Goal: Information Seeking & Learning: Learn about a topic

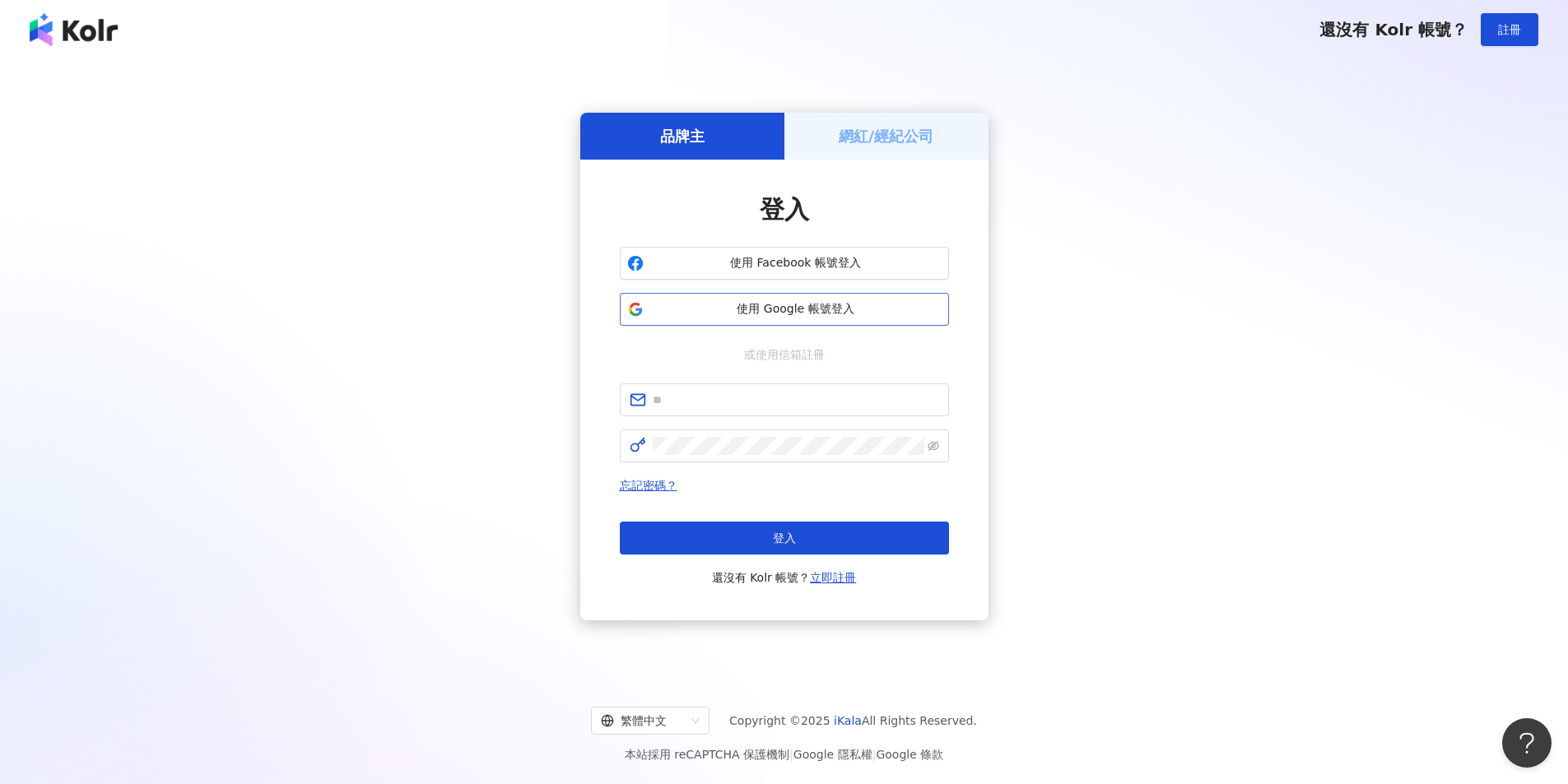
click at [751, 299] on button "使用 Google 帳號登入" at bounding box center [784, 309] width 329 height 33
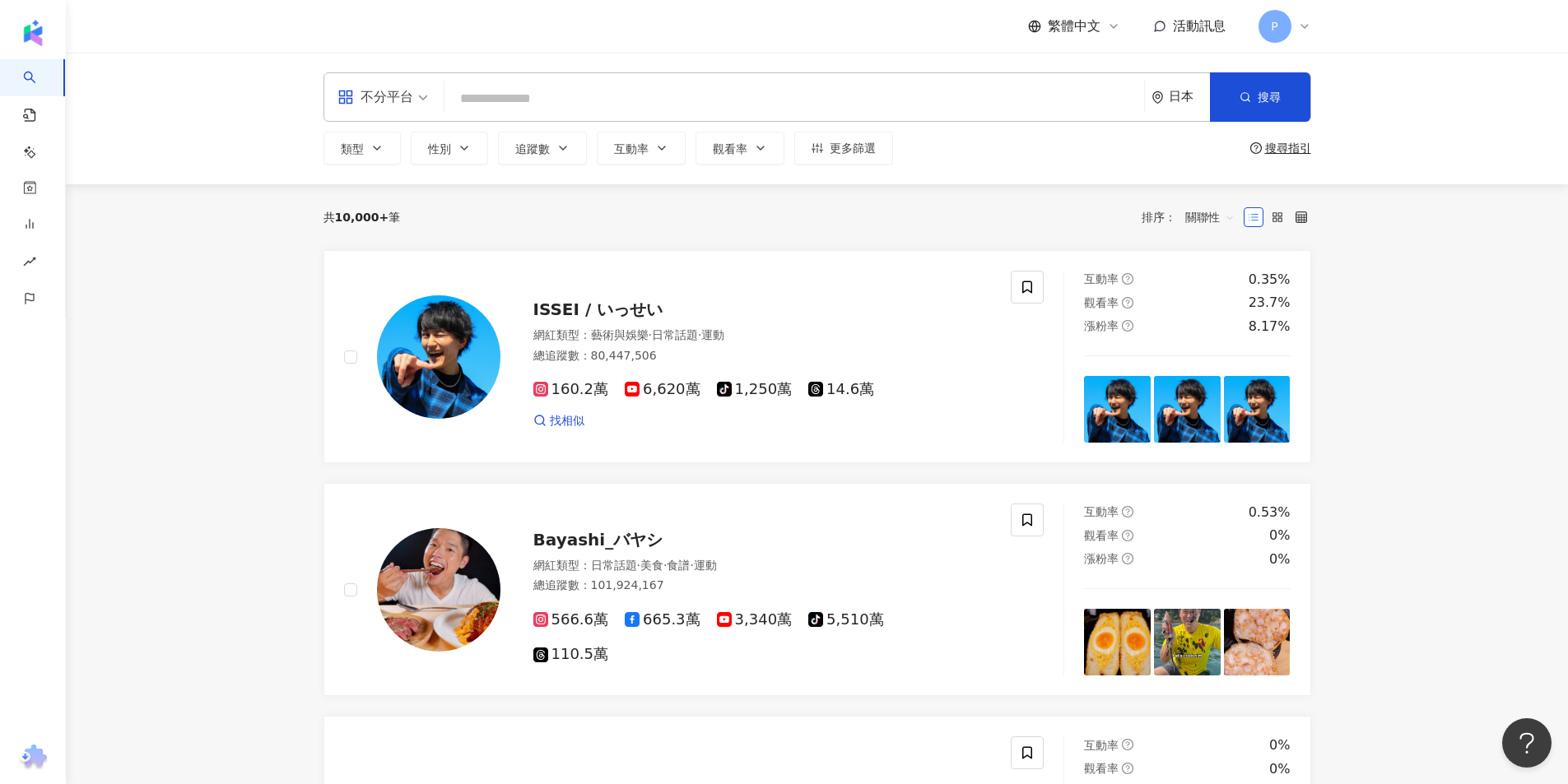
click at [1177, 97] on div "日本" at bounding box center [1189, 97] width 41 height 14
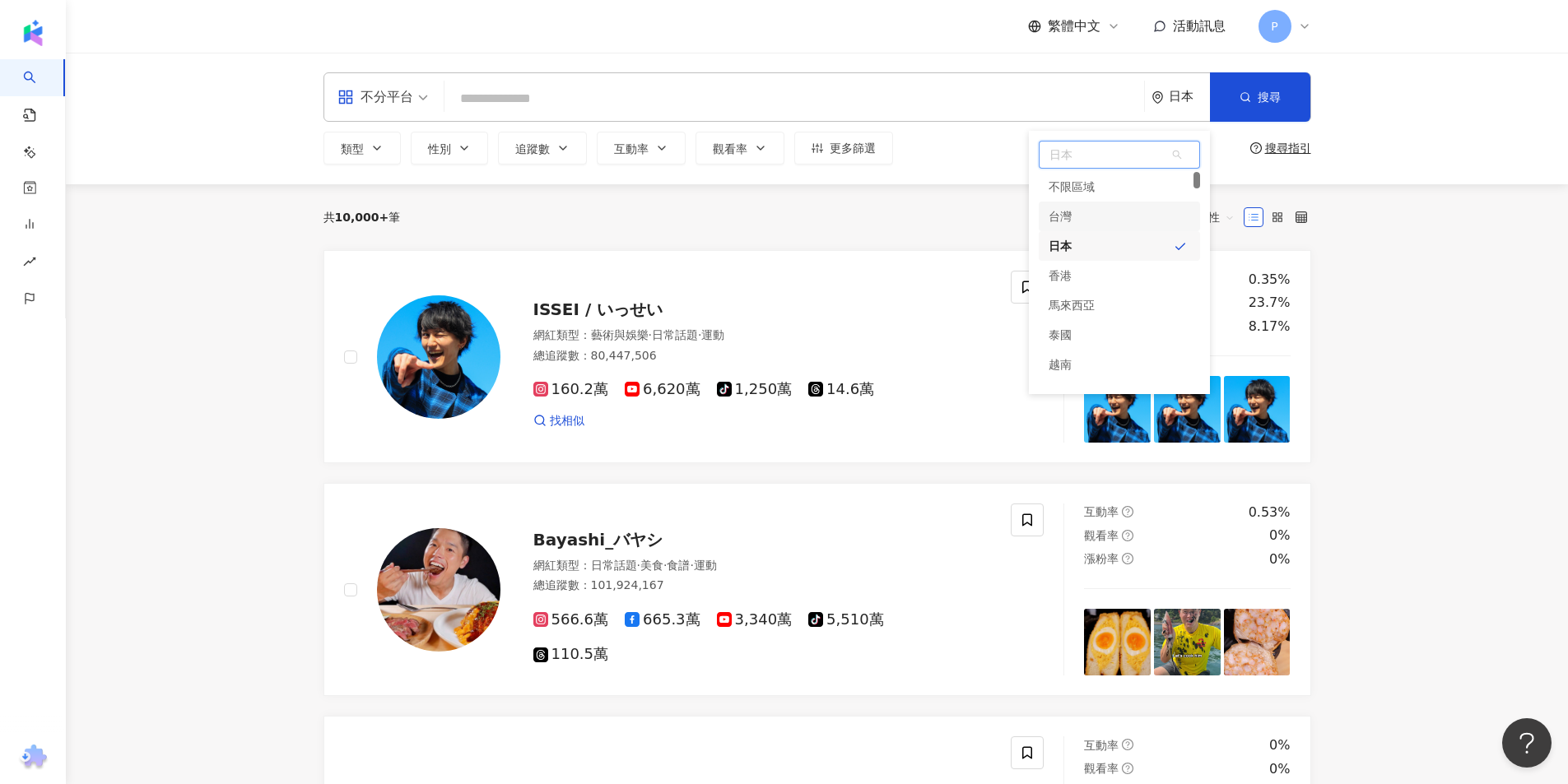
click at [1144, 213] on div "台灣" at bounding box center [1118, 216] width 161 height 30
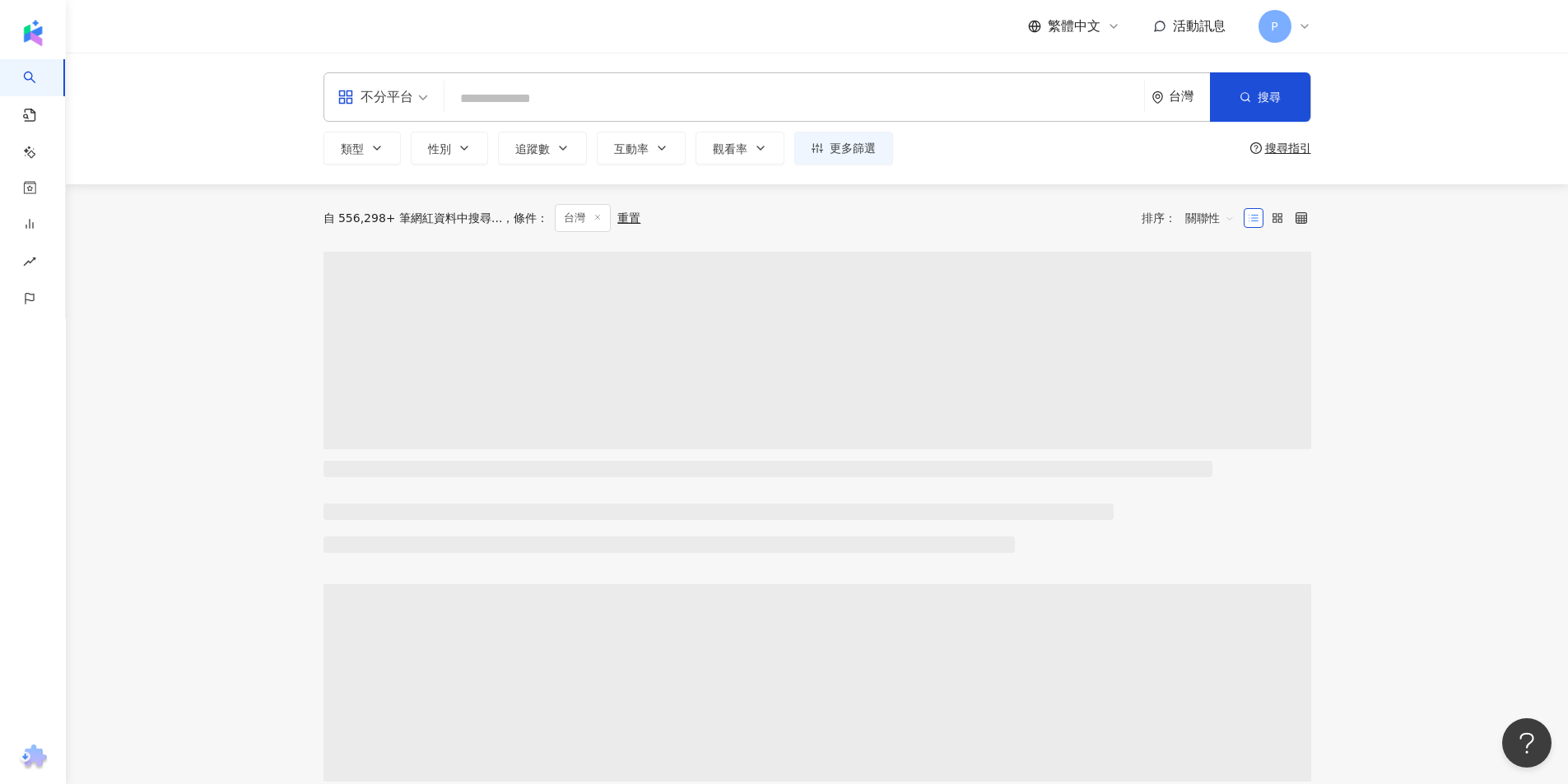
click at [700, 97] on input "search" at bounding box center [794, 99] width 687 height 31
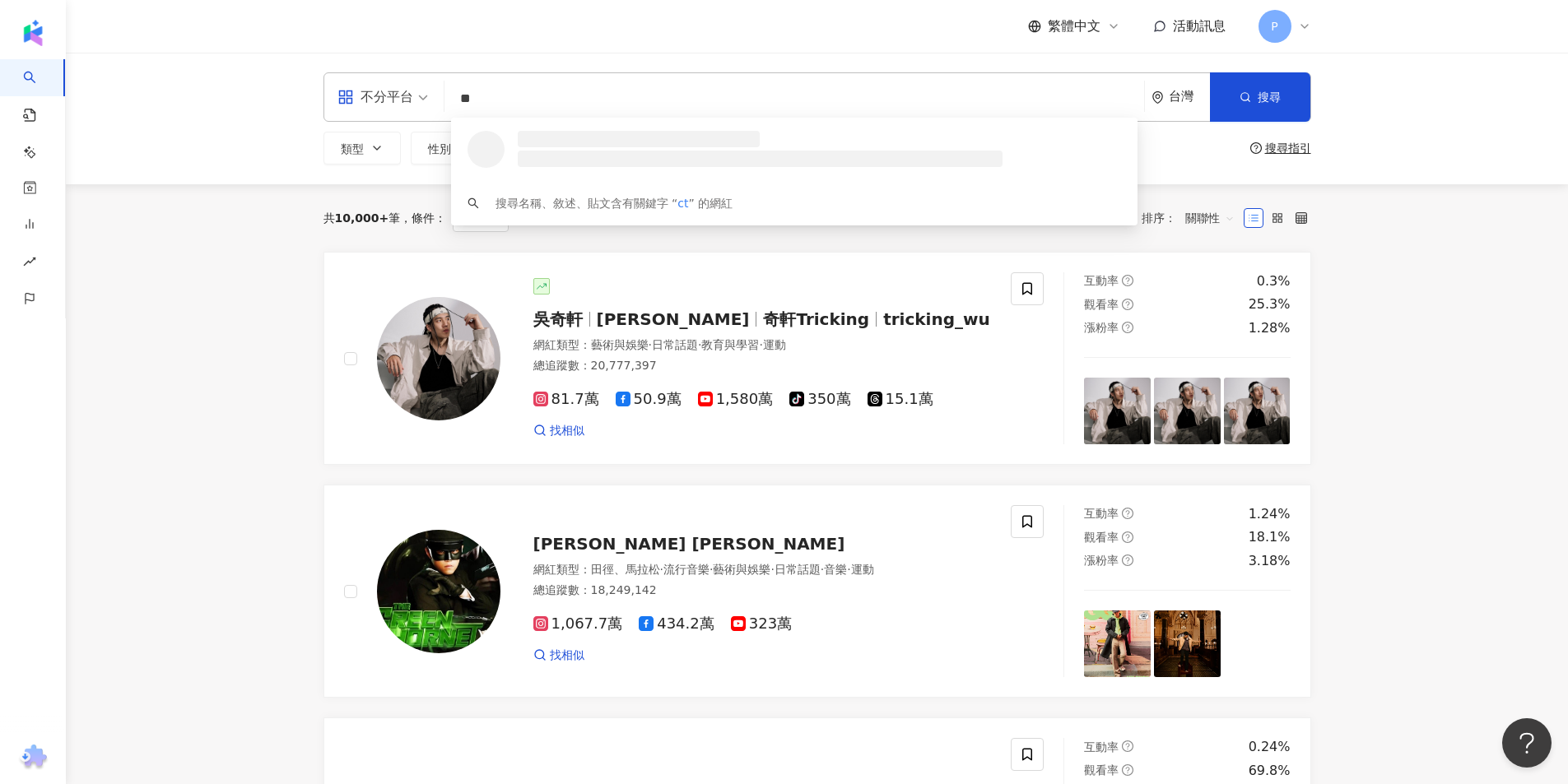
type input "*"
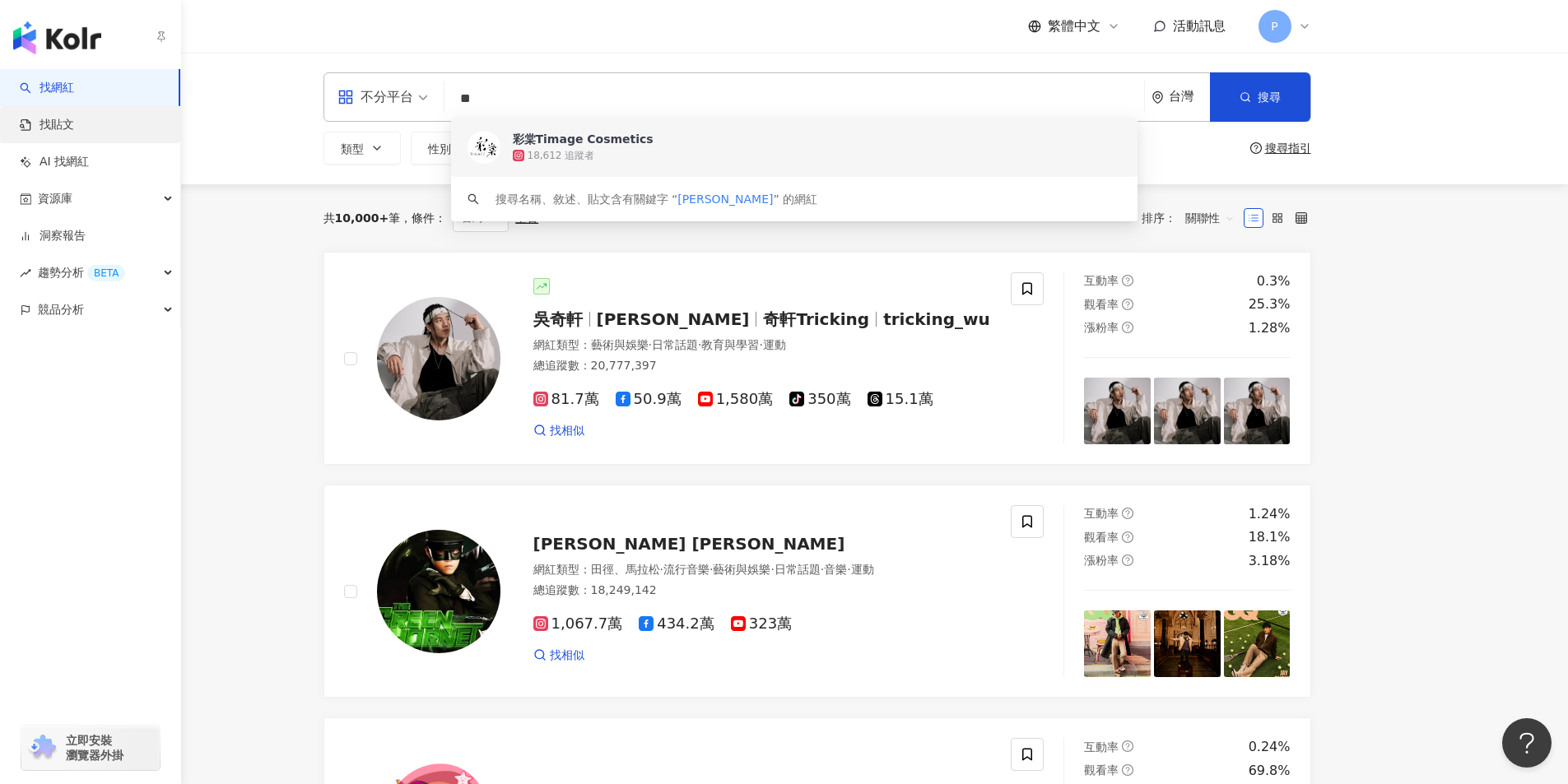
type input "**"
click at [53, 134] on link "找貼文" at bounding box center [47, 125] width 54 height 17
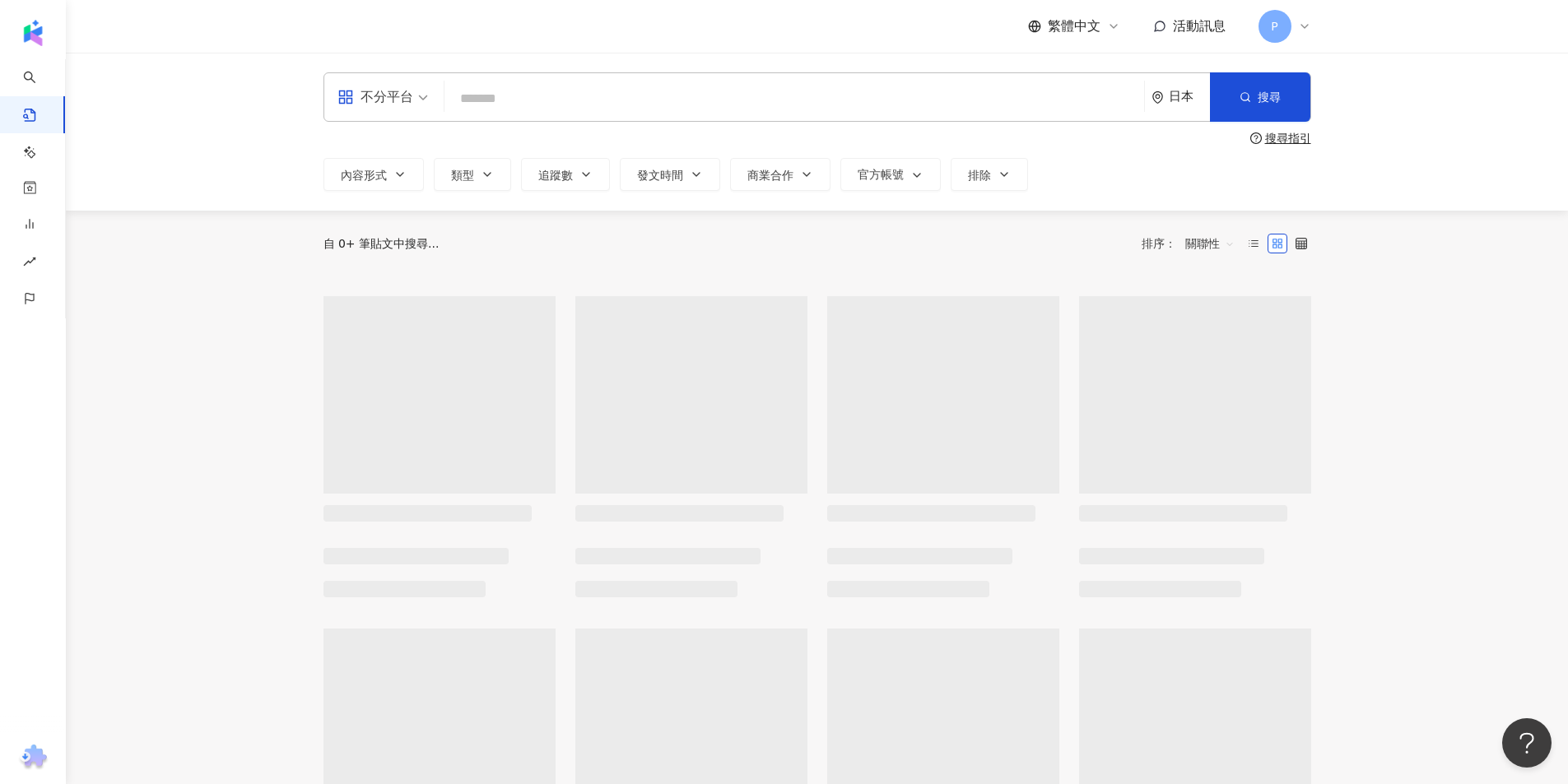
click at [1186, 97] on div "日本" at bounding box center [1189, 97] width 41 height 14
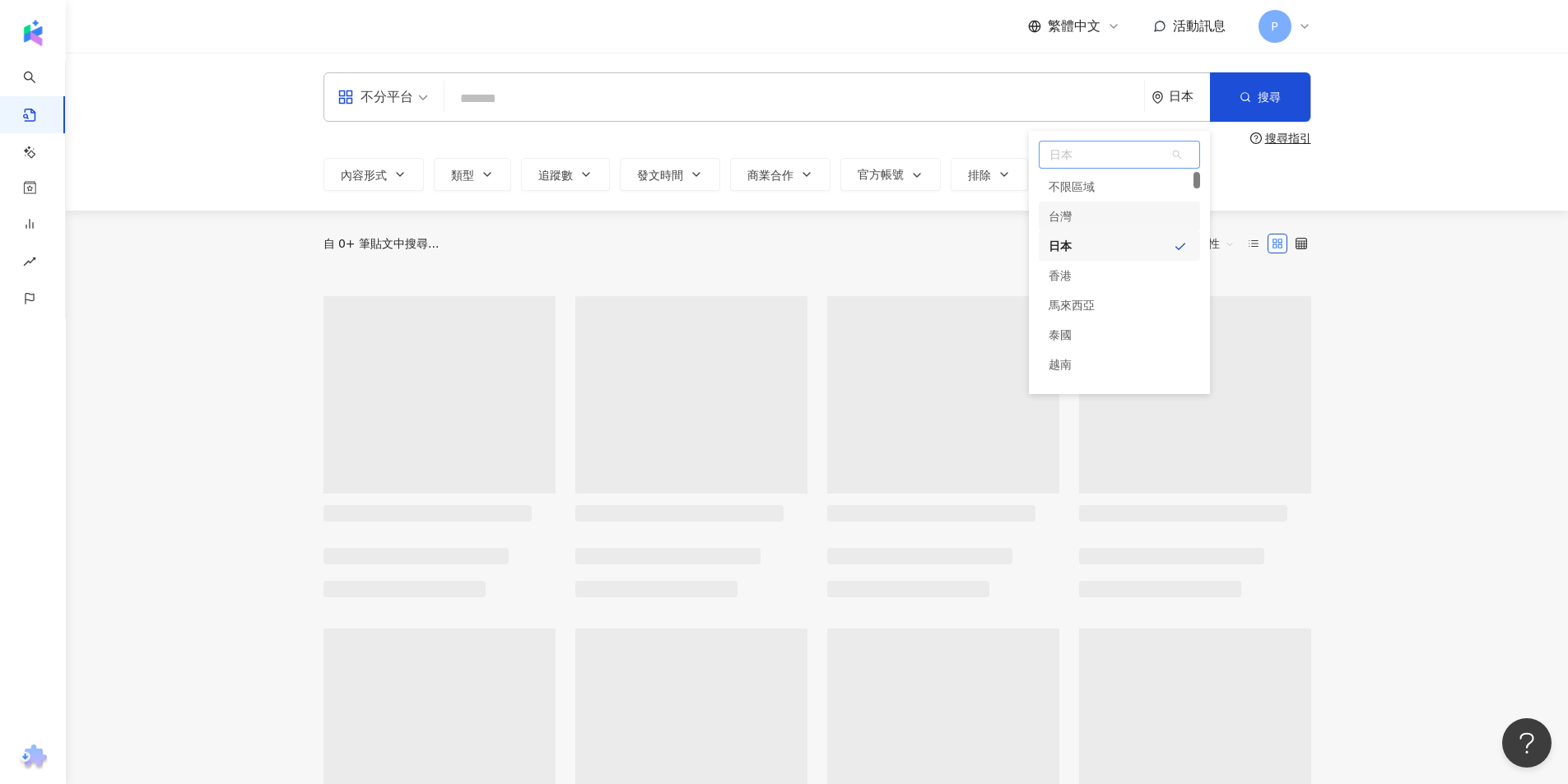
click at [1126, 219] on div "台灣" at bounding box center [1118, 216] width 161 height 30
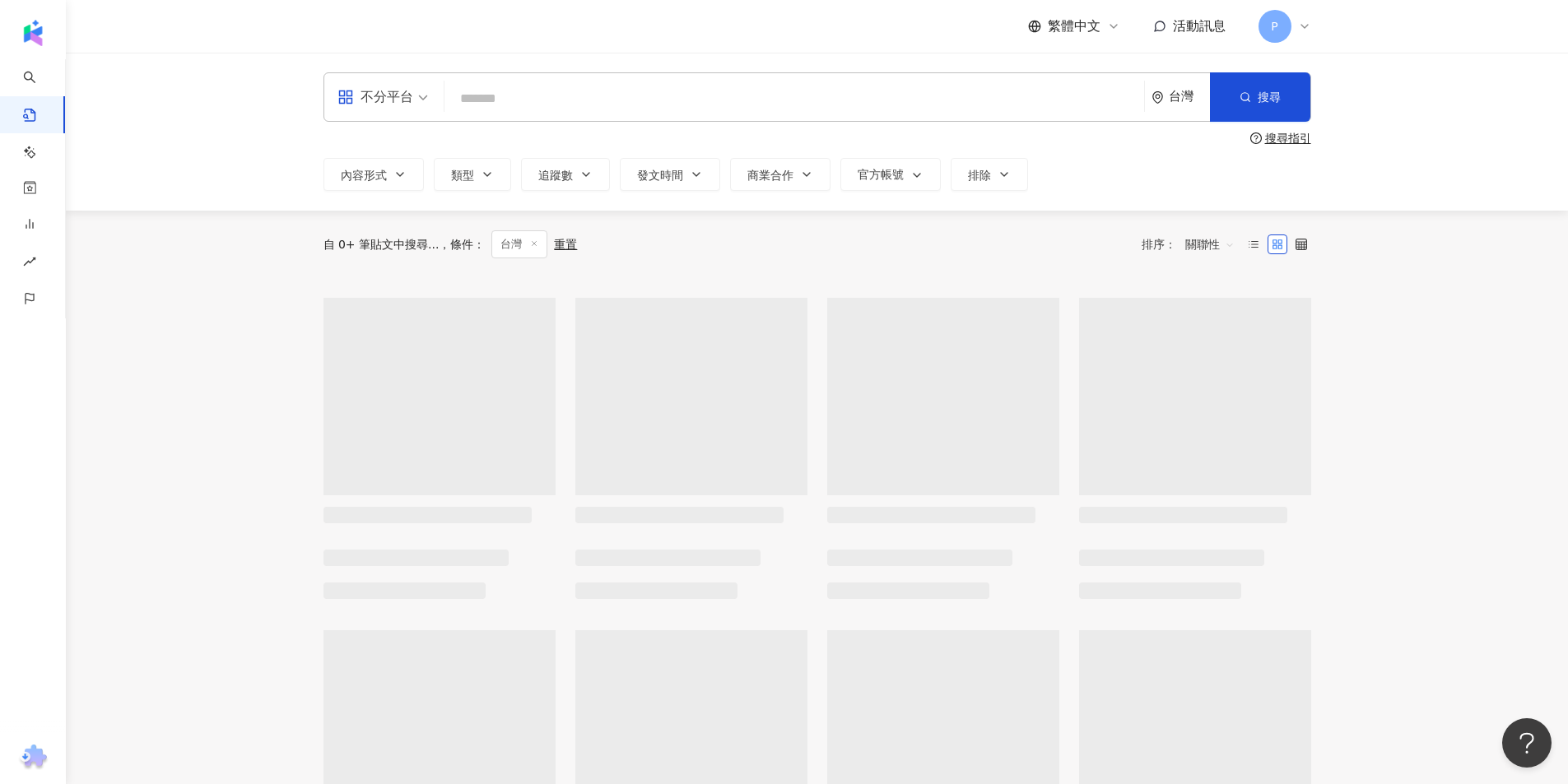
click at [831, 113] on input "search" at bounding box center [794, 98] width 687 height 35
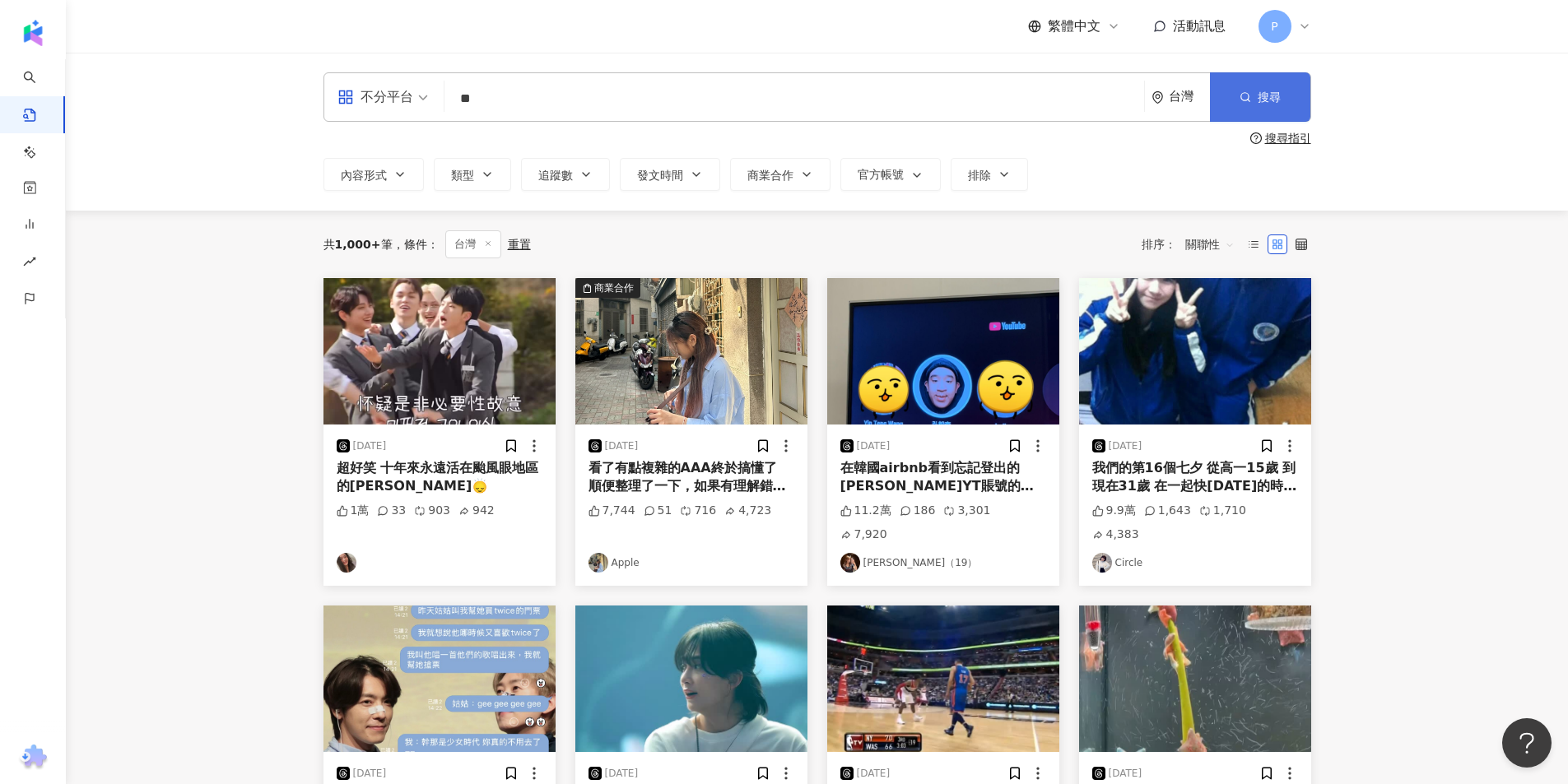
type input "**"
click at [1277, 93] on span "搜尋" at bounding box center [1269, 97] width 23 height 13
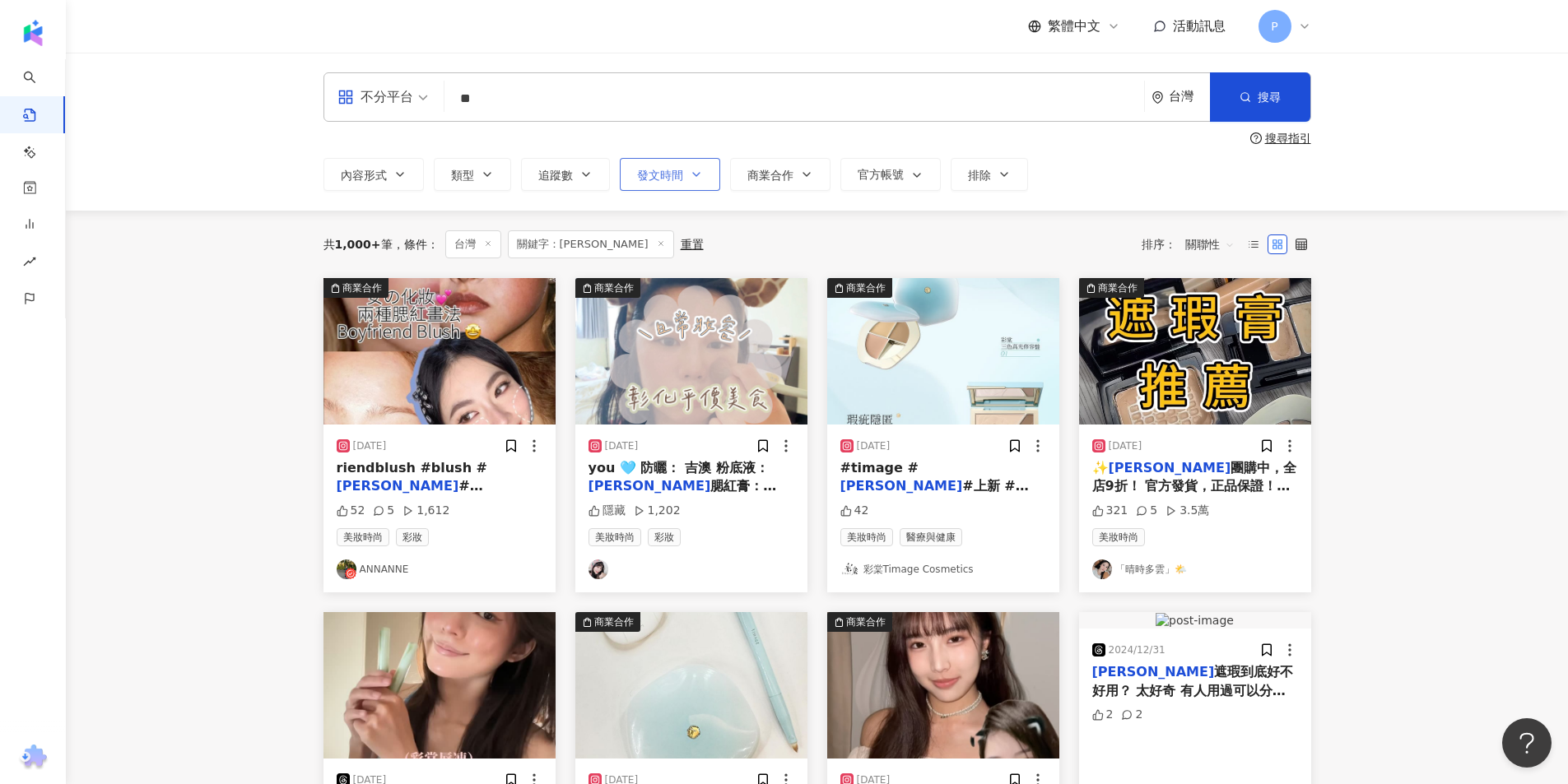
click at [672, 180] on span "發文時間" at bounding box center [660, 175] width 46 height 13
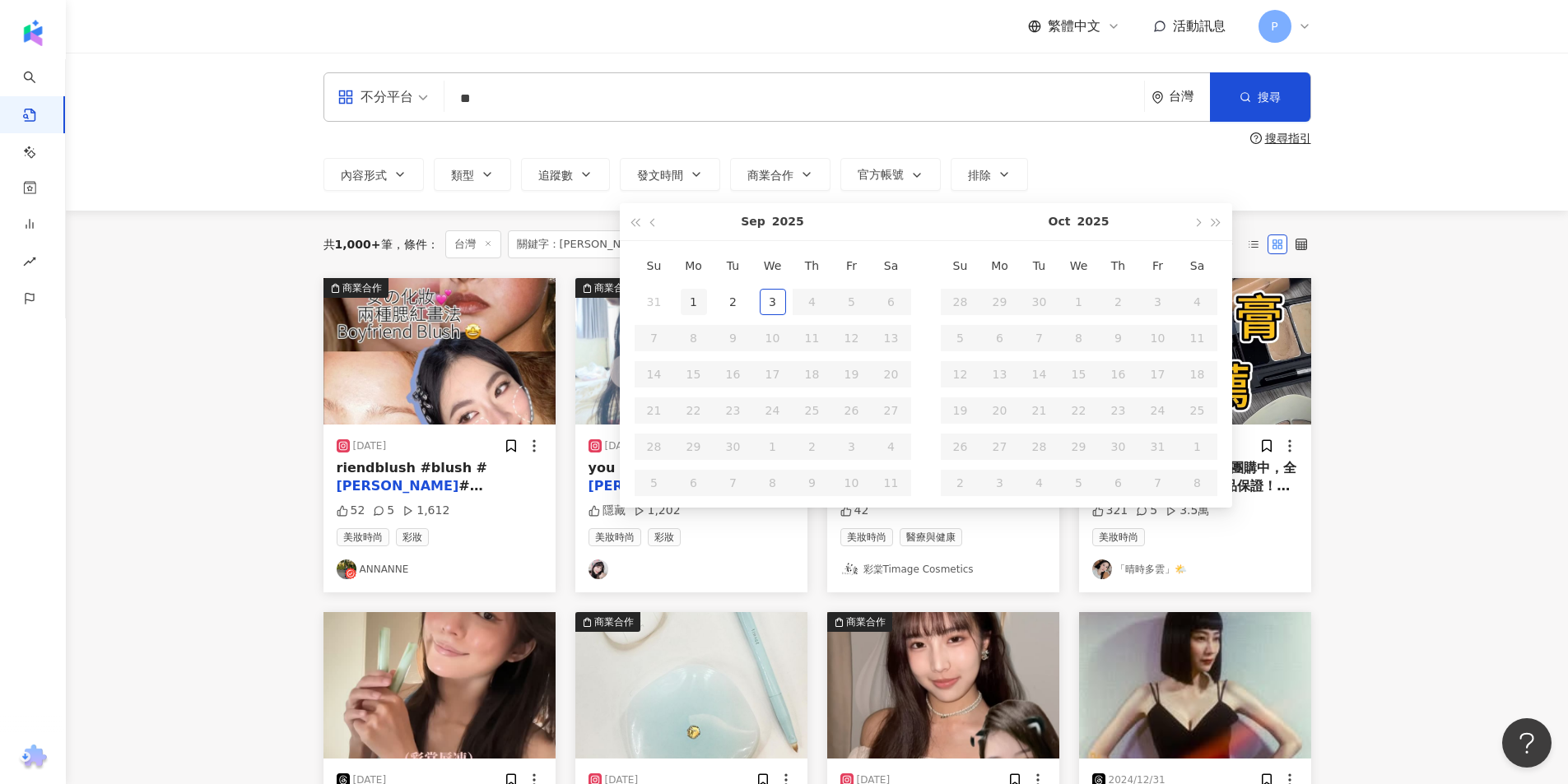
type input "**********"
click at [682, 300] on div "1" at bounding box center [694, 302] width 26 height 26
click at [655, 226] on button "button" at bounding box center [654, 221] width 18 height 37
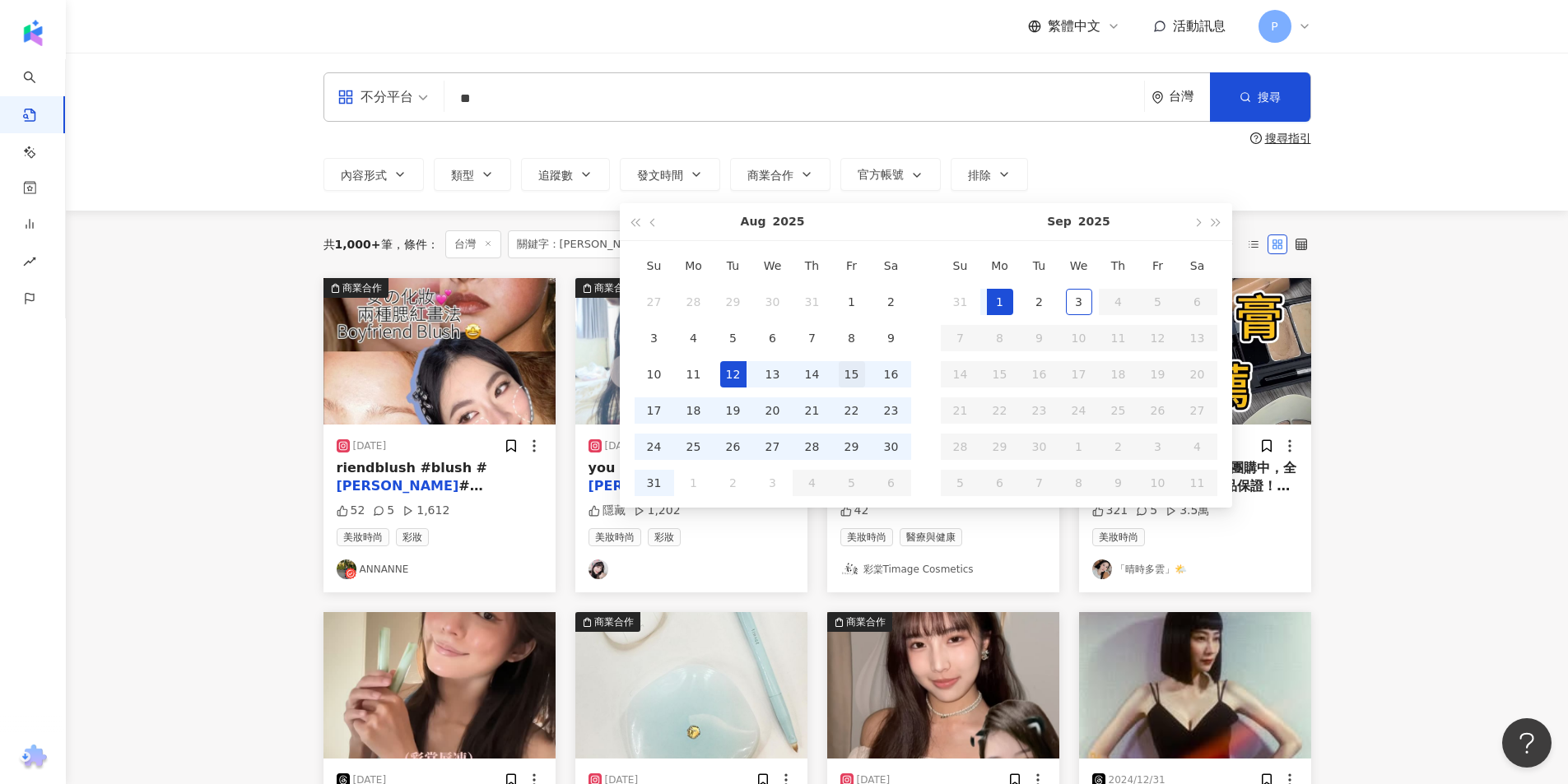
type input "**********"
click at [835, 371] on td "15" at bounding box center [852, 375] width 40 height 36
type input "**********"
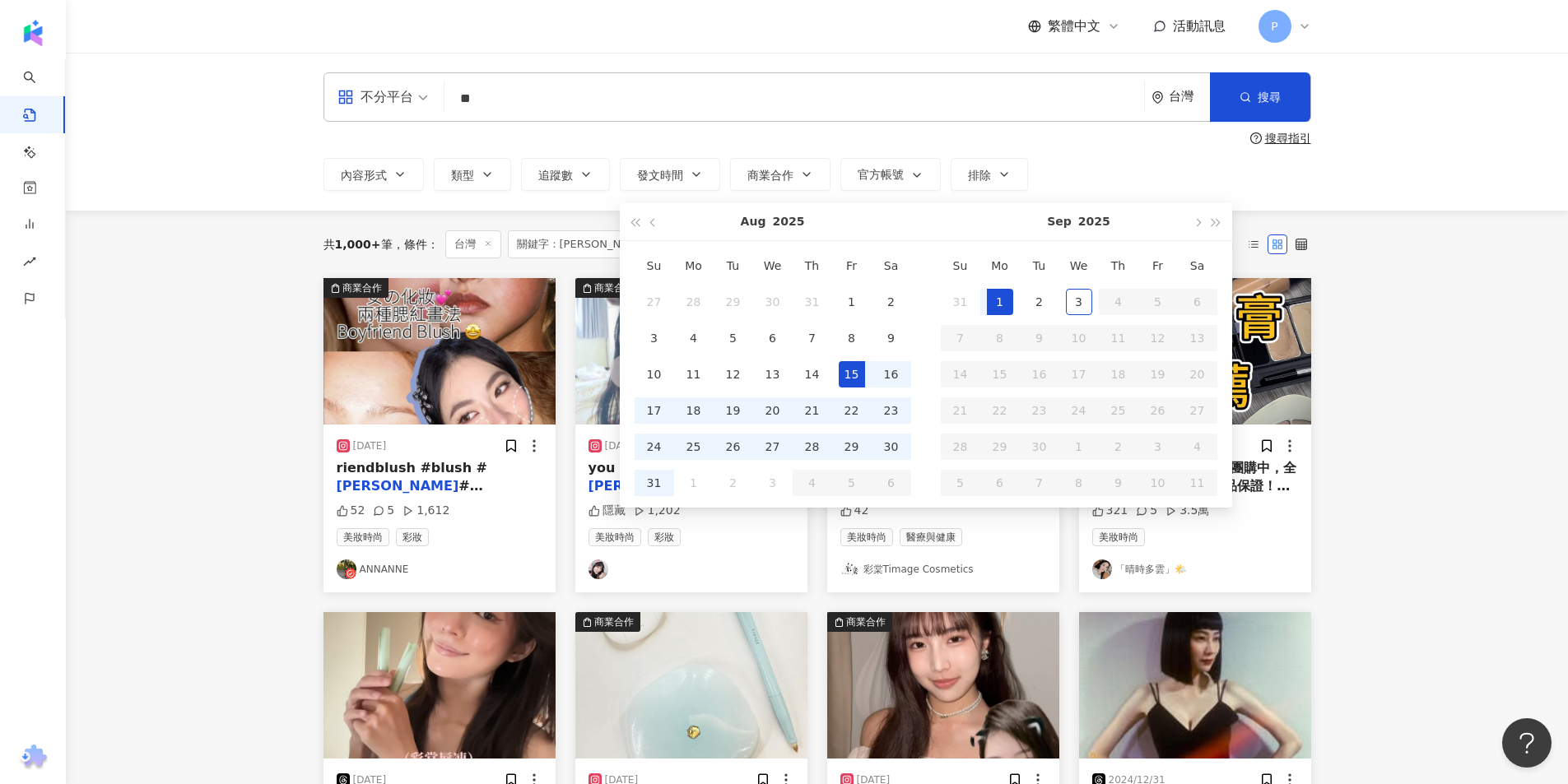
type input "**********"
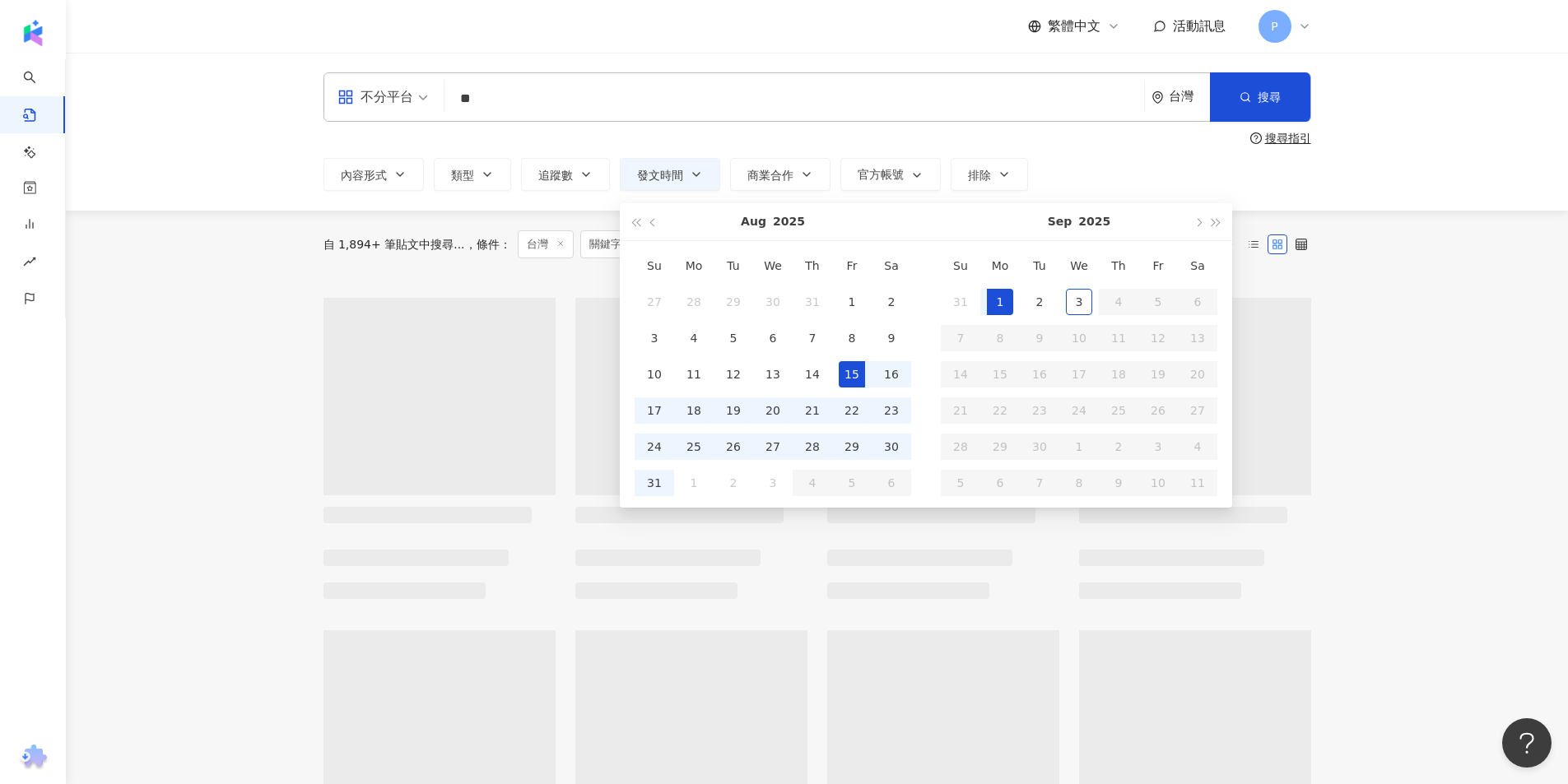
type input "**********"
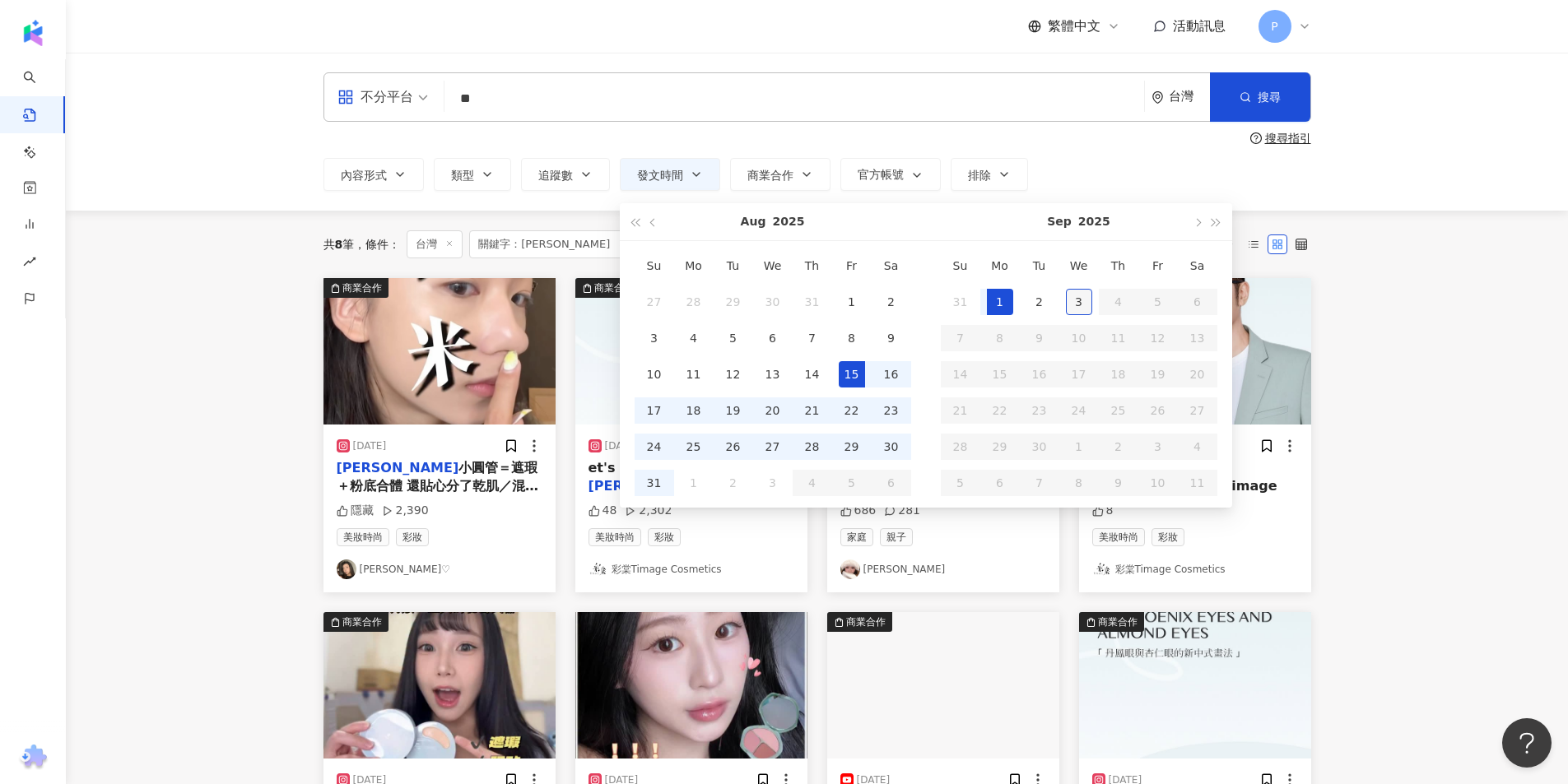
type input "**********"
click at [1083, 301] on div "3" at bounding box center [1079, 302] width 26 height 26
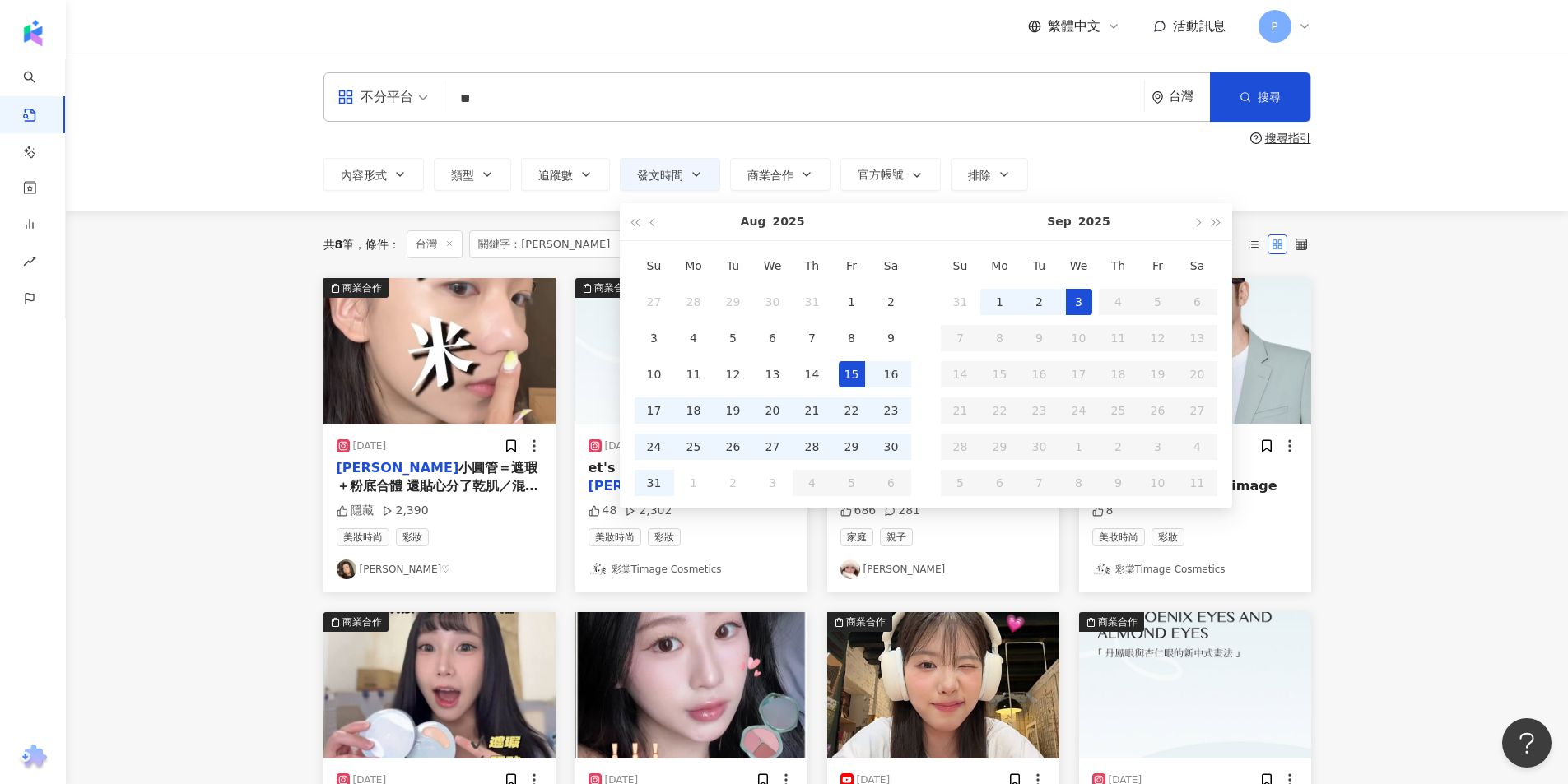
scroll to position [0, 45]
type input "**********"
click at [1451, 484] on main "**********" at bounding box center [817, 557] width 1502 height 1008
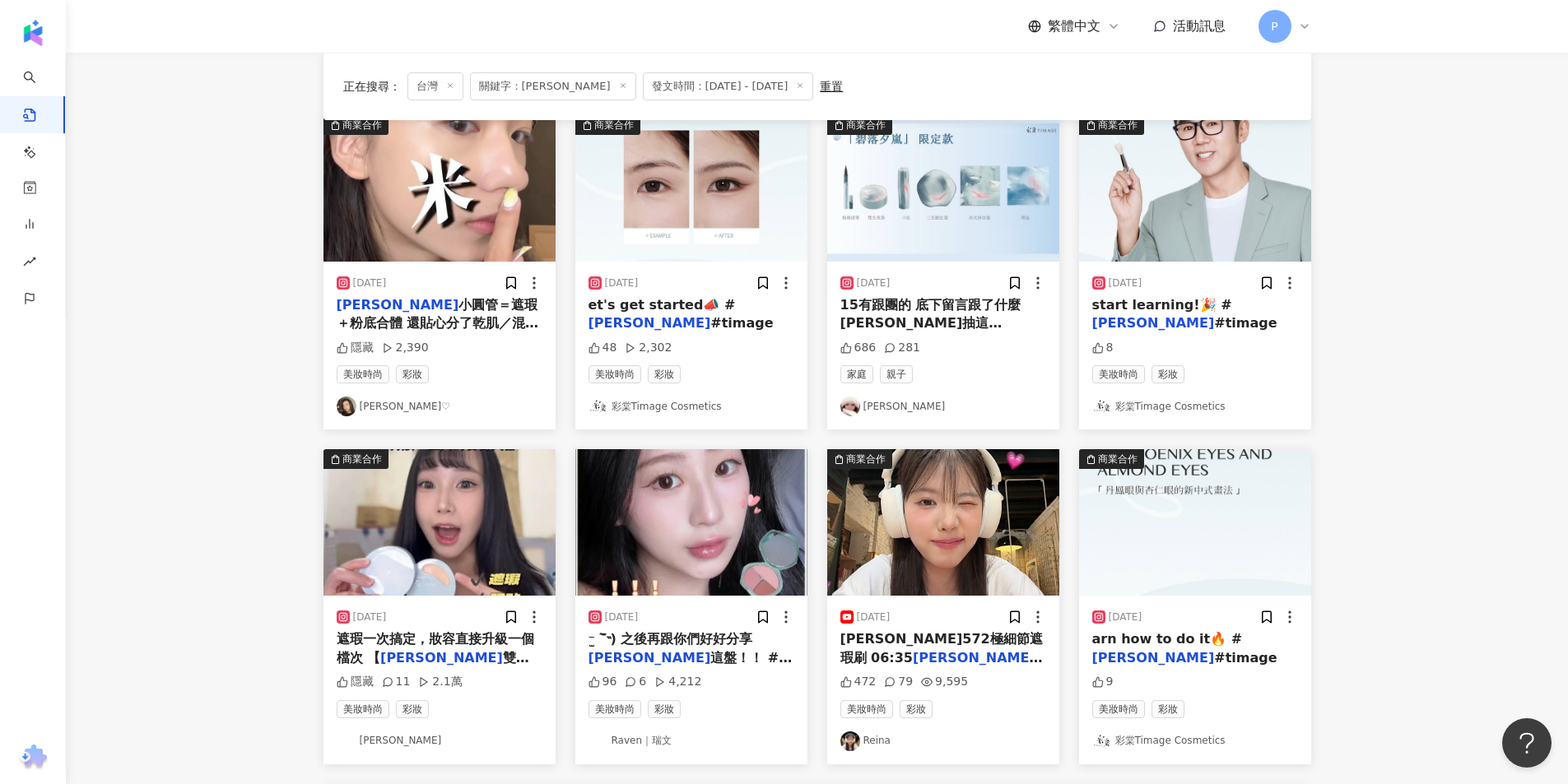
scroll to position [164, 0]
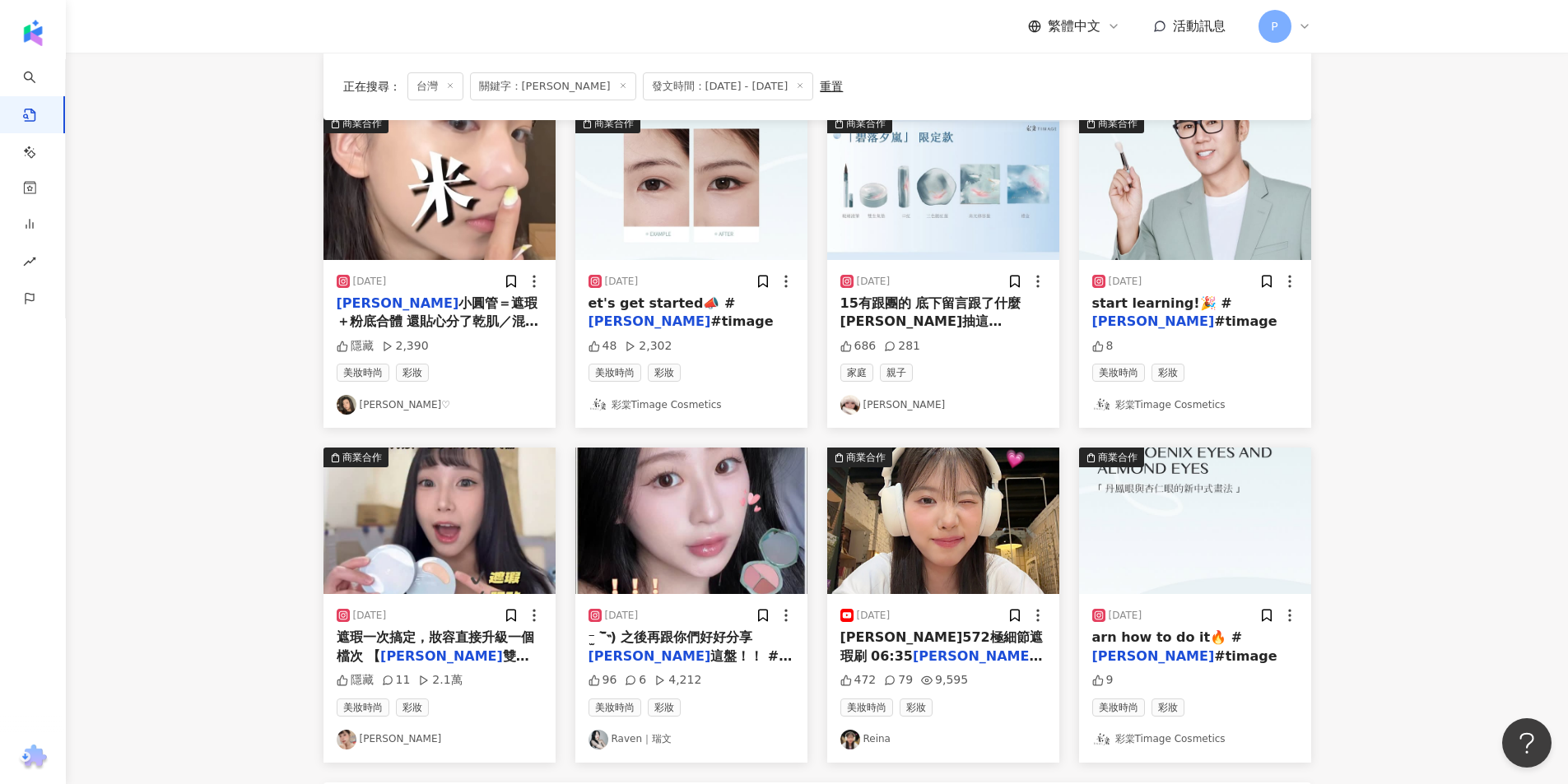
click at [733, 520] on img "button" at bounding box center [691, 521] width 232 height 147
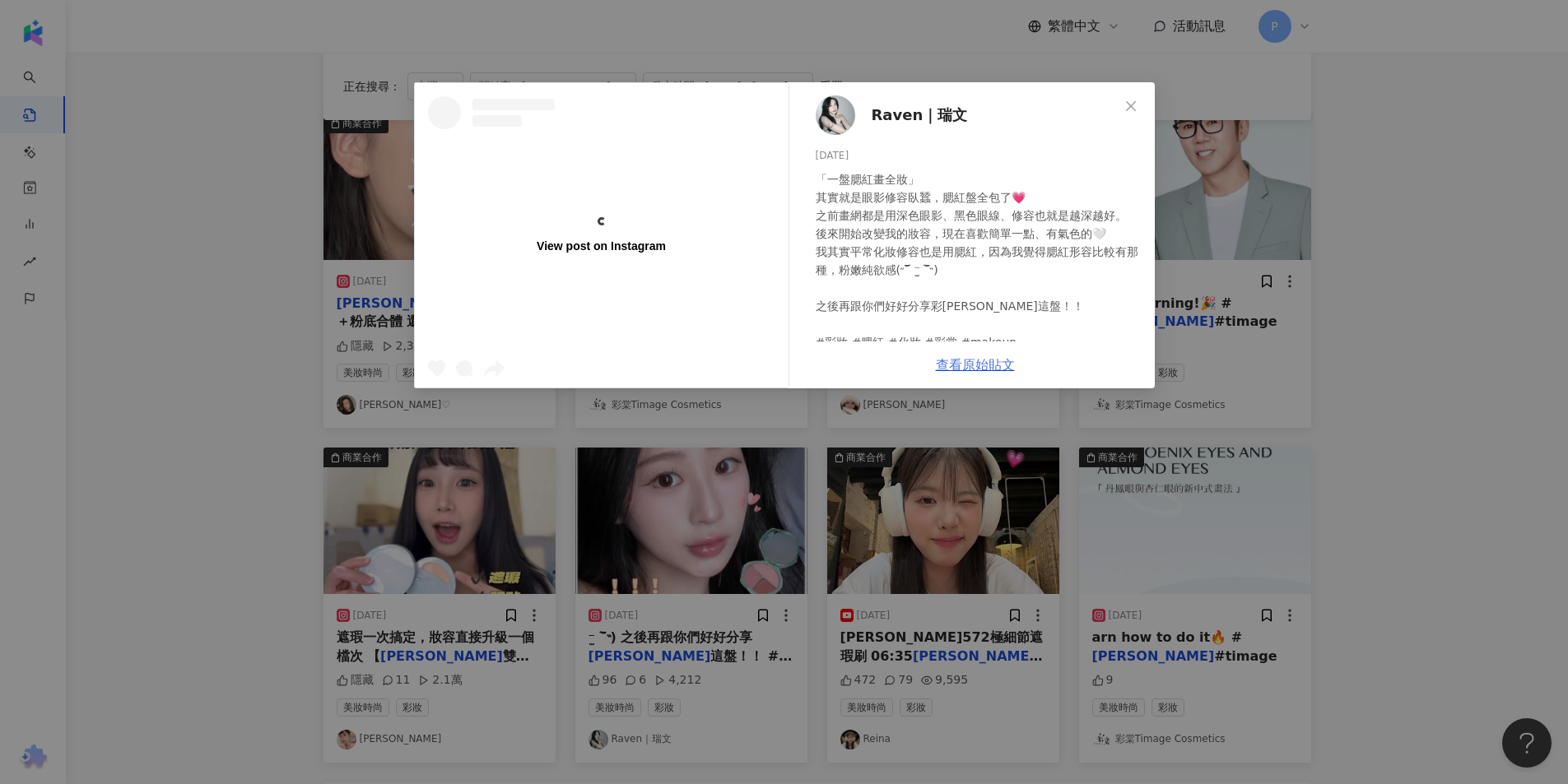
click at [973, 365] on link "查看原始貼文" at bounding box center [975, 365] width 79 height 16
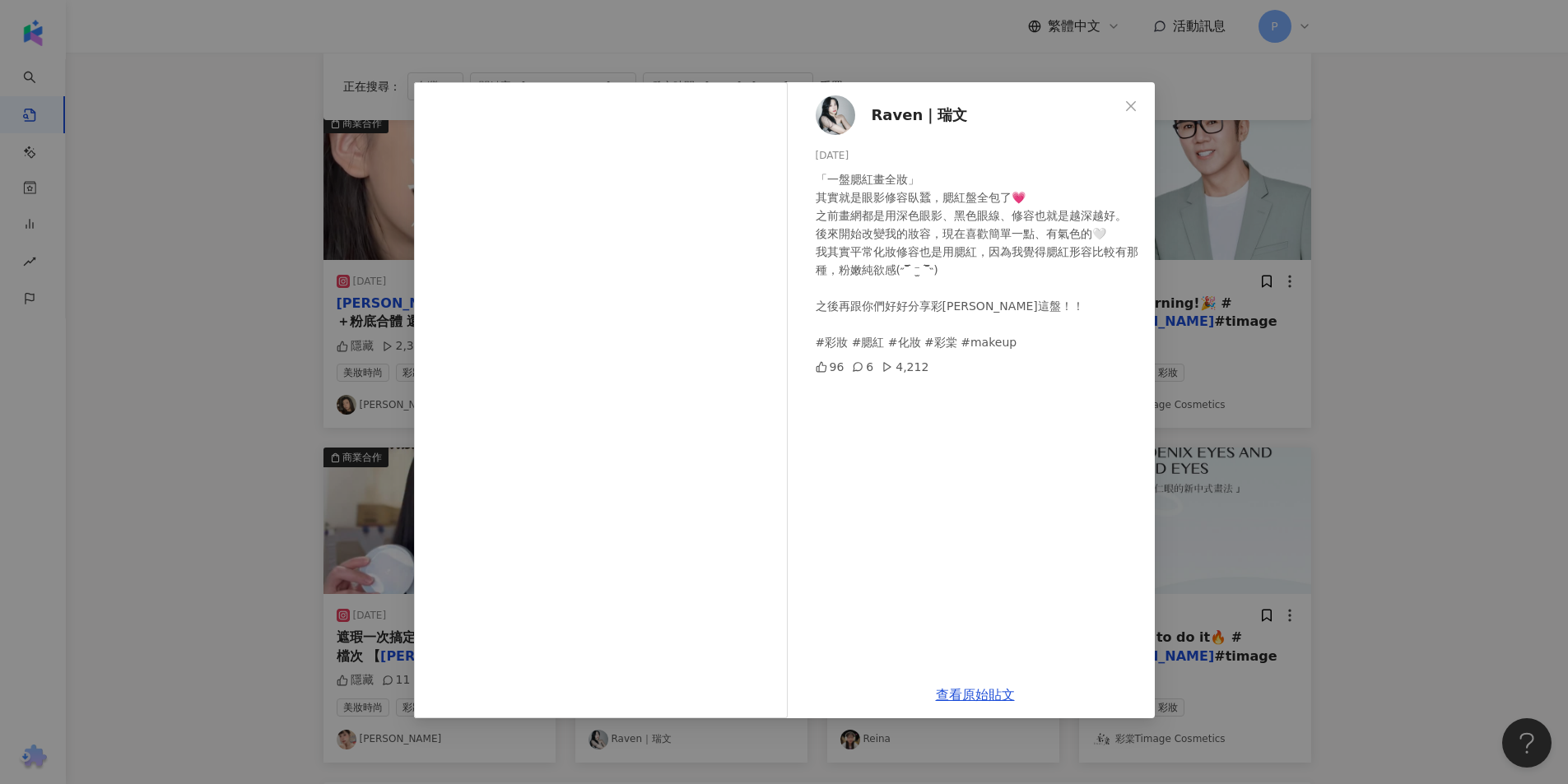
click at [1357, 222] on div "Raven｜瑞文 [DATE] 「一盤腮紅畫全妝」 其實就是眼影修容臥蠶，腮紅盤全包了💗 之前畫網都是用深色眼影、黑色眼線、修容也就是越深越好。 後來開始改變…" at bounding box center [784, 392] width 1568 height 784
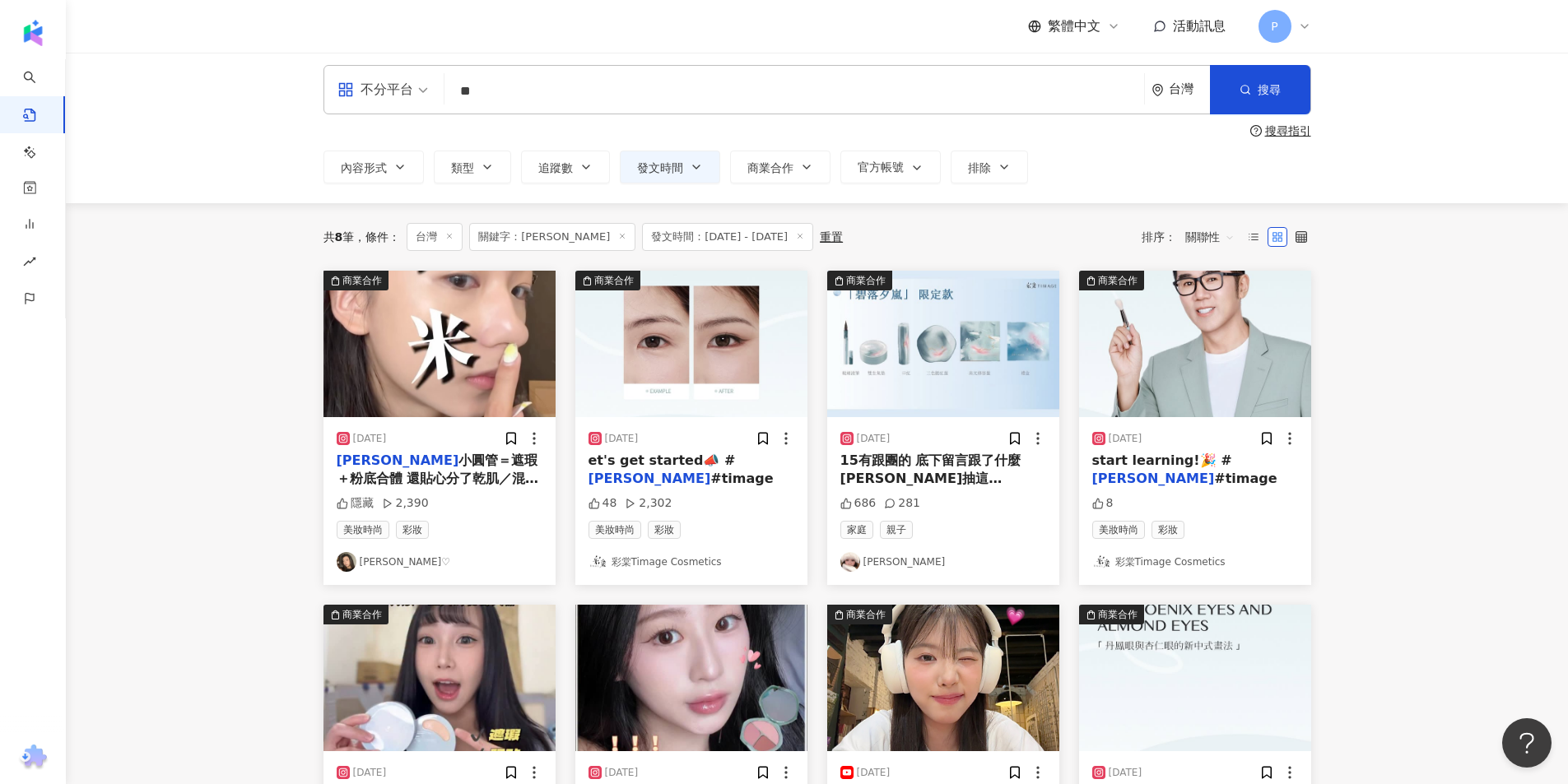
scroll to position [0, 0]
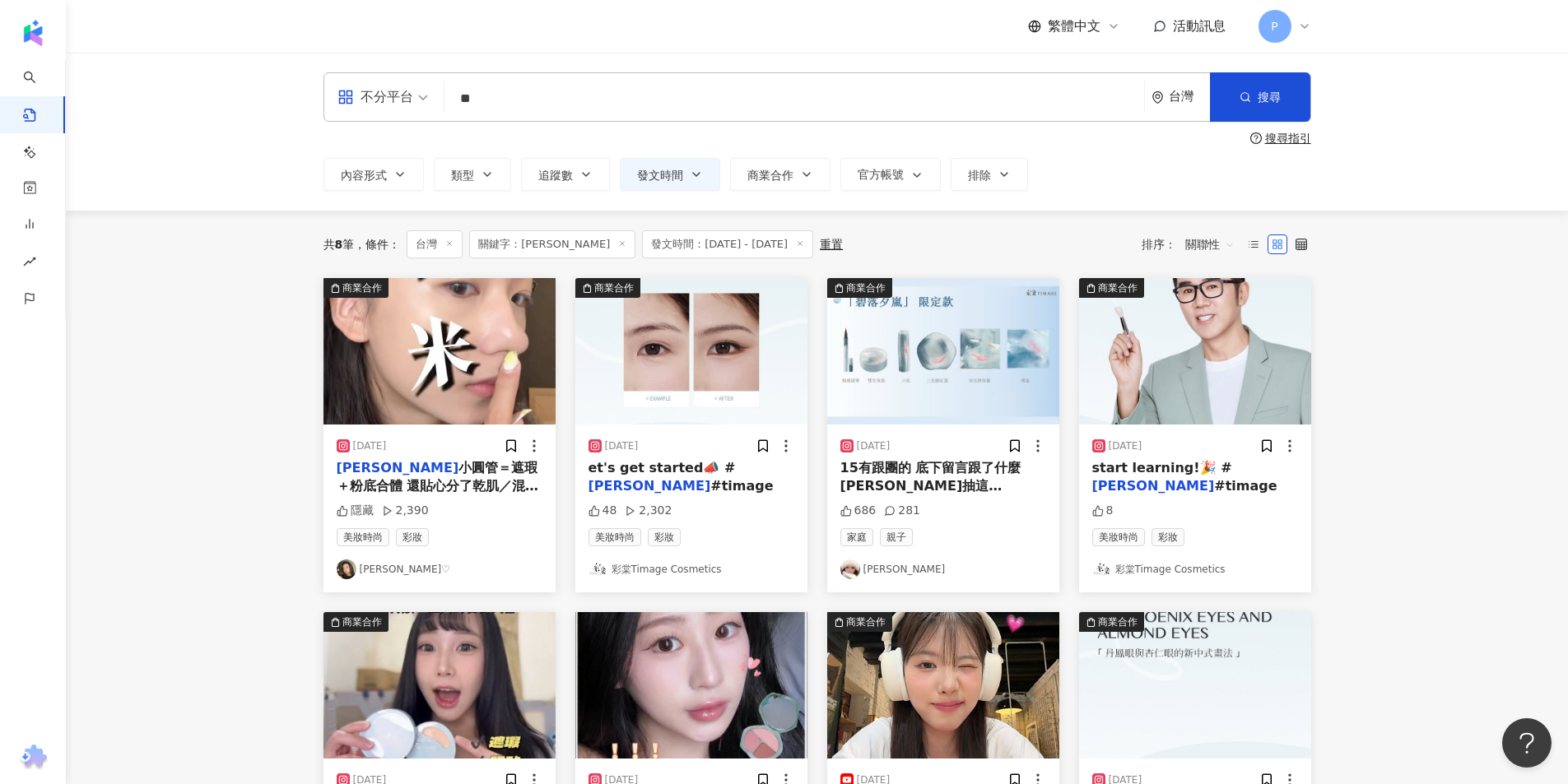
drag, startPoint x: 535, startPoint y: 97, endPoint x: 401, endPoint y: 106, distance: 134.3
click at [401, 106] on div "不分平台 [PERSON_NAME] ** 台灣 搜尋" at bounding box center [817, 97] width 988 height 50
type input "**"
click at [1278, 91] on span "搜尋" at bounding box center [1269, 97] width 23 height 13
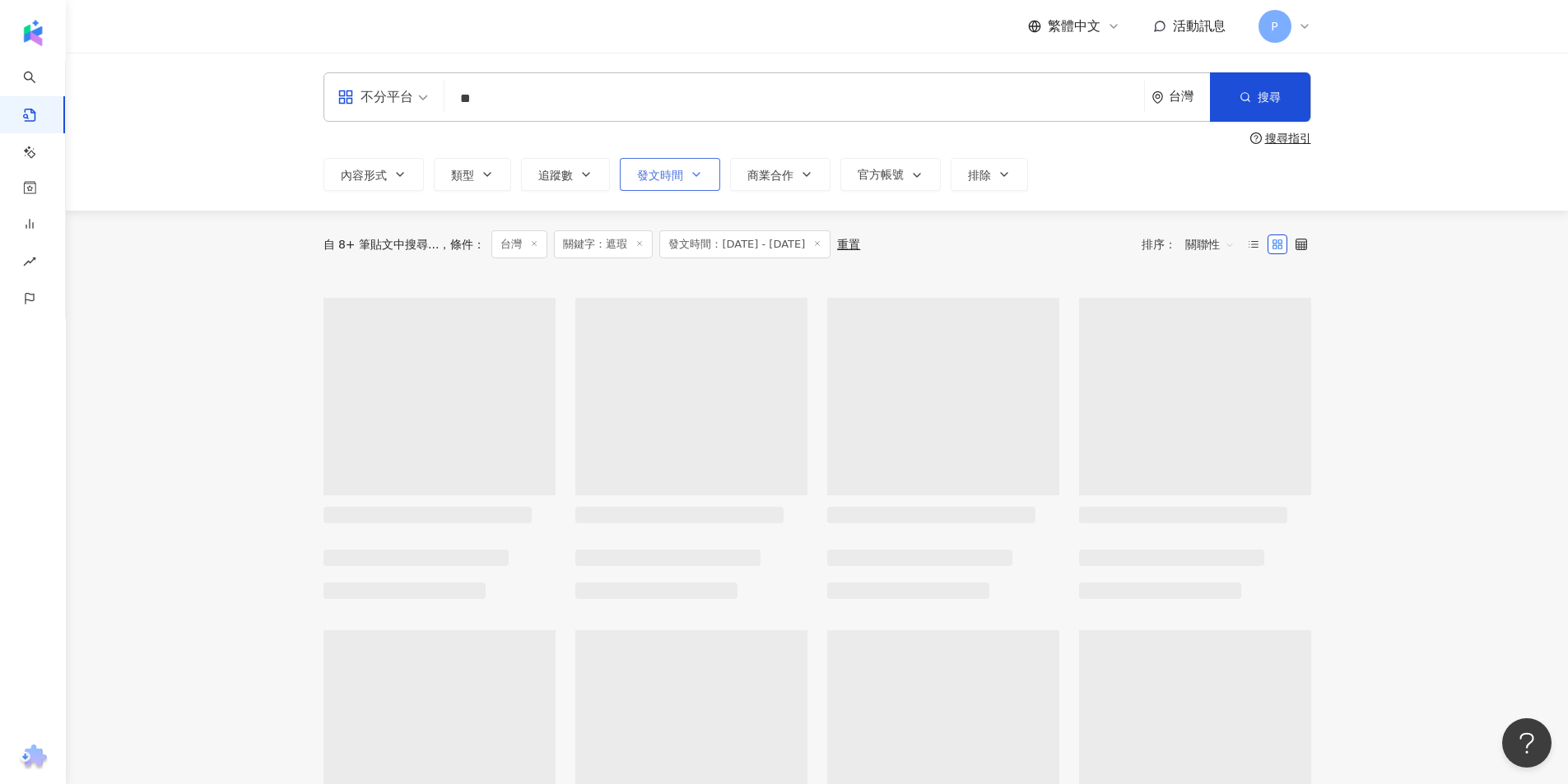
click at [682, 169] on span "發文時間" at bounding box center [660, 175] width 46 height 13
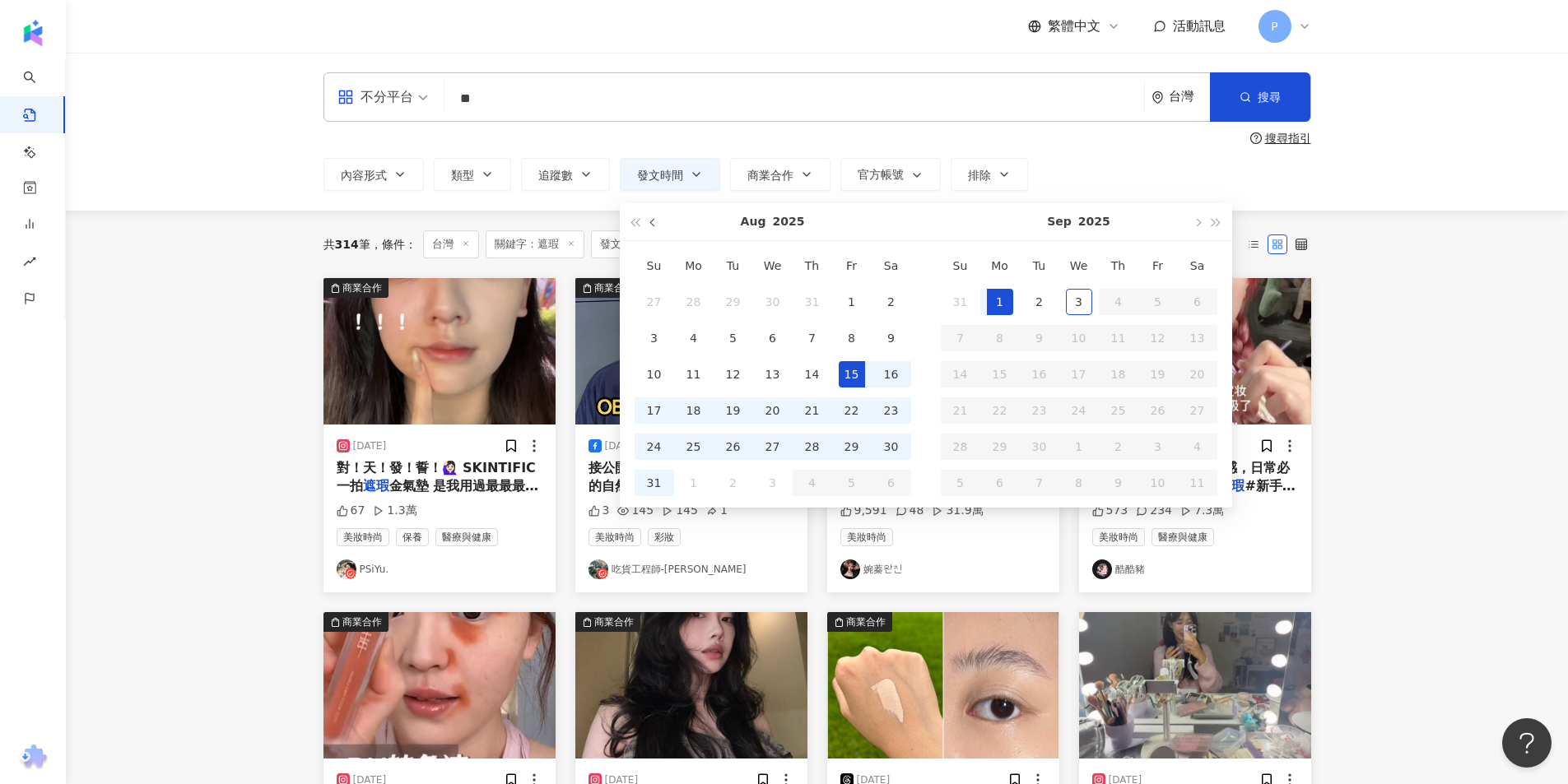
click at [659, 219] on button "button" at bounding box center [654, 221] width 18 height 37
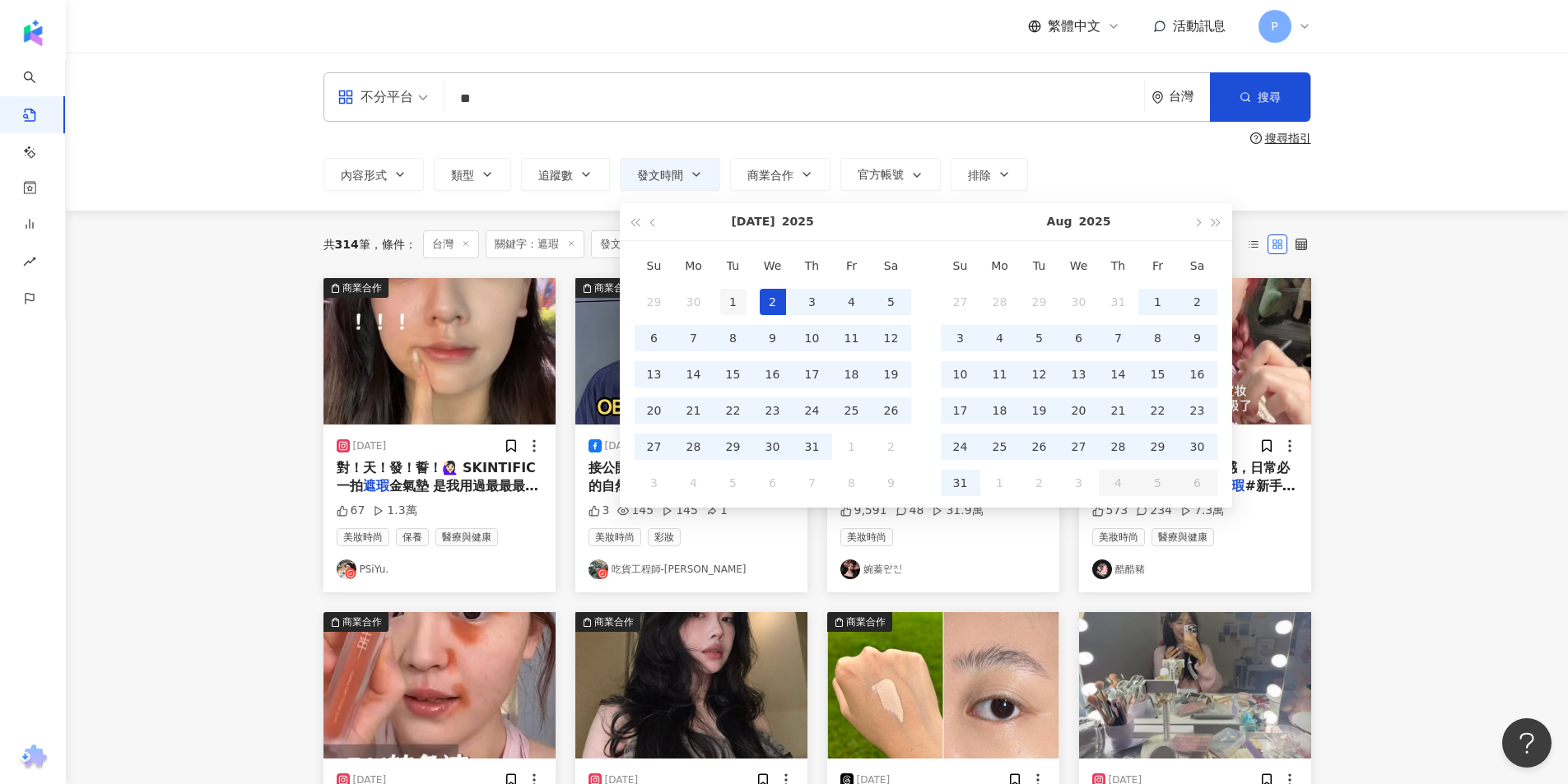
type input "**********"
click at [734, 290] on div "1" at bounding box center [734, 302] width 26 height 26
type input "**********"
click at [963, 479] on div "31" at bounding box center [961, 483] width 26 height 26
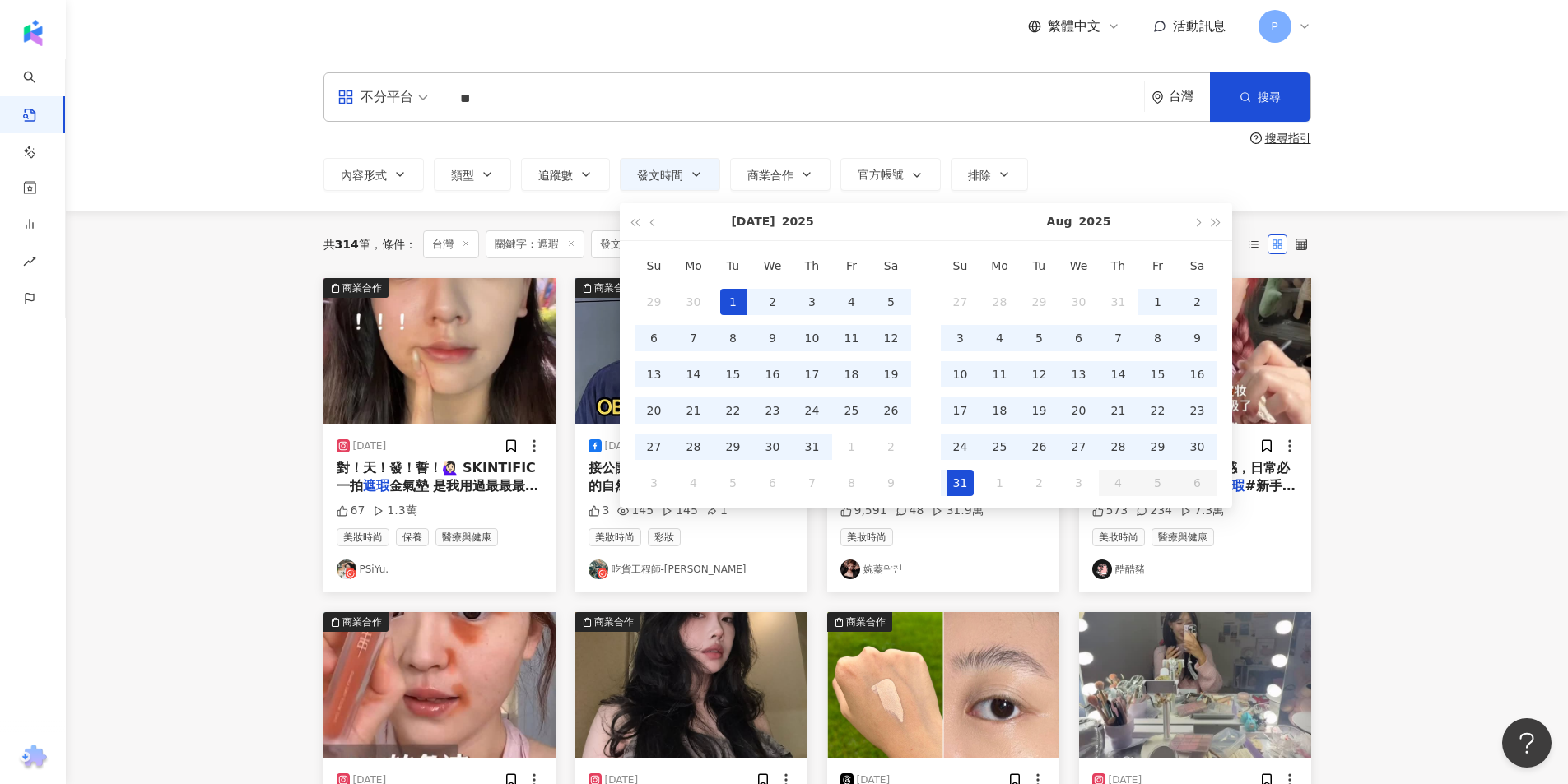
type input "**********"
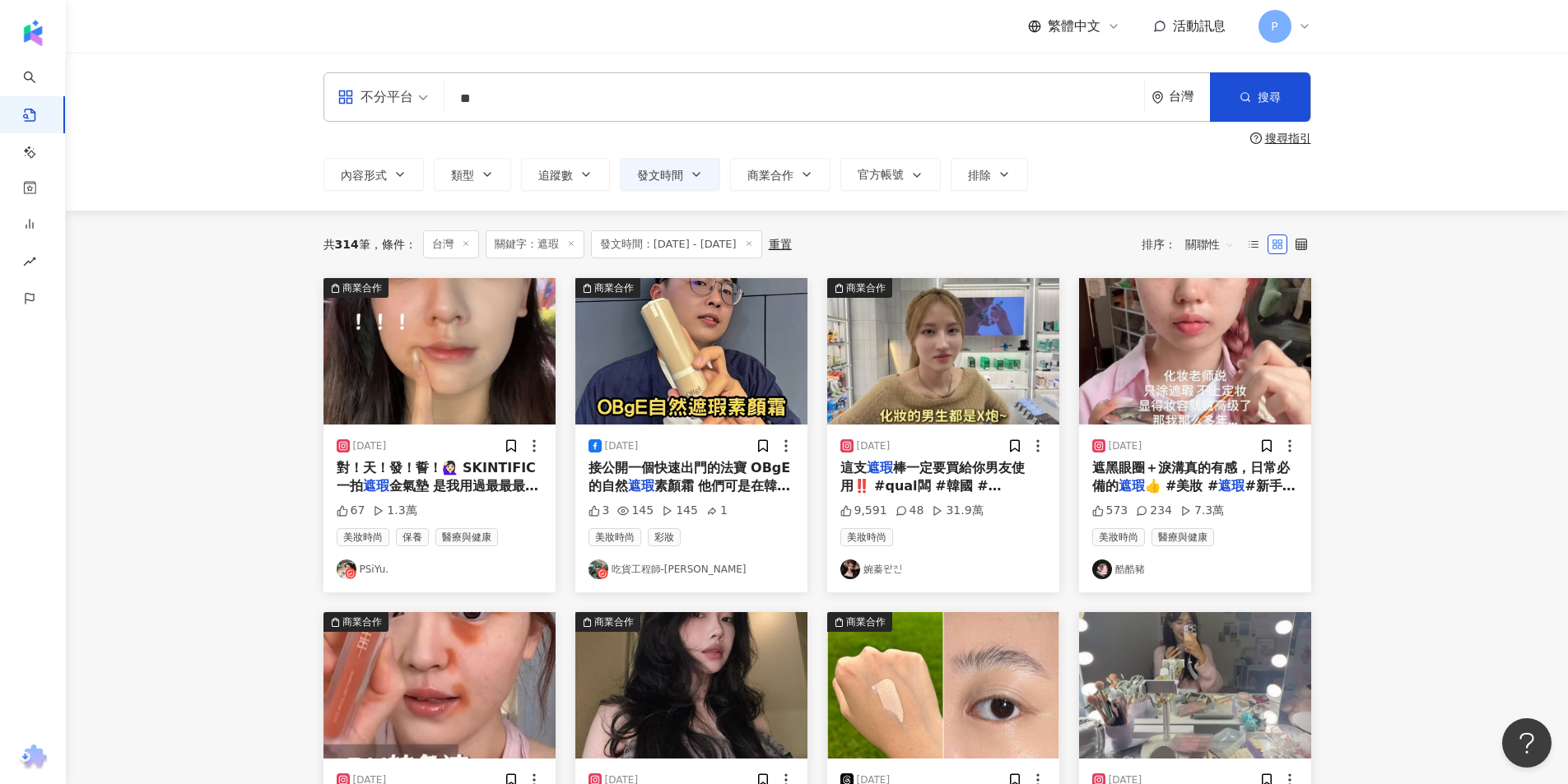
type input "**********"
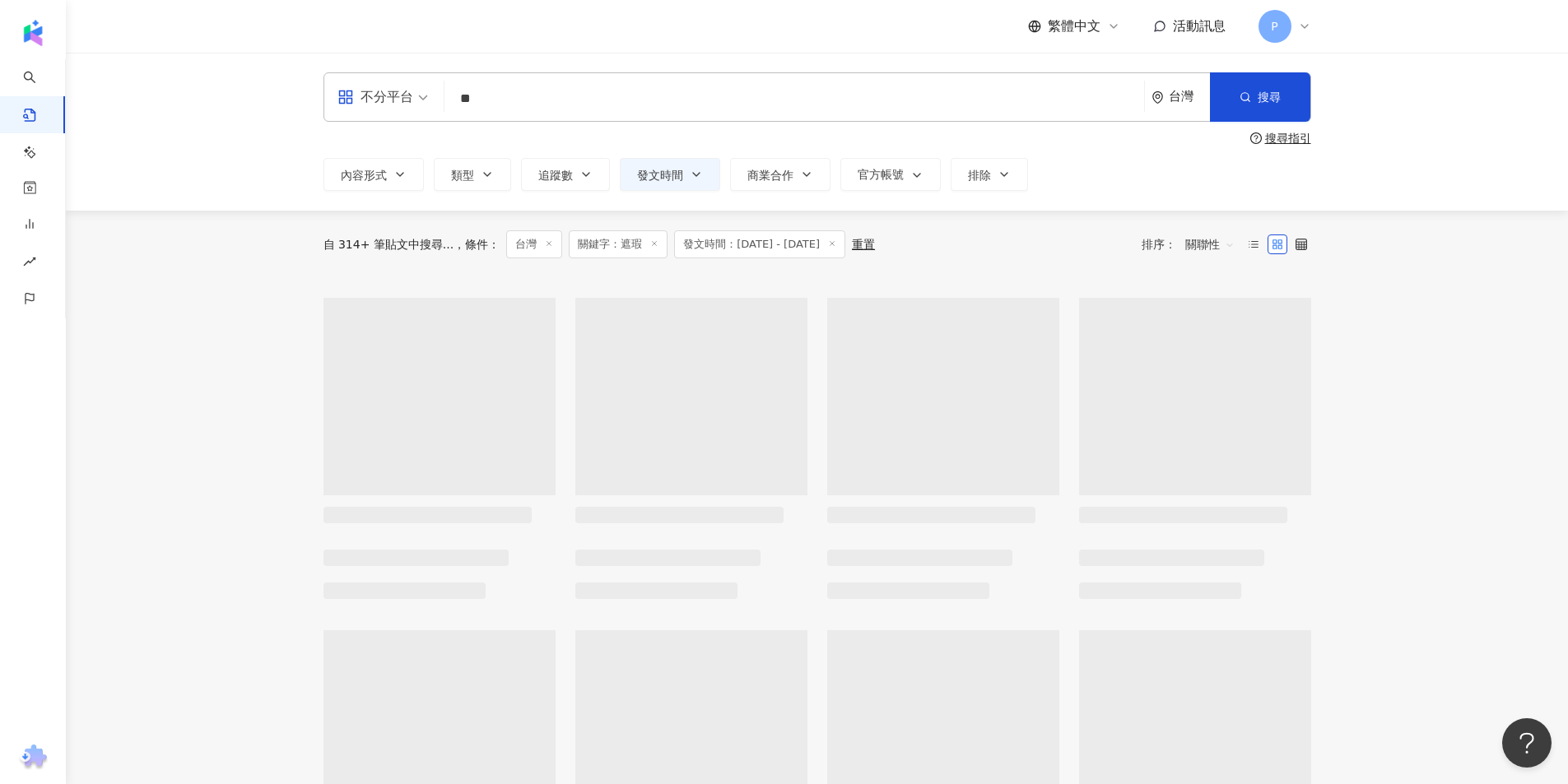
type input "**********"
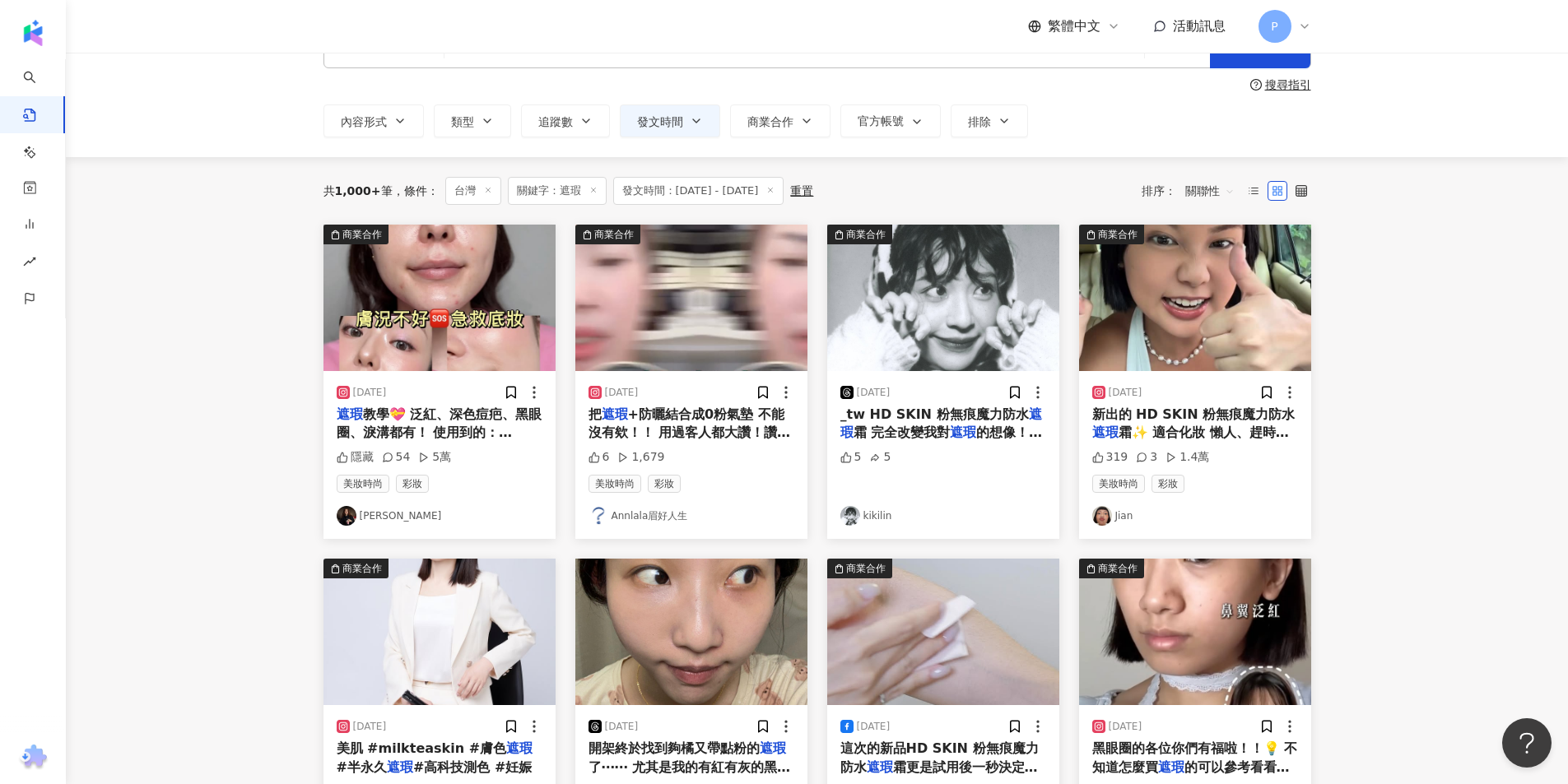
scroll to position [83, 0]
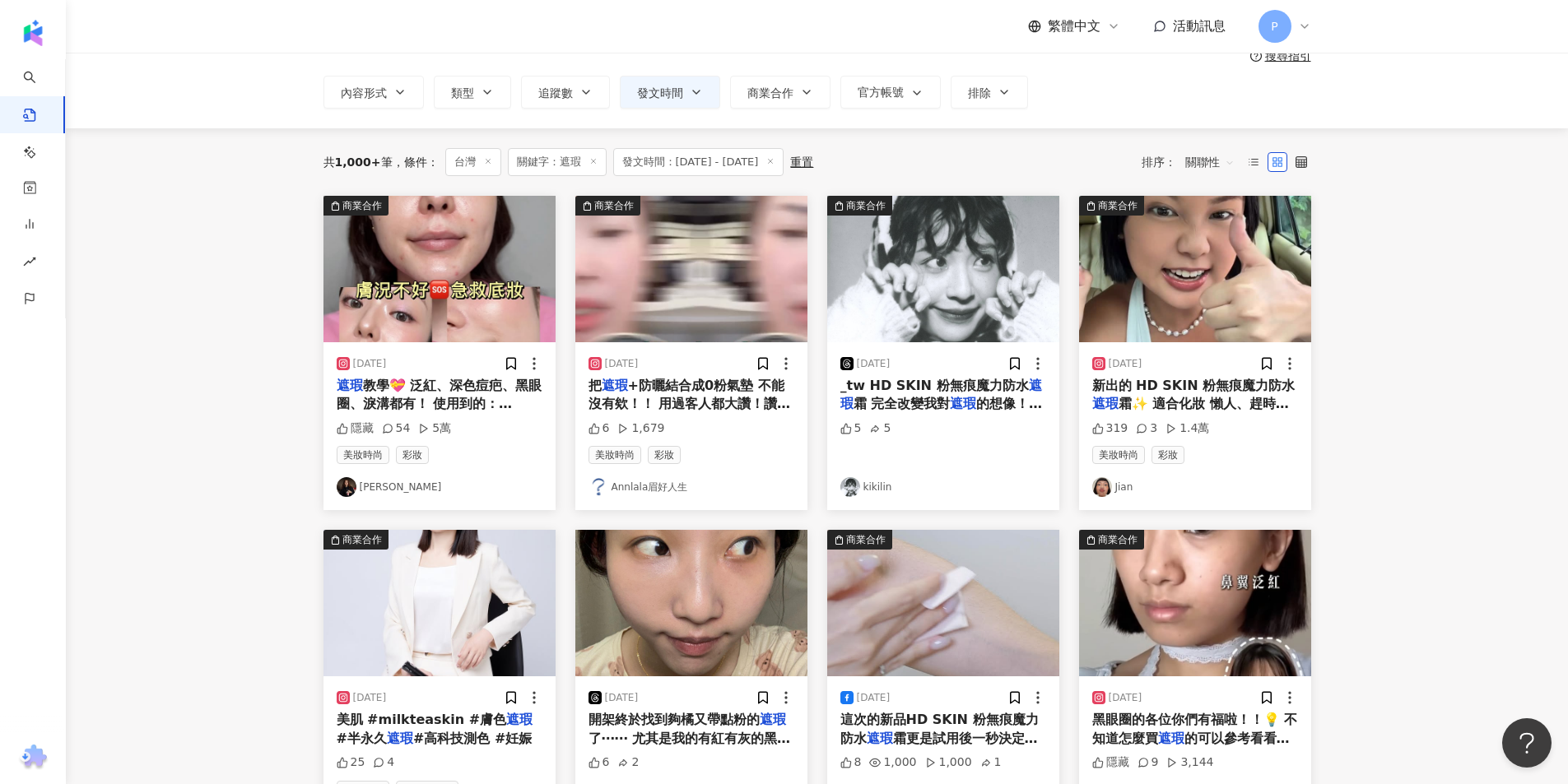
click at [1236, 299] on img "button" at bounding box center [1194, 269] width 232 height 147
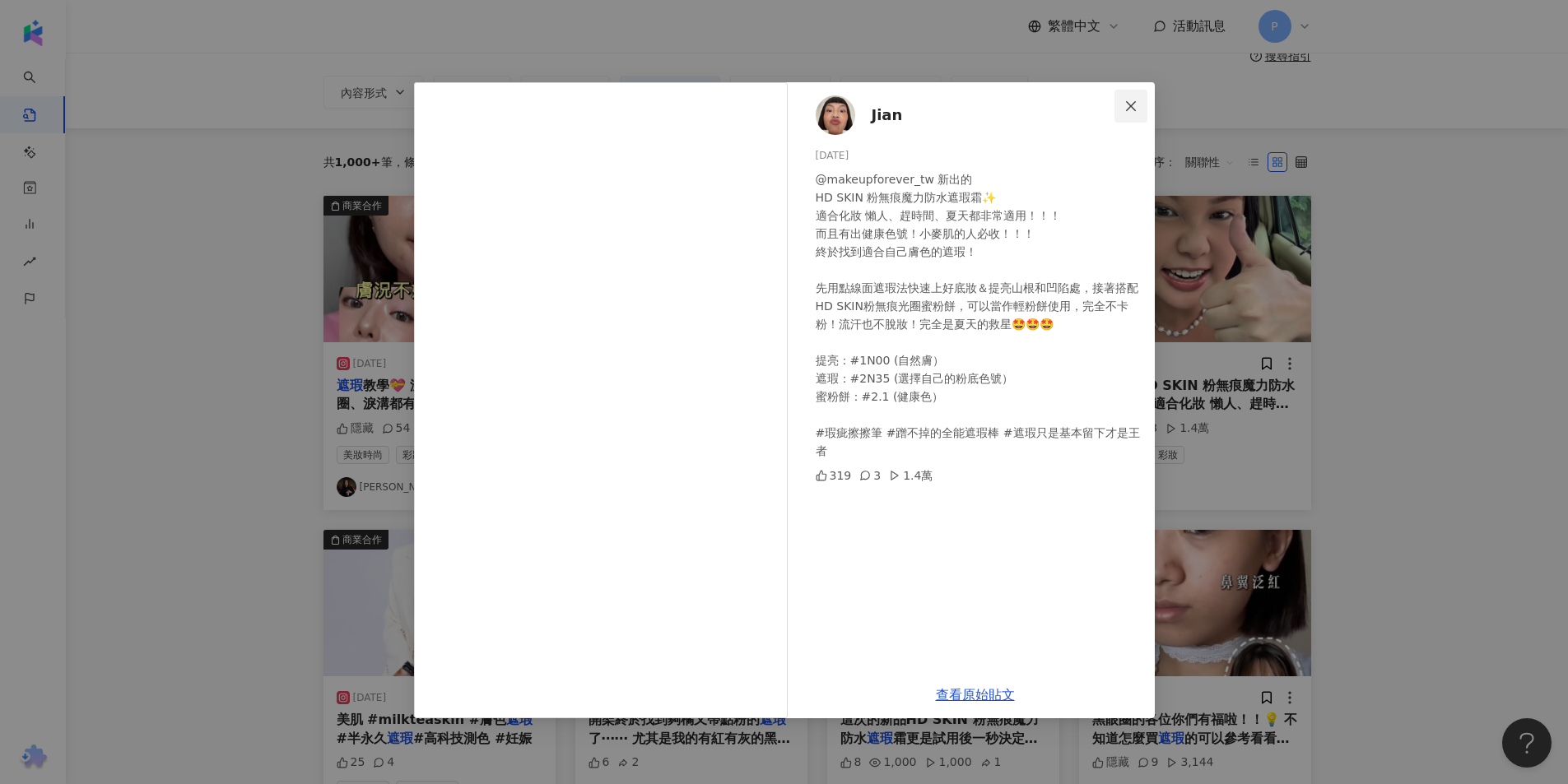
click at [1140, 100] on span "Close" at bounding box center [1131, 106] width 33 height 13
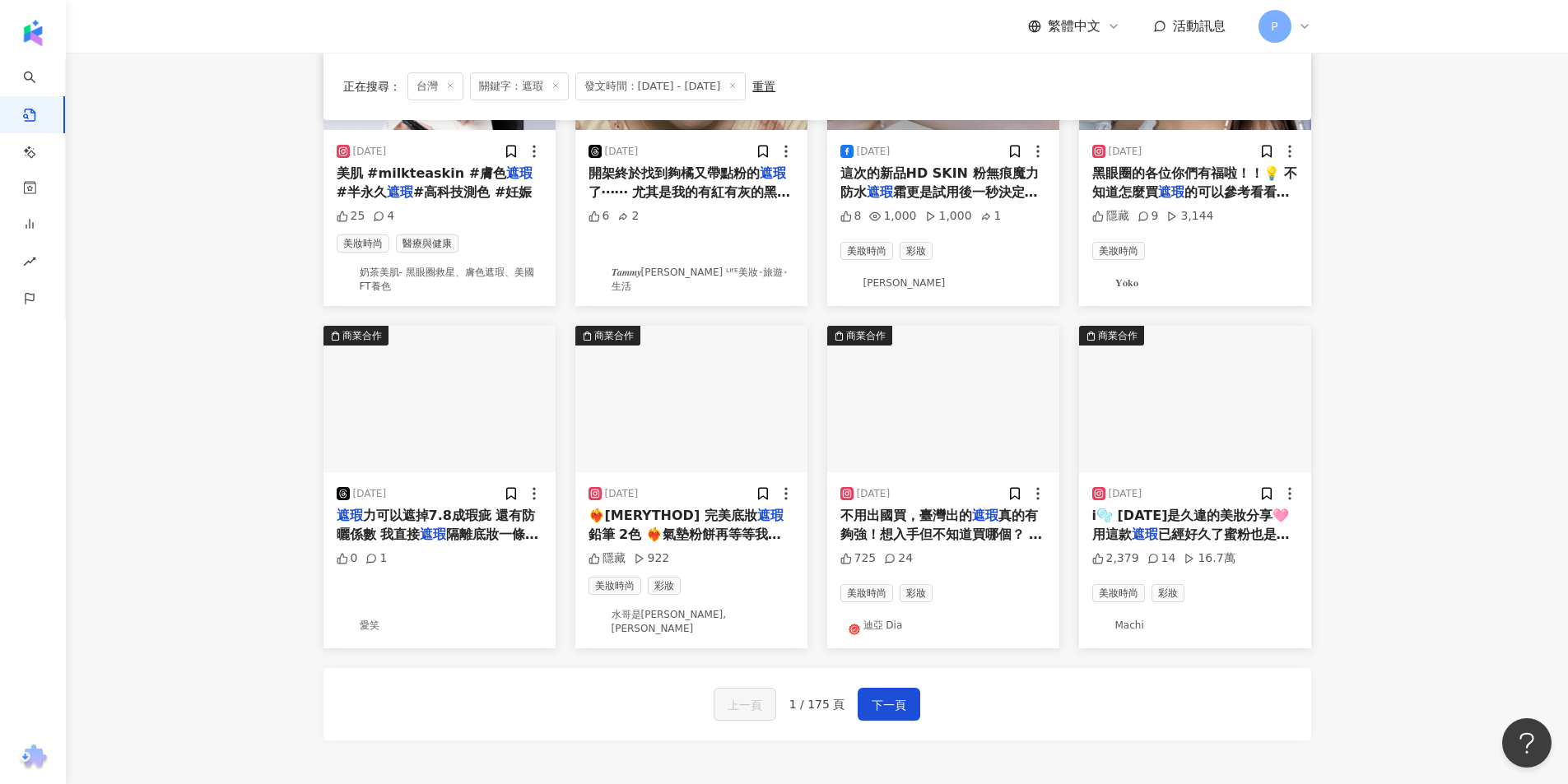
scroll to position [659, 0]
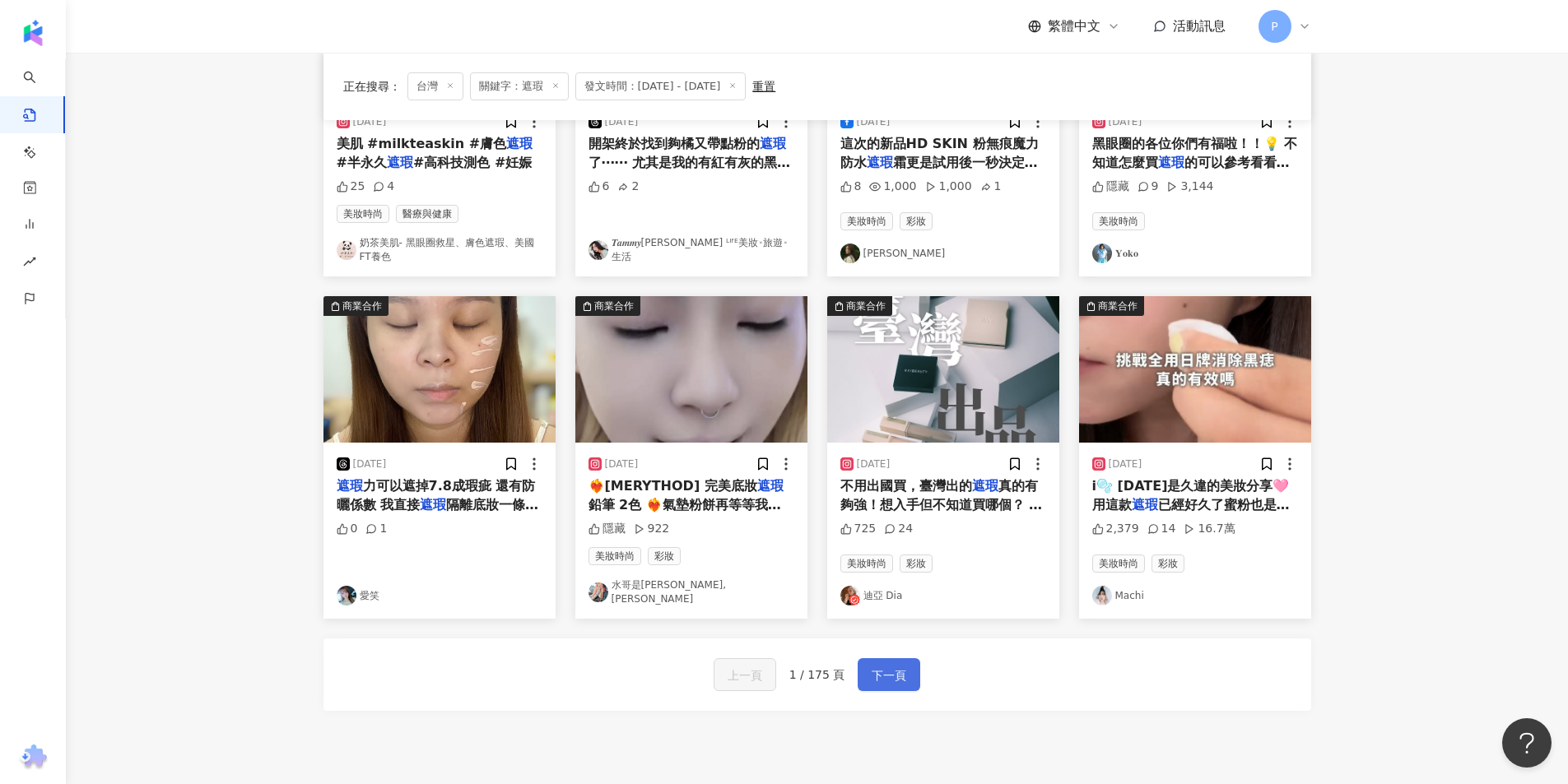
click at [884, 666] on span "下一頁" at bounding box center [889, 676] width 35 height 20
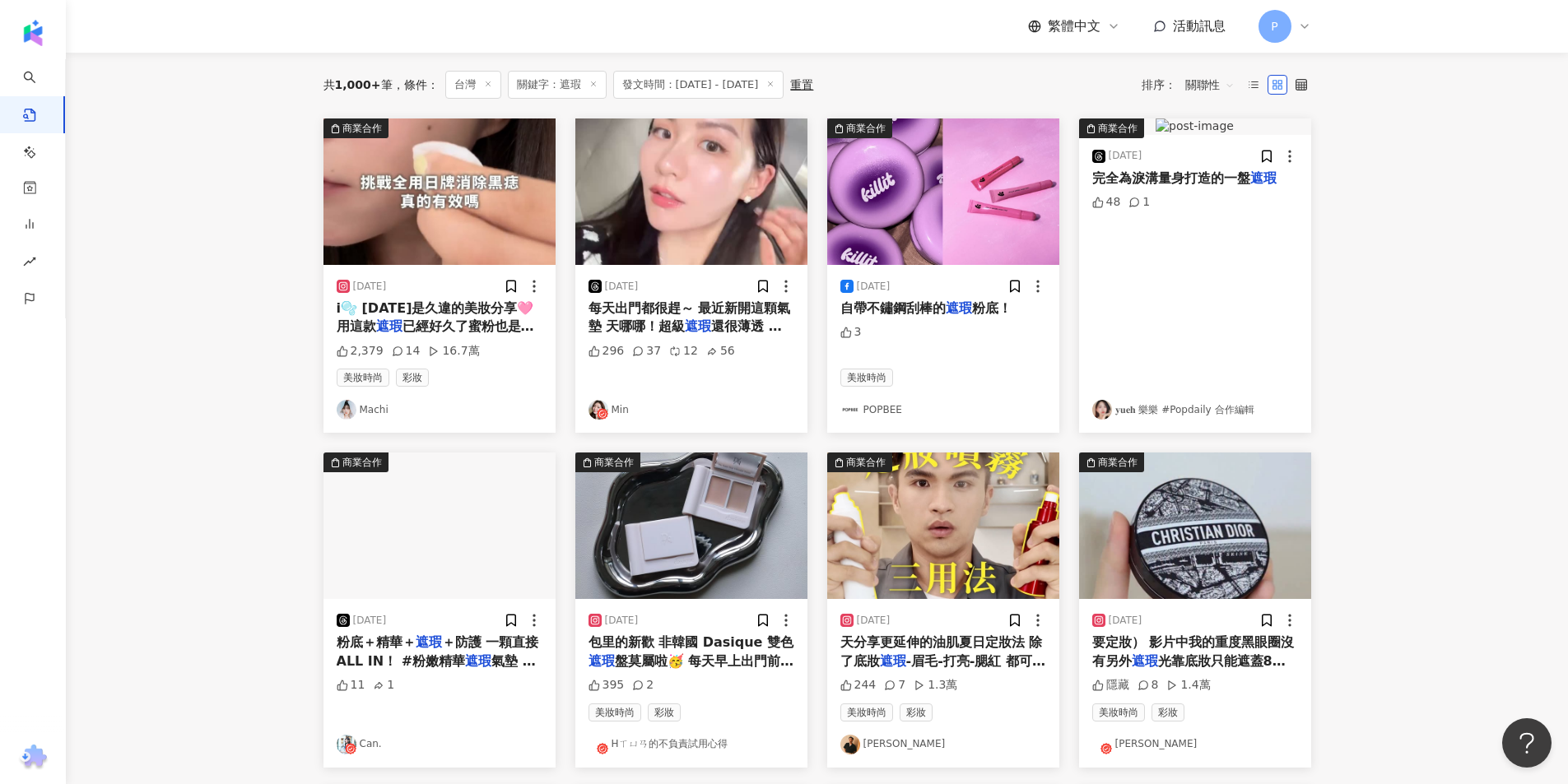
scroll to position [0, 0]
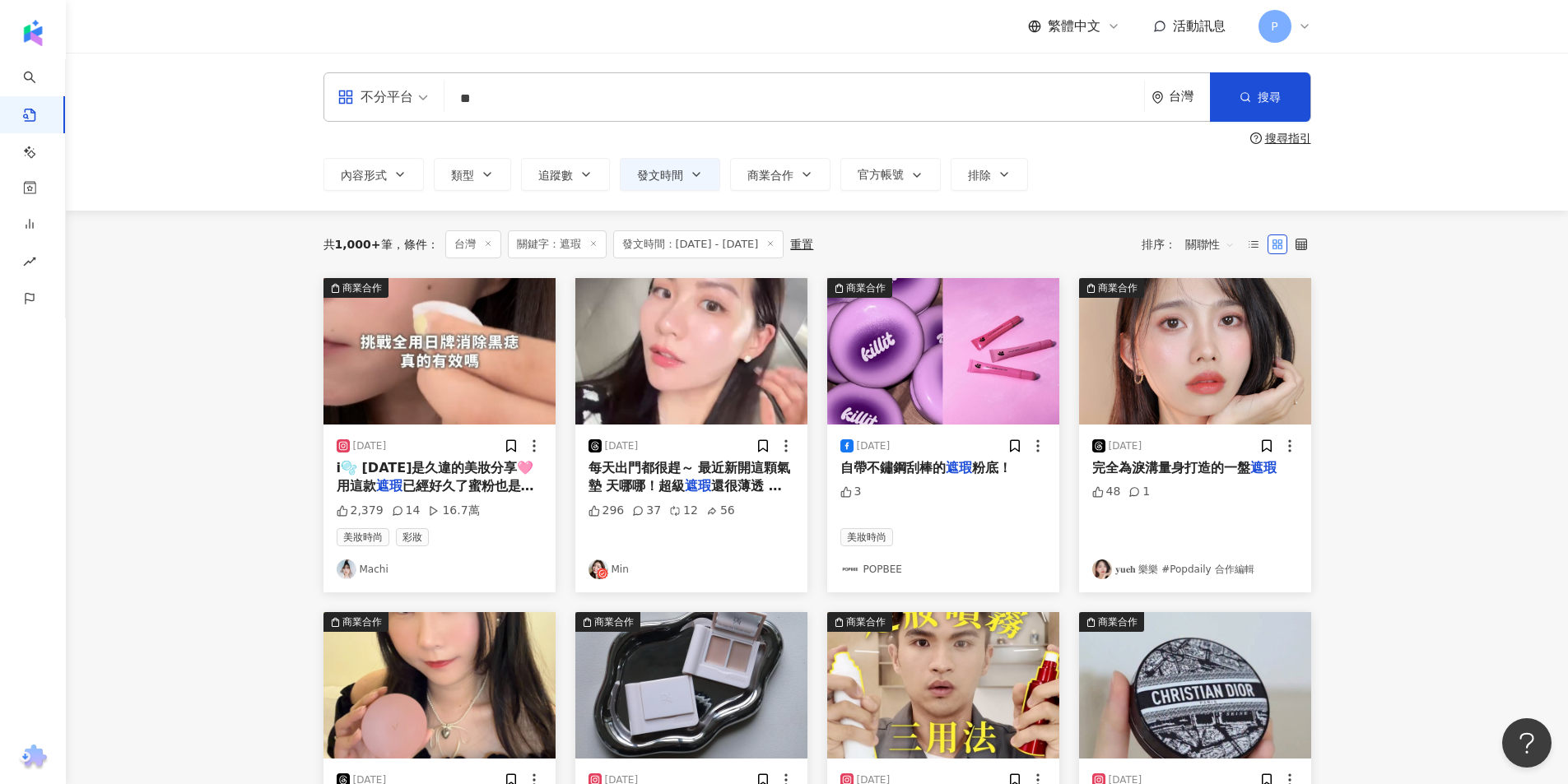
click at [682, 335] on img "button" at bounding box center [691, 352] width 232 height 147
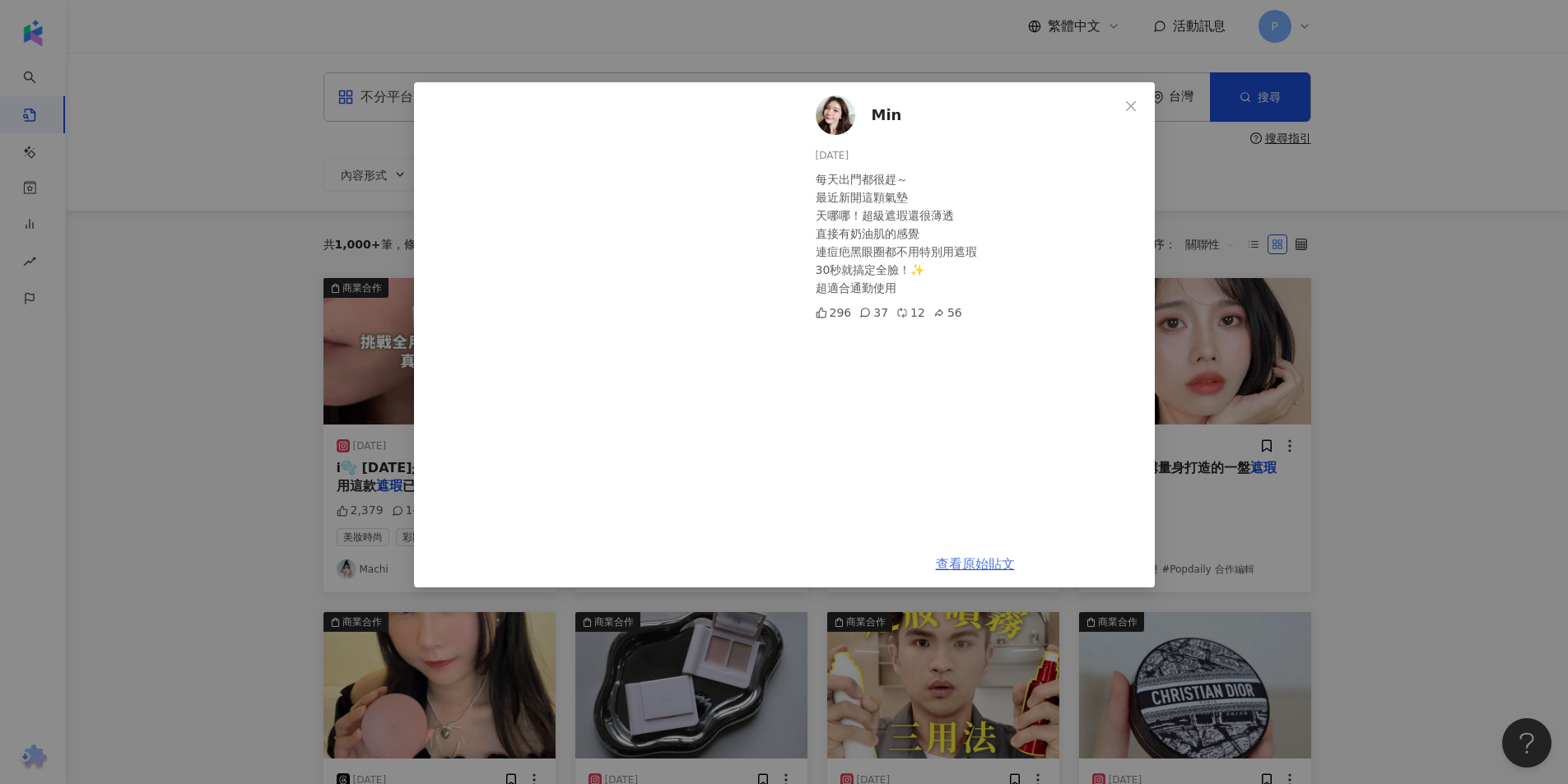
click at [983, 567] on link "查看原始貼文" at bounding box center [975, 564] width 79 height 16
click at [1114, 102] on span "Close" at bounding box center [1131, 106] width 33 height 13
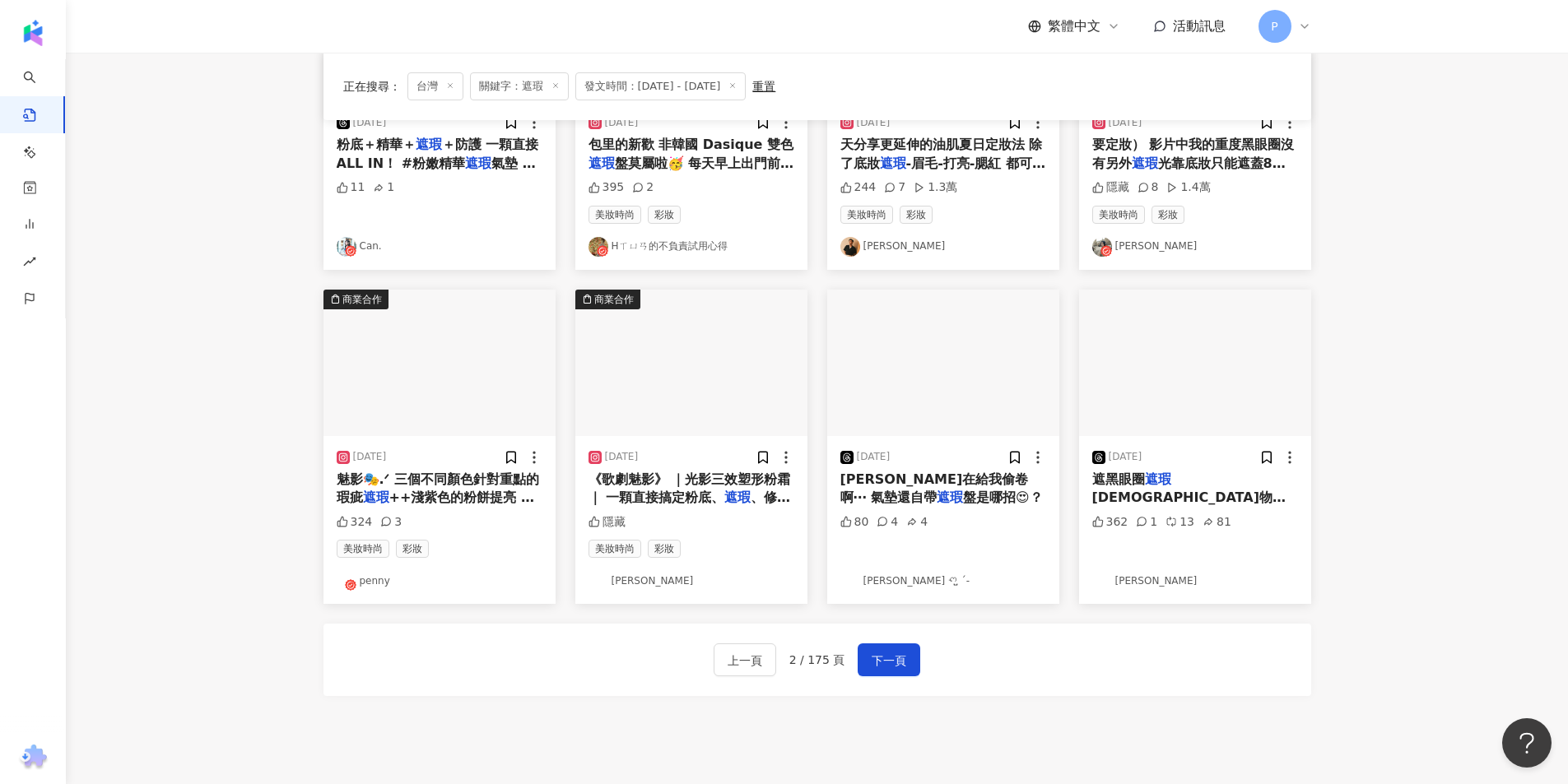
scroll to position [659, 0]
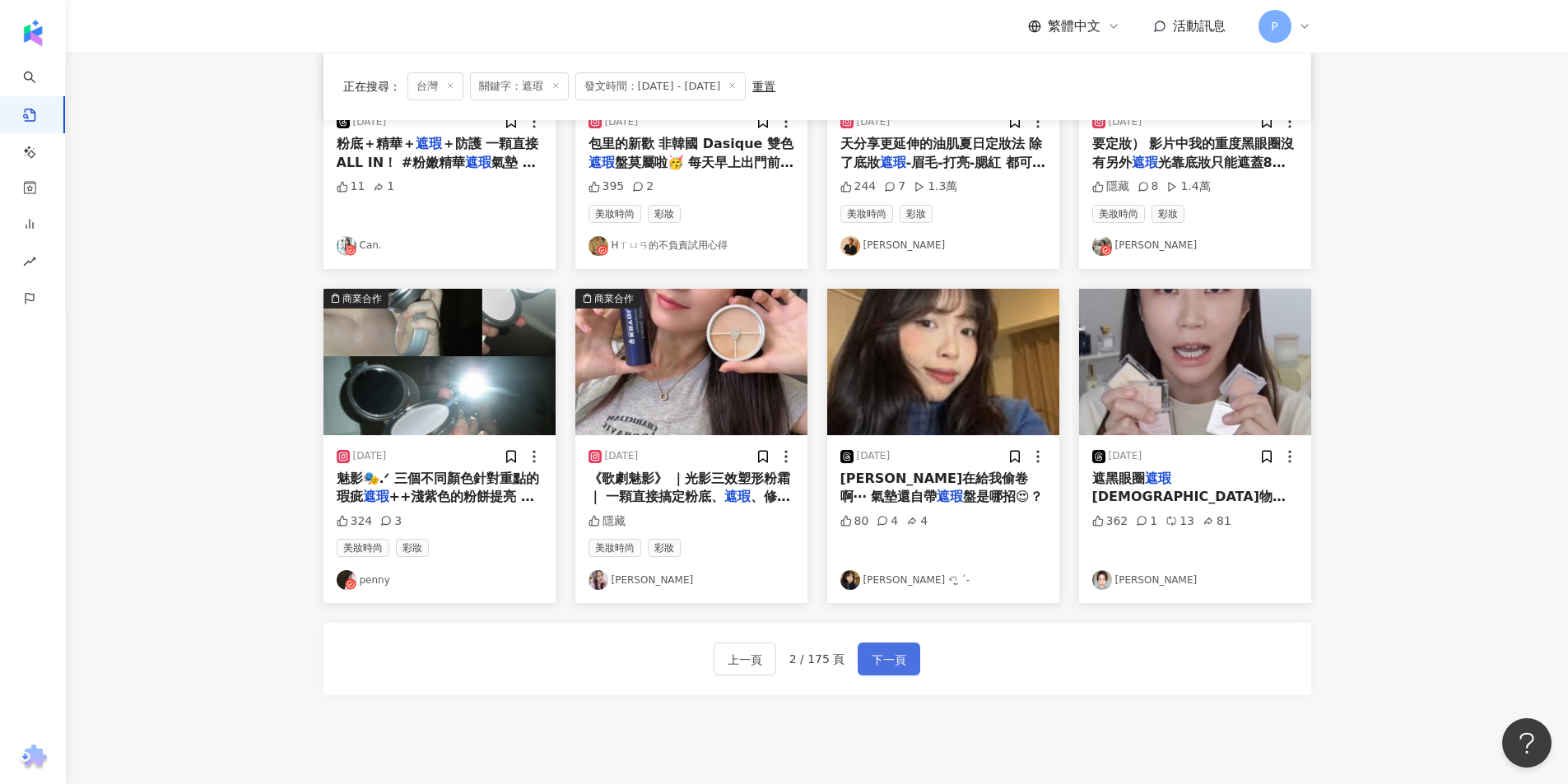
click at [904, 668] on span "下一頁" at bounding box center [889, 660] width 35 height 20
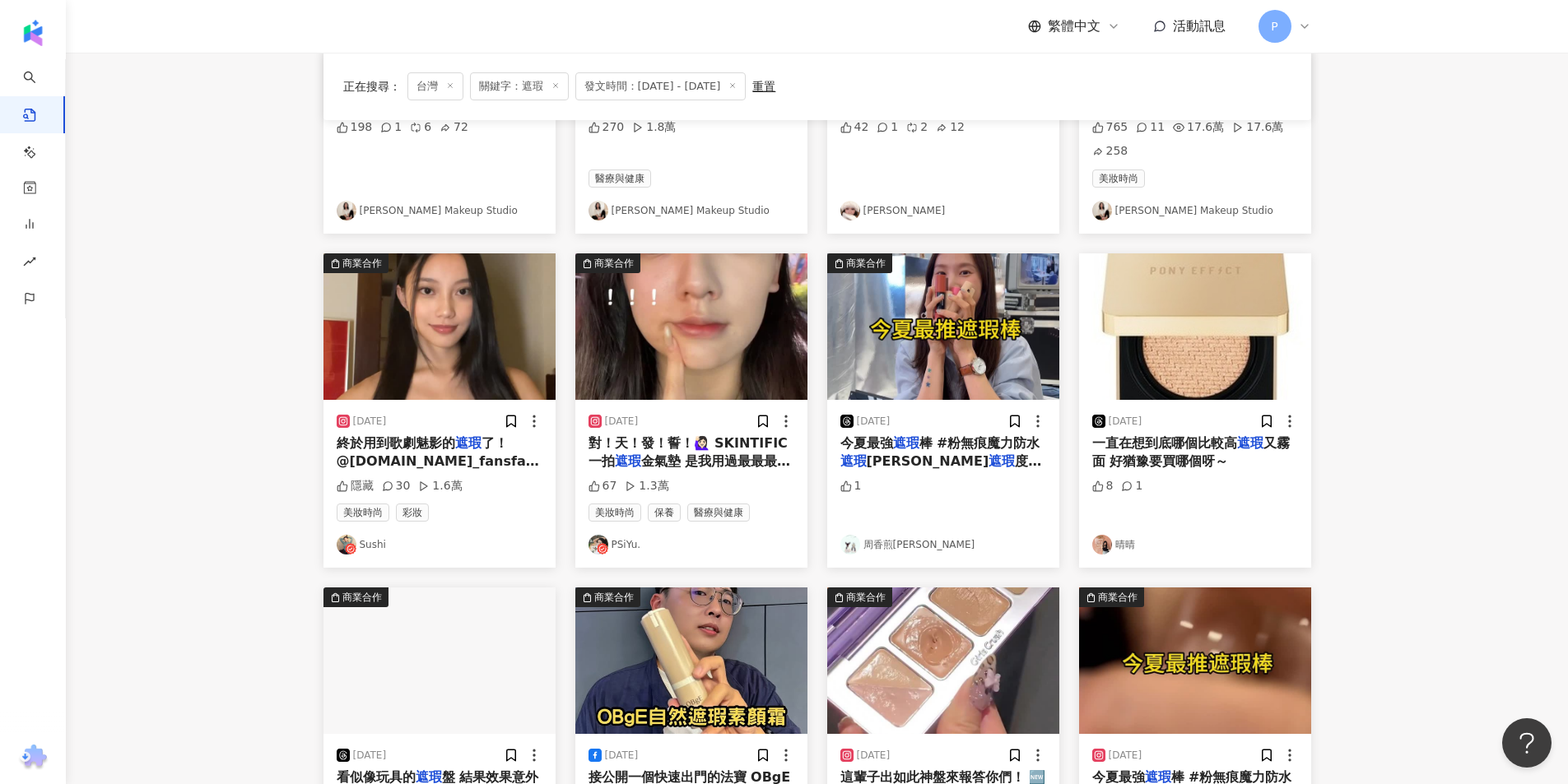
scroll to position [354, 0]
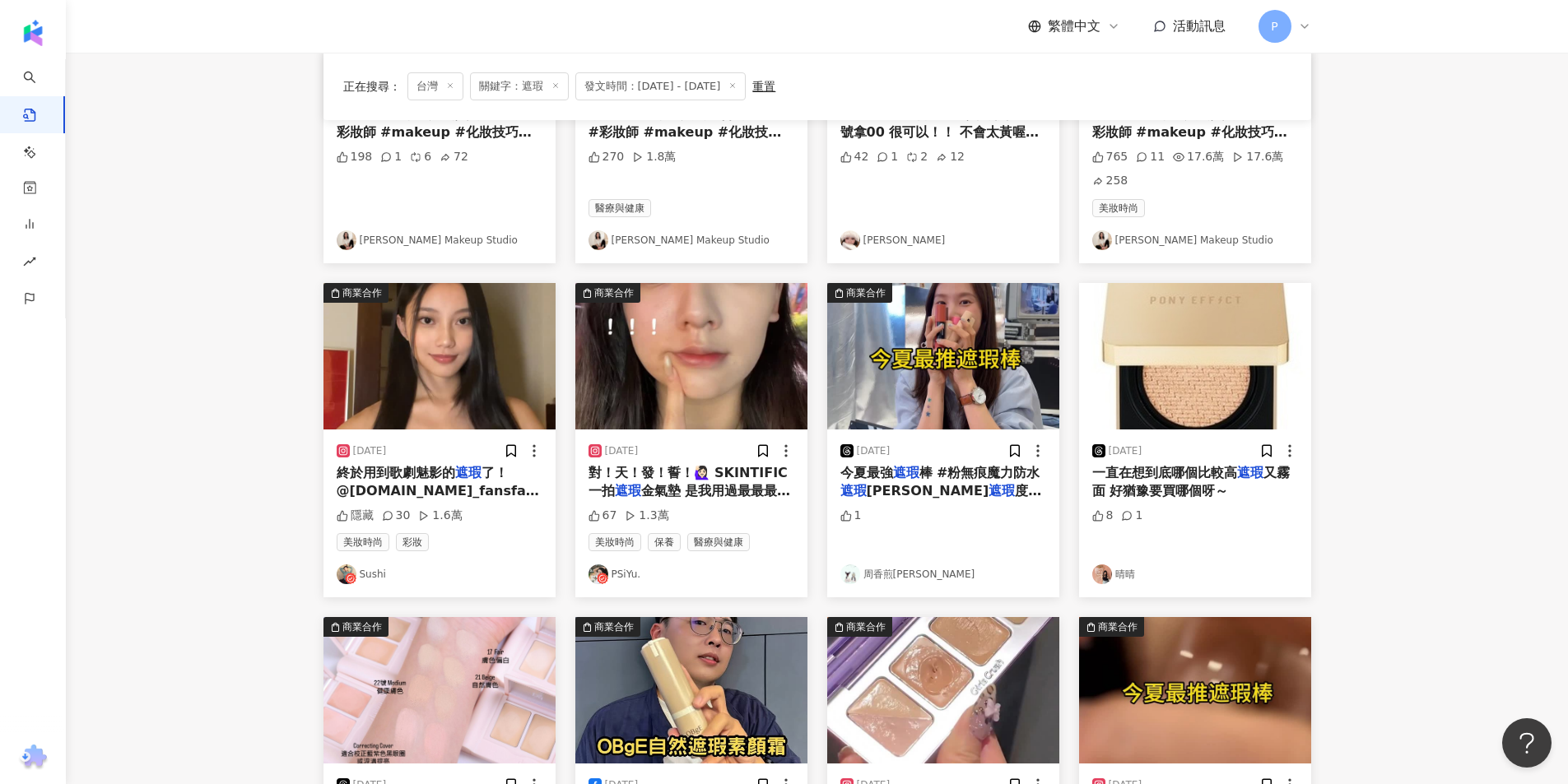
click at [749, 417] on img "button" at bounding box center [691, 357] width 232 height 147
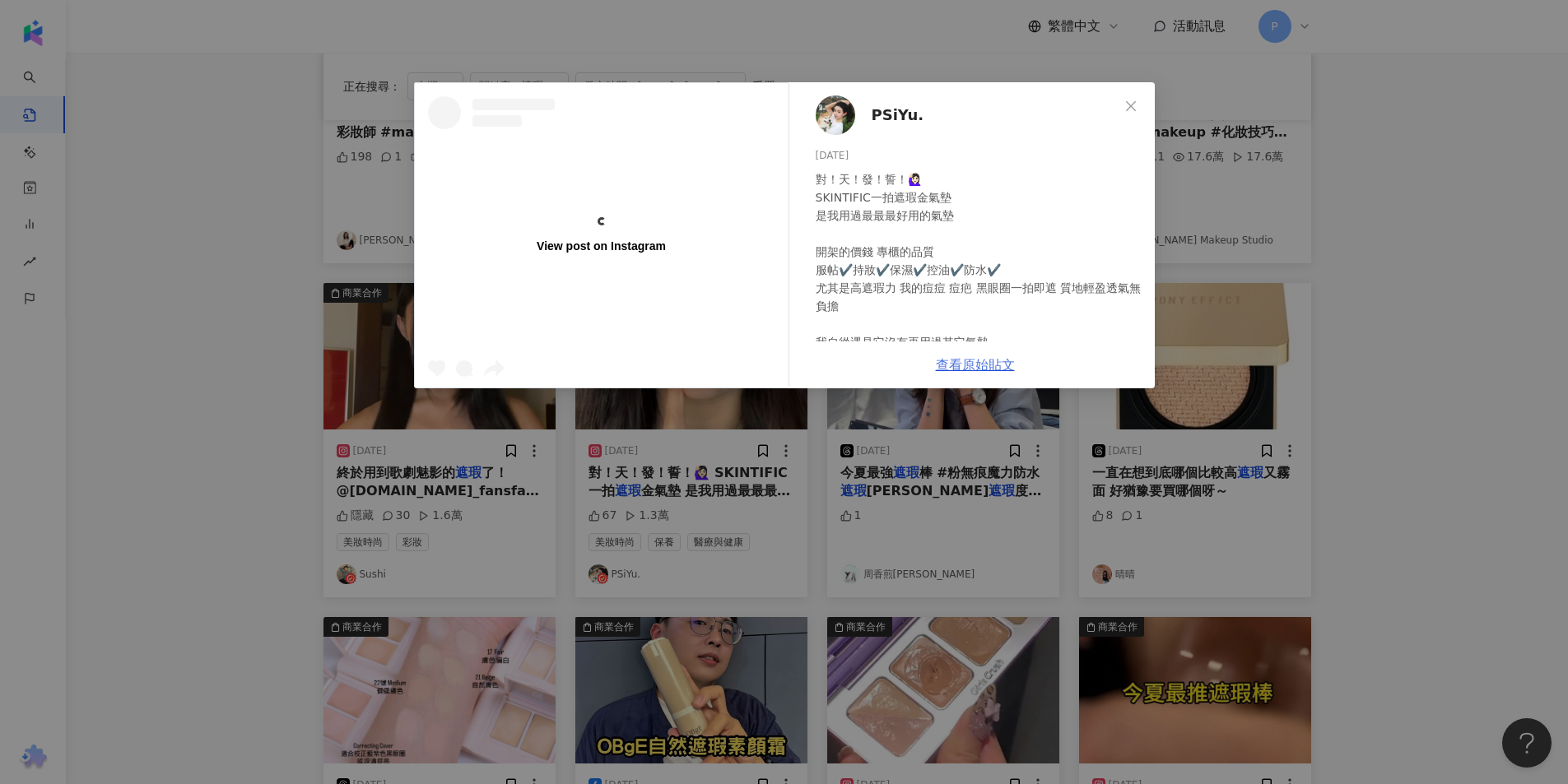
click at [974, 370] on link "查看原始貼文" at bounding box center [975, 365] width 79 height 16
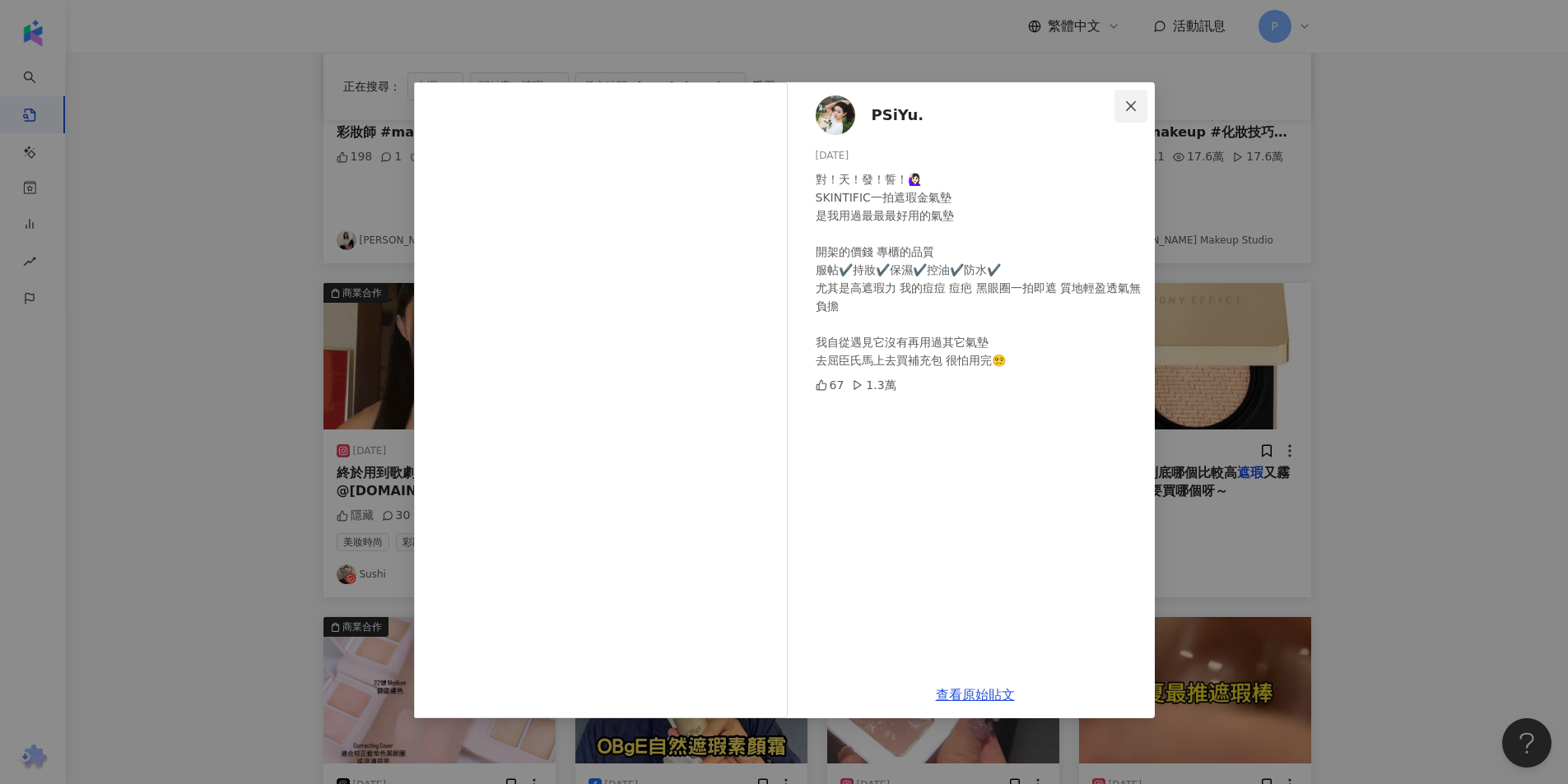
click at [1126, 102] on icon "close" at bounding box center [1131, 106] width 10 height 10
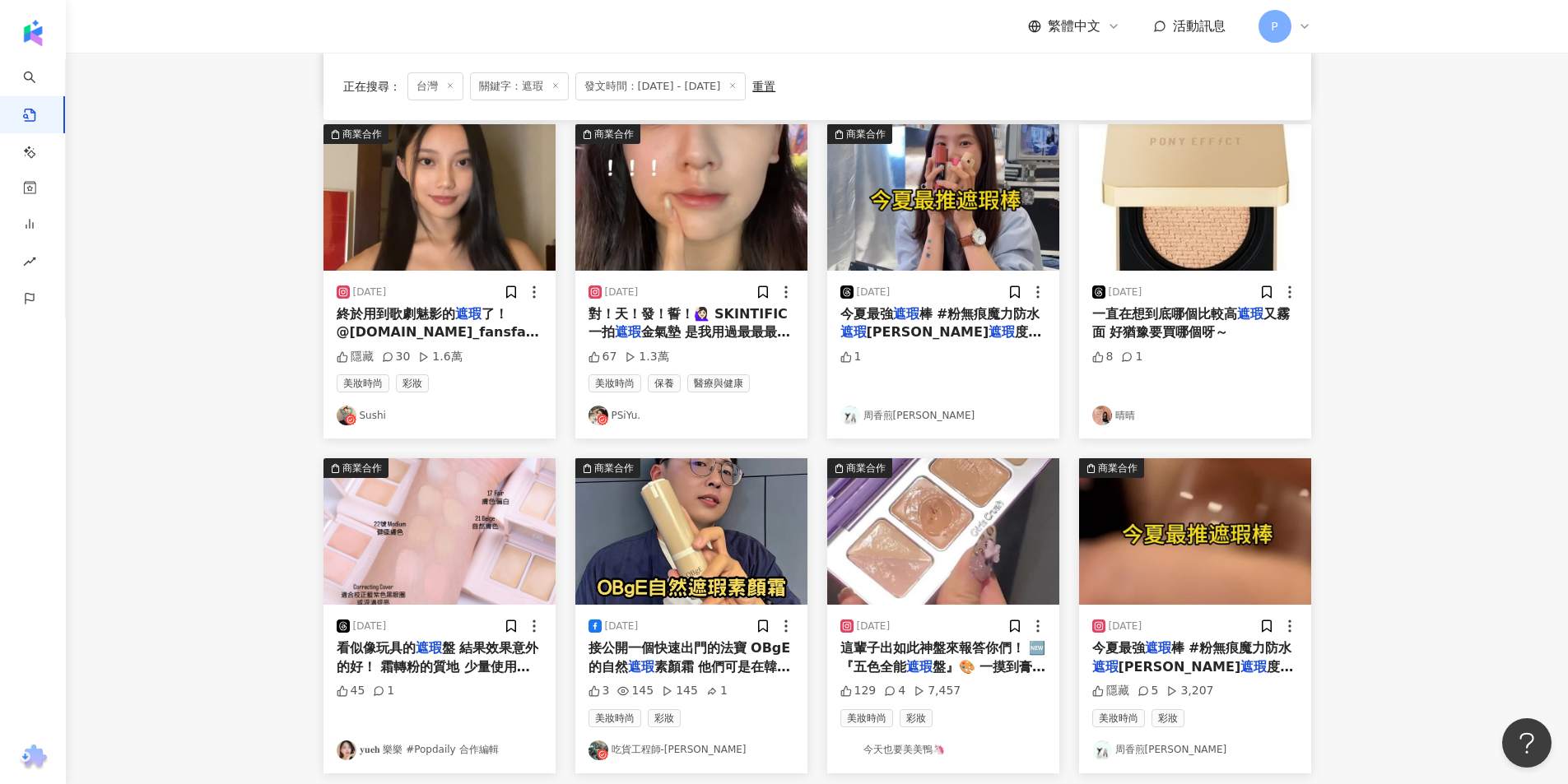
scroll to position [518, 0]
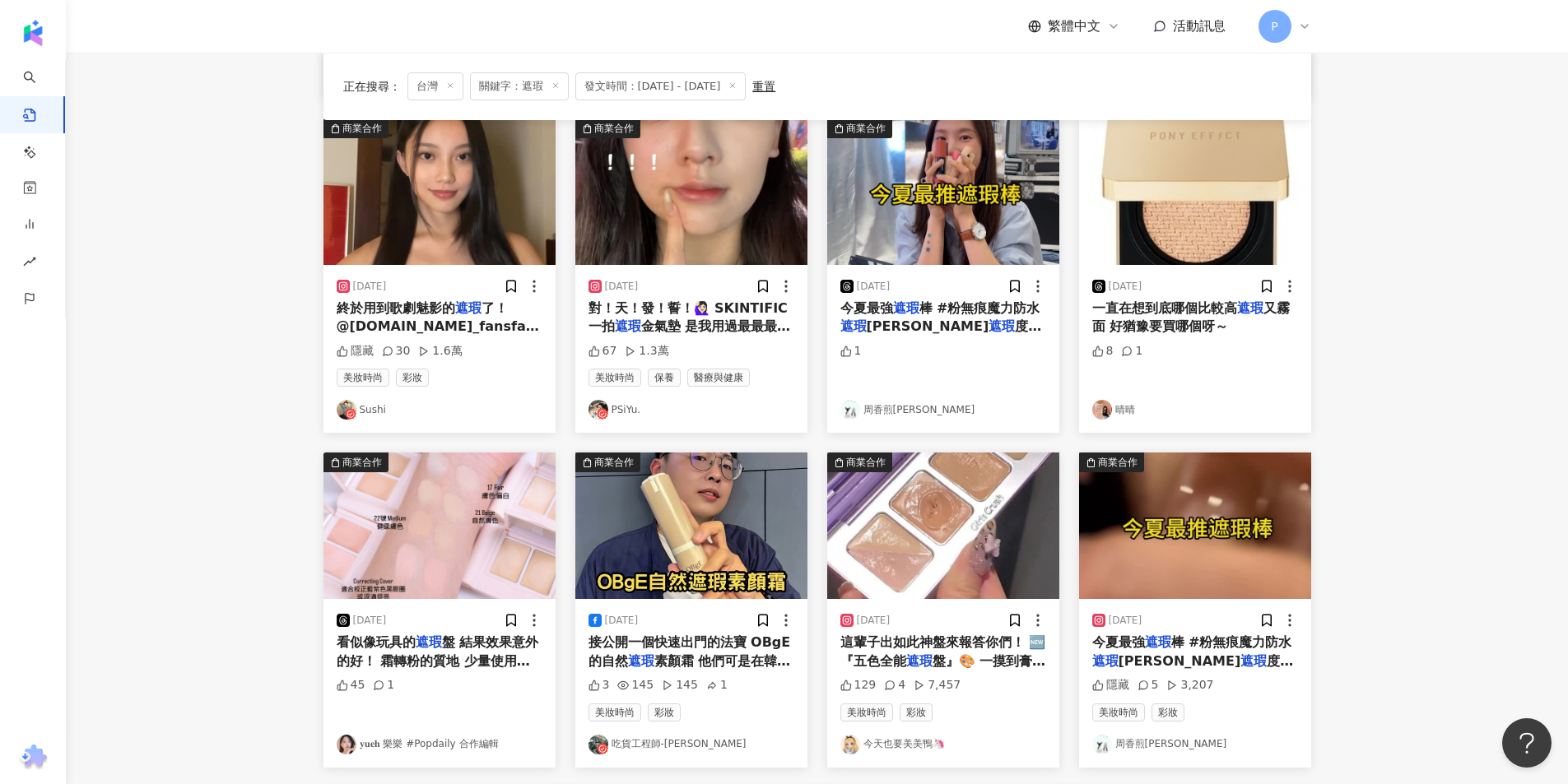
click at [517, 258] on img "button" at bounding box center [439, 192] width 232 height 147
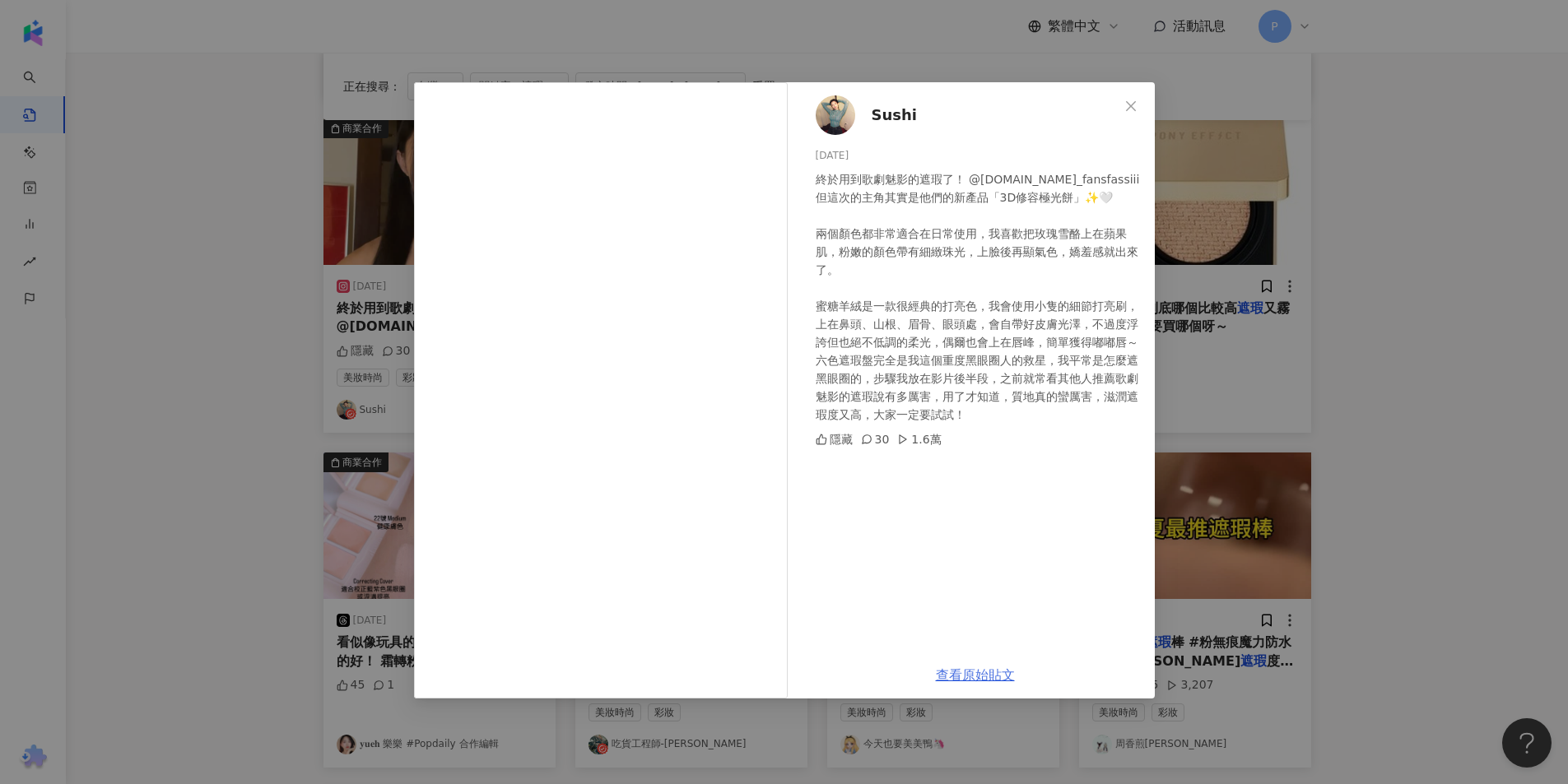
click at [971, 670] on link "查看原始貼文" at bounding box center [975, 675] width 79 height 16
click at [1131, 111] on icon "close" at bounding box center [1131, 106] width 13 height 13
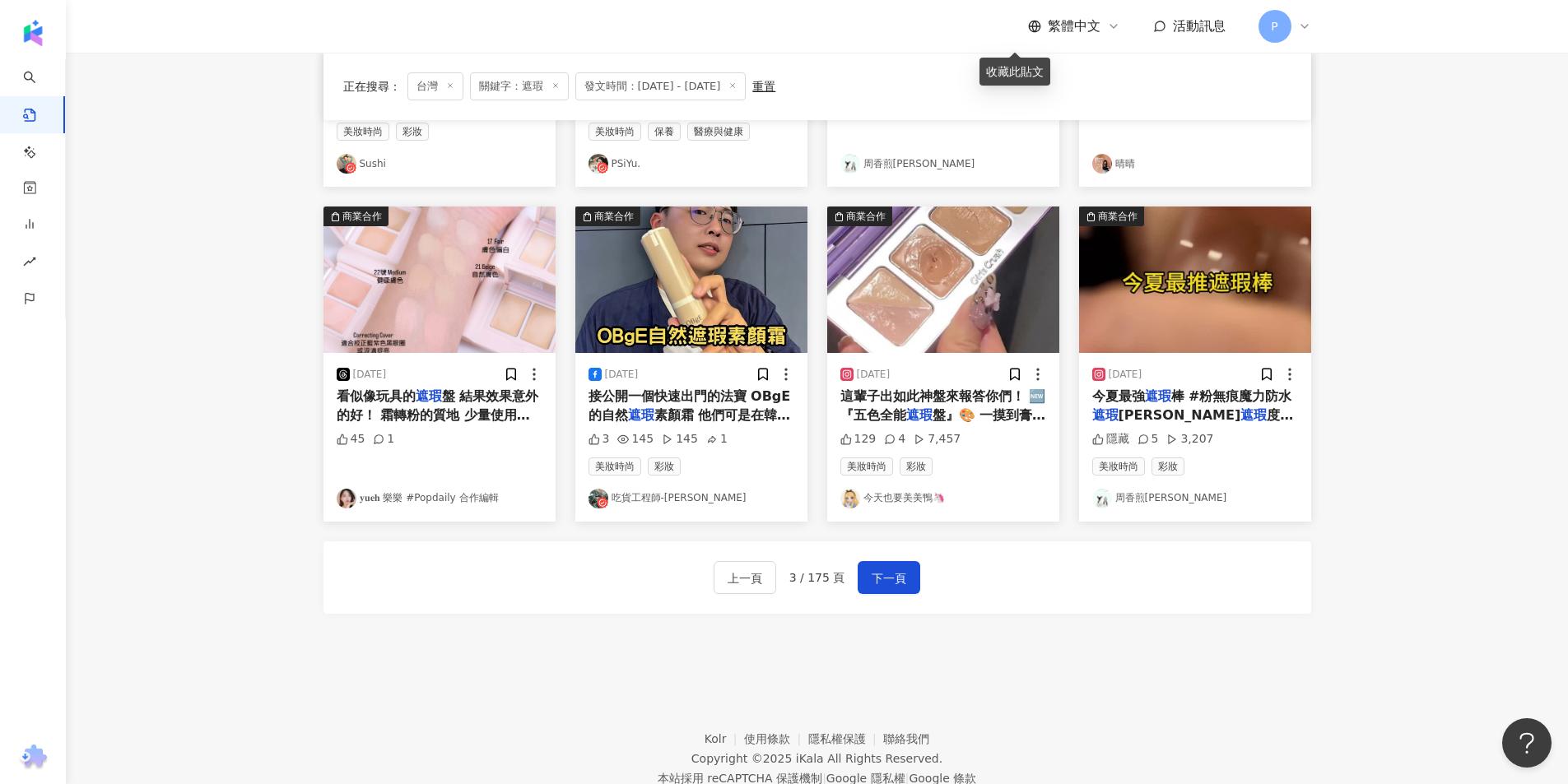
scroll to position [765, 0]
click at [890, 574] on span "下一頁" at bounding box center [889, 578] width 35 height 20
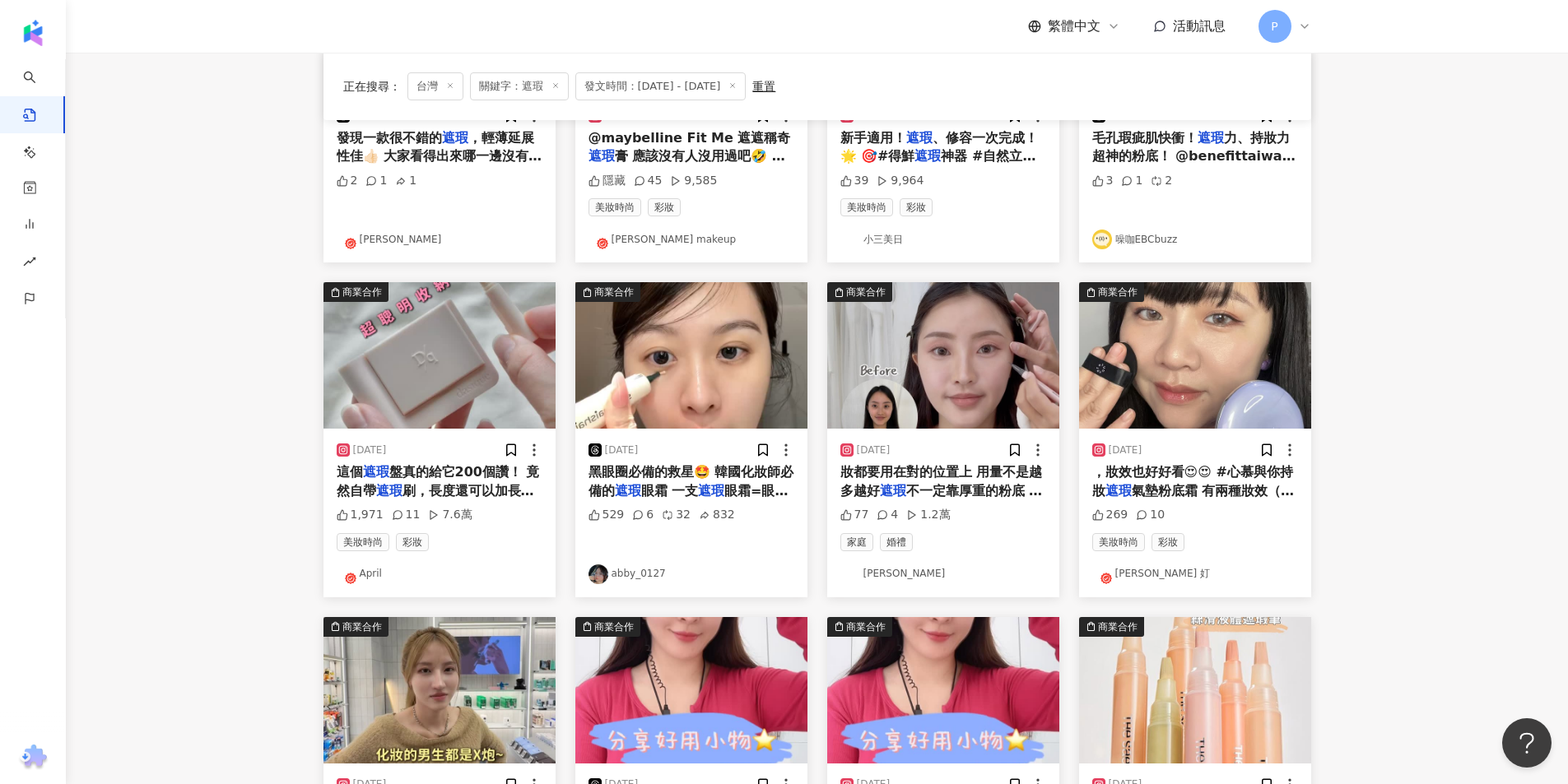
scroll to position [329, 0]
click at [930, 379] on img "button" at bounding box center [942, 357] width 232 height 147
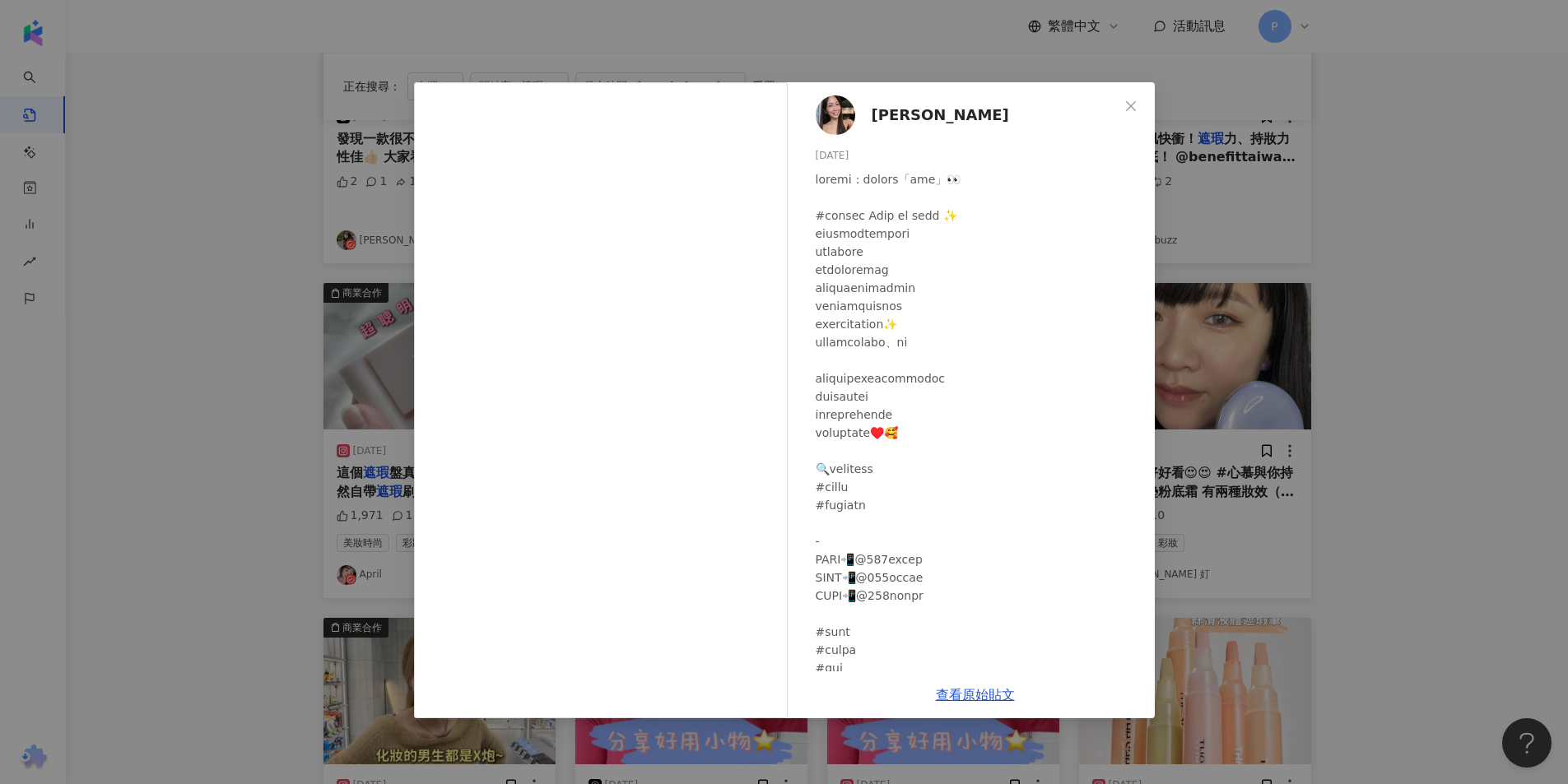
click at [1372, 239] on div "[PERSON_NAME][DATE] 77 4 1.2萬 查看原始貼文" at bounding box center [784, 392] width 1568 height 784
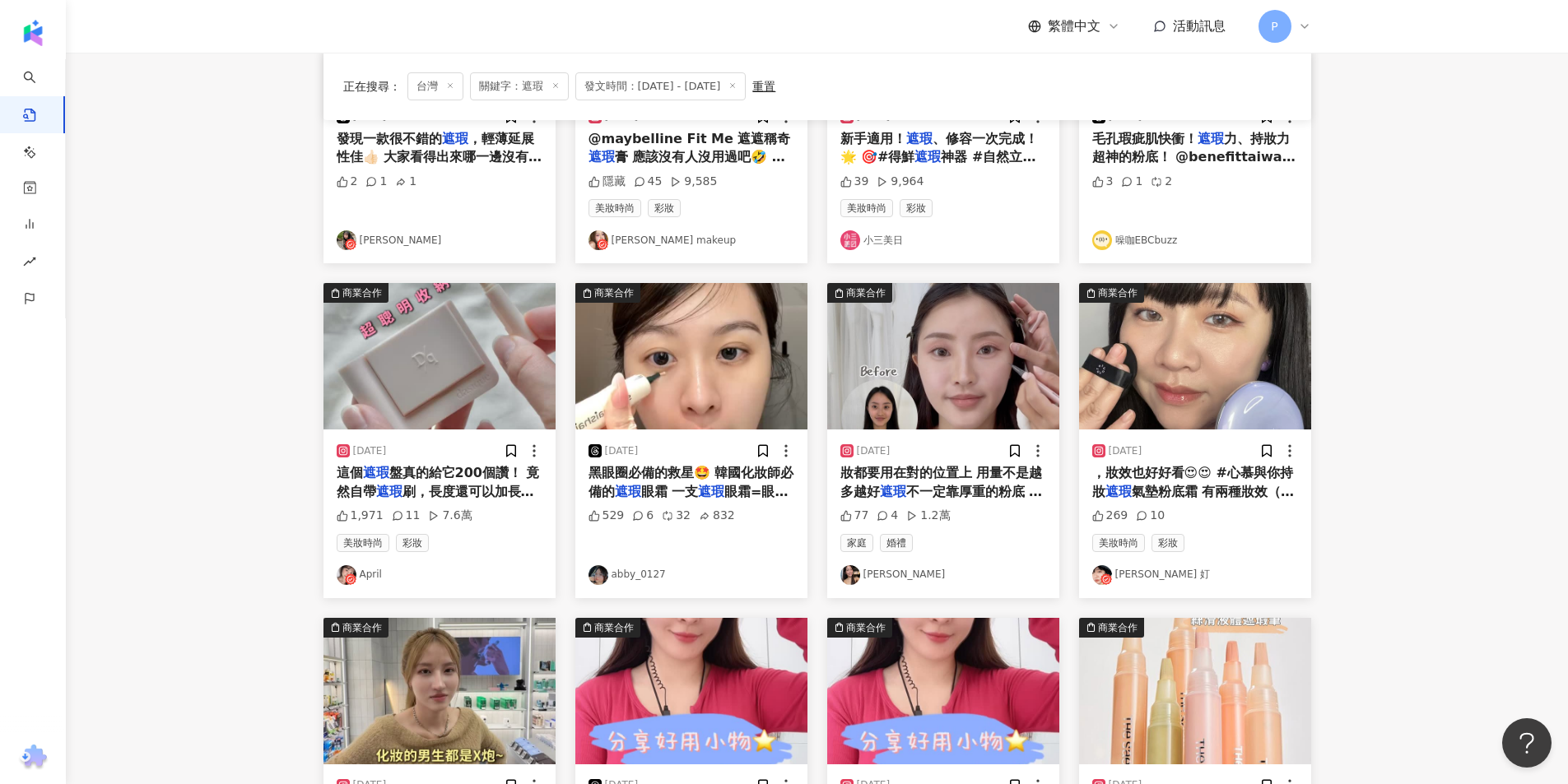
click at [672, 391] on img "button" at bounding box center [691, 357] width 232 height 147
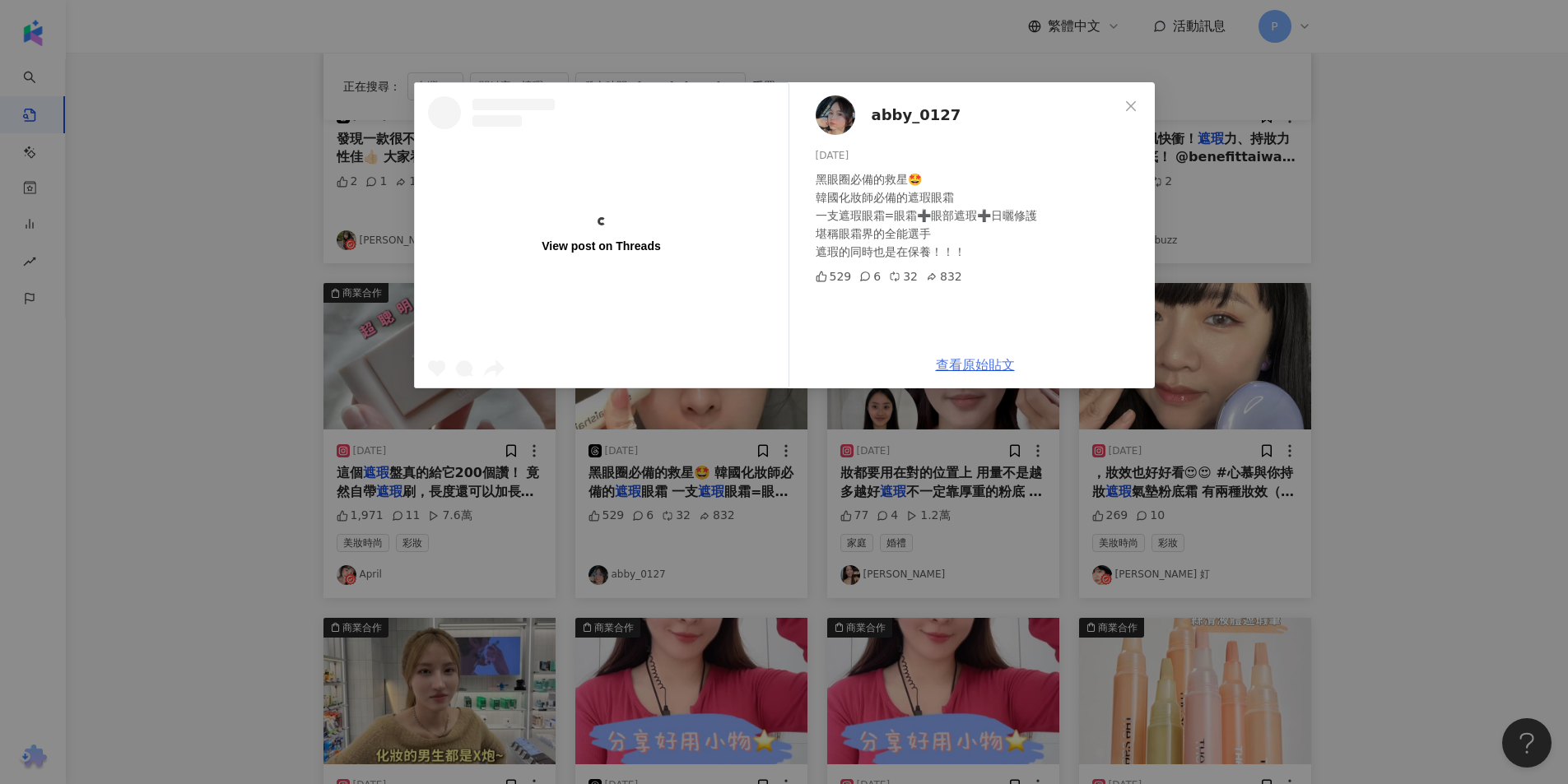
click at [966, 359] on link "查看原始貼文" at bounding box center [975, 365] width 79 height 16
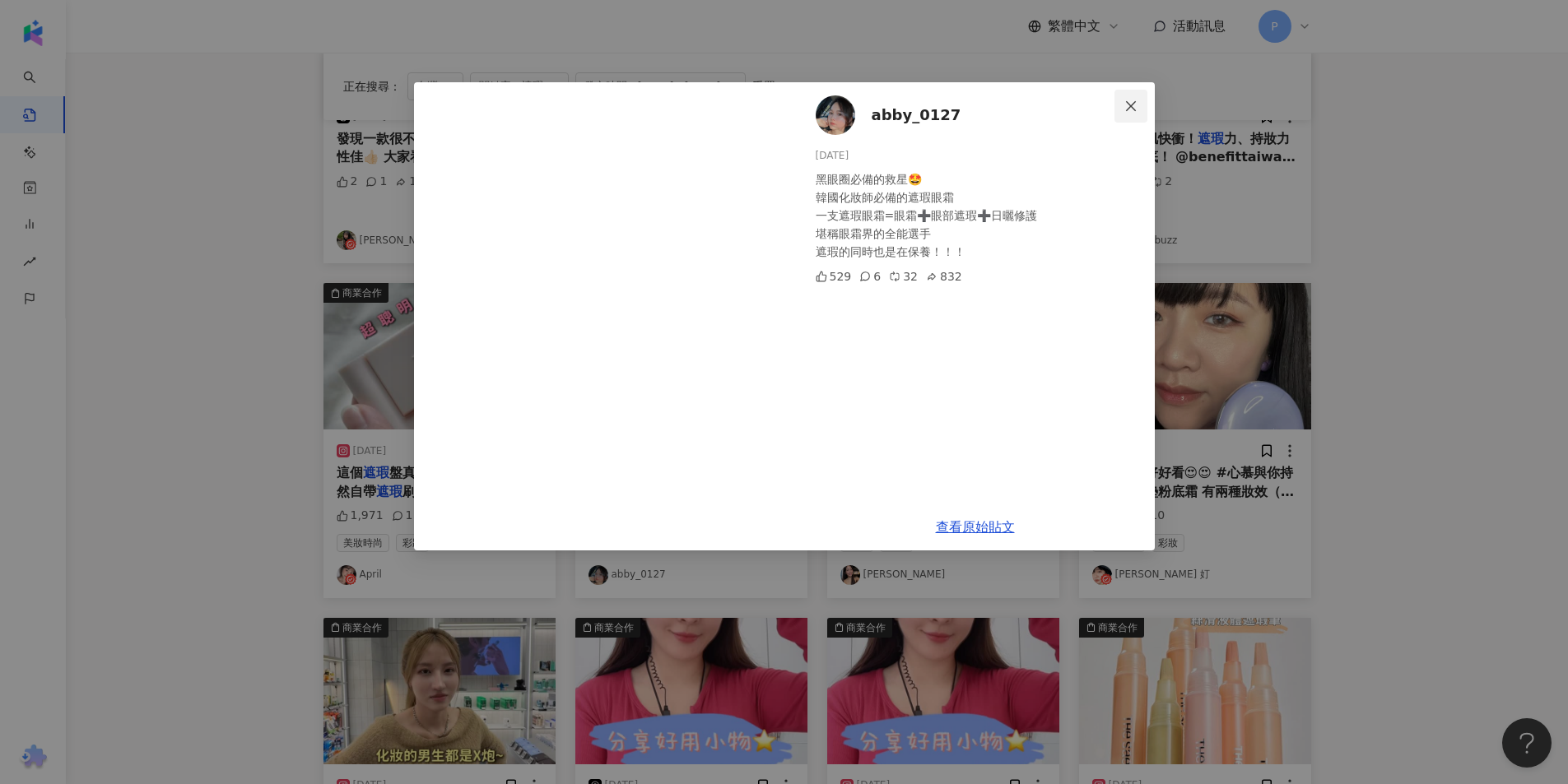
click at [1124, 104] on icon "close" at bounding box center [1131, 106] width 13 height 13
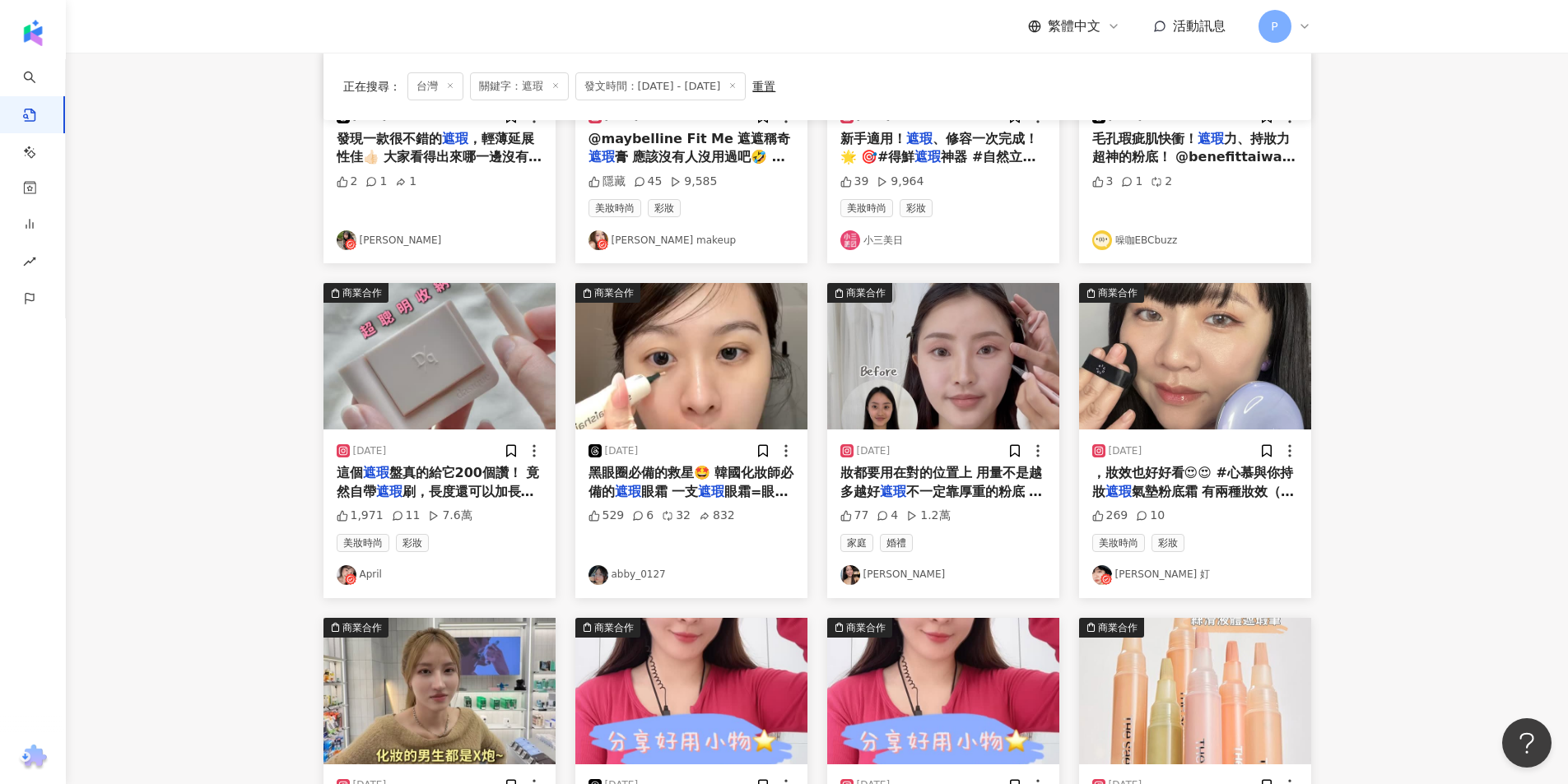
click at [1214, 310] on img "button" at bounding box center [1194, 357] width 232 height 147
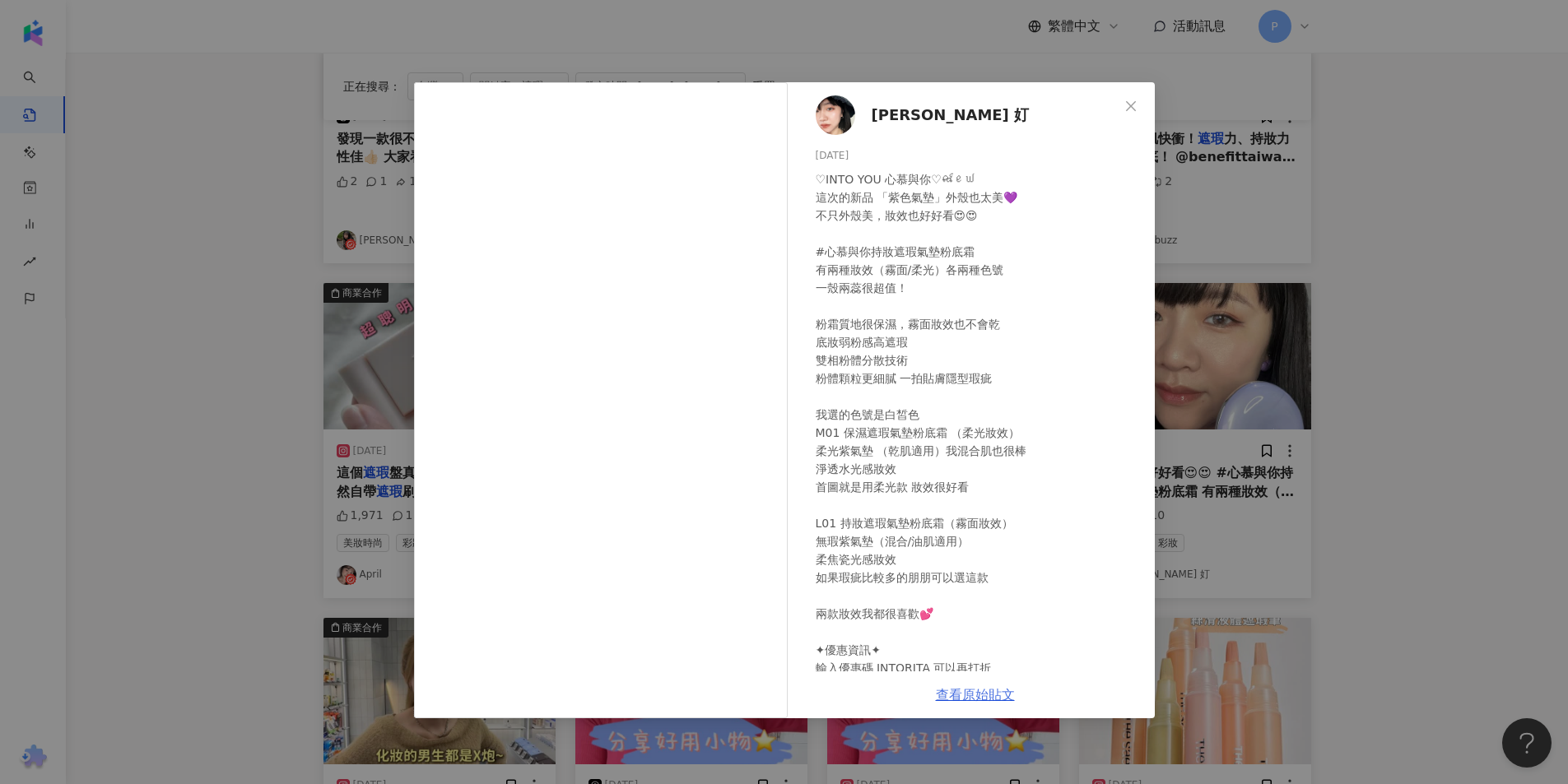
click at [966, 691] on link "查看原始貼文" at bounding box center [975, 695] width 79 height 16
click at [1125, 115] on button "Close" at bounding box center [1131, 106] width 33 height 33
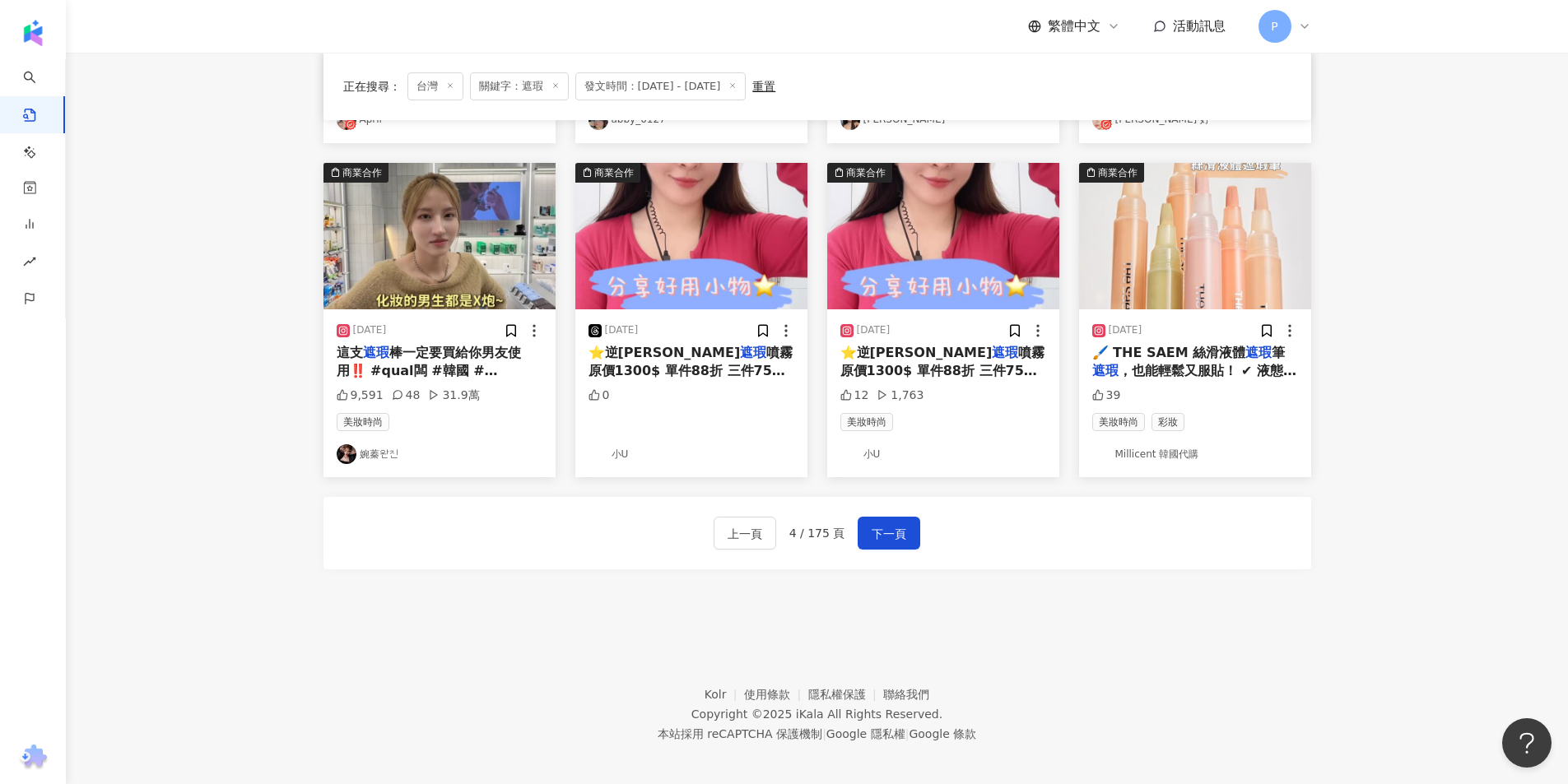
scroll to position [793, 0]
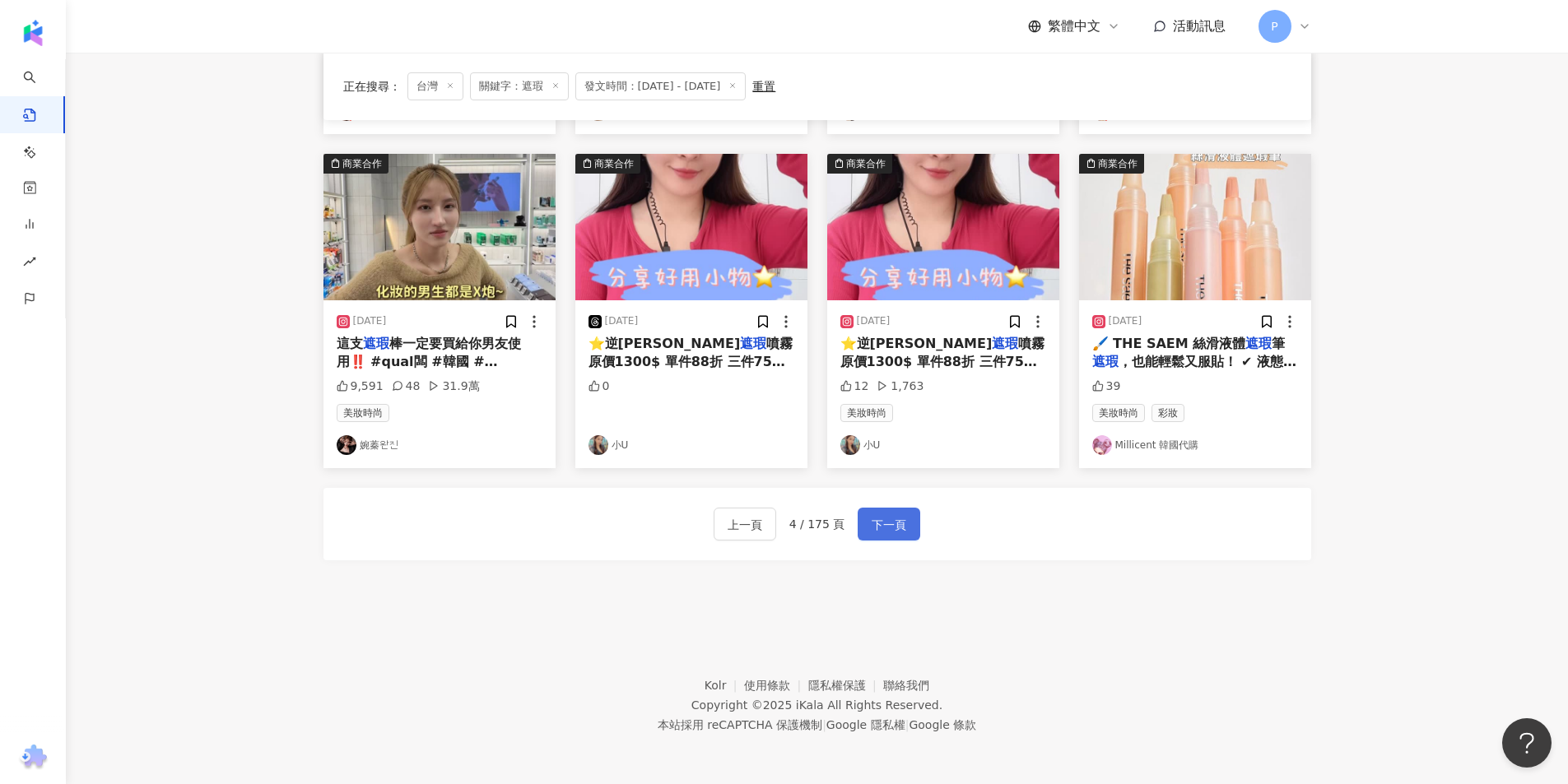
click at [886, 523] on span "下一頁" at bounding box center [889, 525] width 35 height 20
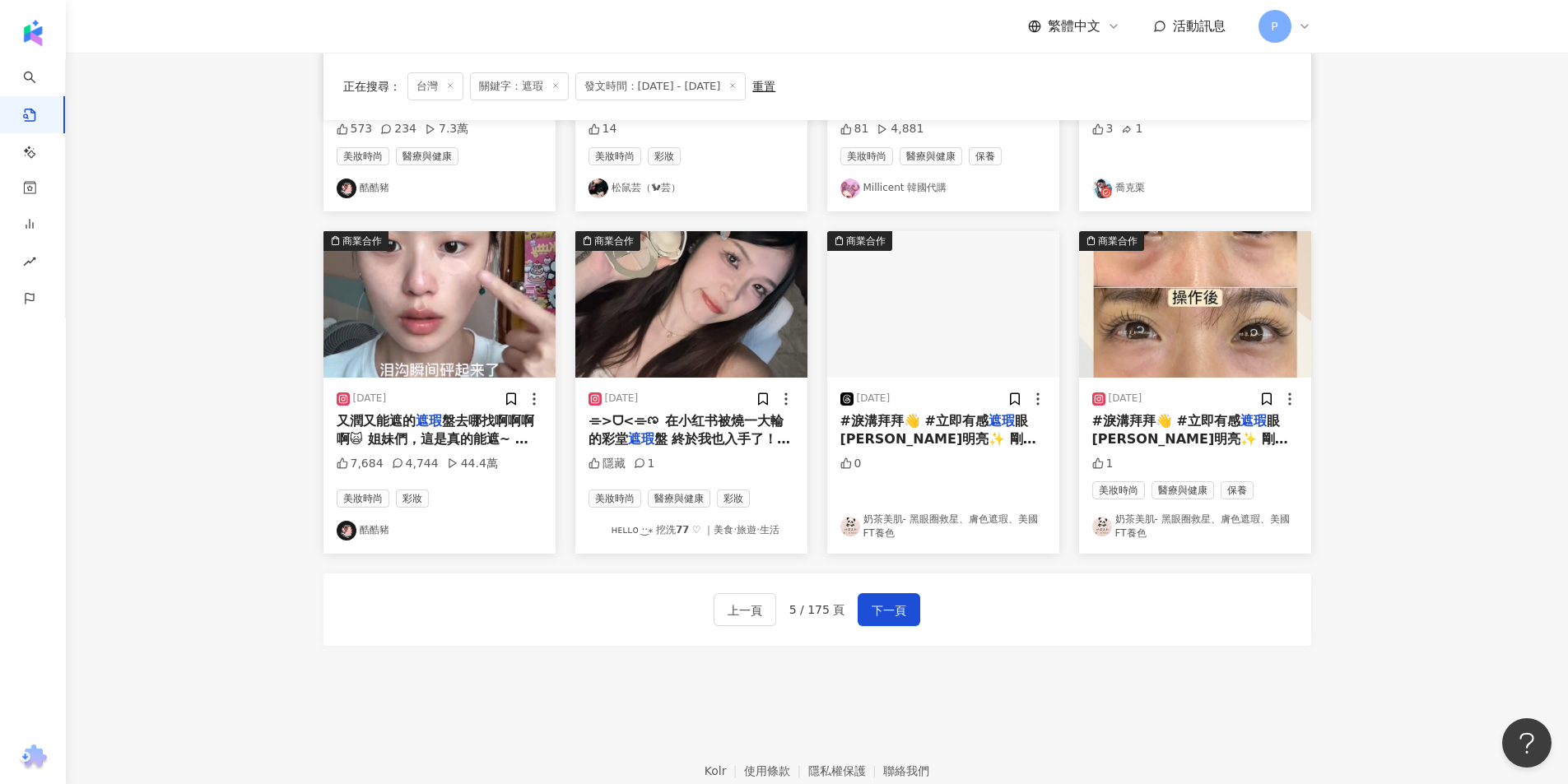
scroll to position [720, 0]
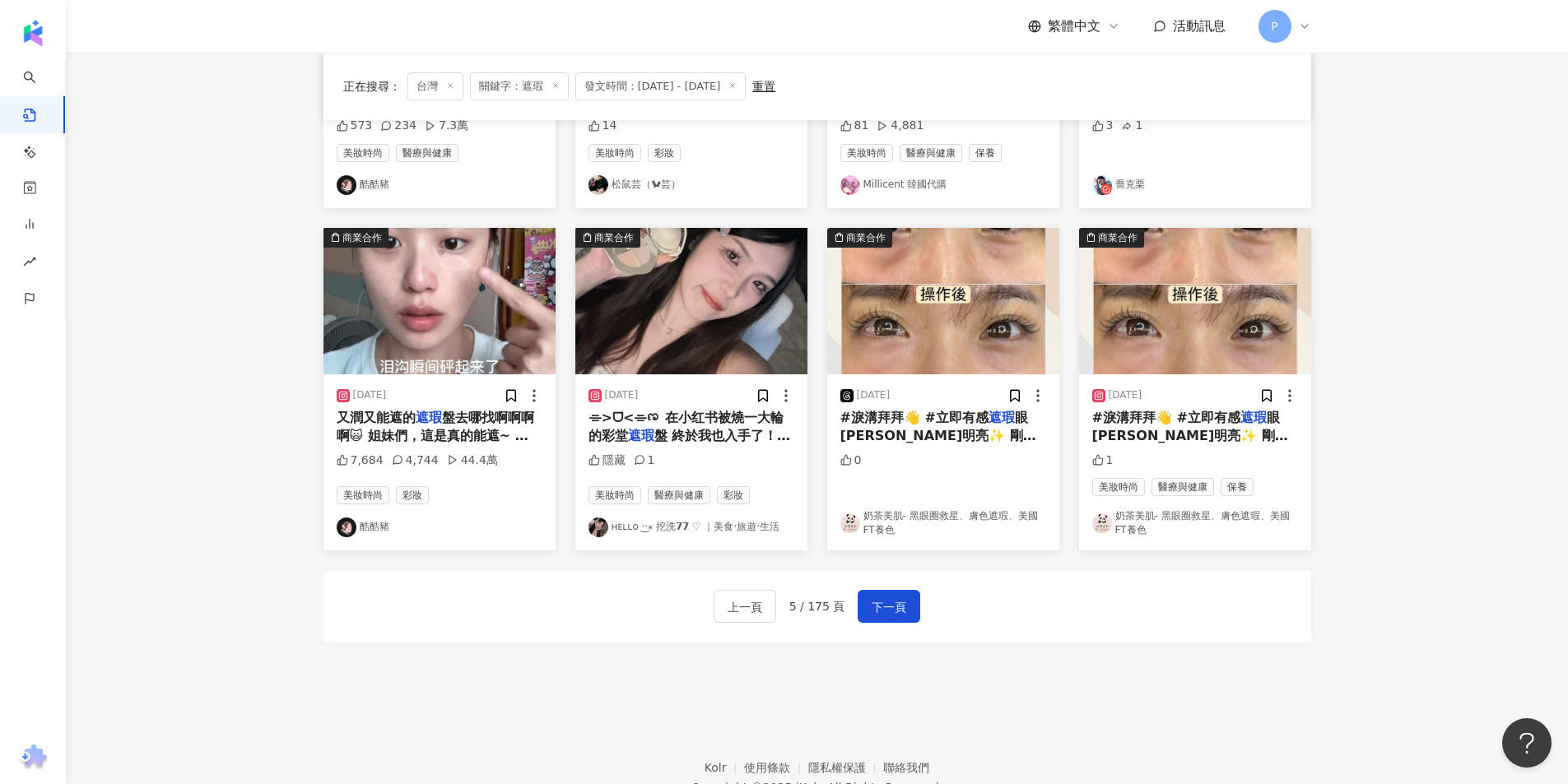
click at [719, 357] on img "button" at bounding box center [691, 301] width 232 height 147
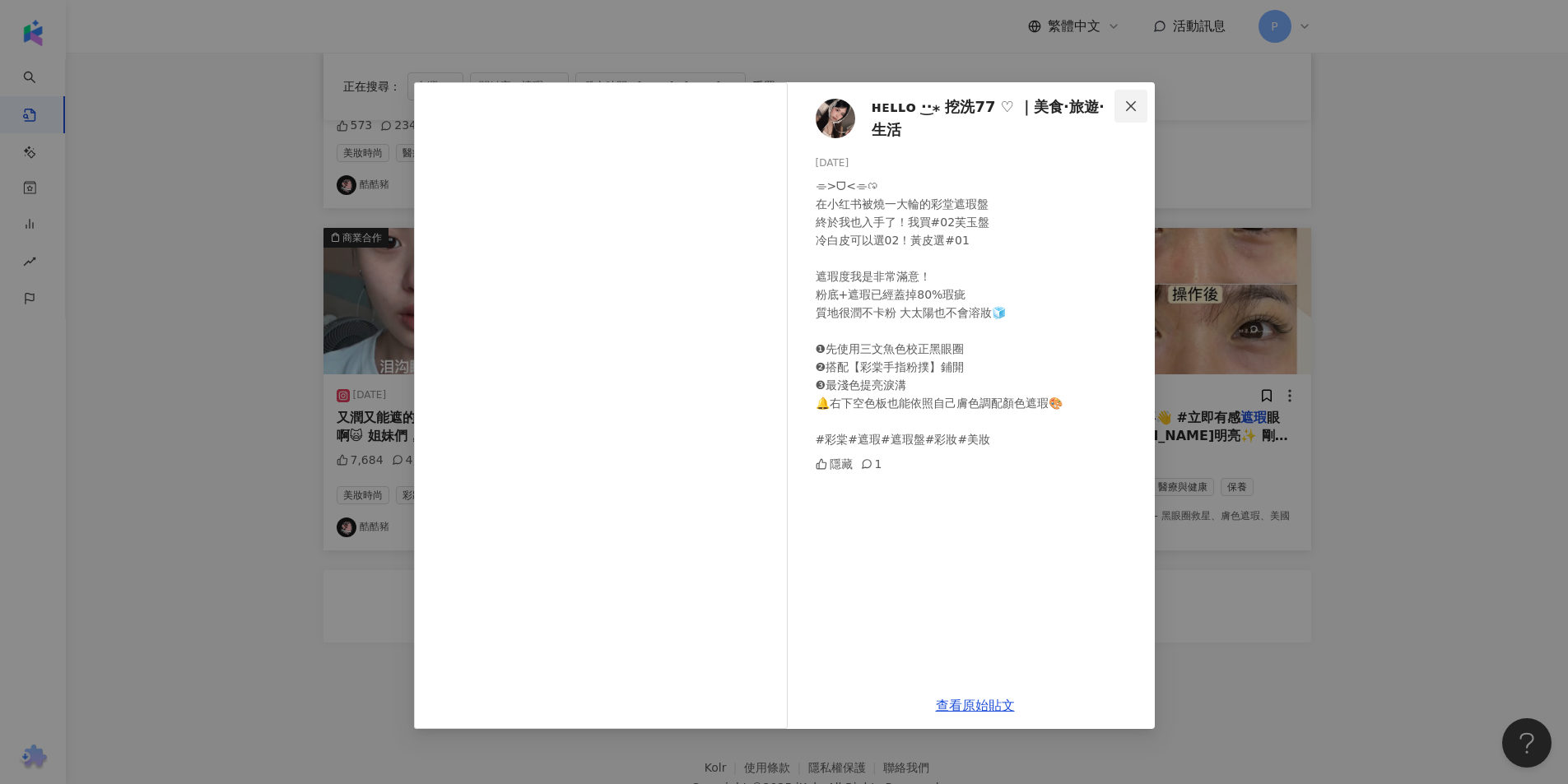
click at [1140, 94] on button "Close" at bounding box center [1131, 106] width 33 height 33
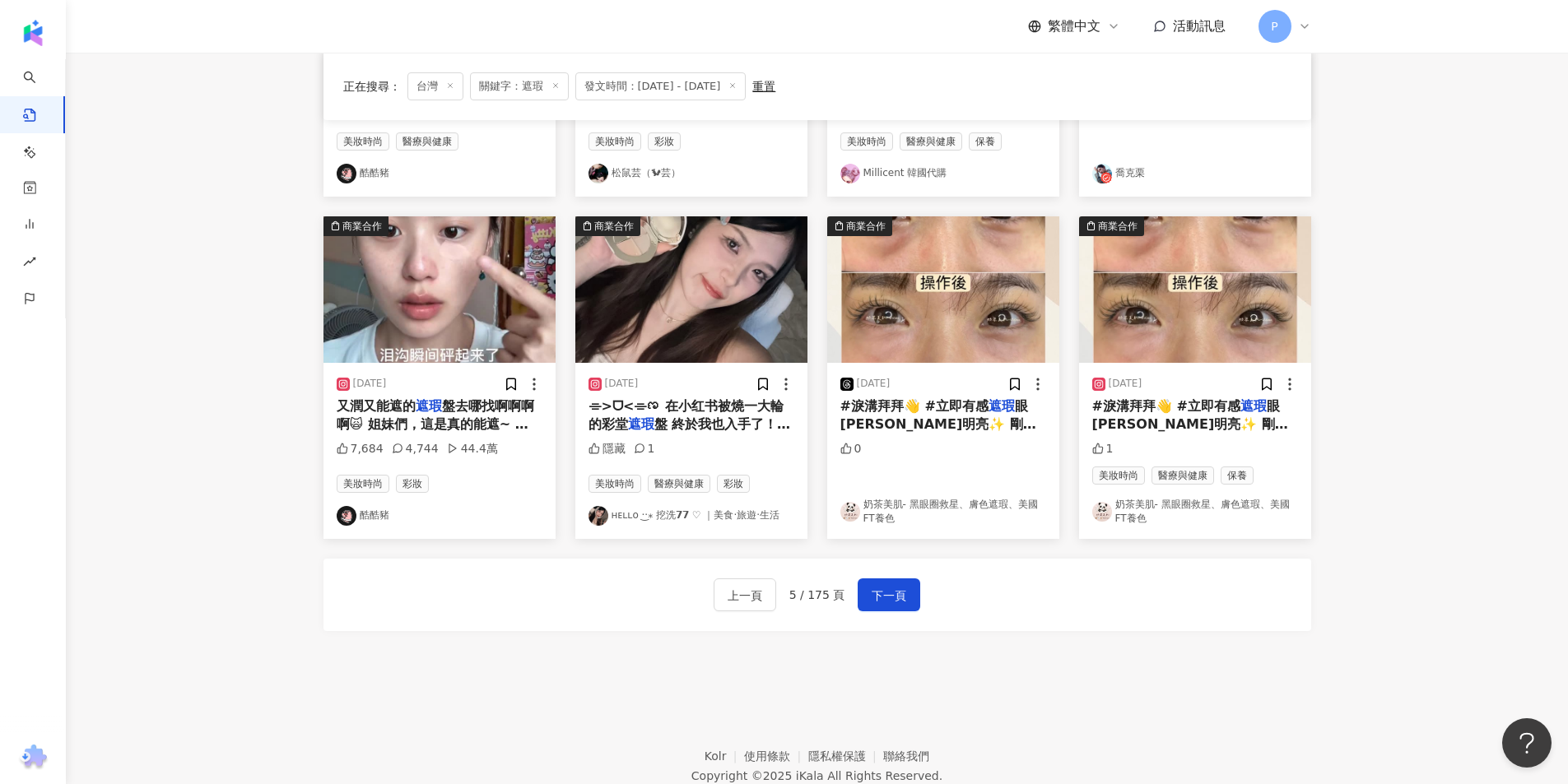
scroll to position [801, 0]
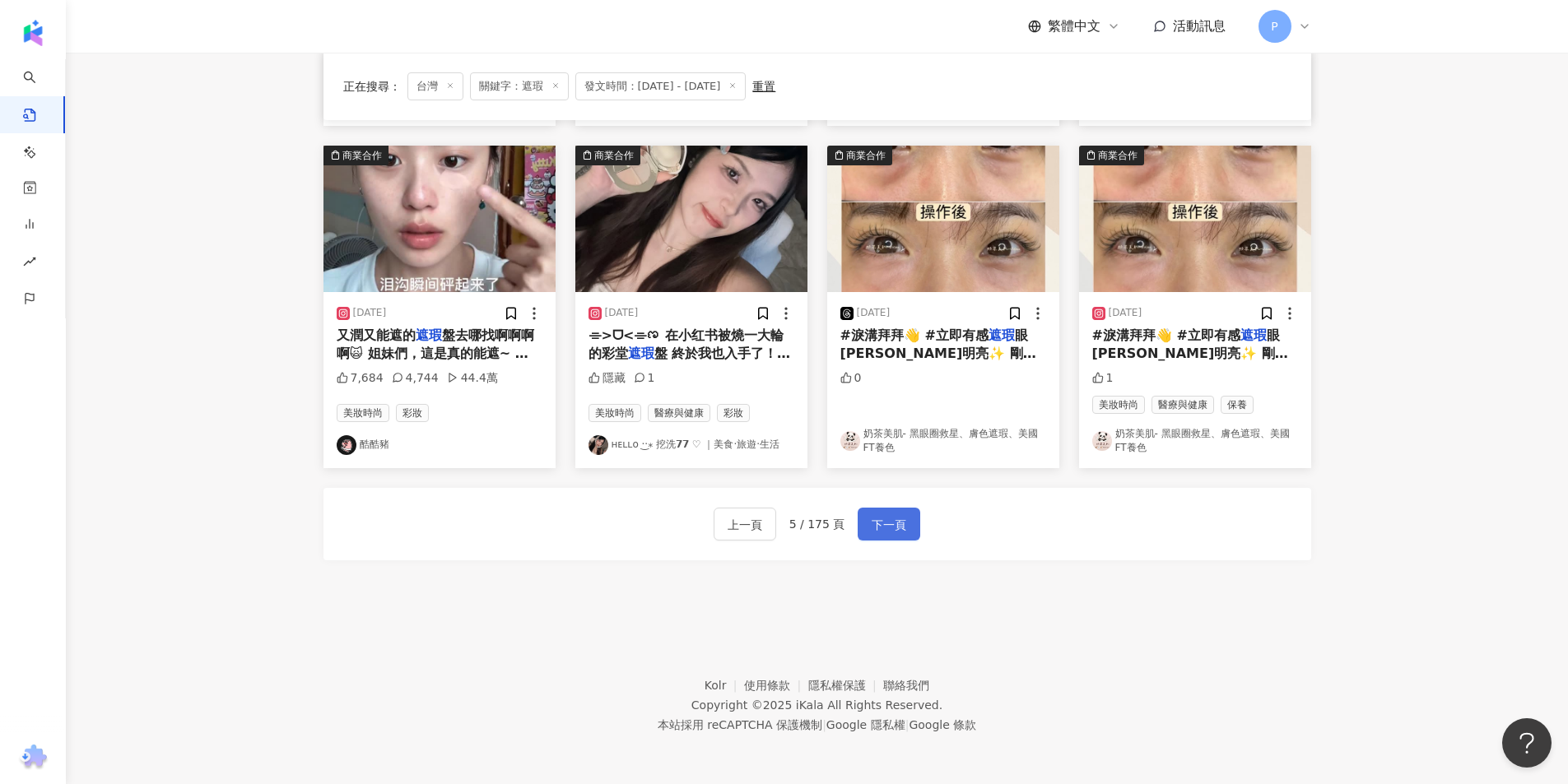
click at [898, 520] on span "下一頁" at bounding box center [889, 525] width 35 height 20
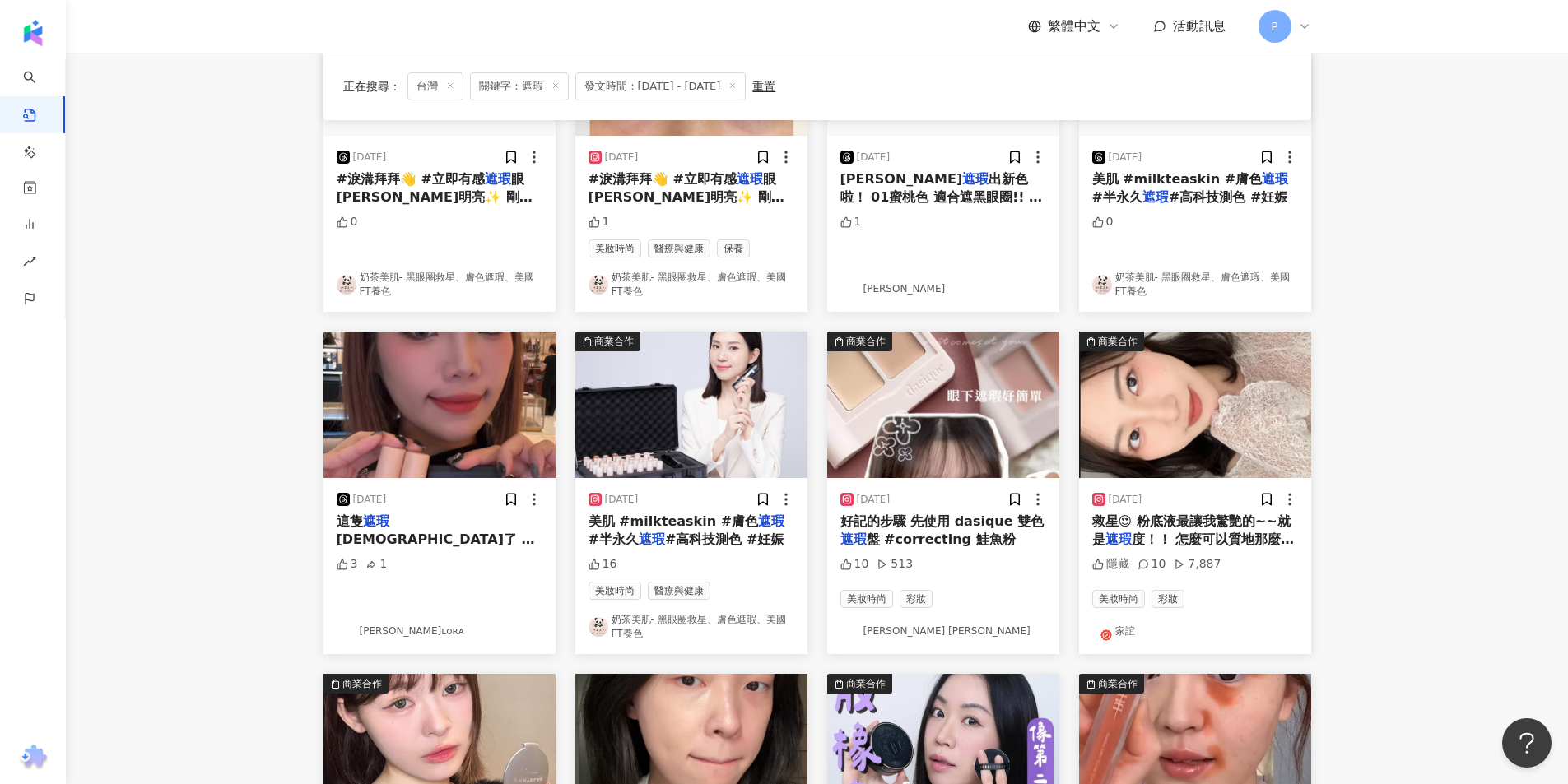
scroll to position [233, 0]
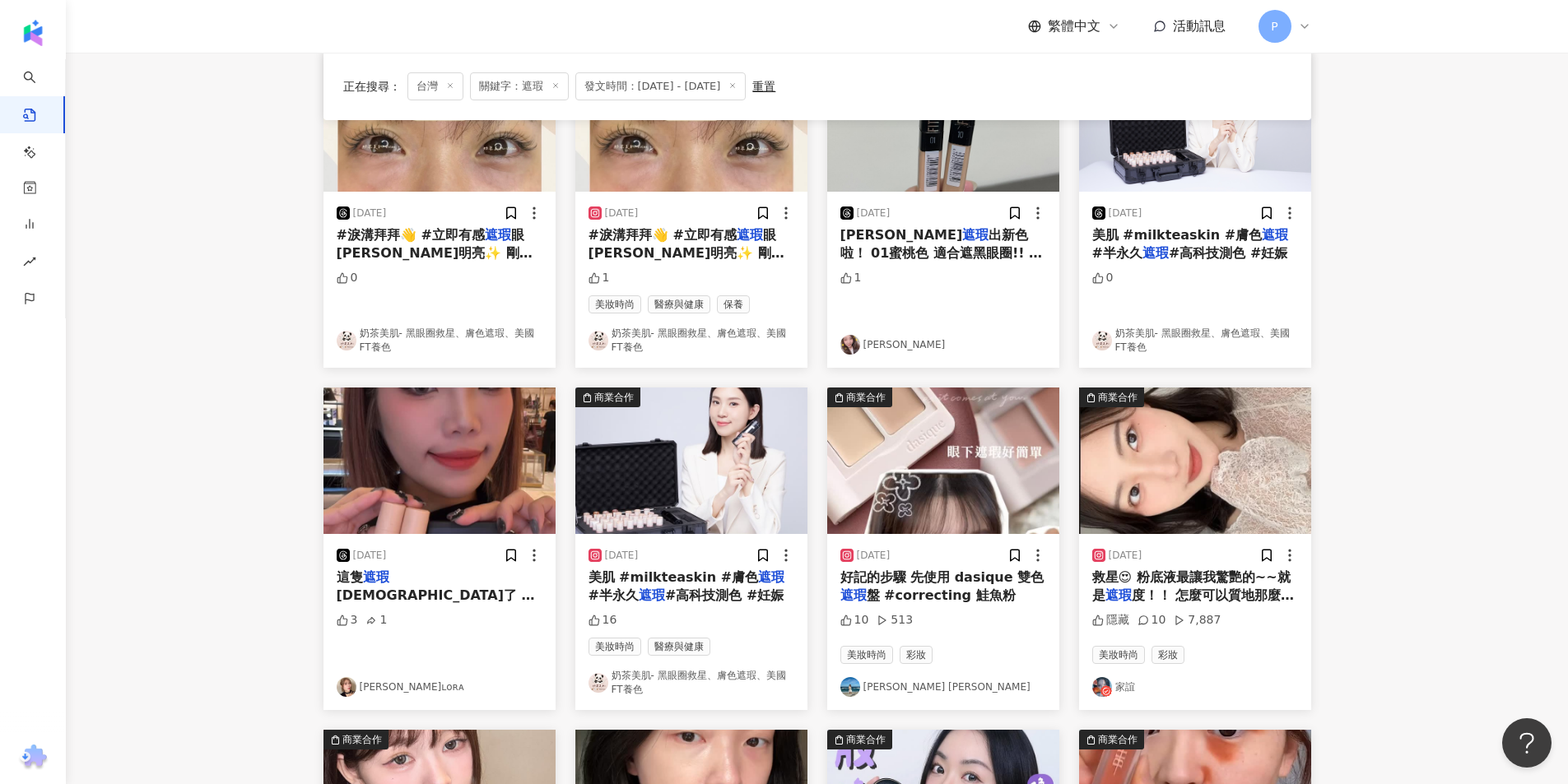
click at [1251, 463] on img "button" at bounding box center [1194, 461] width 232 height 147
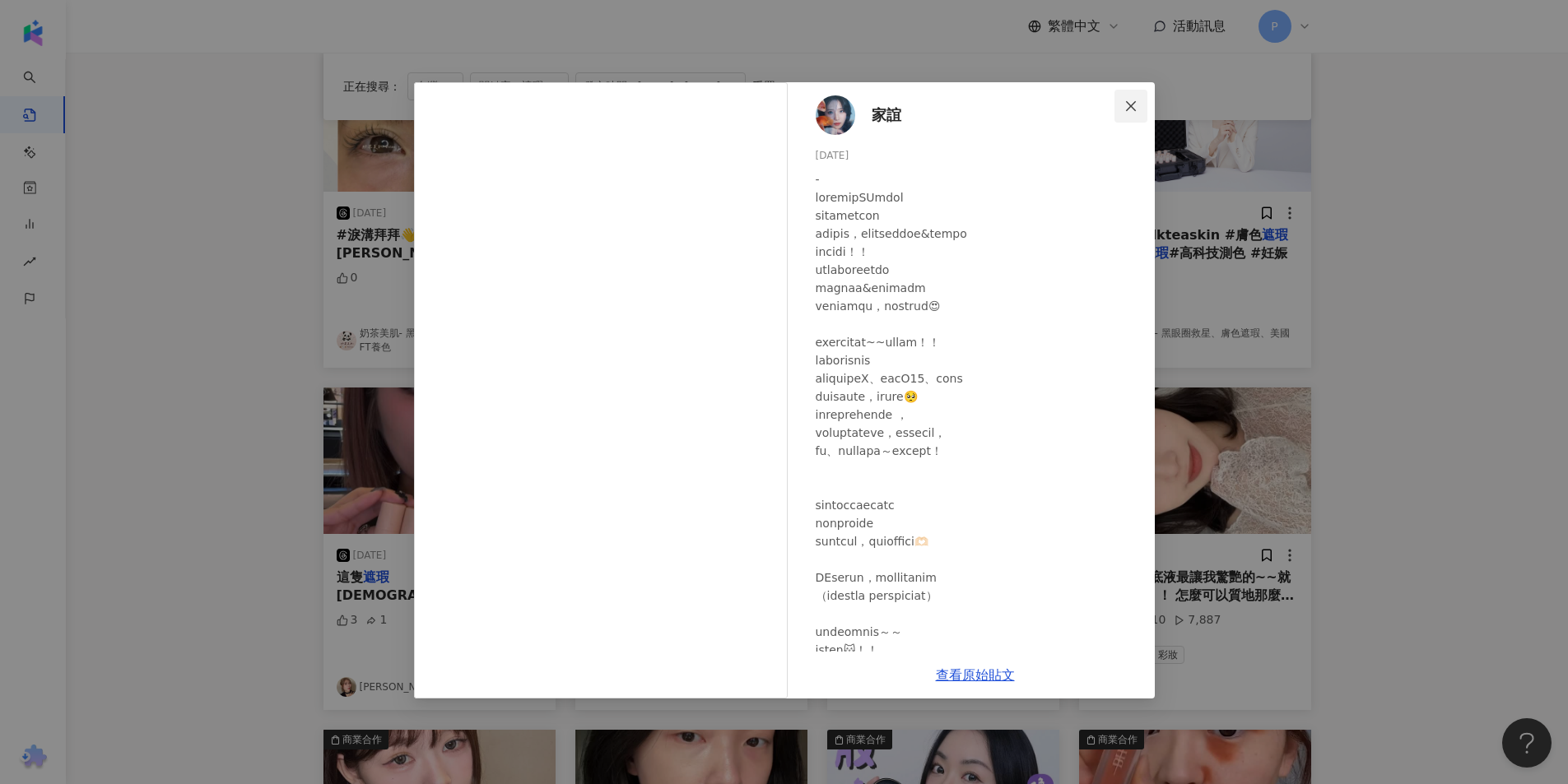
click at [1141, 92] on button "Close" at bounding box center [1131, 106] width 33 height 33
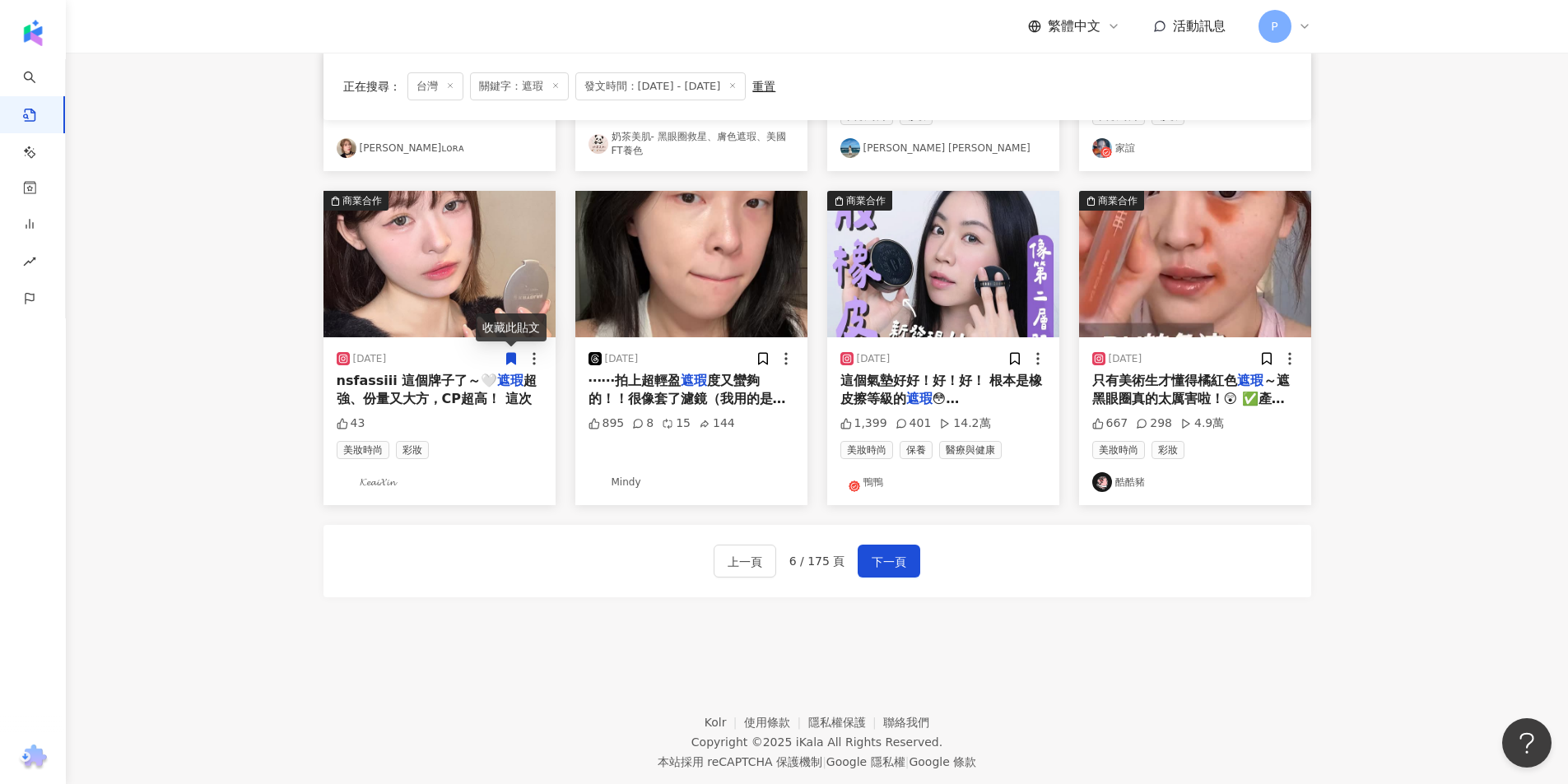
scroll to position [809, 0]
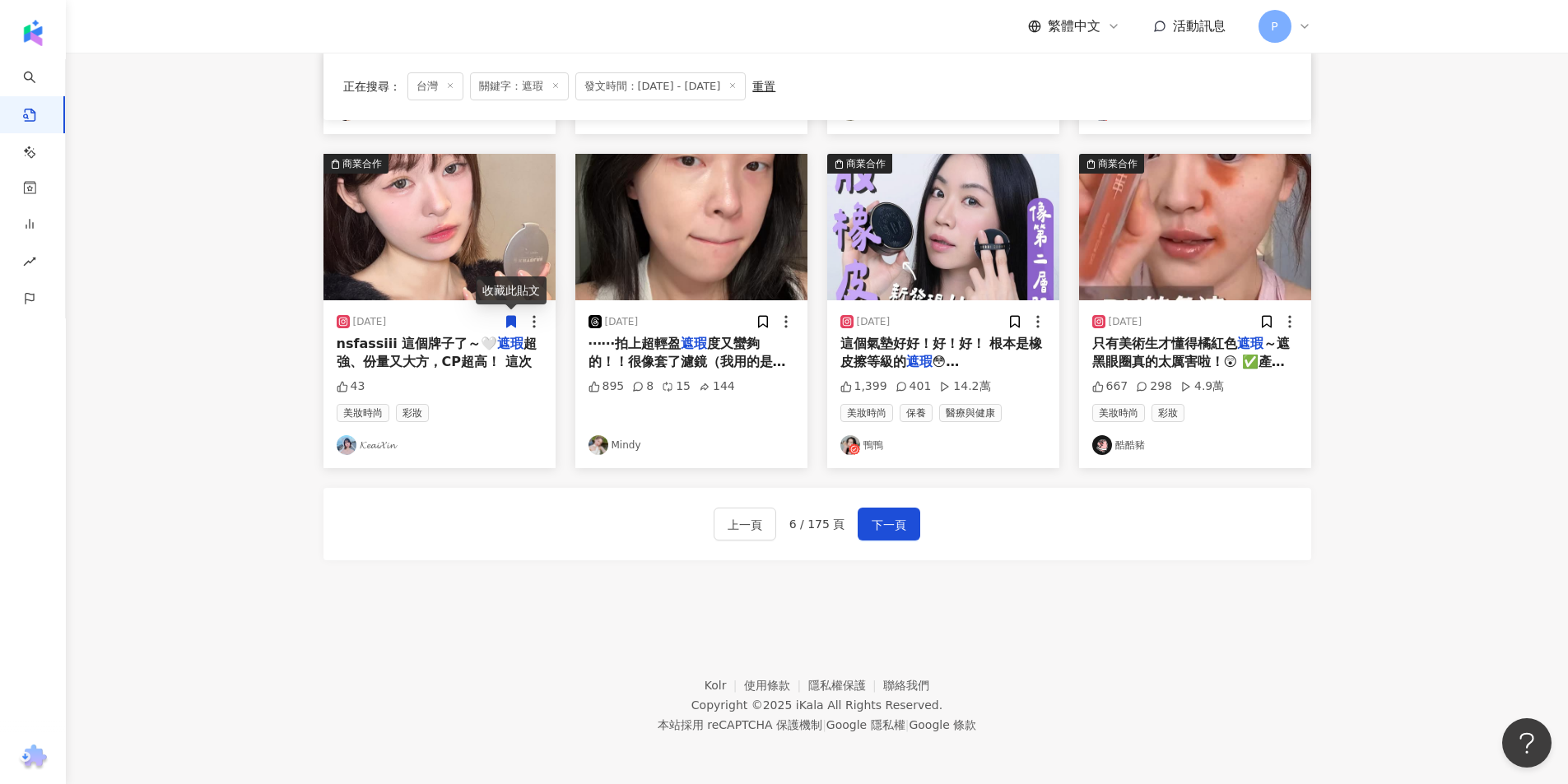
click at [856, 538] on div "上一頁 6 / 175 頁 下一頁" at bounding box center [817, 524] width 207 height 33
click at [865, 538] on button "下一頁" at bounding box center [889, 524] width 63 height 33
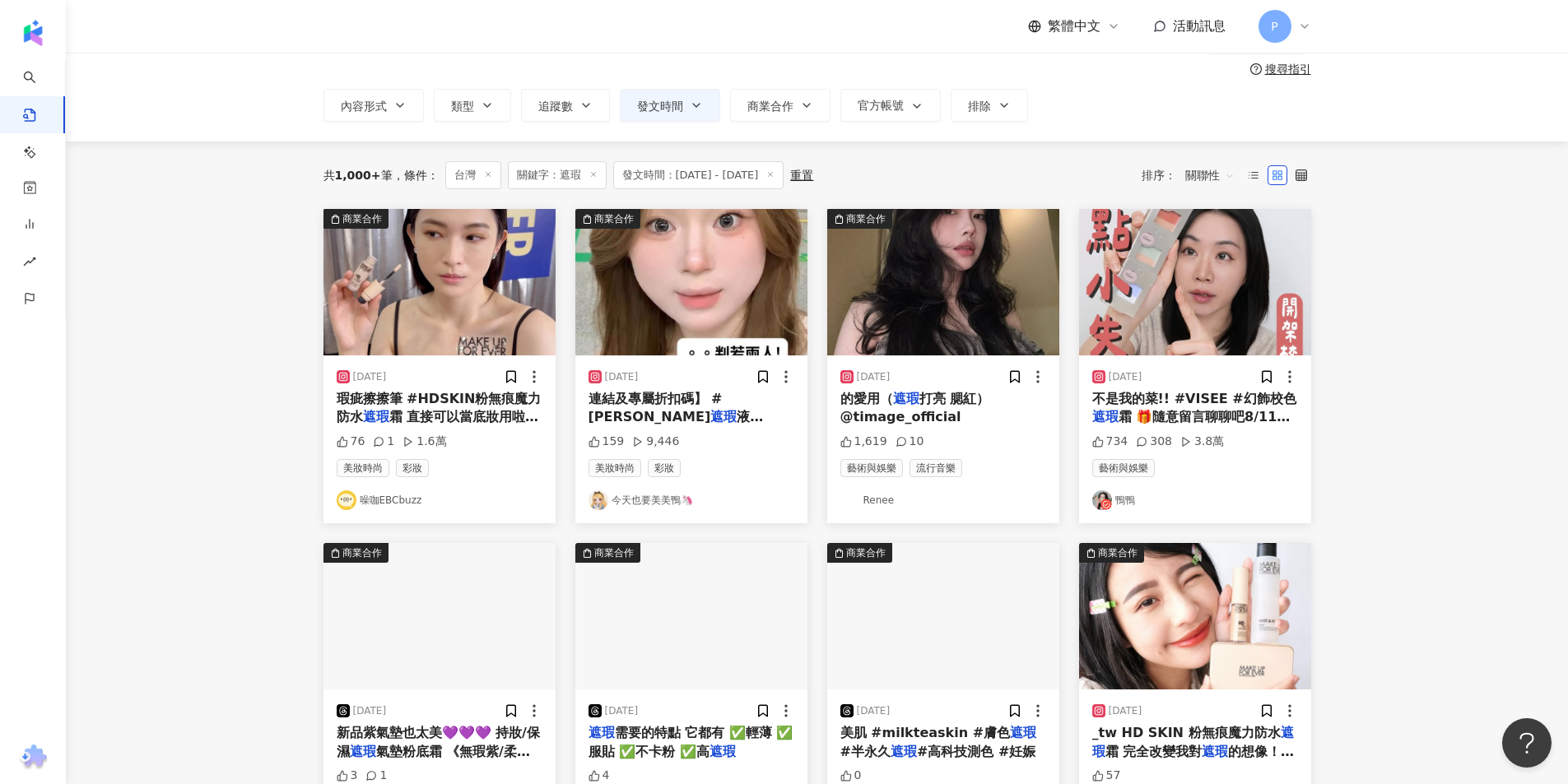
scroll to position [53, 0]
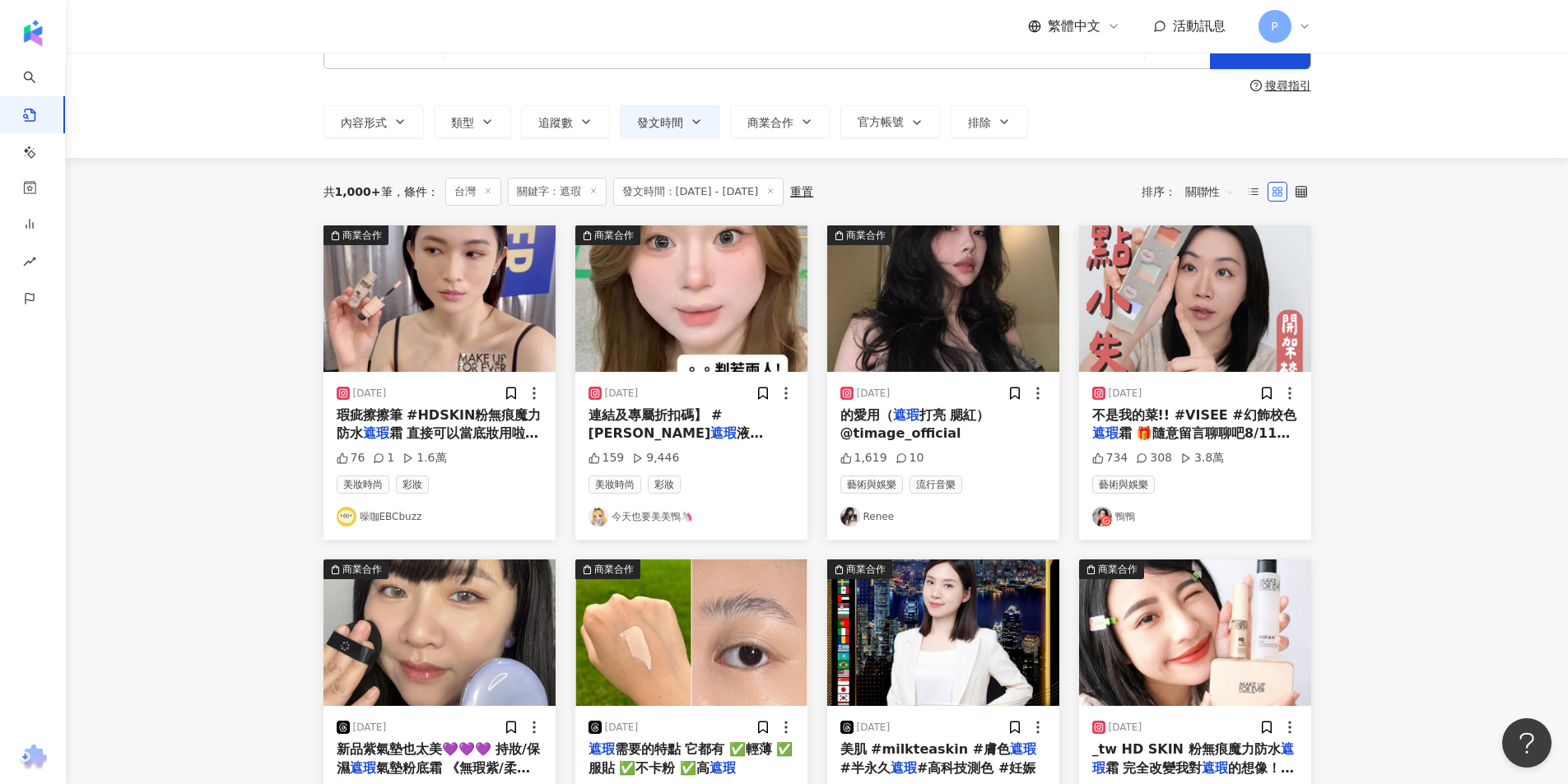
click at [451, 324] on img "button" at bounding box center [439, 299] width 232 height 147
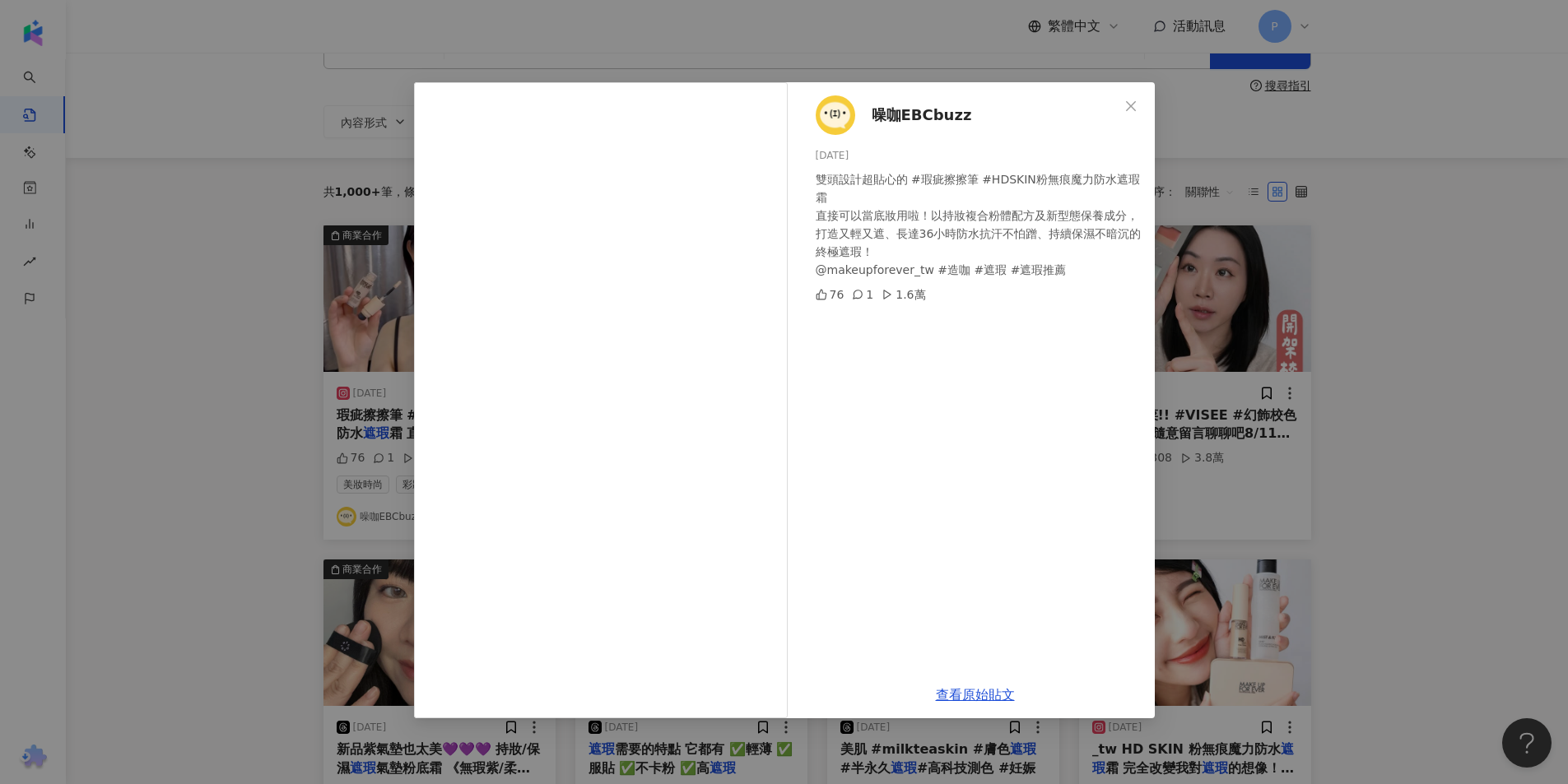
click at [827, 115] on img at bounding box center [835, 116] width 40 height 40
click at [1119, 108] on span "Close" at bounding box center [1131, 106] width 33 height 13
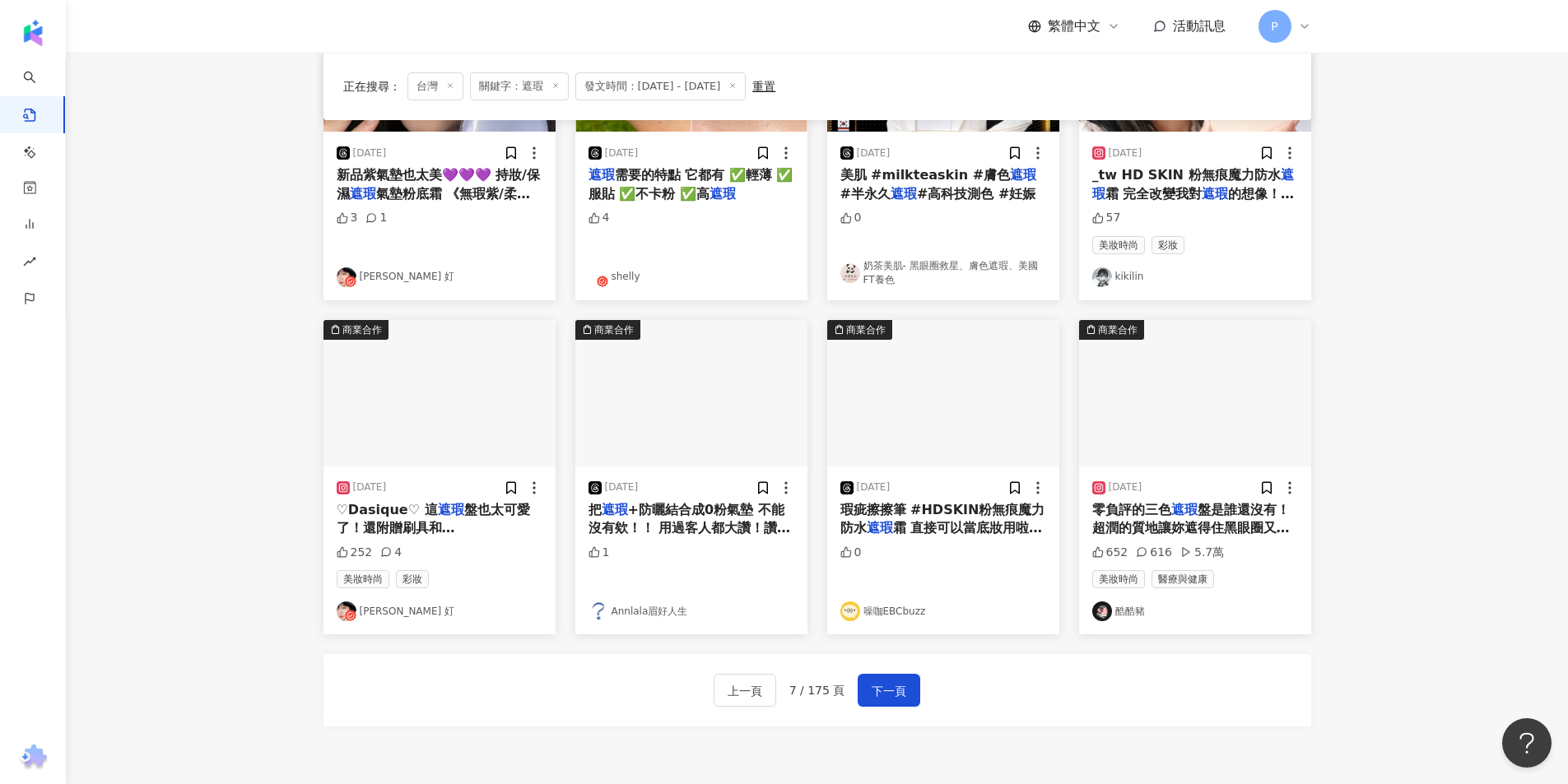
scroll to position [629, 0]
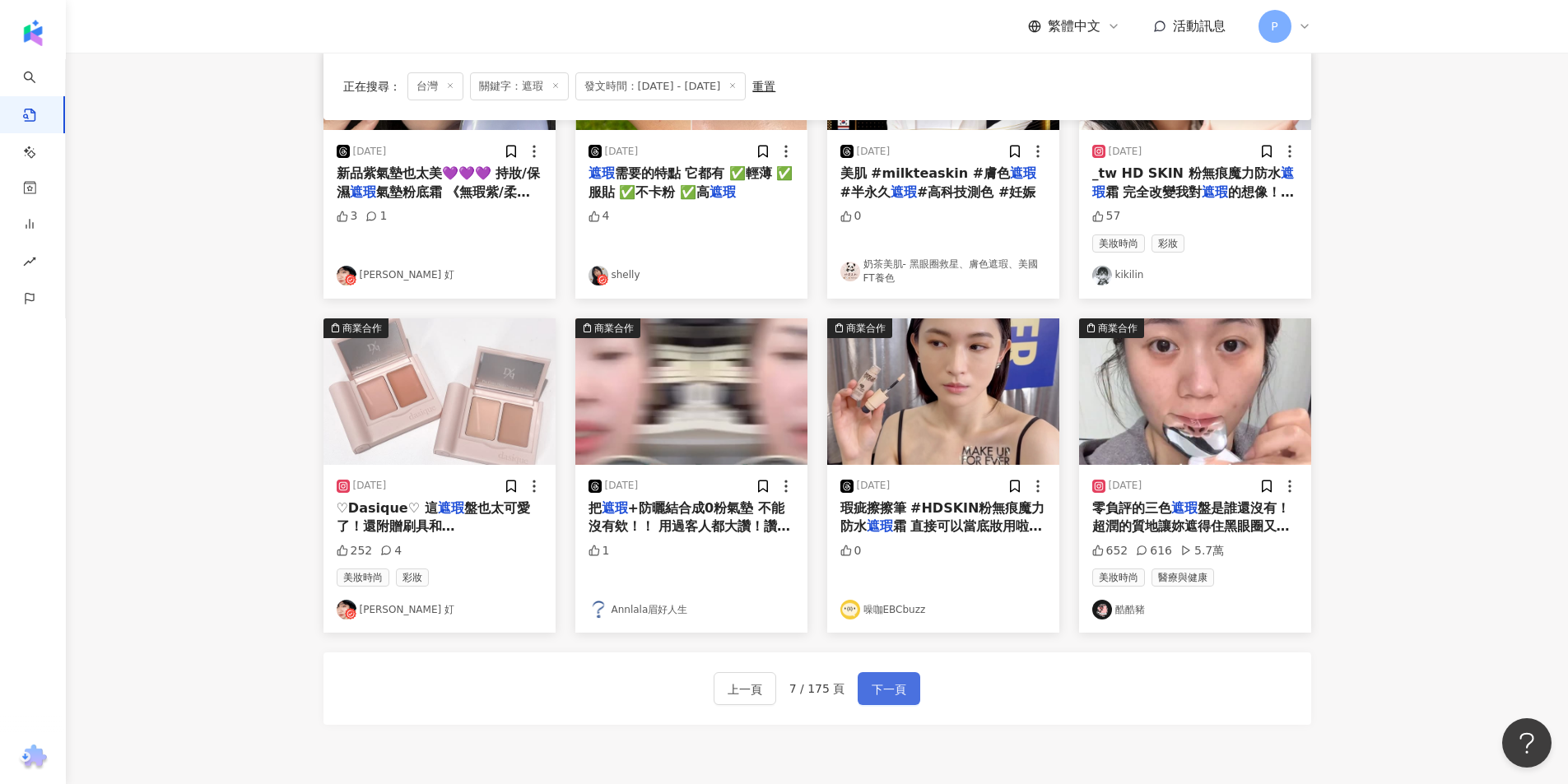
click at [887, 676] on button "下一頁" at bounding box center [889, 689] width 63 height 33
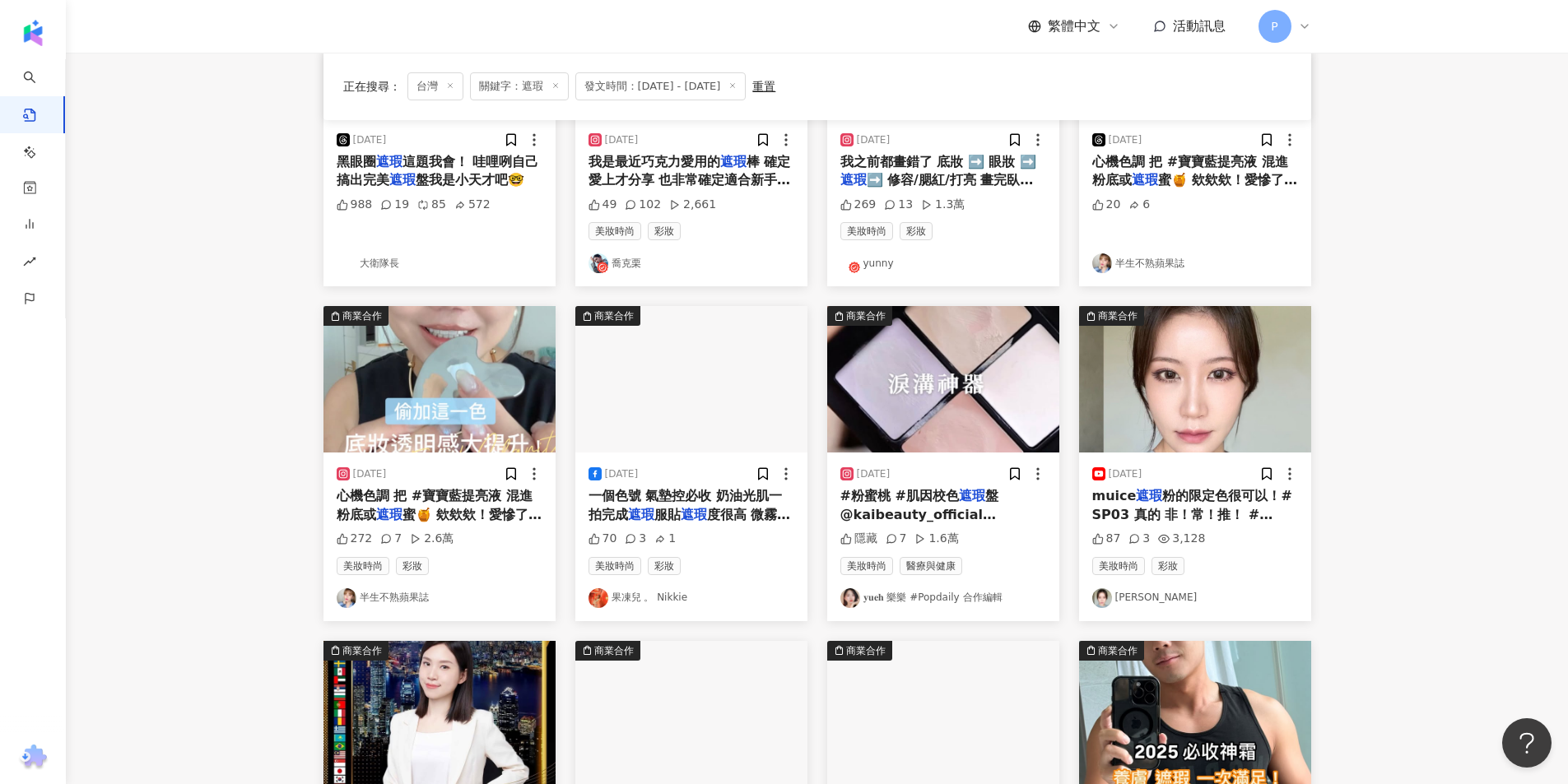
scroll to position [225, 0]
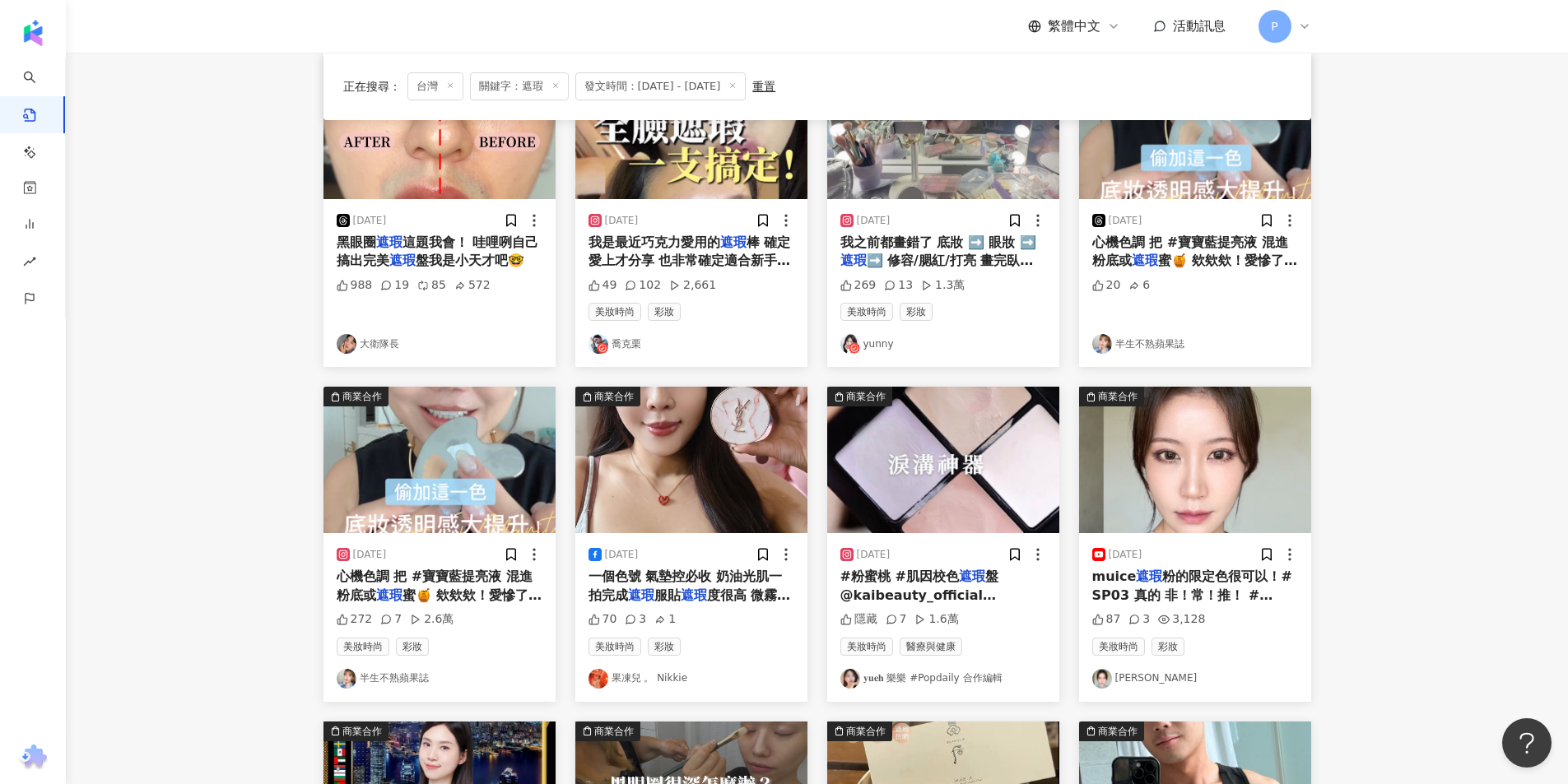
click at [432, 484] on img "button" at bounding box center [439, 460] width 232 height 147
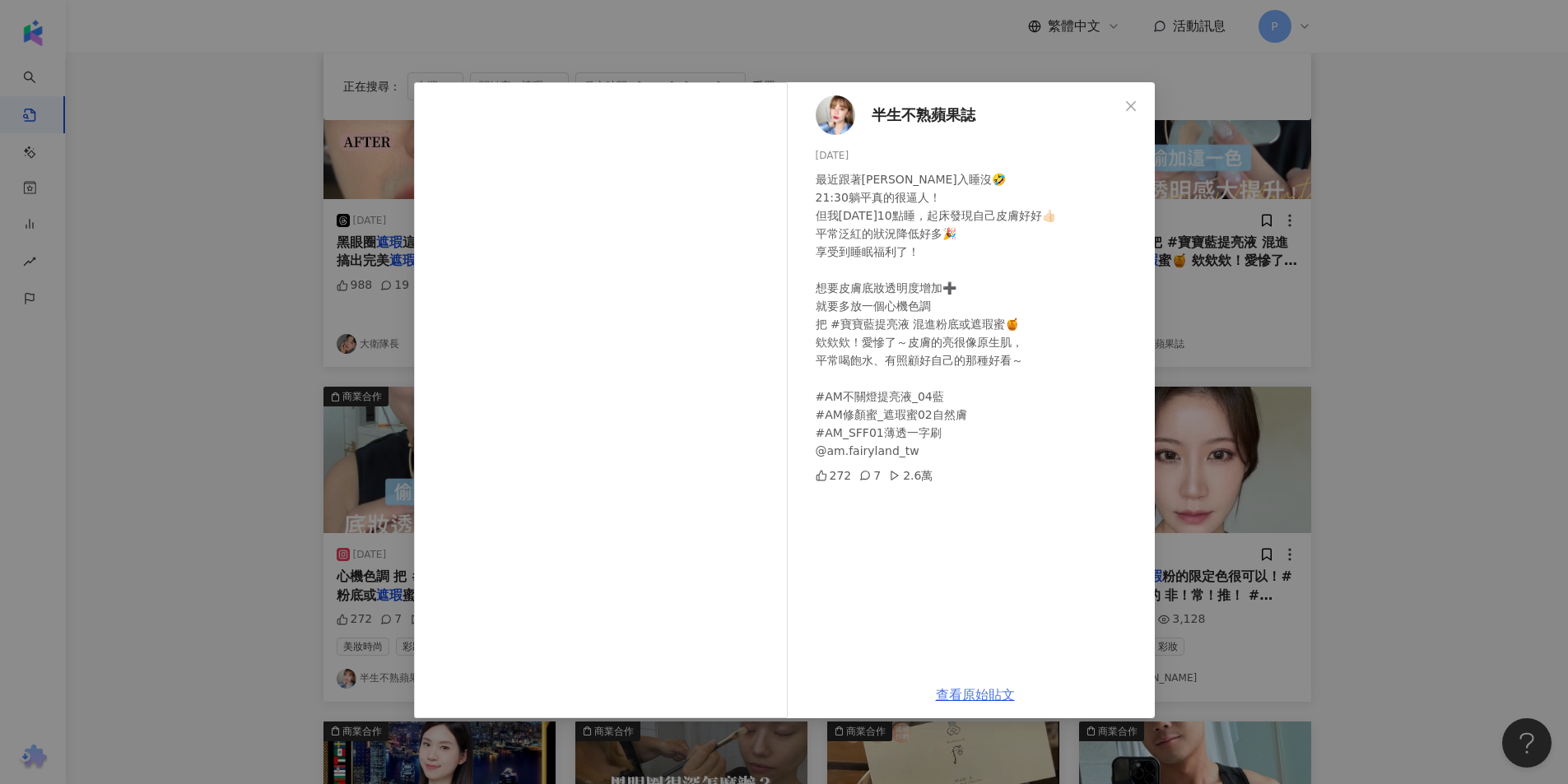
click at [951, 694] on link "查看原始貼文" at bounding box center [975, 695] width 79 height 16
click at [1405, 289] on div "半生不熟蘋果誌 [DATE] 最近跟著[PERSON_NAME]入睡沒🤣 21:30躺平真的很逼人！ 但我[DATE]10點睡，起床發現自己皮膚好好👍🏻 平常…" at bounding box center [784, 392] width 1568 height 784
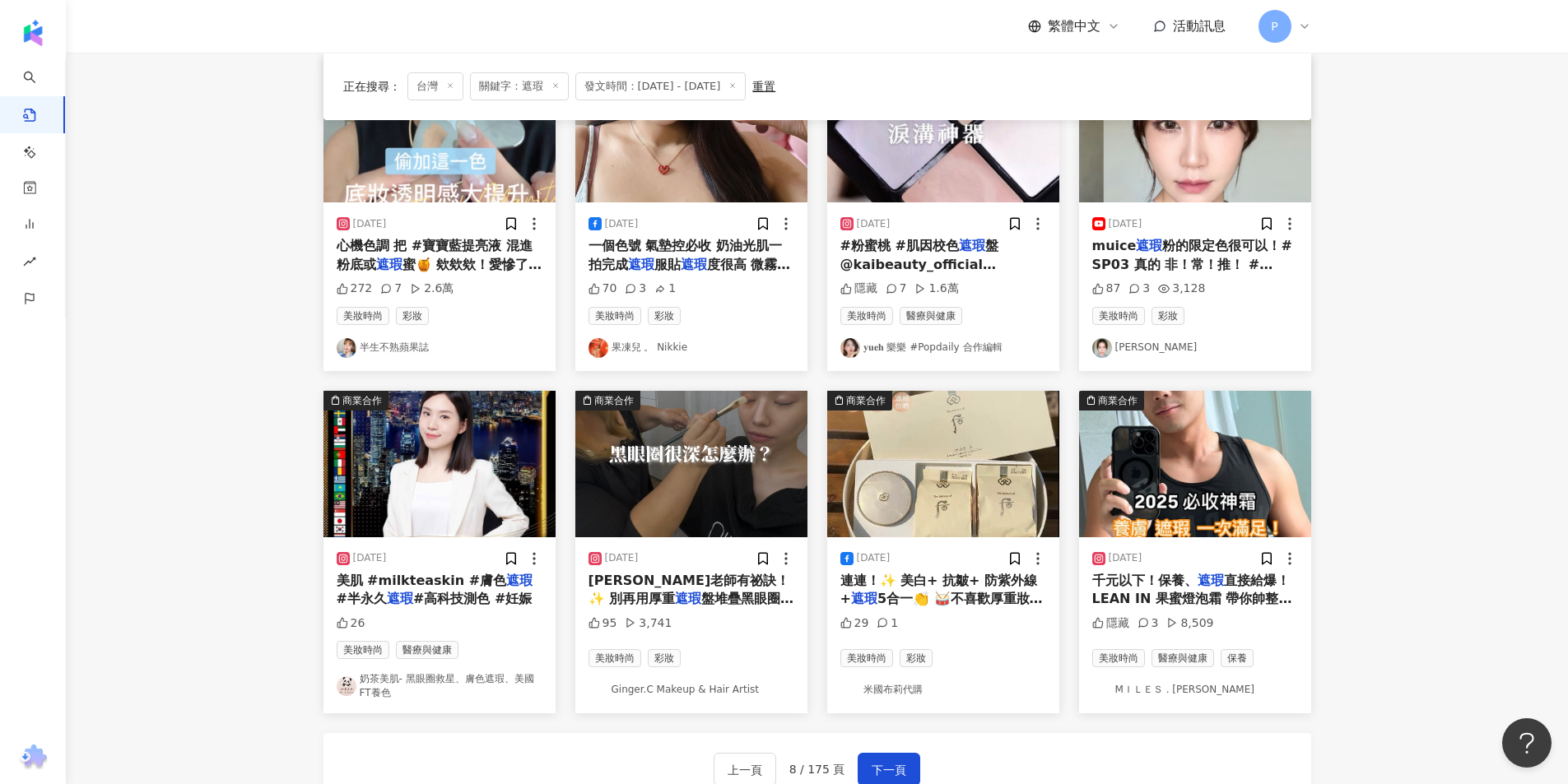
scroll to position [720, 0]
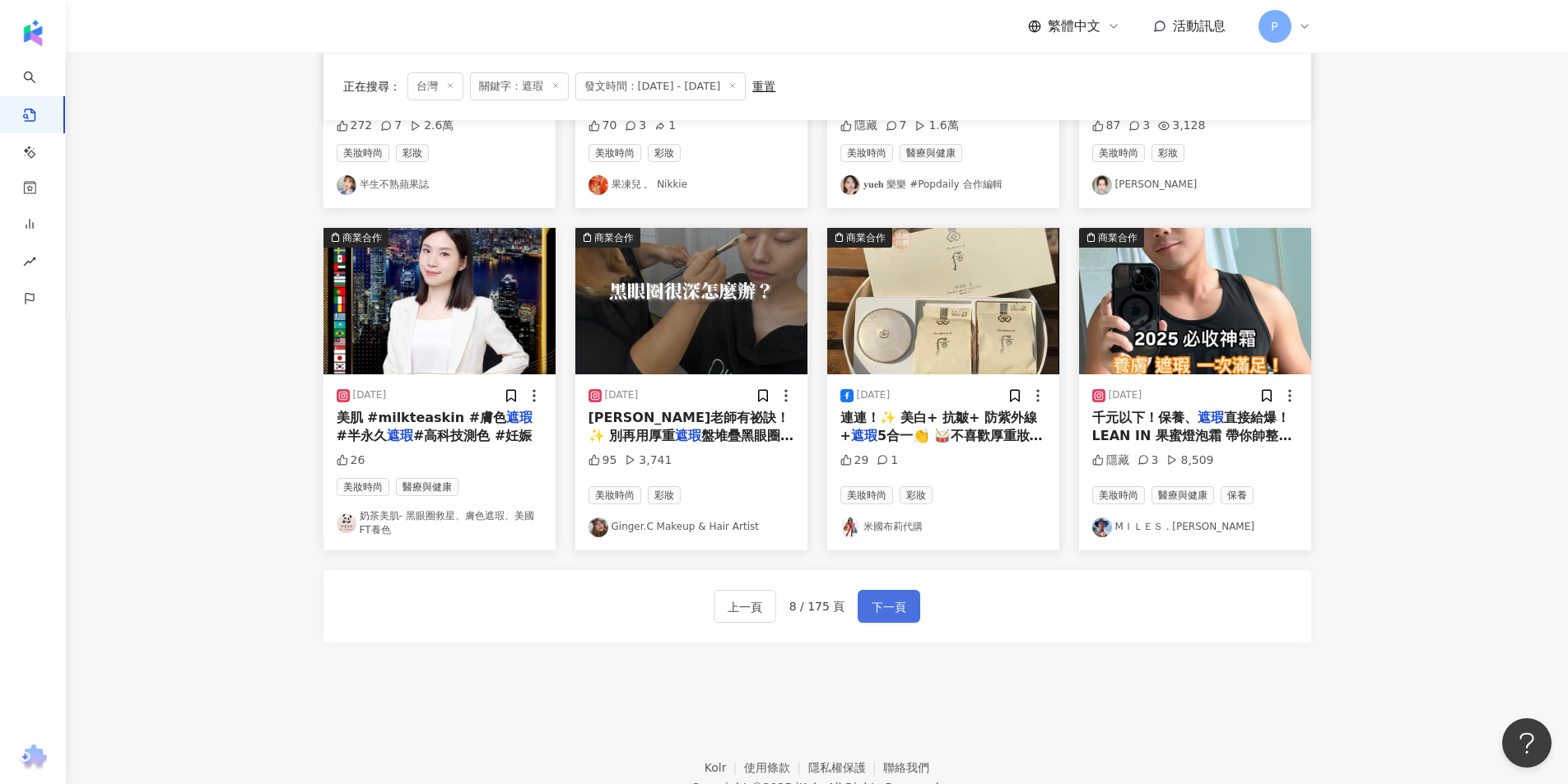
click at [896, 597] on span "下一頁" at bounding box center [889, 607] width 35 height 20
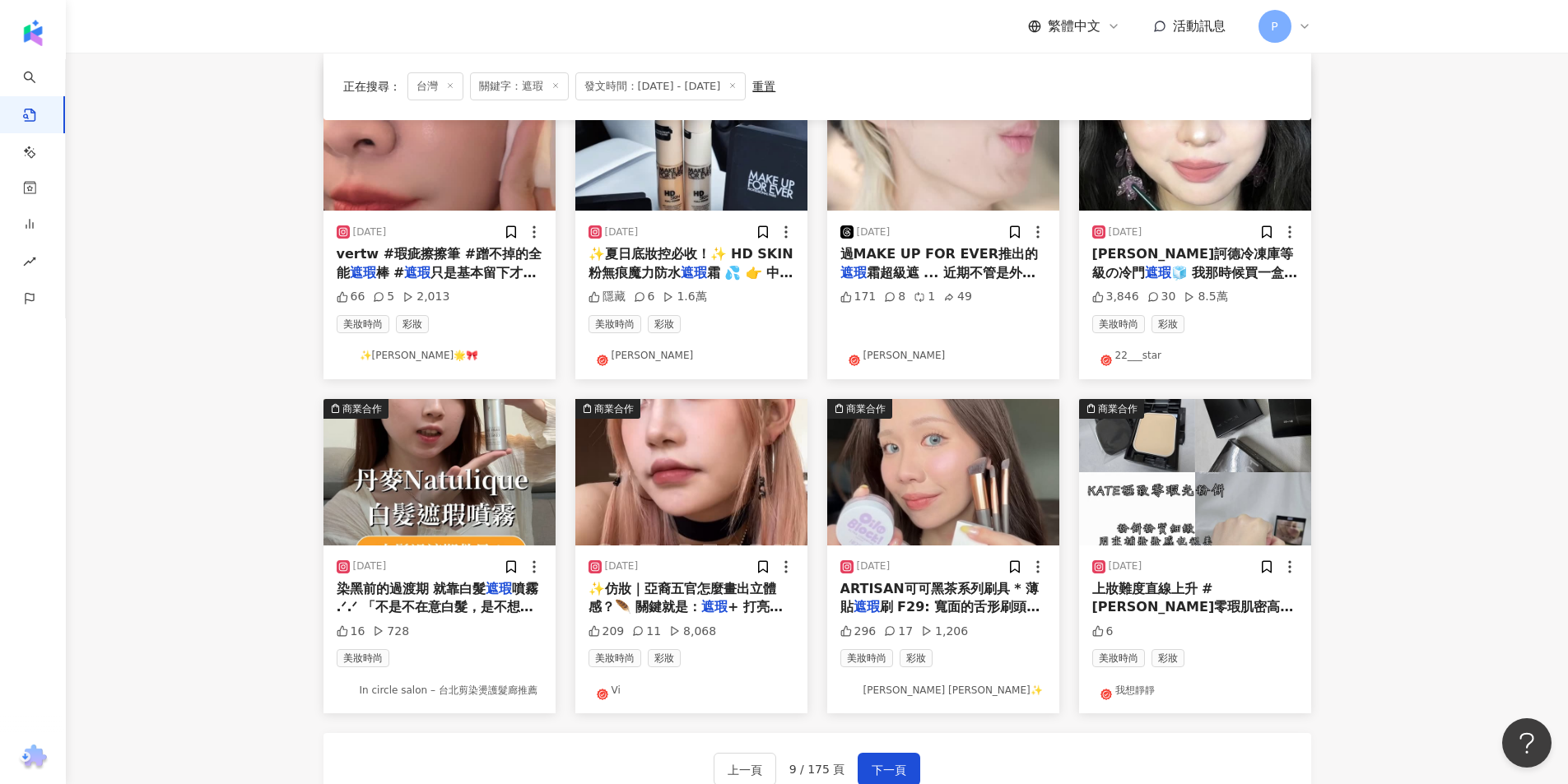
scroll to position [546, 0]
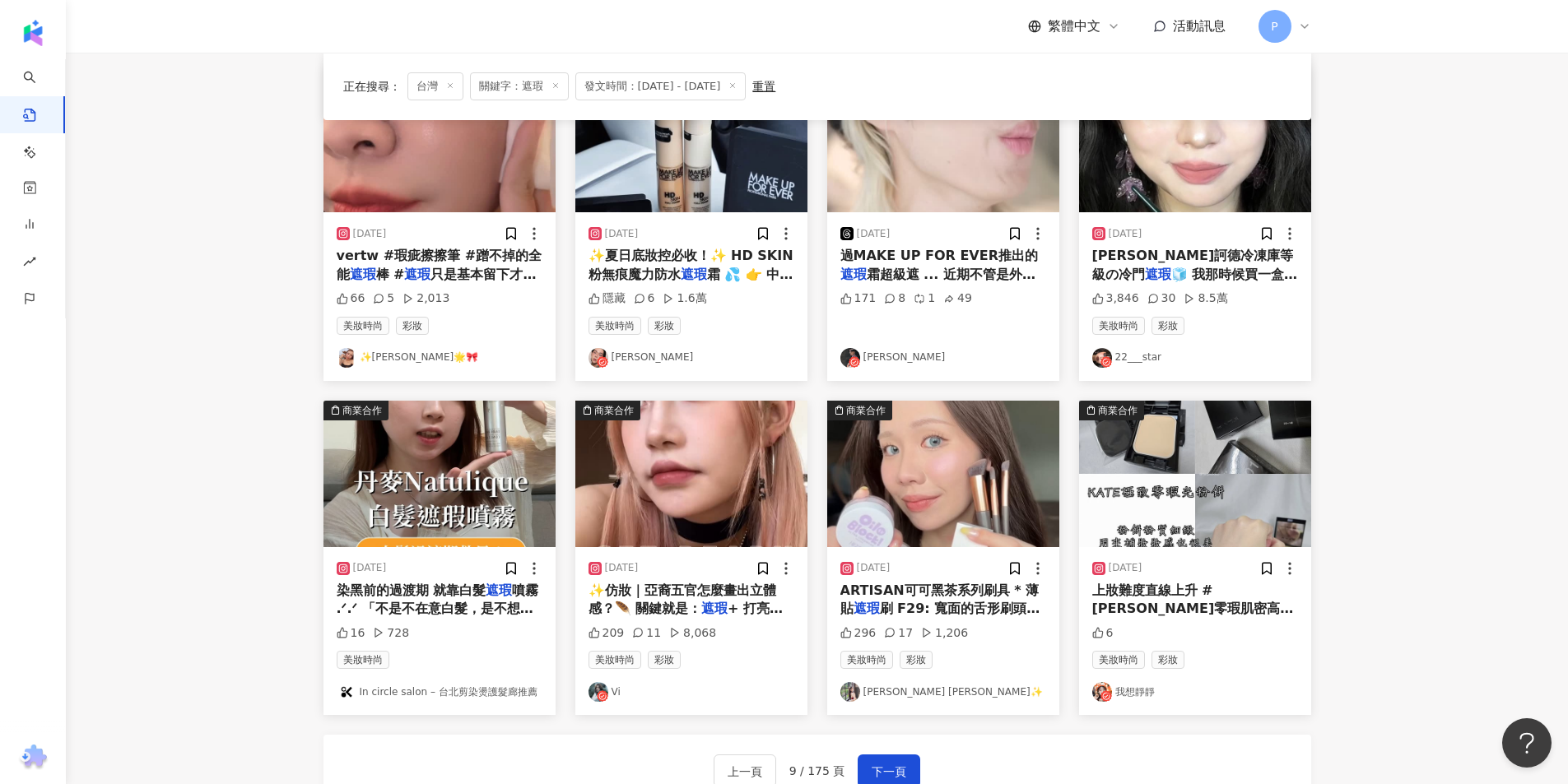
click at [750, 511] on img "button" at bounding box center [691, 475] width 232 height 147
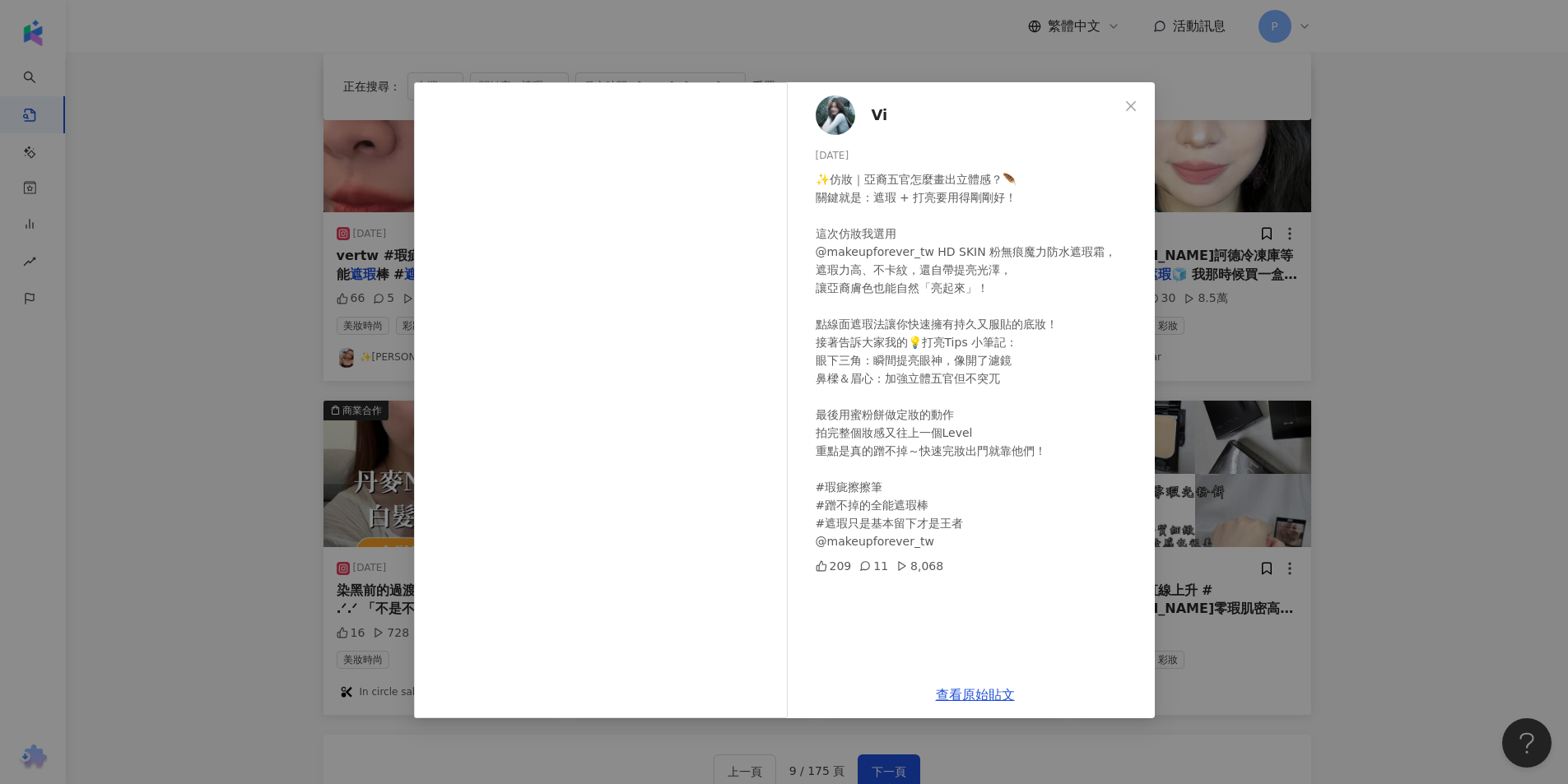
click at [828, 119] on img at bounding box center [835, 116] width 40 height 40
click at [977, 697] on link "查看原始貼文" at bounding box center [975, 695] width 79 height 16
click at [787, 58] on div "Vi [DATE] ✨仿妝｜[DEMOGRAPHIC_DATA]五官怎麼畫出立體感？🪶 關鍵就是：遮瑕 + 打亮要用得剛剛好！ 這次仿妝我選用 @makeup…" at bounding box center [784, 392] width 1568 height 784
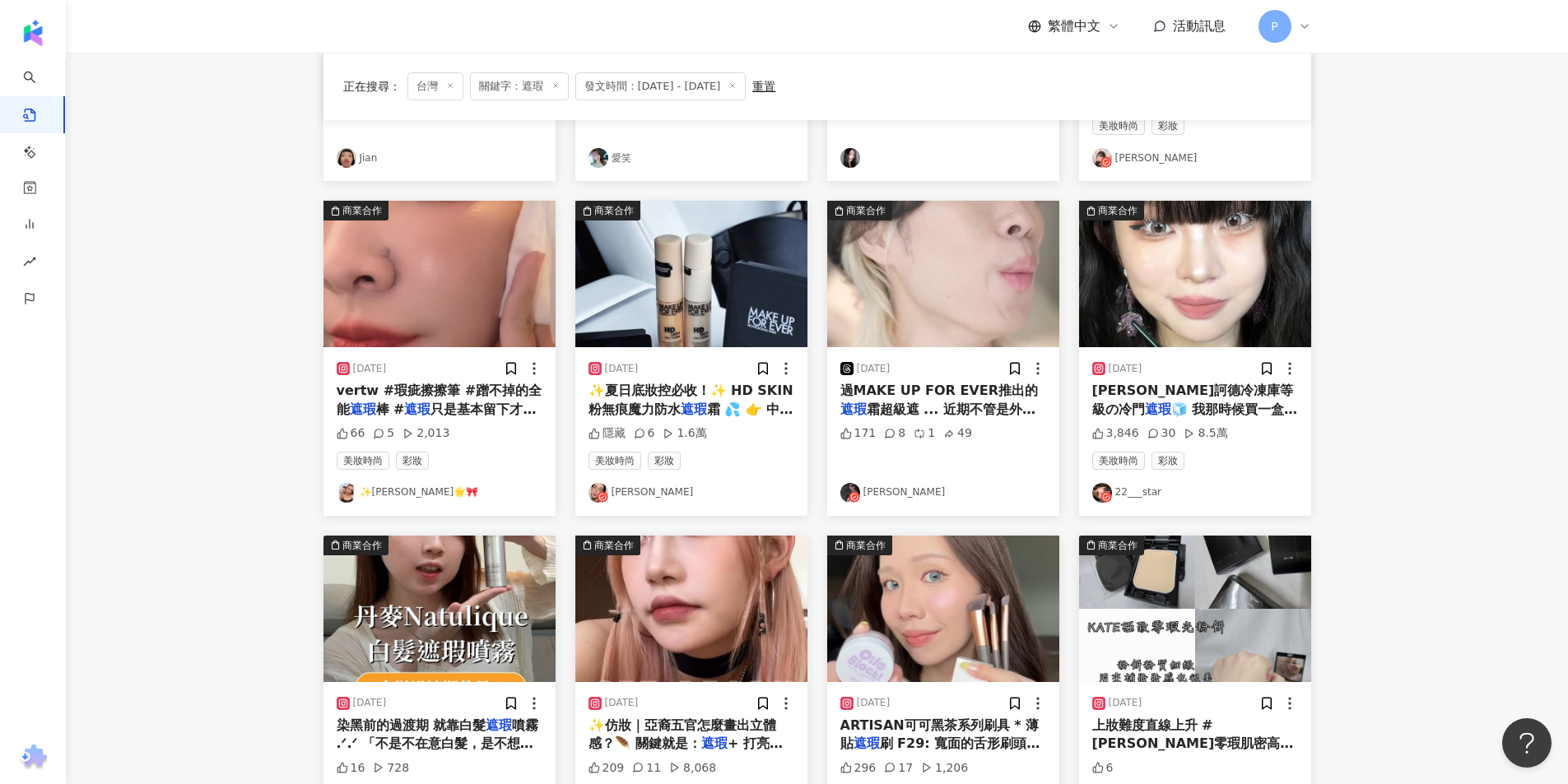
scroll to position [793, 0]
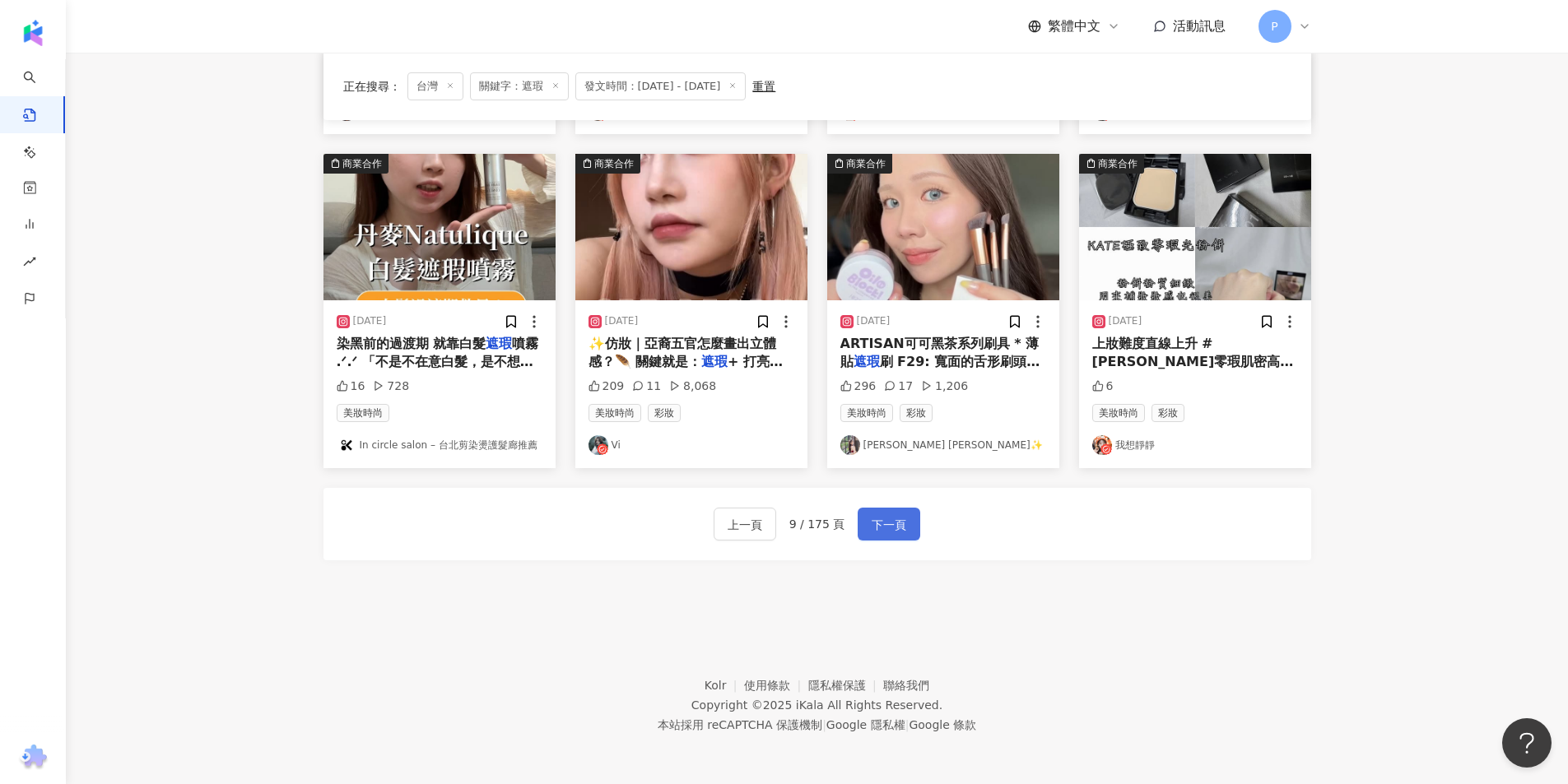
click at [895, 523] on span "下一頁" at bounding box center [889, 525] width 35 height 20
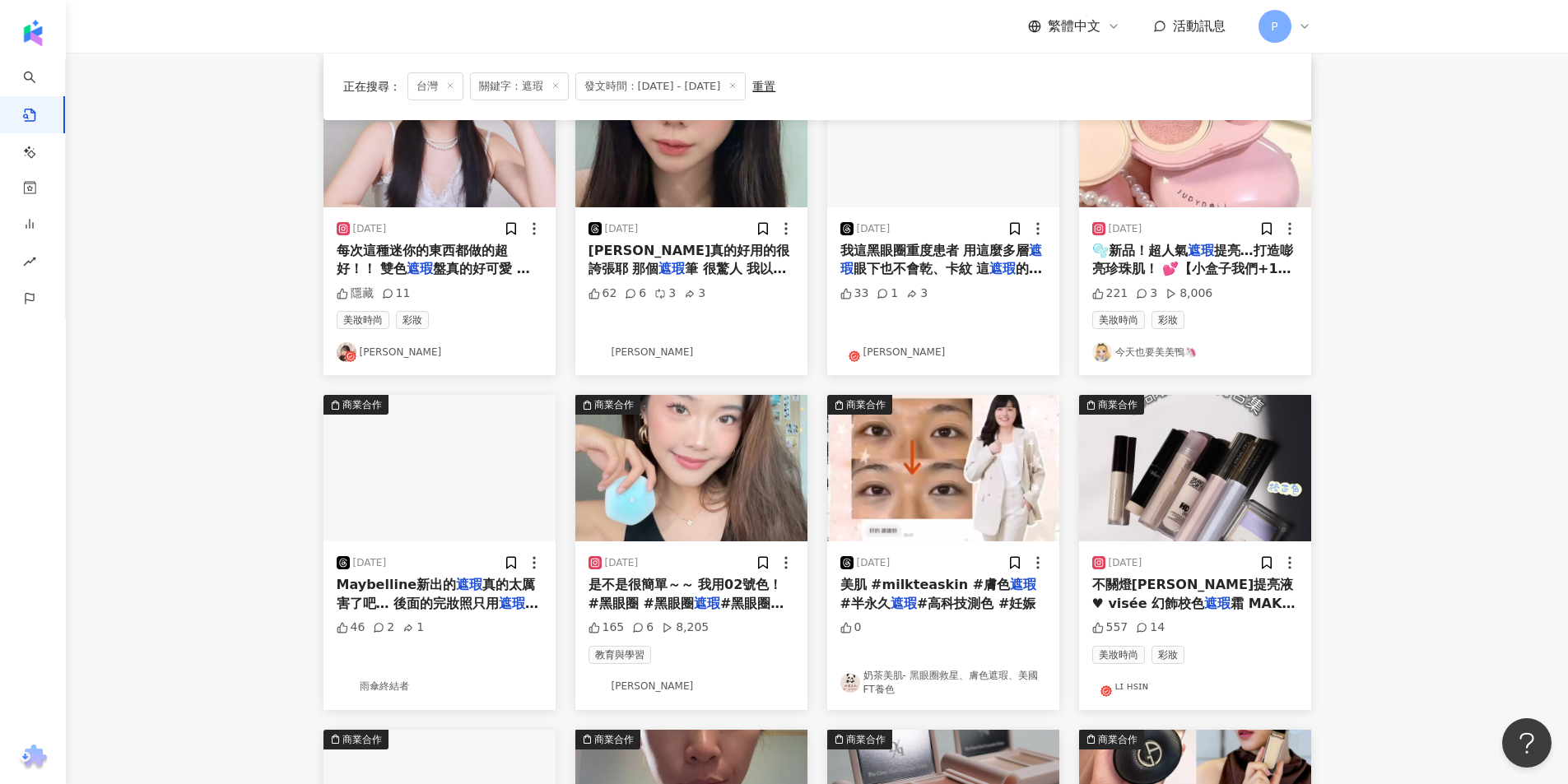
scroll to position [247, 0]
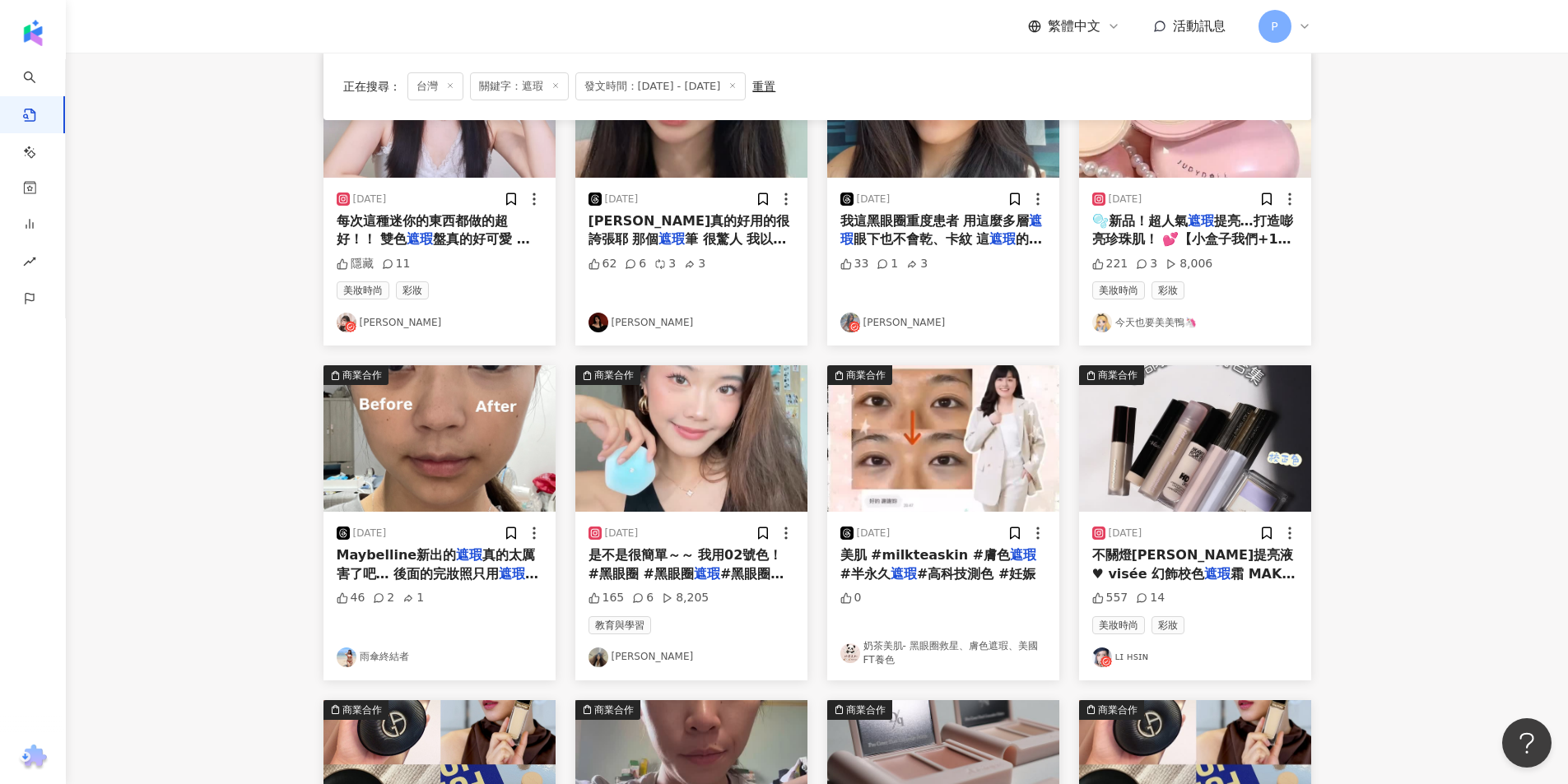
click at [664, 472] on img "button" at bounding box center [691, 439] width 232 height 147
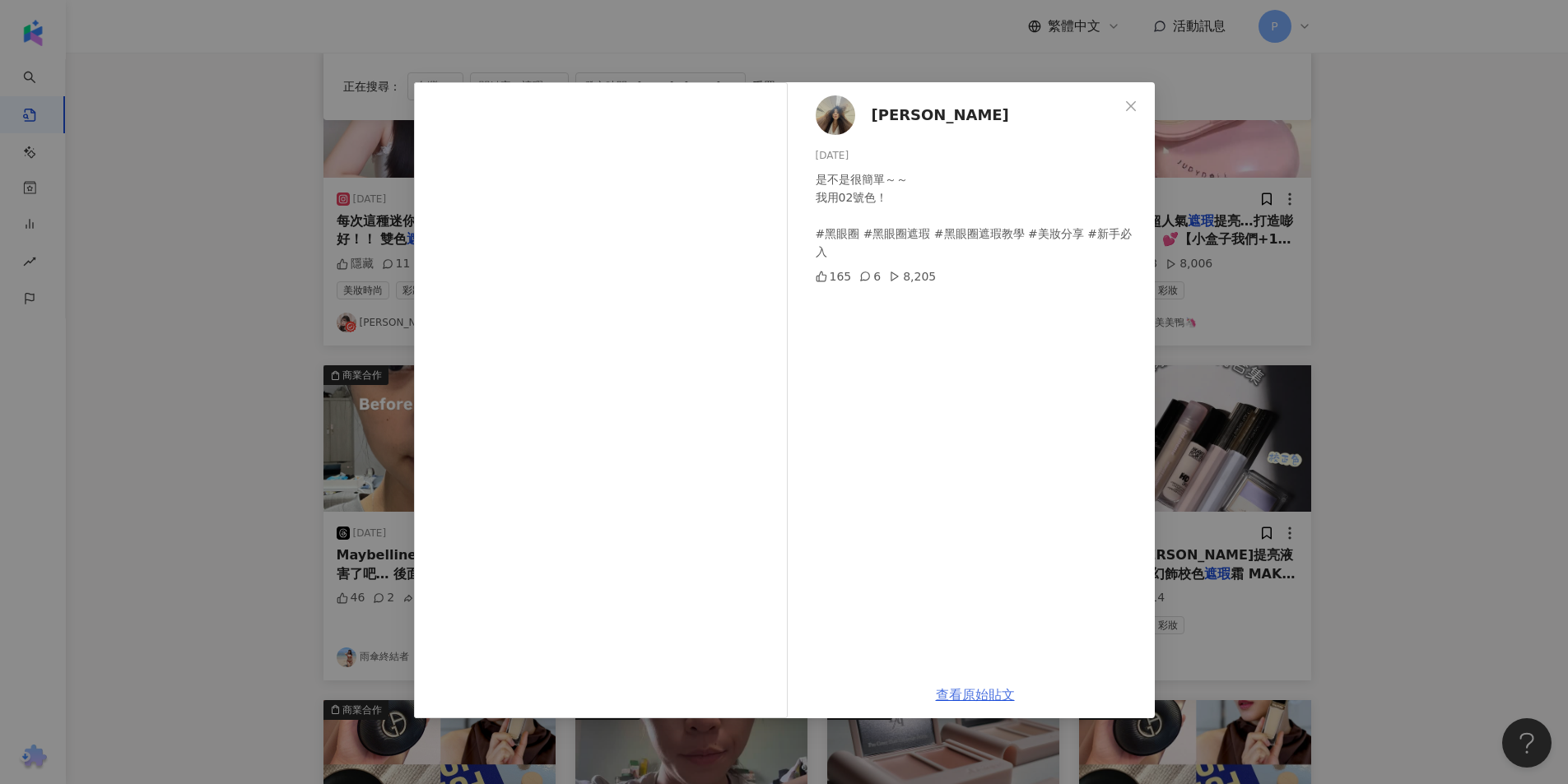
click at [956, 693] on link "查看原始貼文" at bounding box center [975, 695] width 79 height 16
click at [1032, 61] on div "[PERSON_NAME] [DATE] 是不是很簡單～～ 我用02號色！ #黑眼圈 #黑眼圈遮瑕 #黑眼圈遮瑕教學 #美妝分享 #新手必入 165 6 8,…" at bounding box center [784, 392] width 1568 height 784
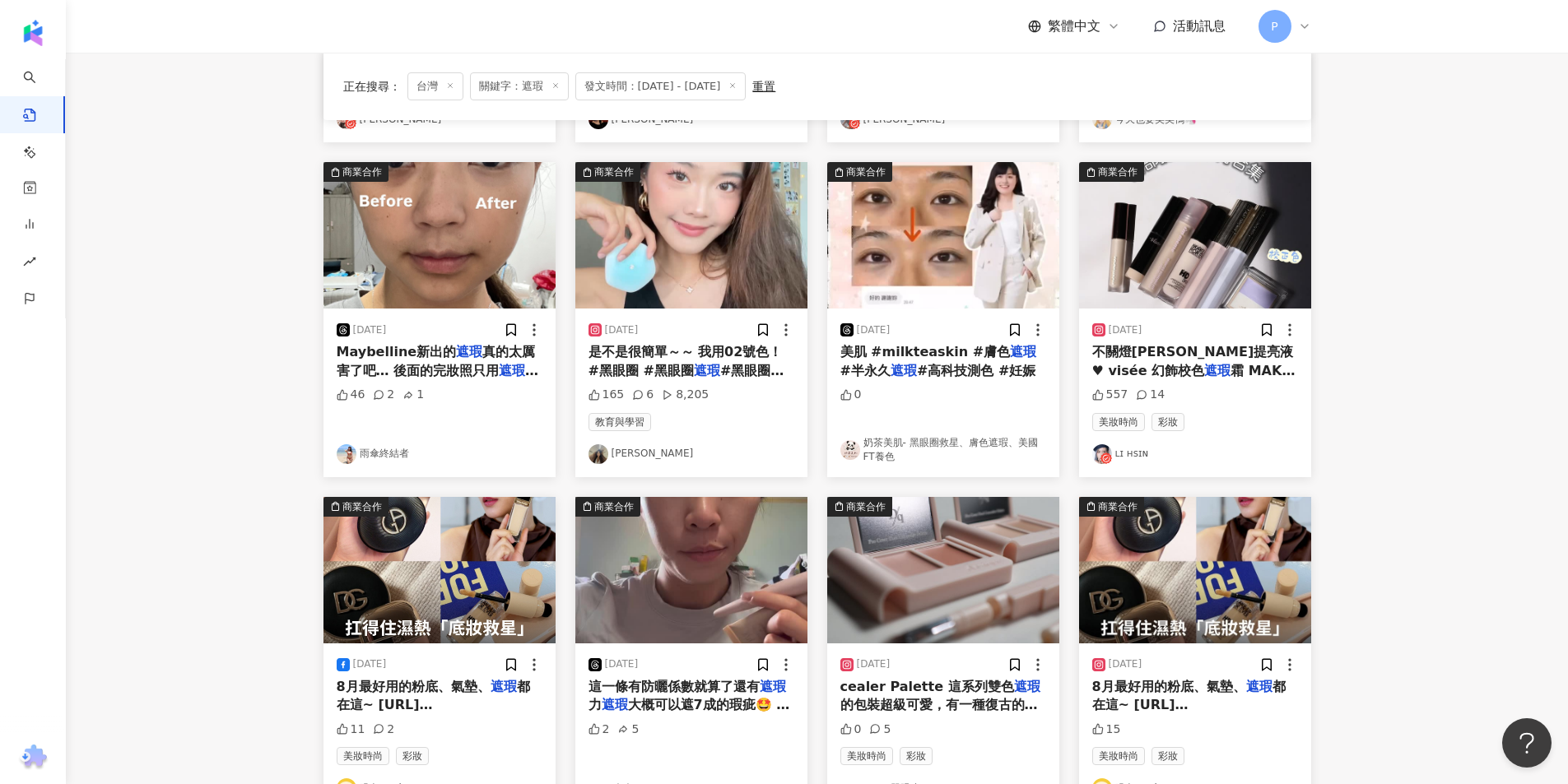
scroll to position [576, 0]
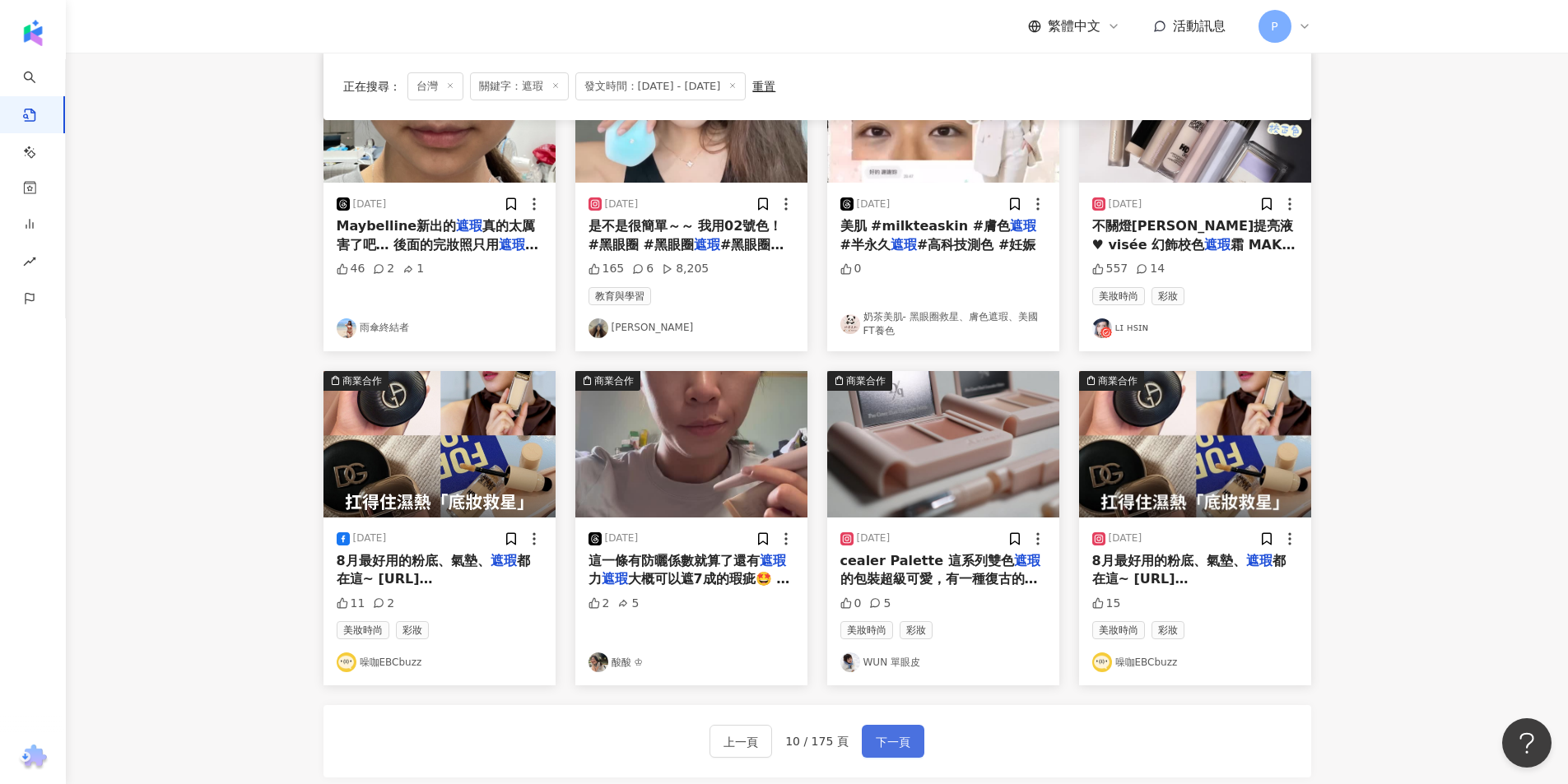
click at [907, 726] on button "下一頁" at bounding box center [893, 742] width 63 height 33
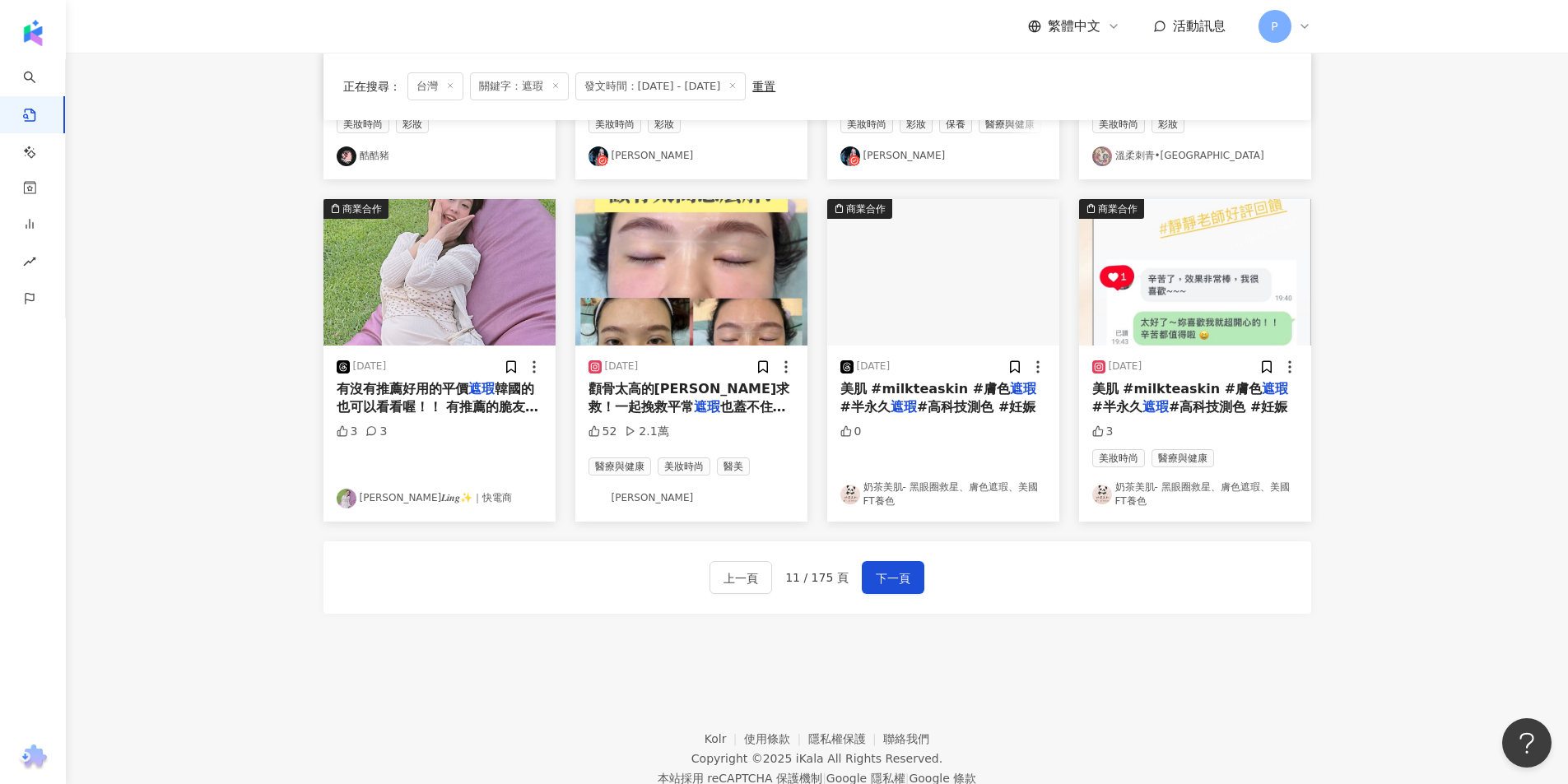
scroll to position [749, 0]
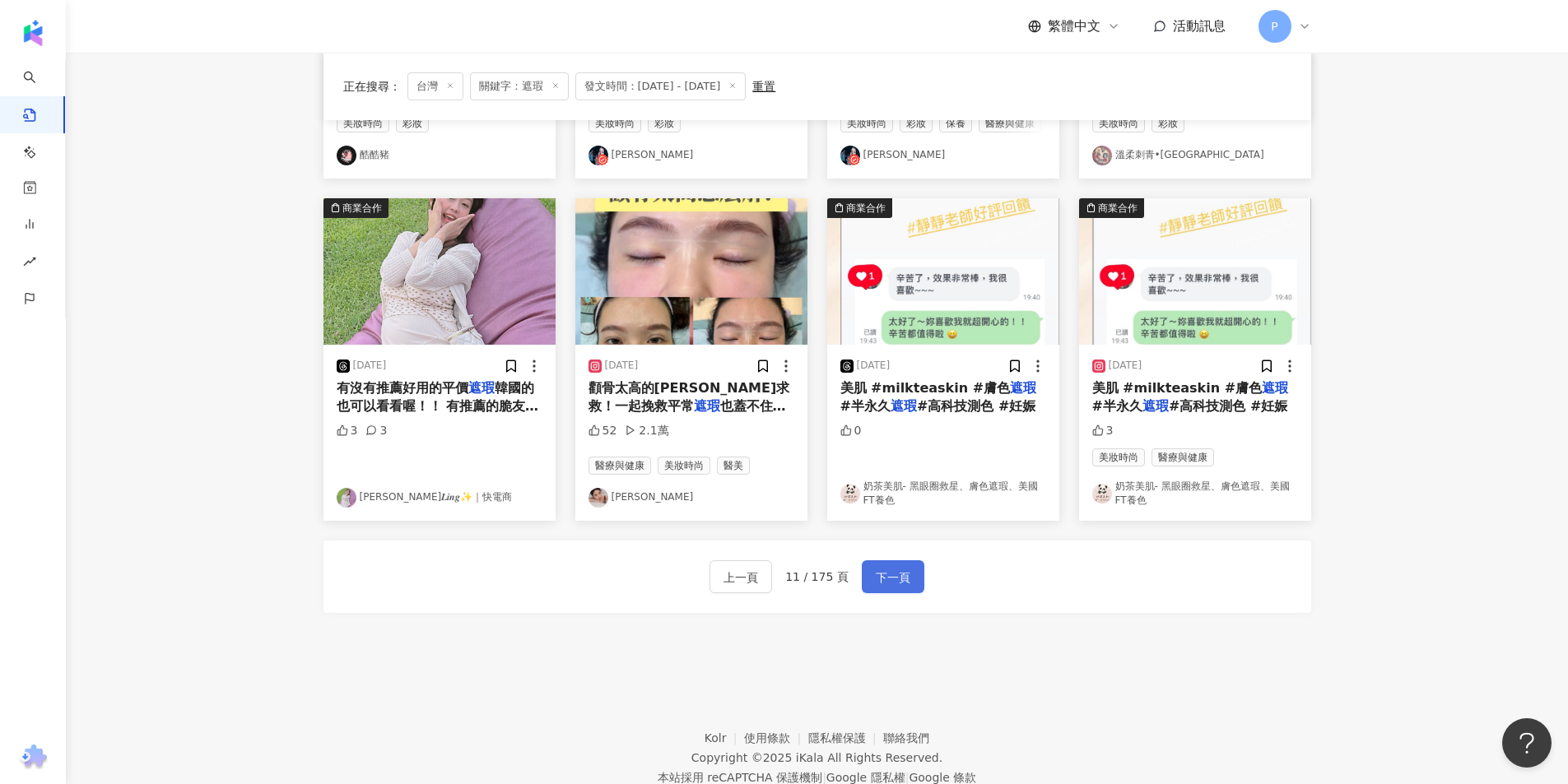
click at [886, 577] on span "下一頁" at bounding box center [893, 578] width 35 height 20
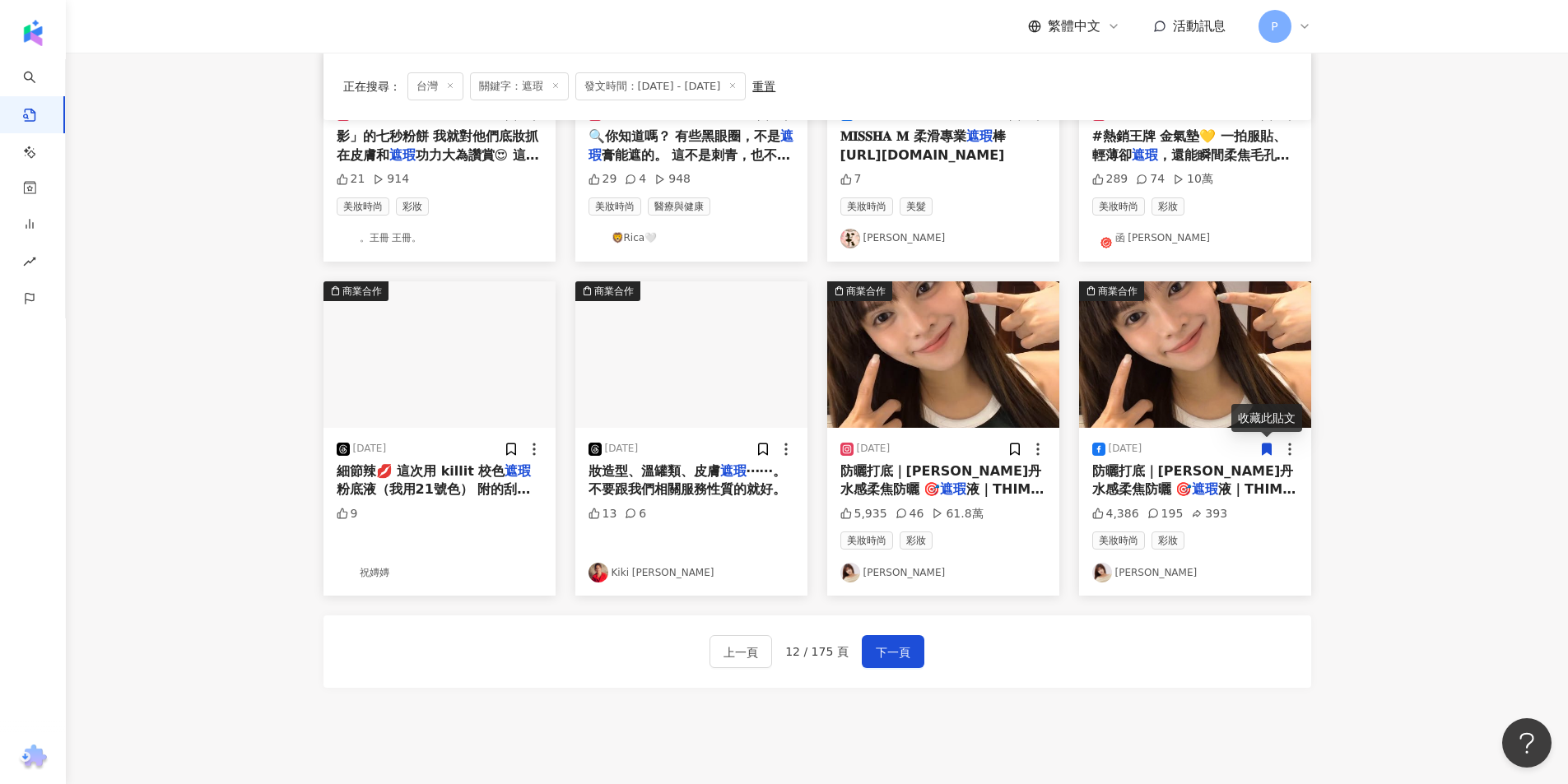
scroll to position [740, 0]
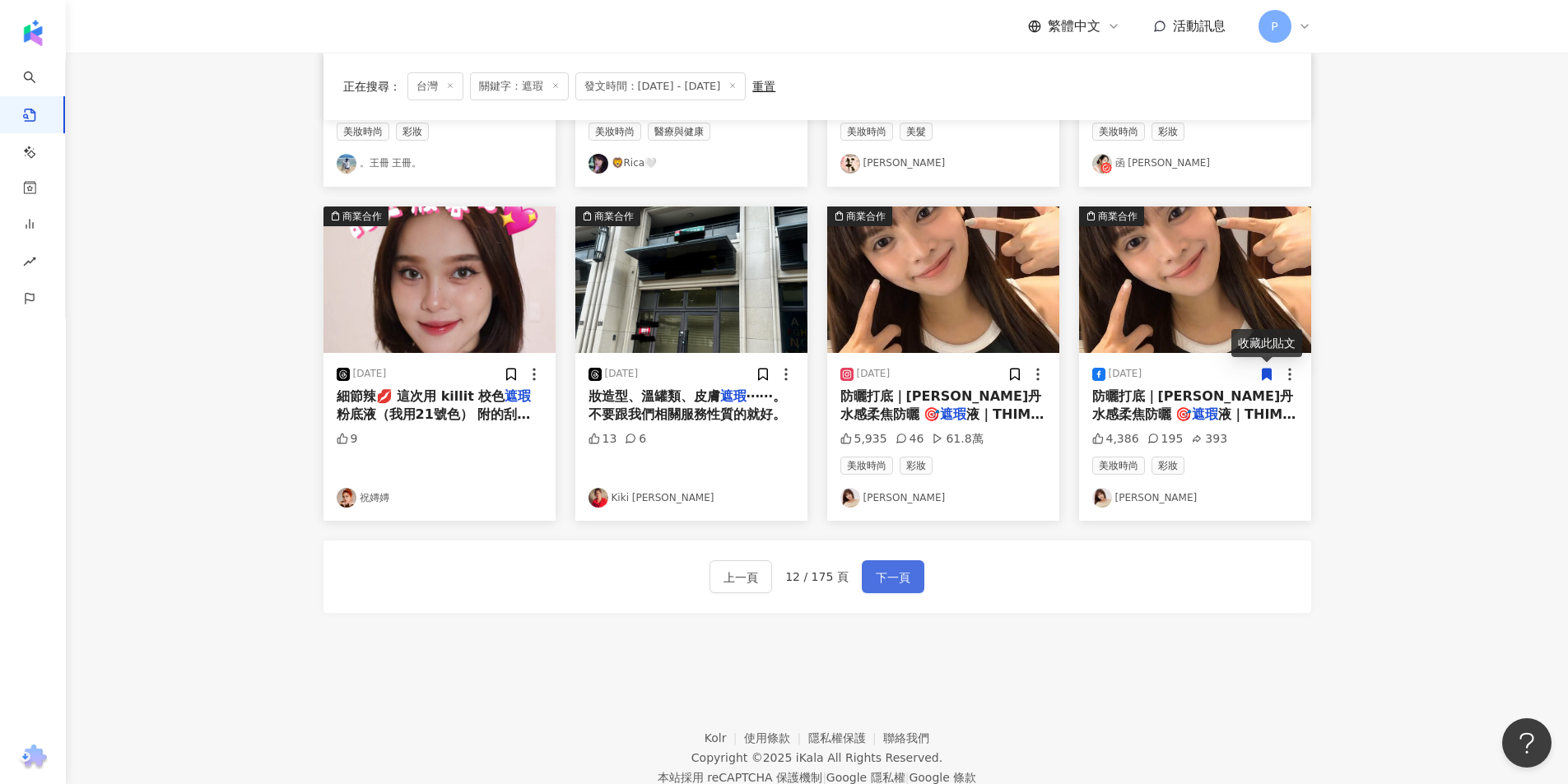
click at [885, 582] on span "下一頁" at bounding box center [893, 578] width 35 height 20
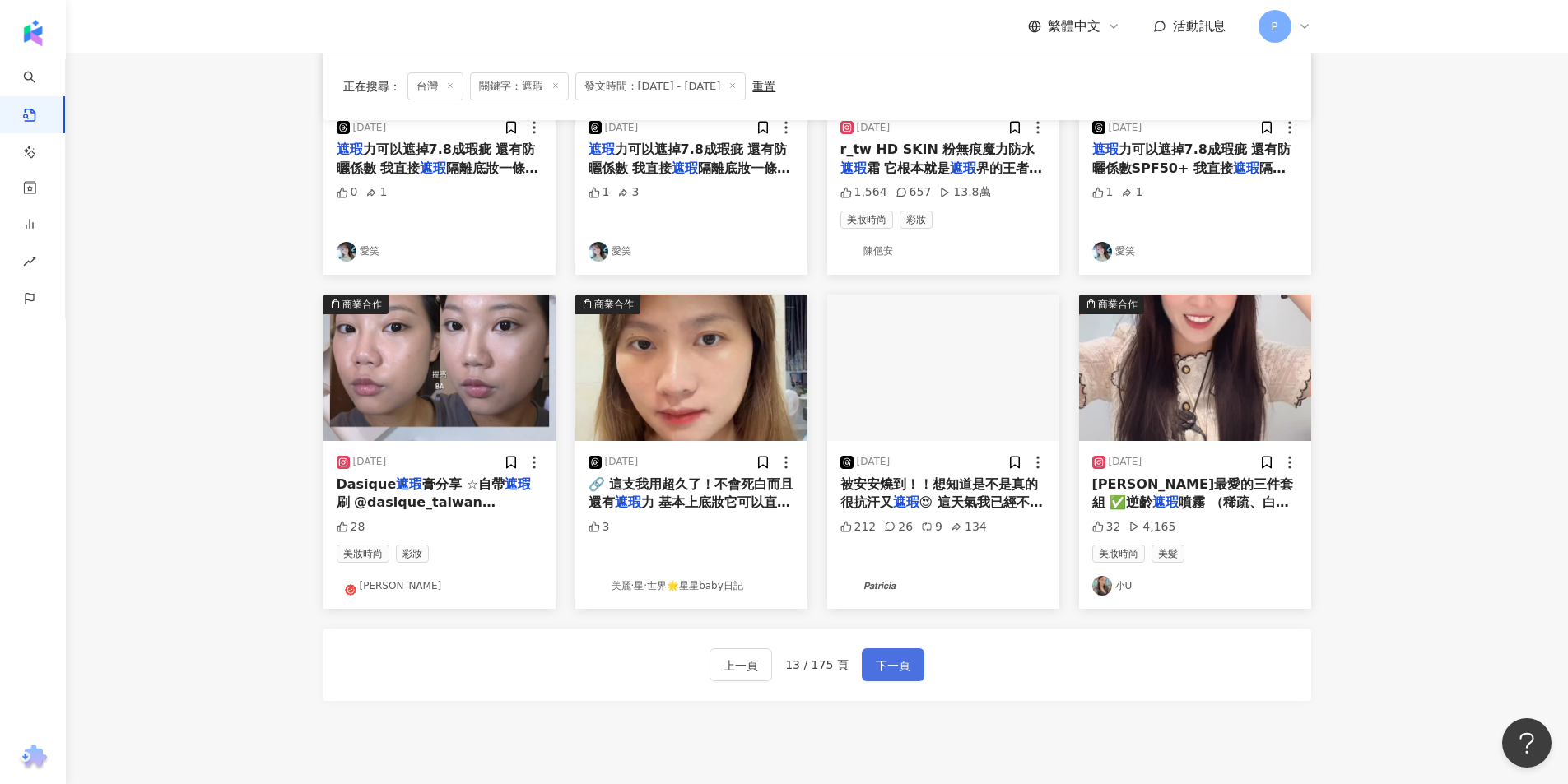
scroll to position [659, 0]
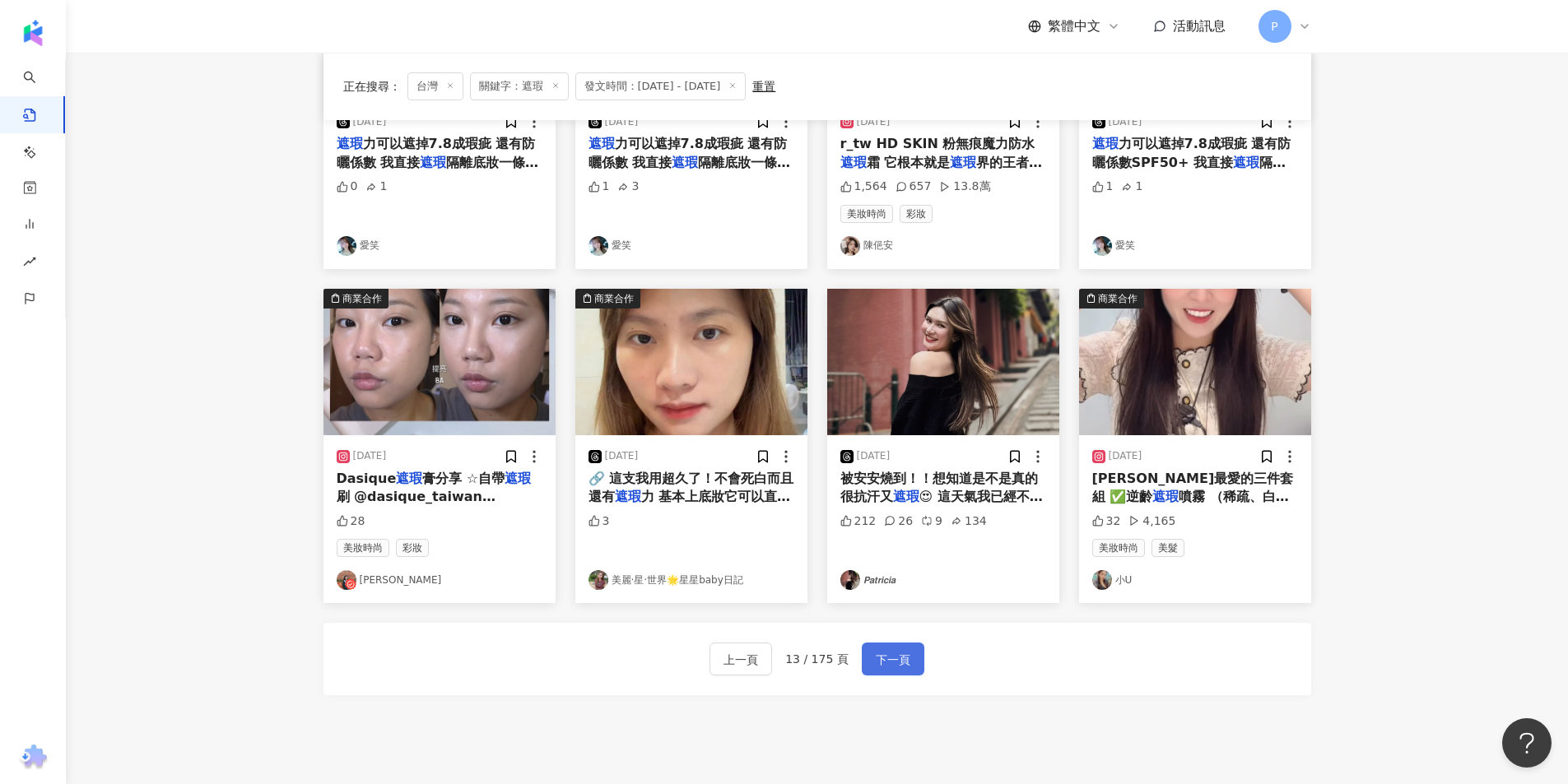
click at [886, 661] on span "下一頁" at bounding box center [893, 660] width 35 height 20
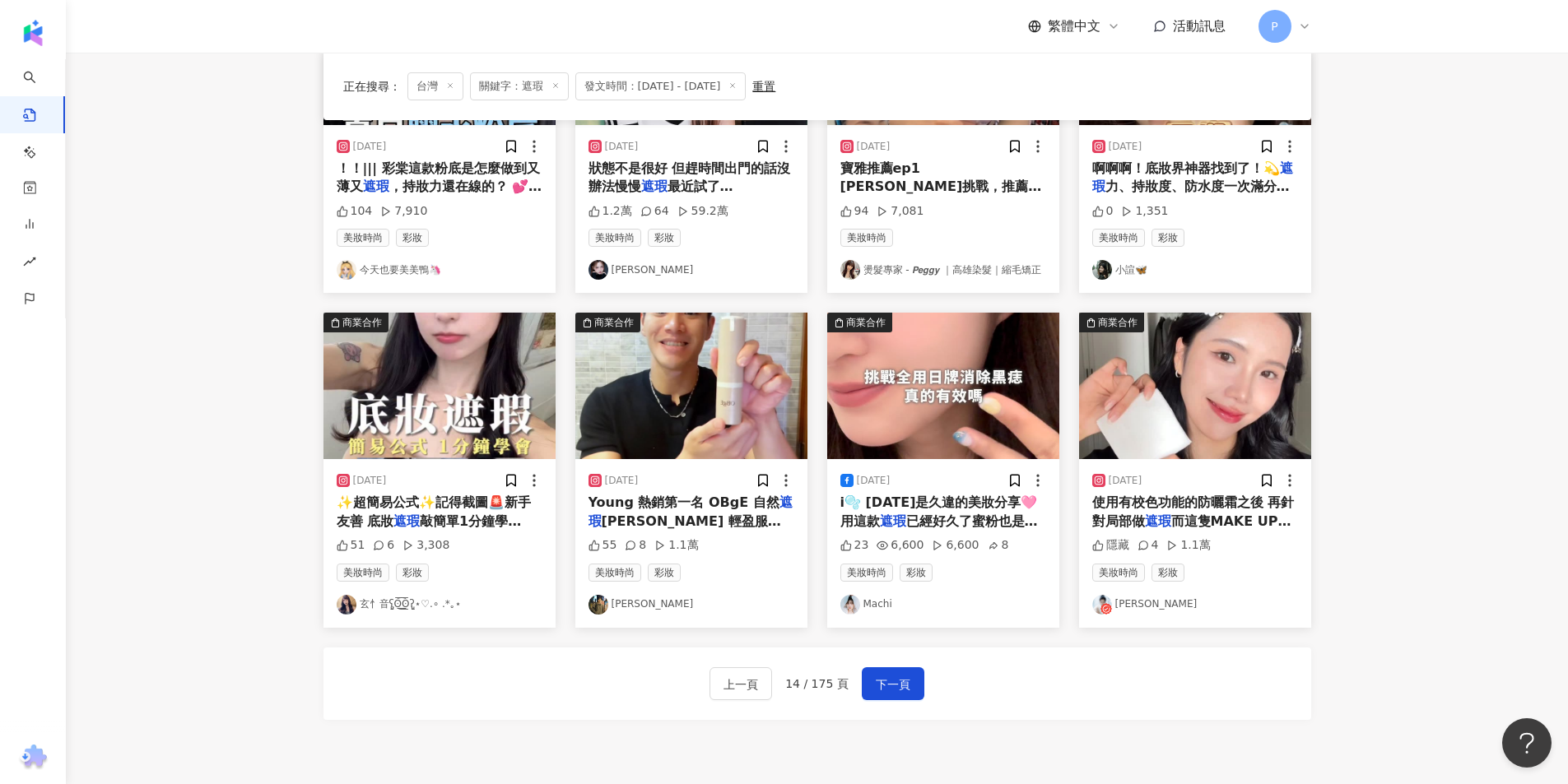
click at [1236, 392] on img "button" at bounding box center [1194, 386] width 232 height 147
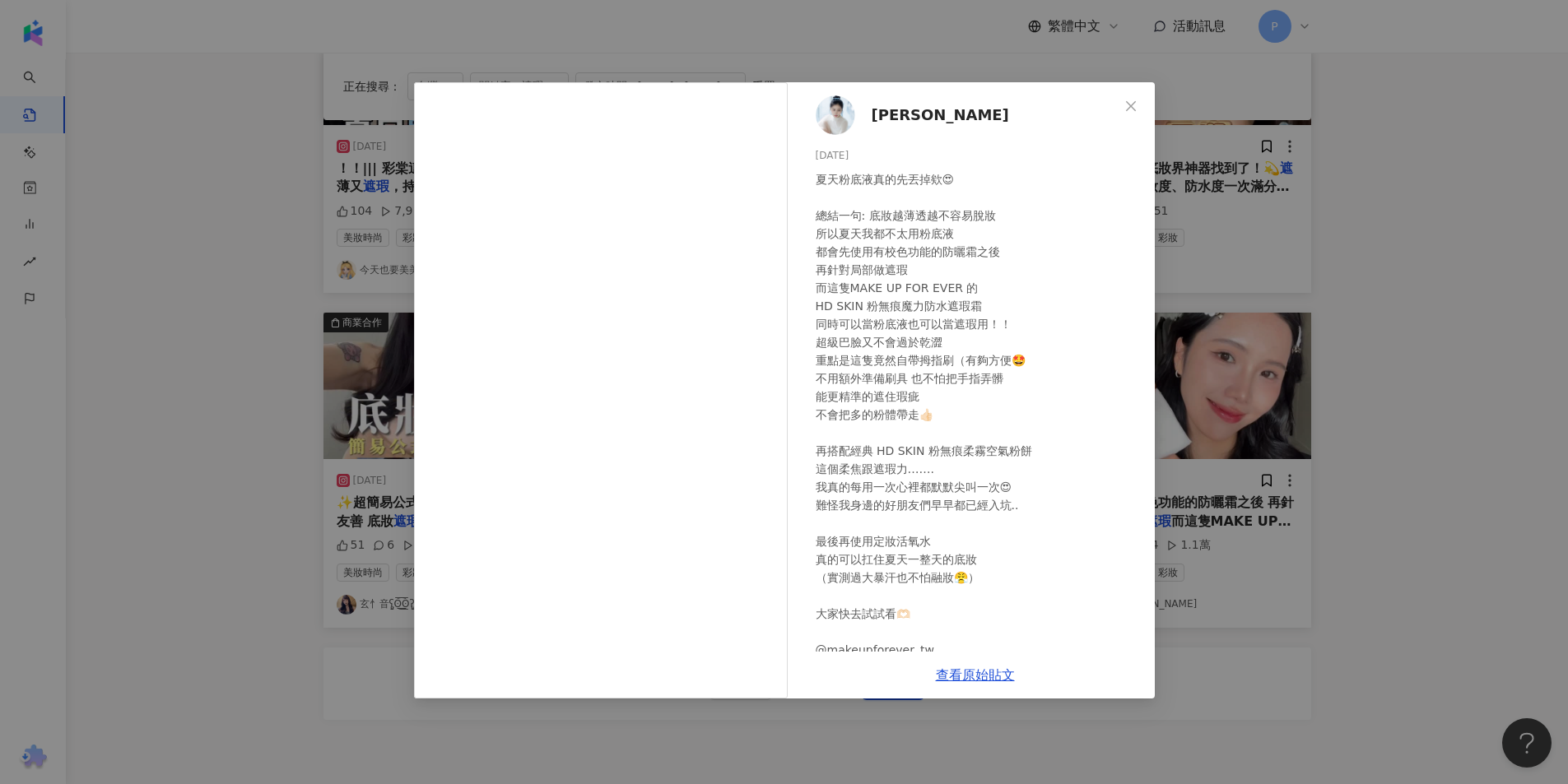
click at [1359, 279] on div "[PERSON_NAME] [DATE] 夏天粉底液真的先丟掉欸😍 總結一句: 底妝越薄透越不容易脫妝 所以夏天我都不太用粉底液 都會先使用有校色功能的防曬霜…" at bounding box center [784, 392] width 1568 height 784
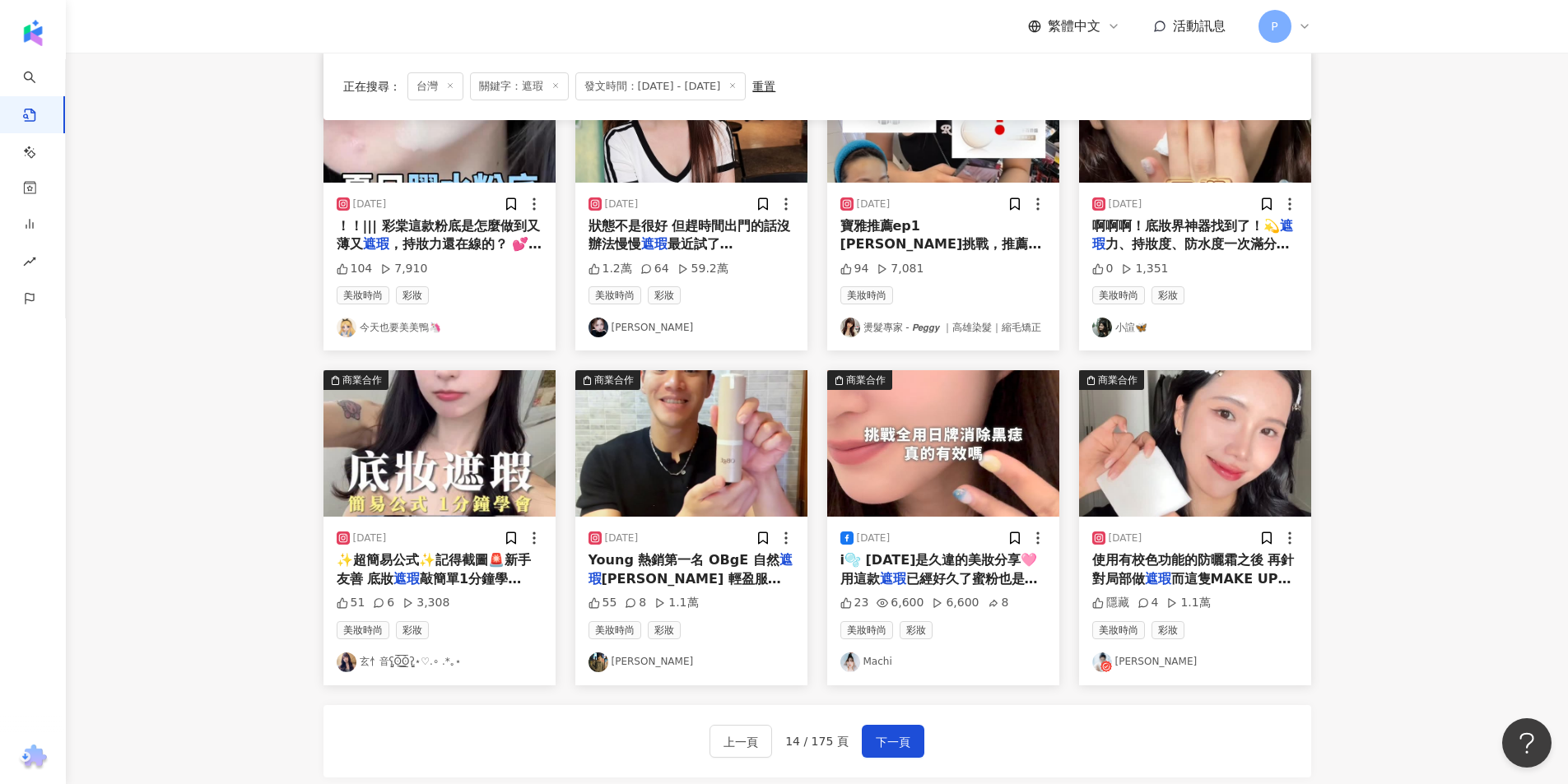
scroll to position [740, 0]
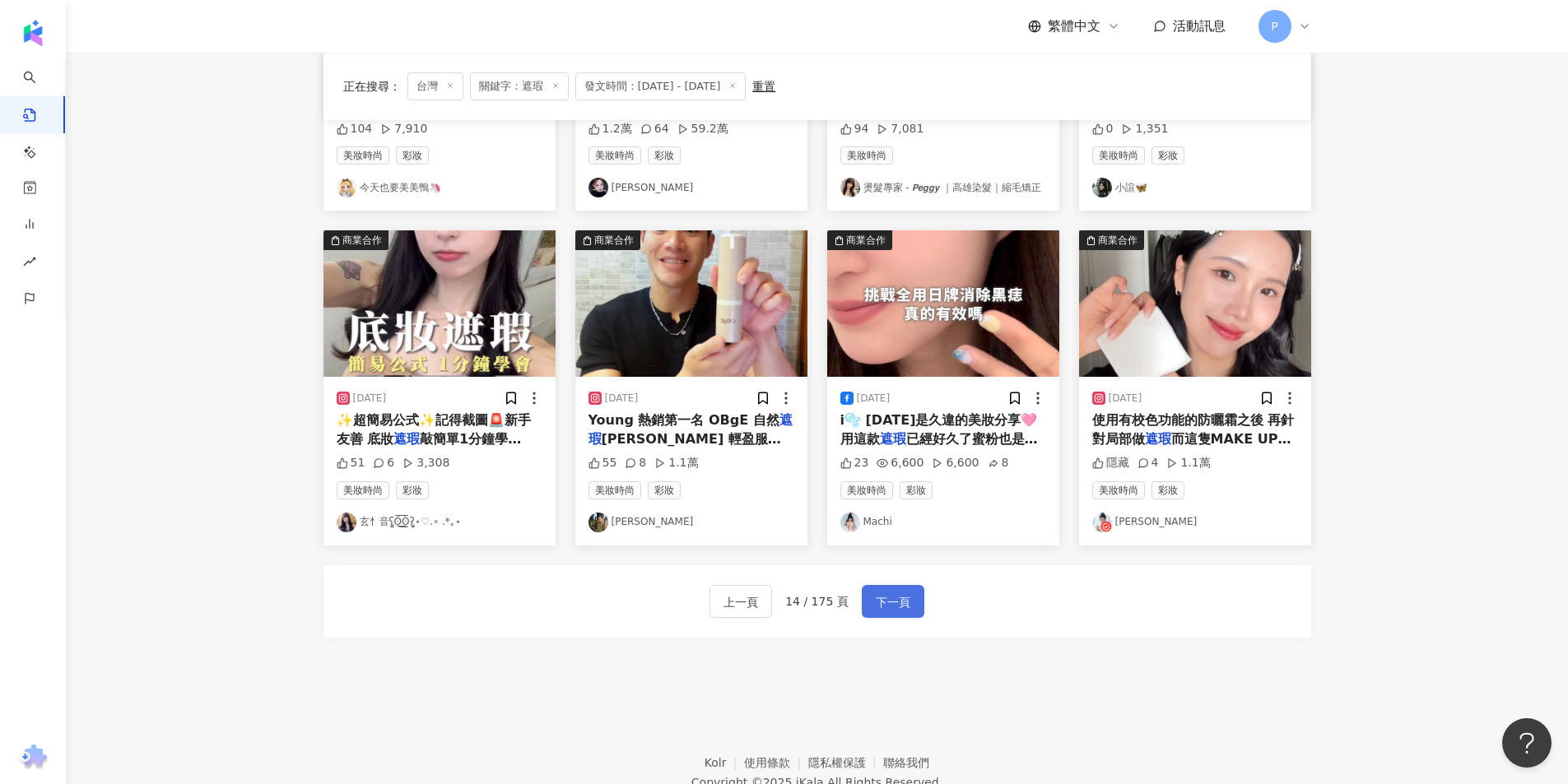
click at [905, 593] on span "下一頁" at bounding box center [893, 602] width 35 height 20
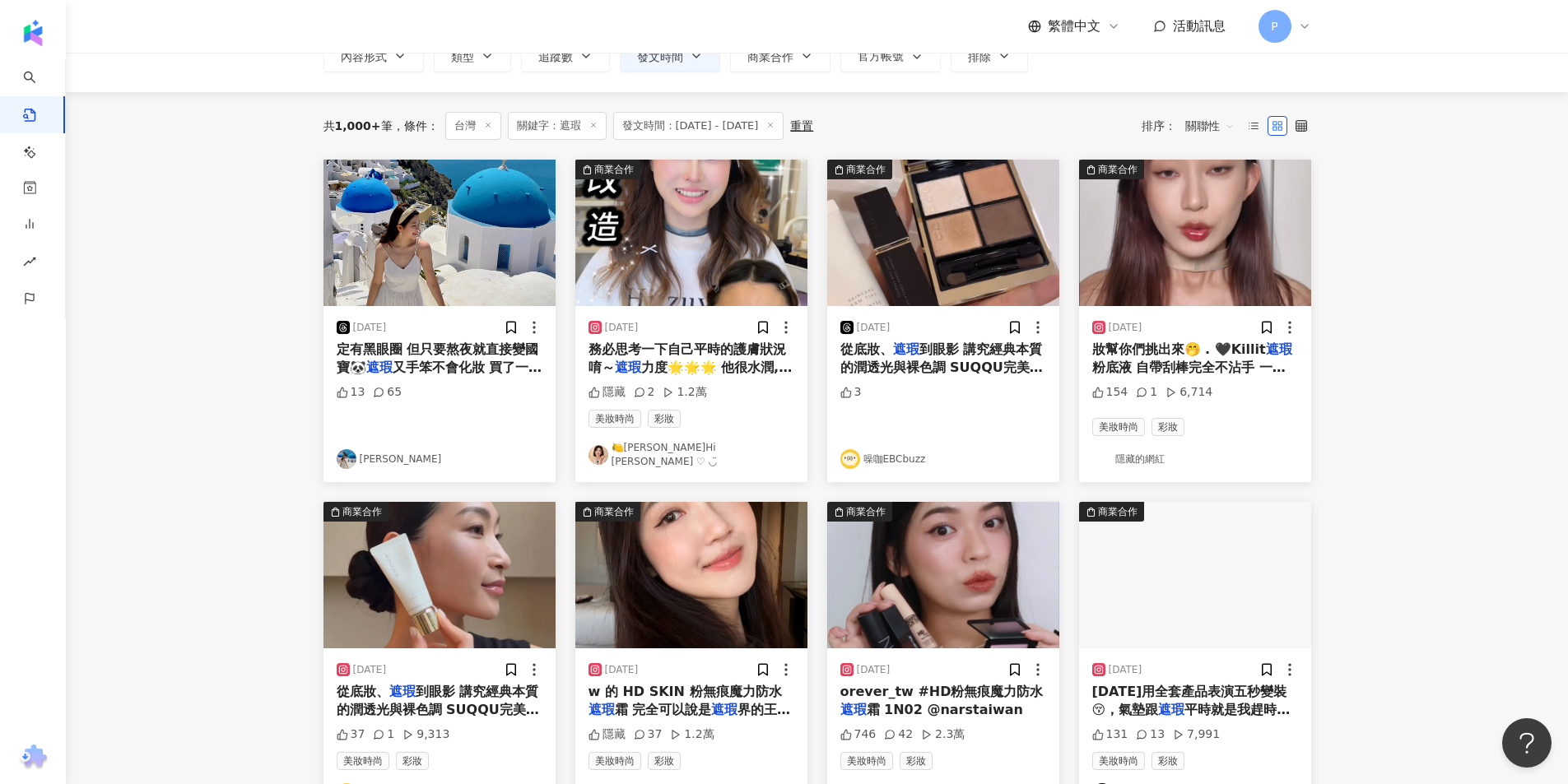
scroll to position [255, 0]
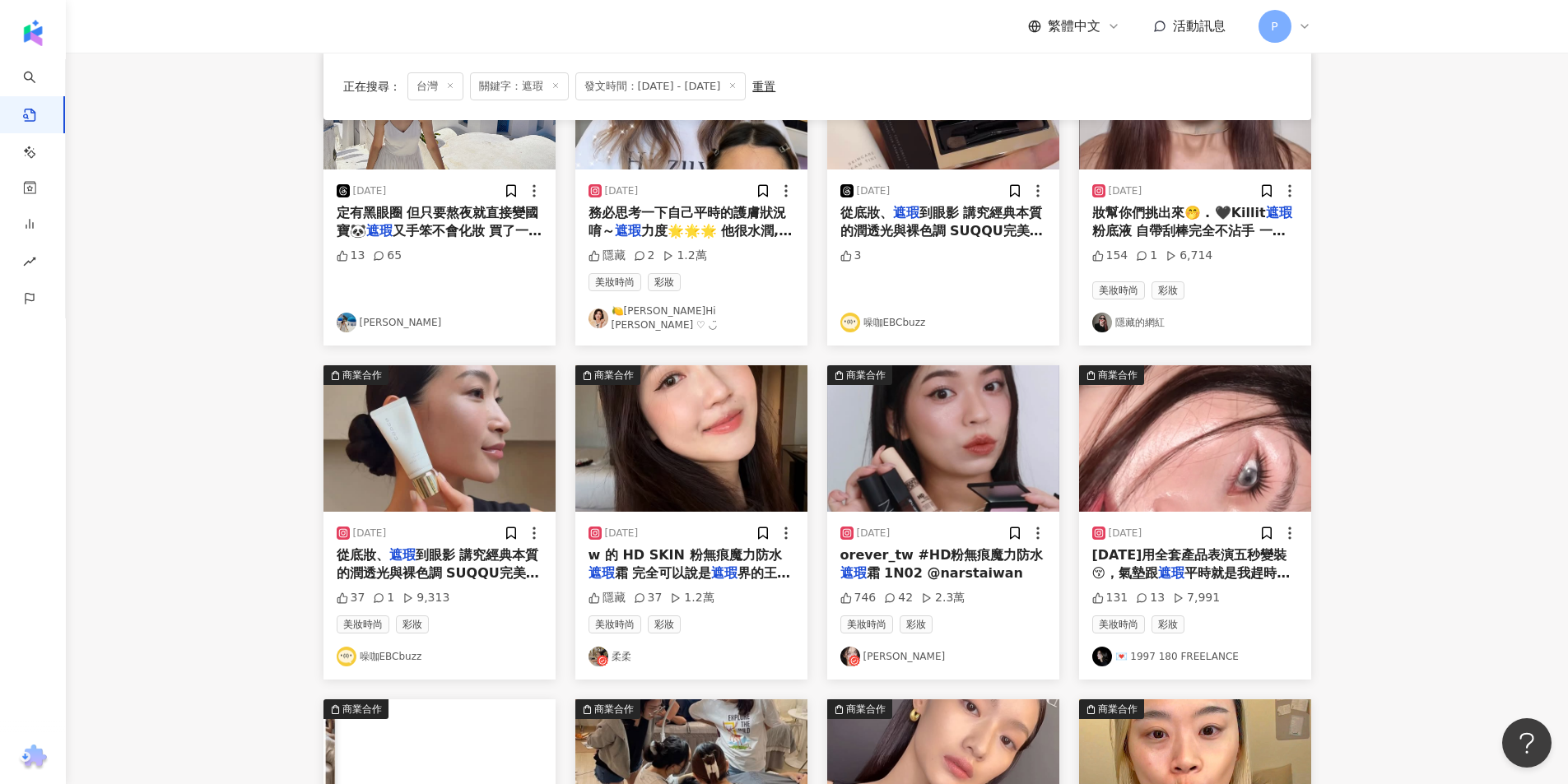
click at [1171, 465] on img "button" at bounding box center [1194, 439] width 232 height 147
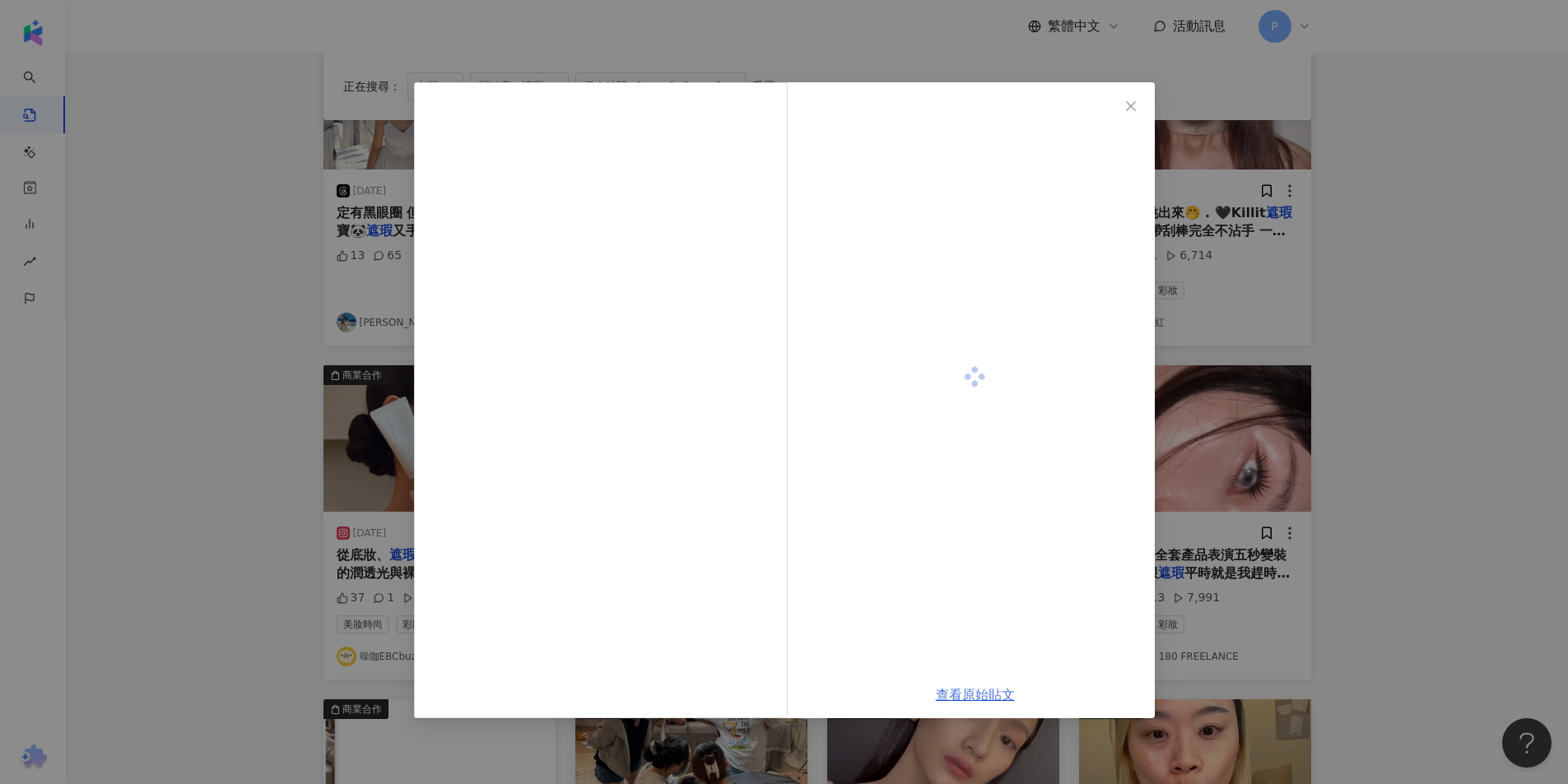
click at [982, 689] on link "查看原始貼文" at bounding box center [975, 695] width 79 height 16
click at [648, 35] on div "查看原始貼文" at bounding box center [784, 392] width 1568 height 784
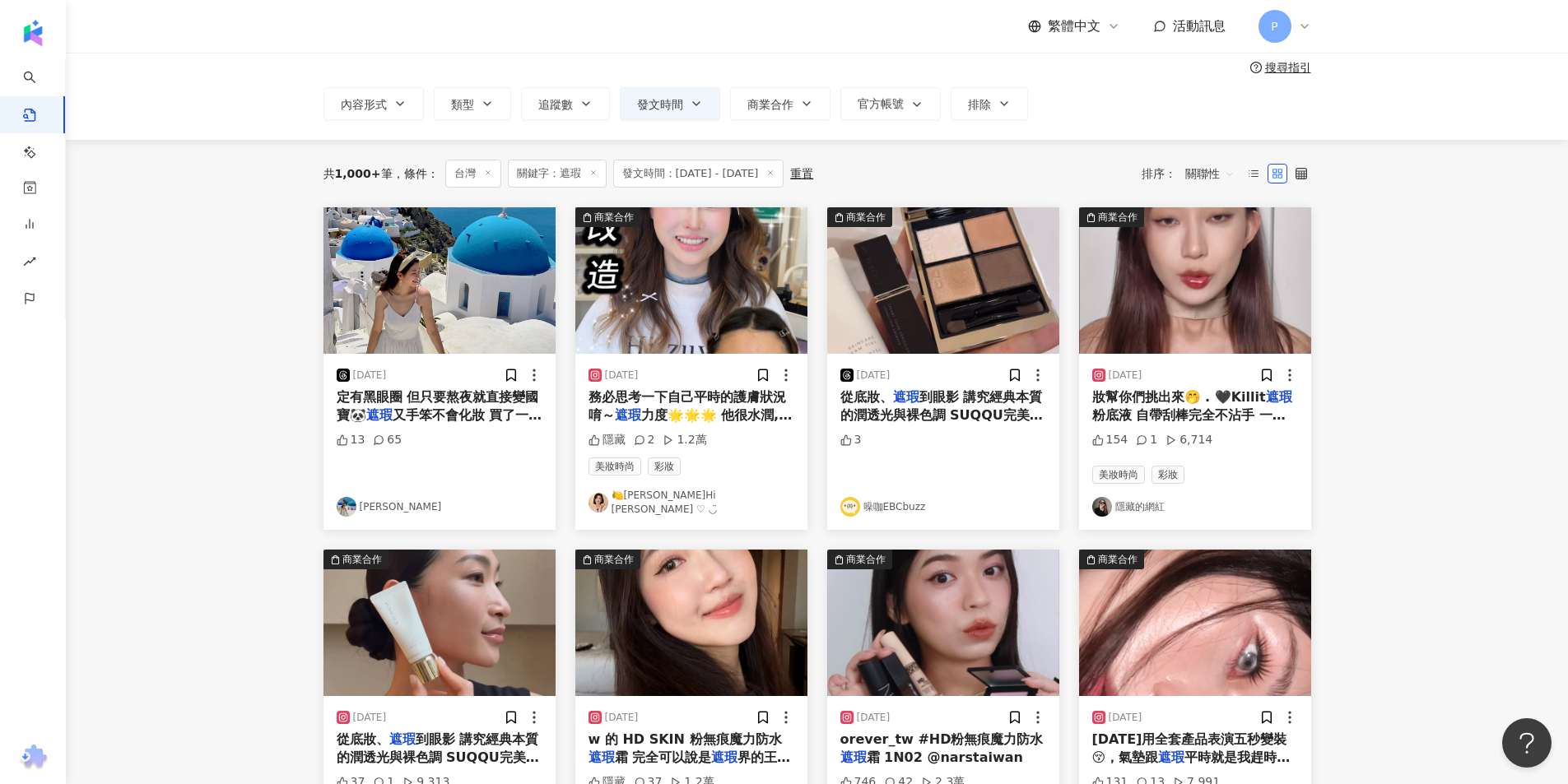
scroll to position [0, 0]
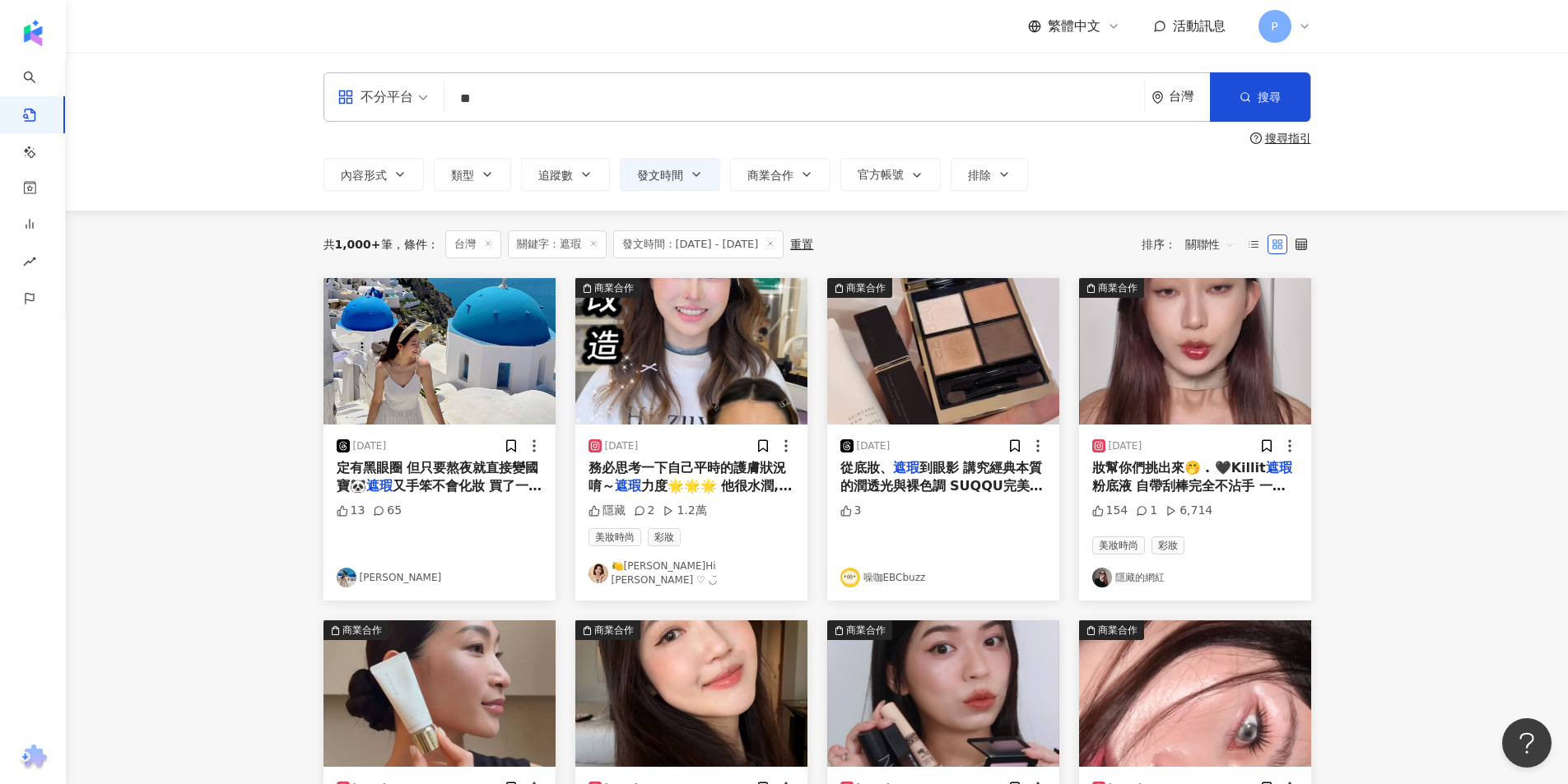
click at [658, 417] on img "button" at bounding box center [691, 352] width 232 height 147
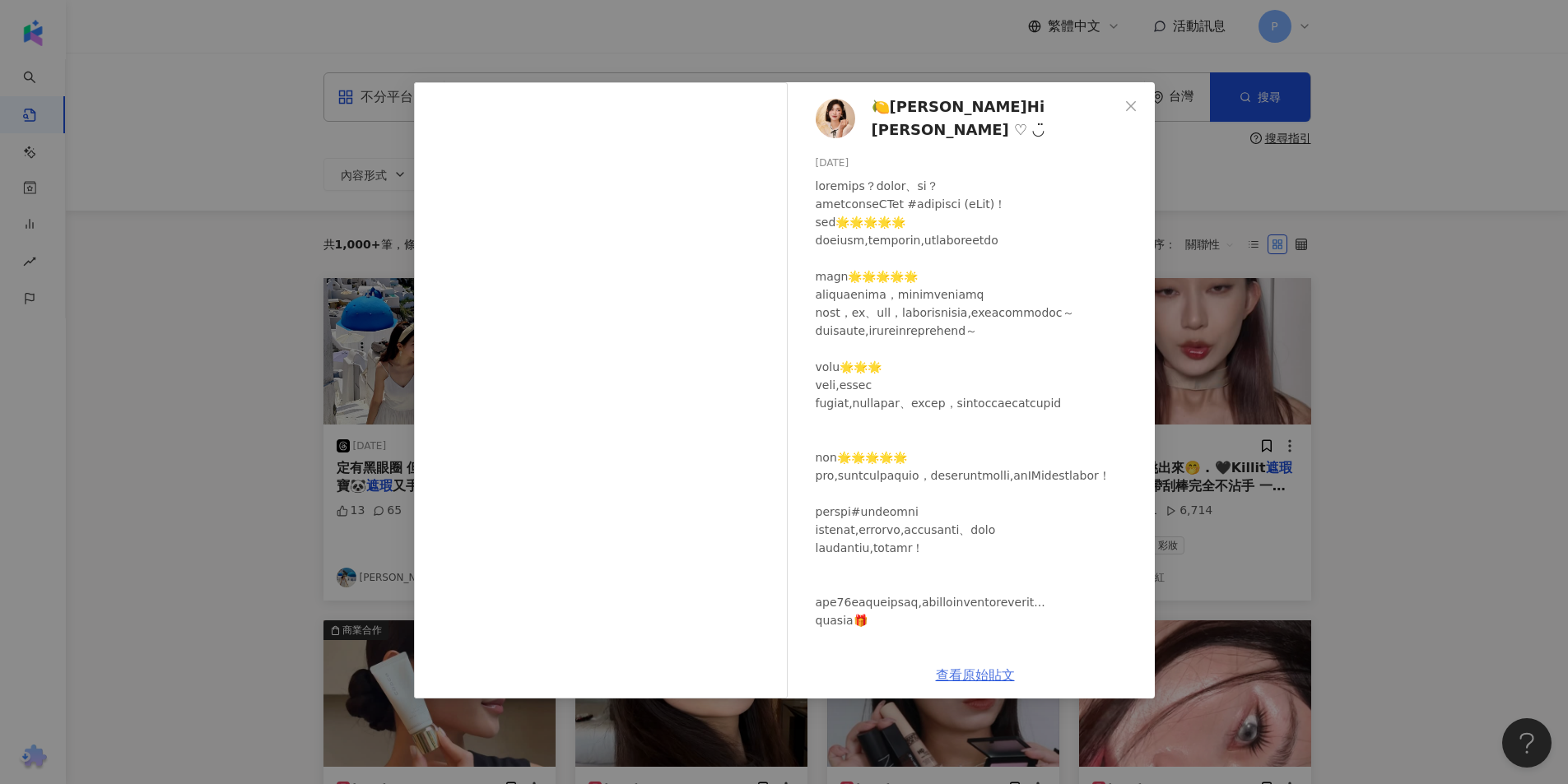
click at [966, 672] on link "查看原始貼文" at bounding box center [975, 675] width 79 height 16
click at [1123, 114] on button "Close" at bounding box center [1131, 106] width 33 height 33
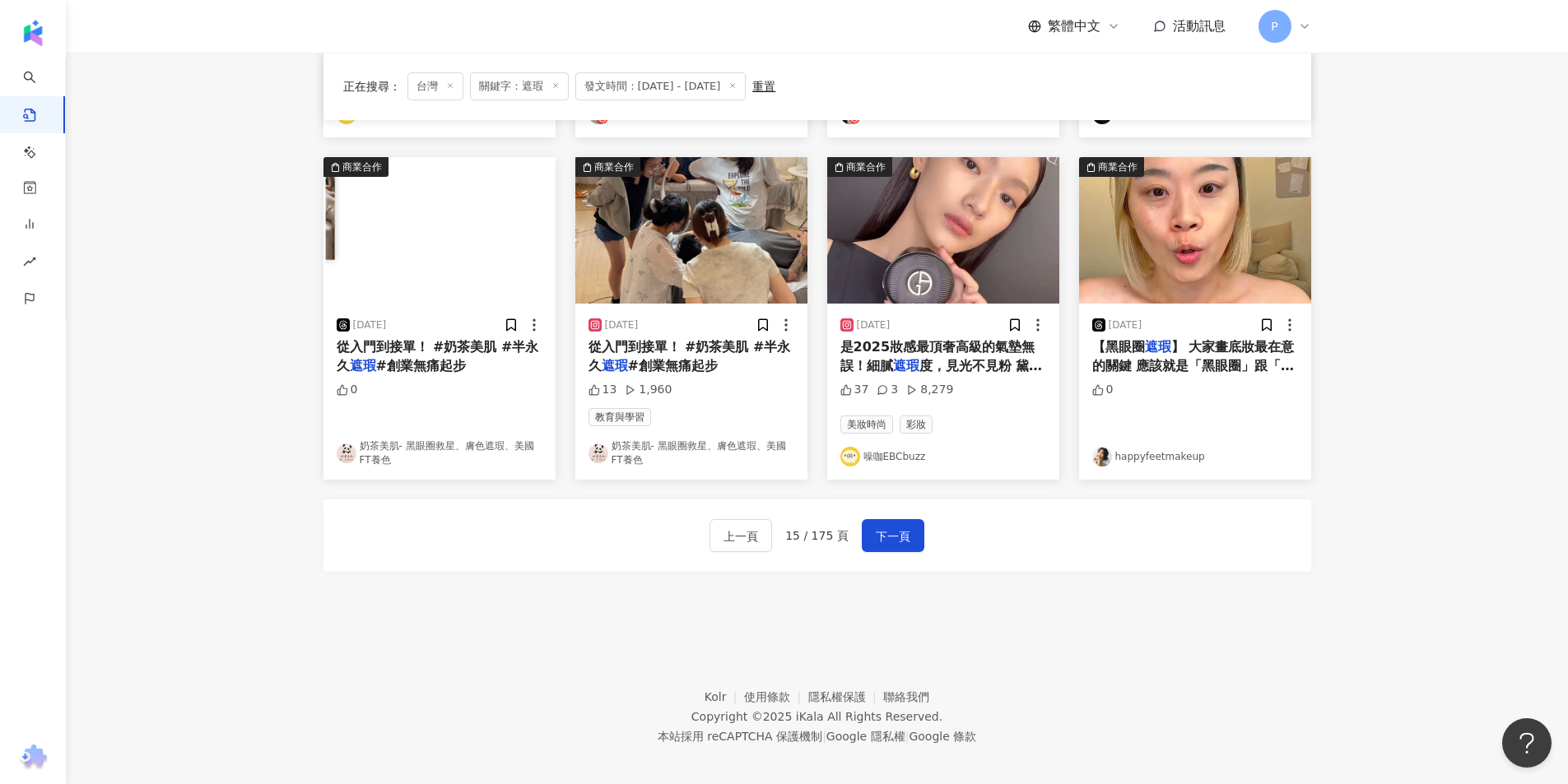
scroll to position [801, 0]
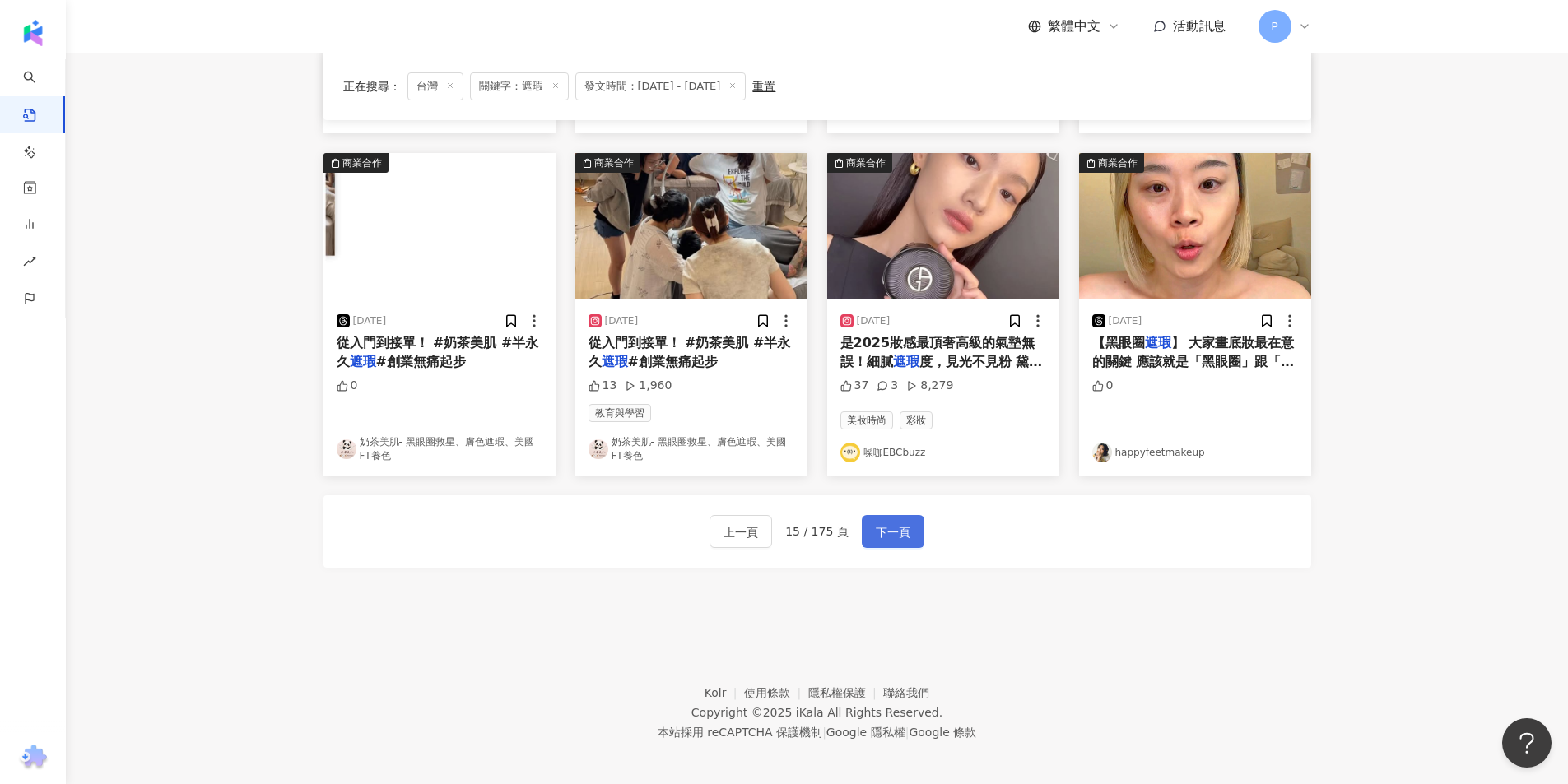
click at [900, 534] on span "下一頁" at bounding box center [893, 532] width 35 height 20
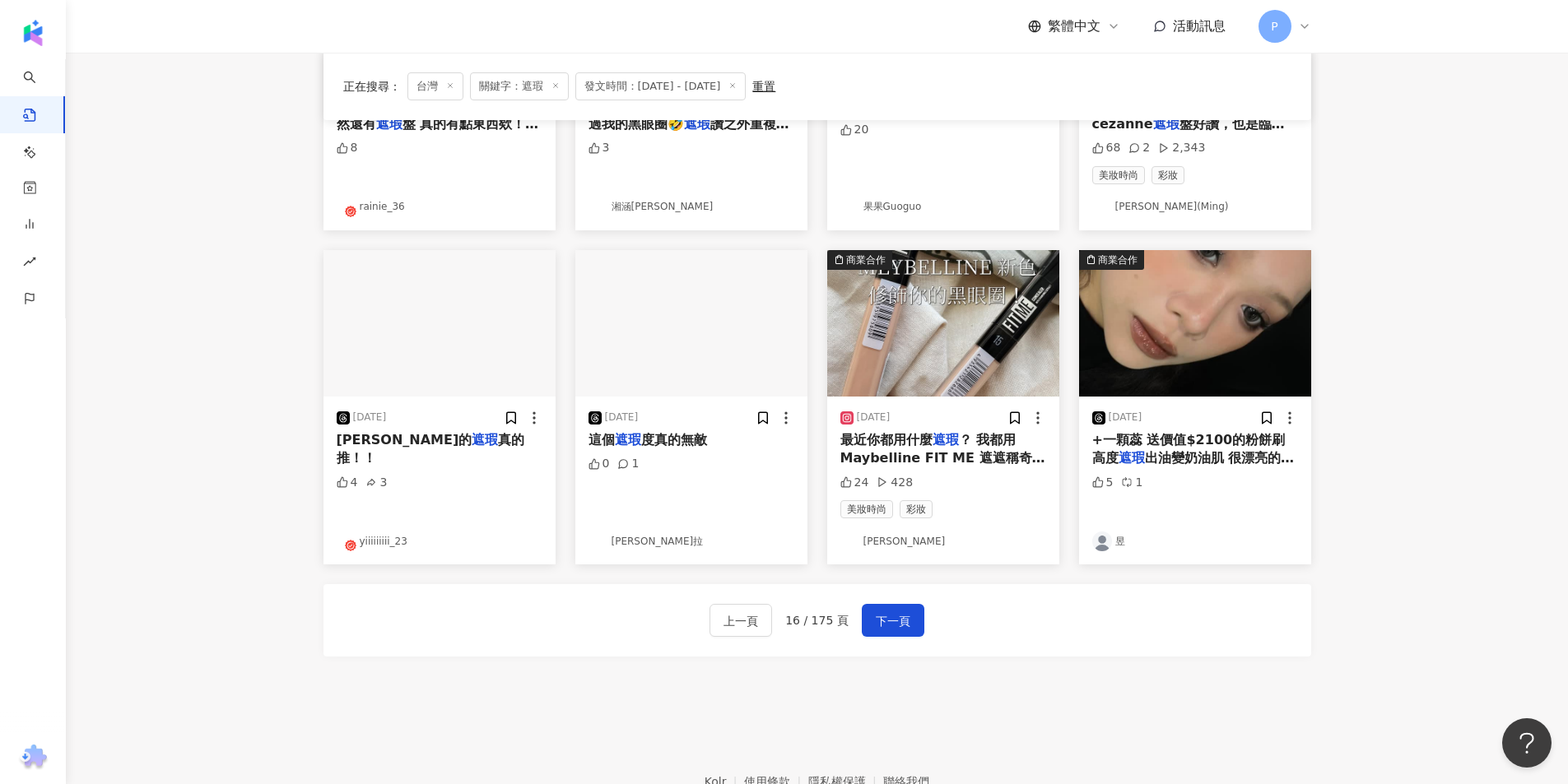
scroll to position [793, 0]
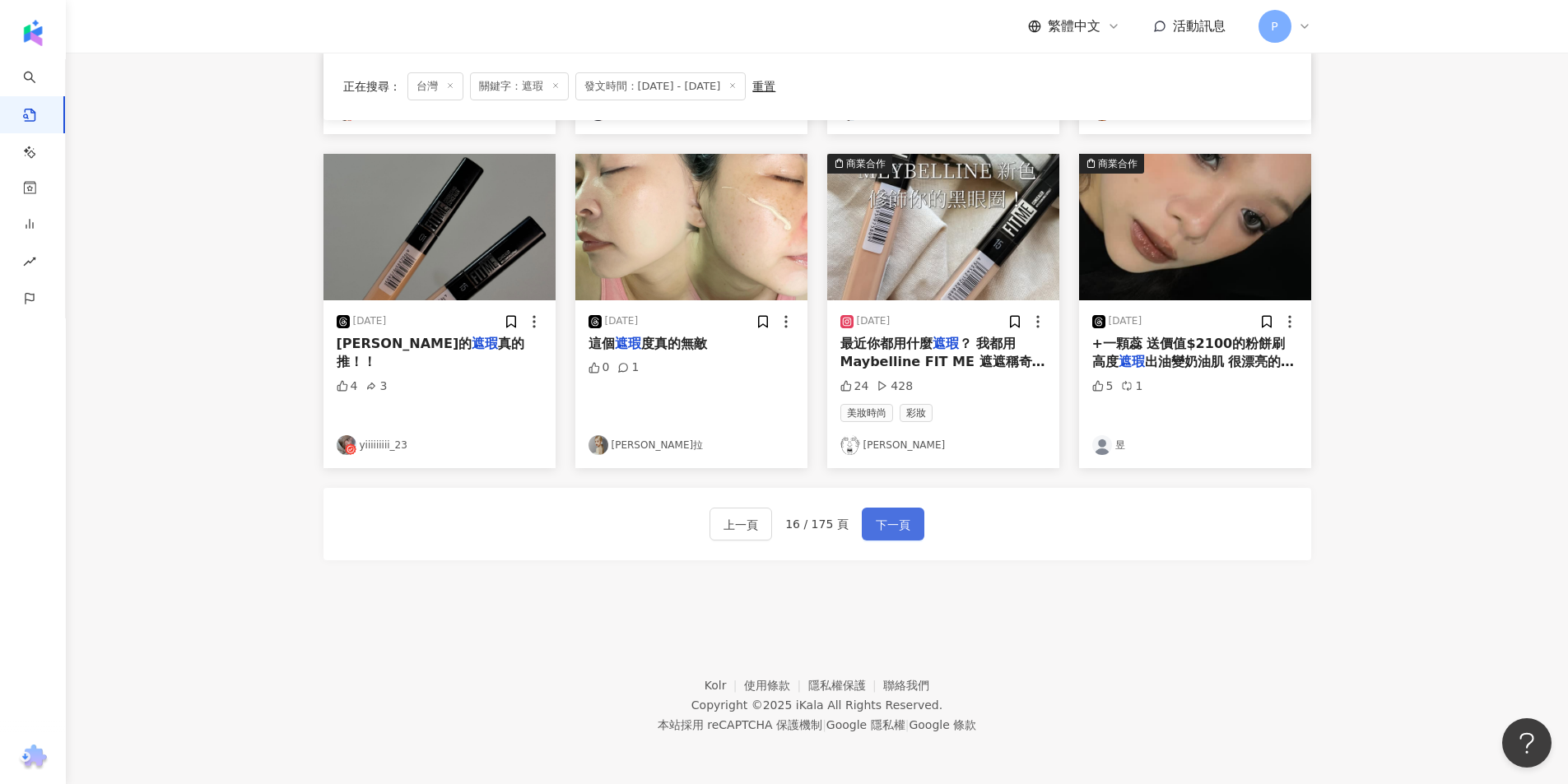
click at [897, 526] on span "下一頁" at bounding box center [893, 525] width 35 height 20
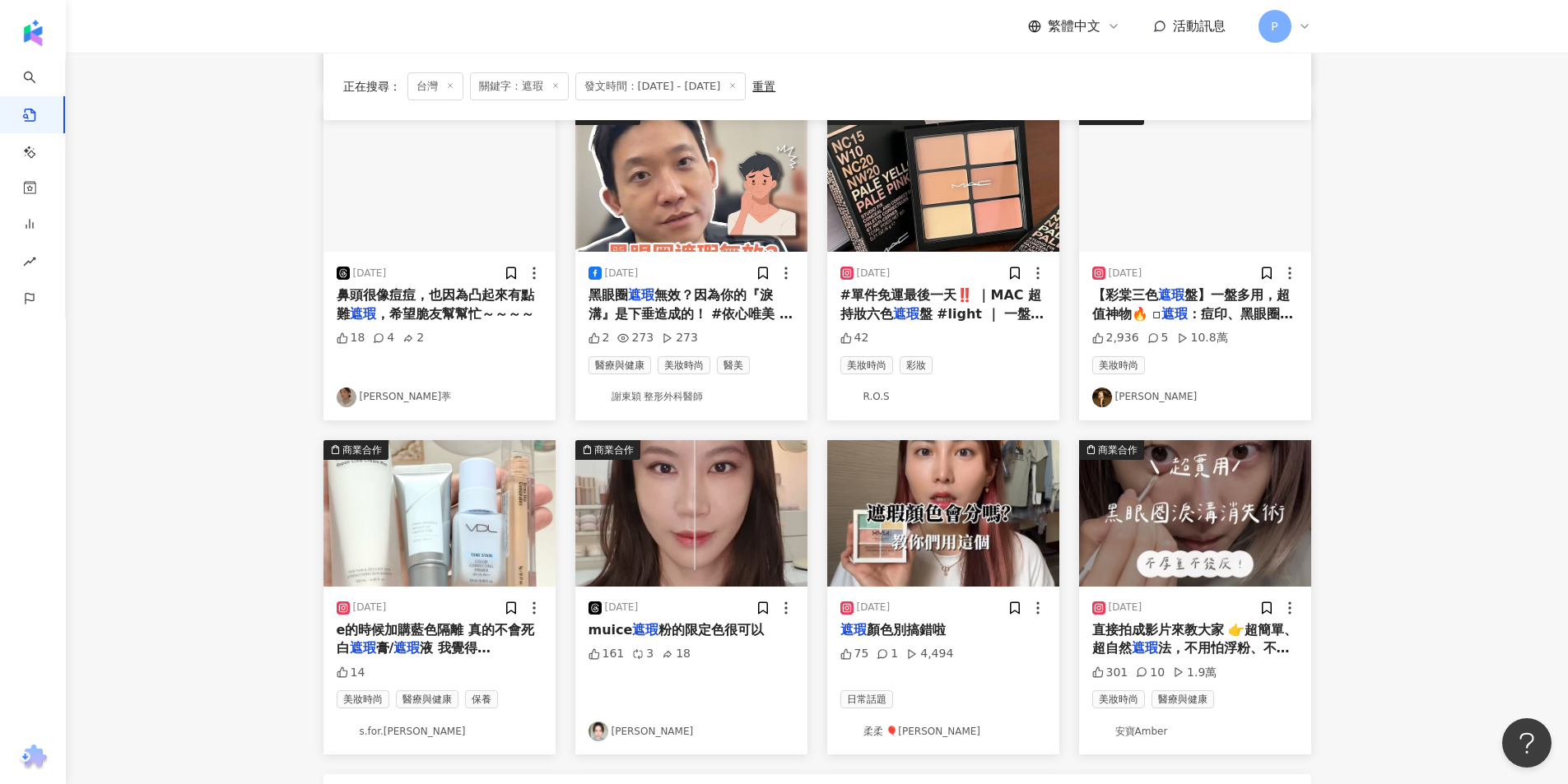
scroll to position [546, 0]
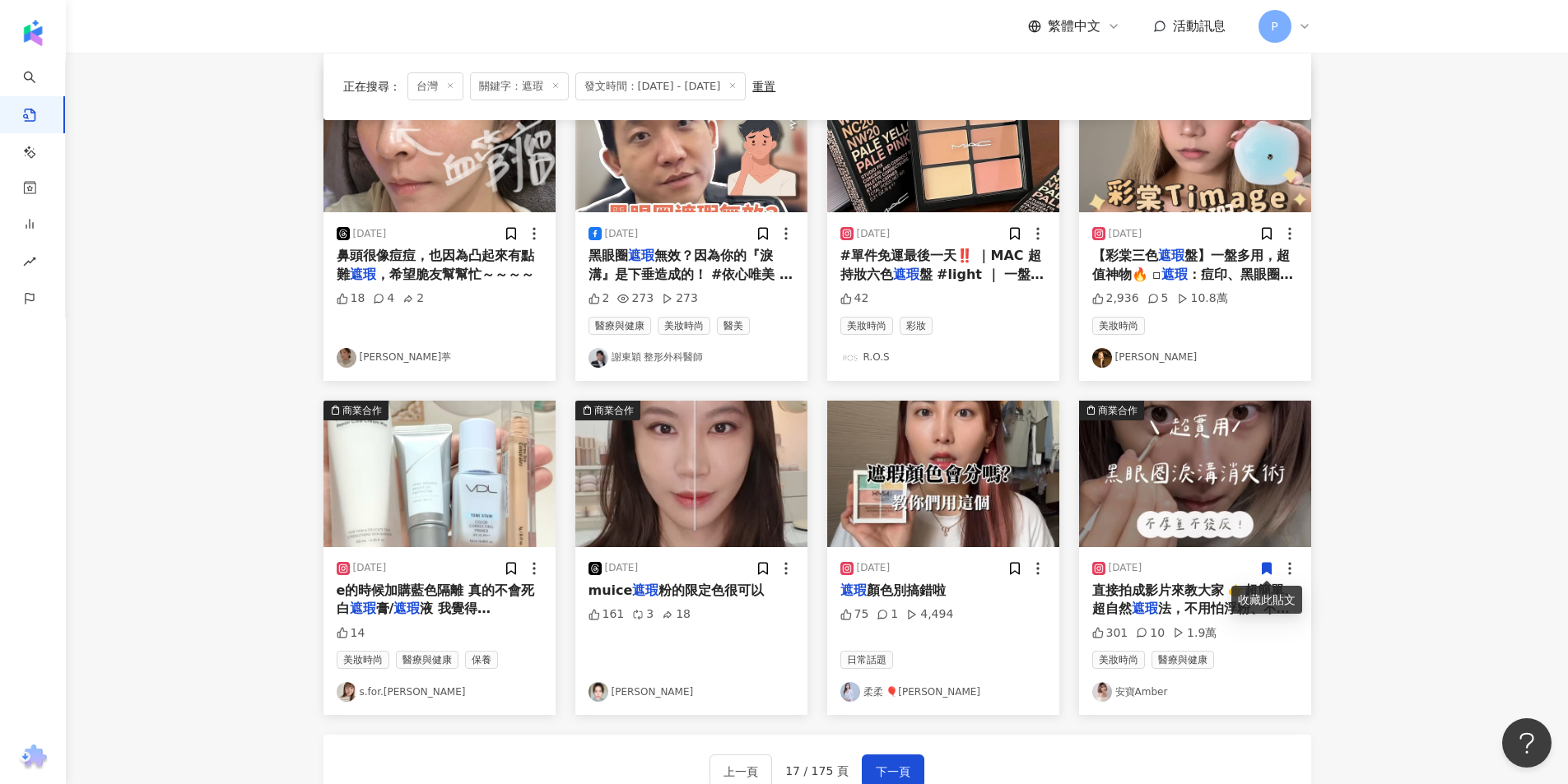
click at [950, 504] on img "button" at bounding box center [942, 475] width 232 height 147
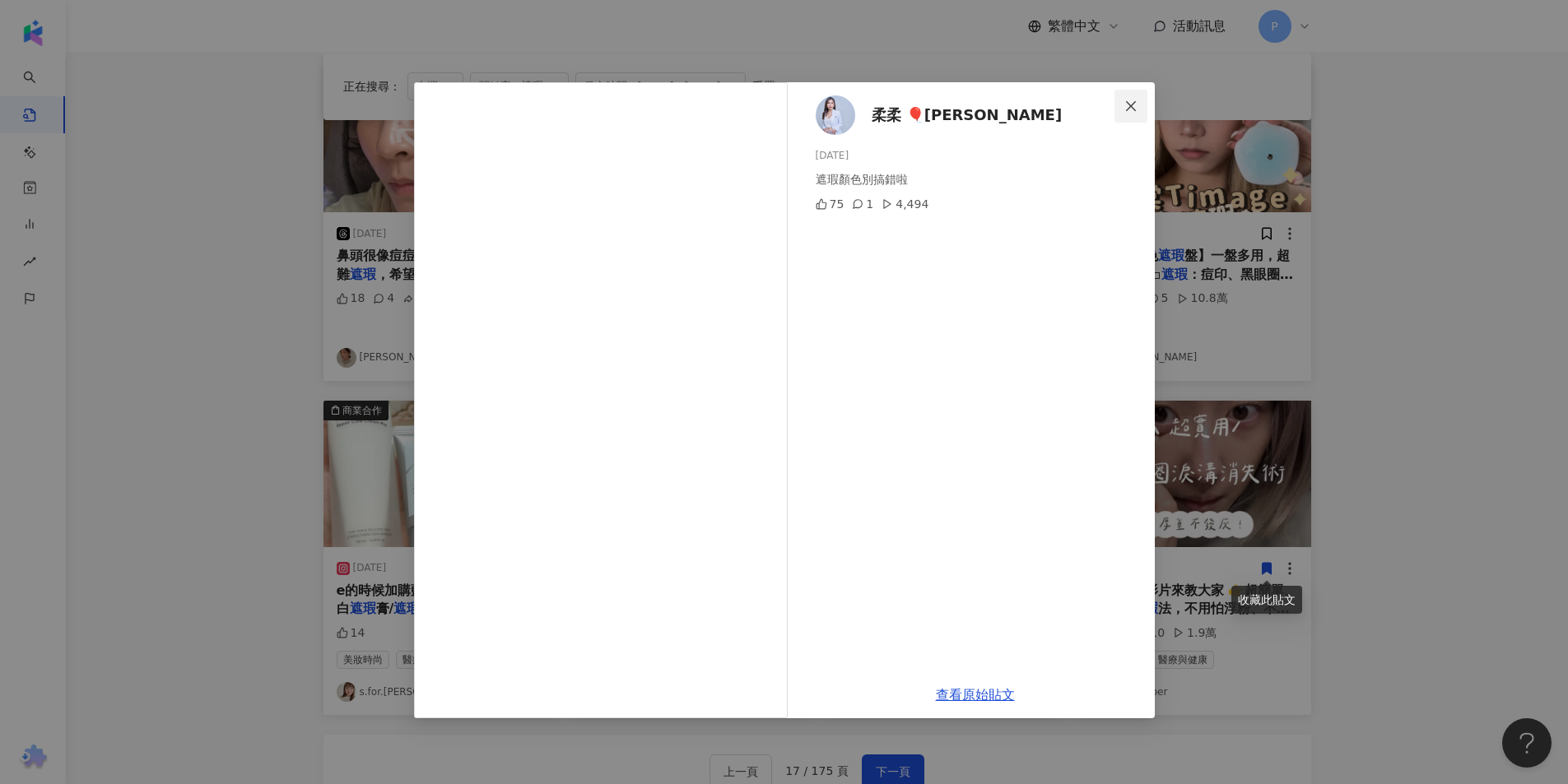
click at [1132, 107] on icon "close" at bounding box center [1131, 106] width 10 height 10
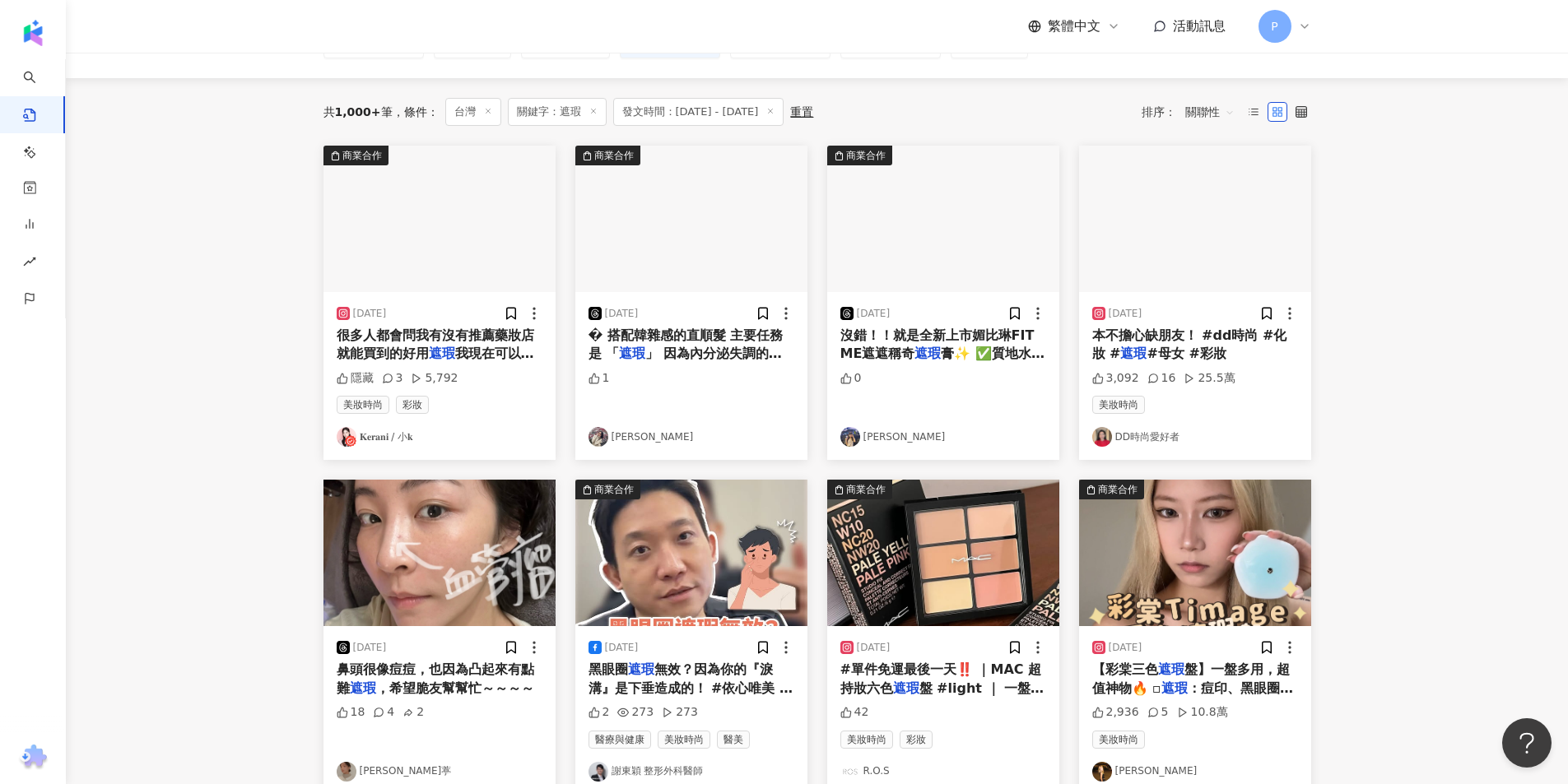
scroll to position [53, 0]
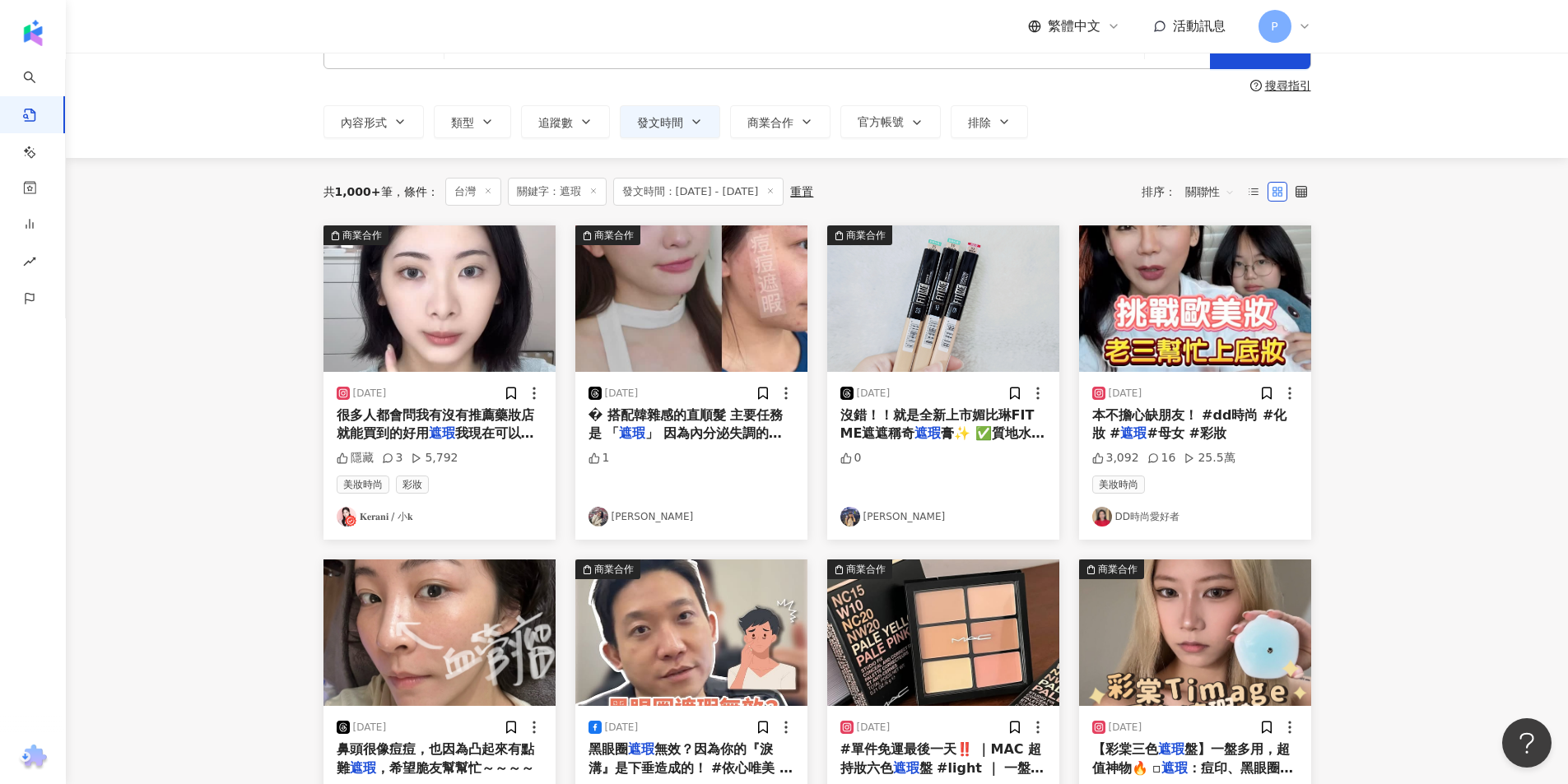
click at [446, 314] on img "button" at bounding box center [439, 299] width 232 height 147
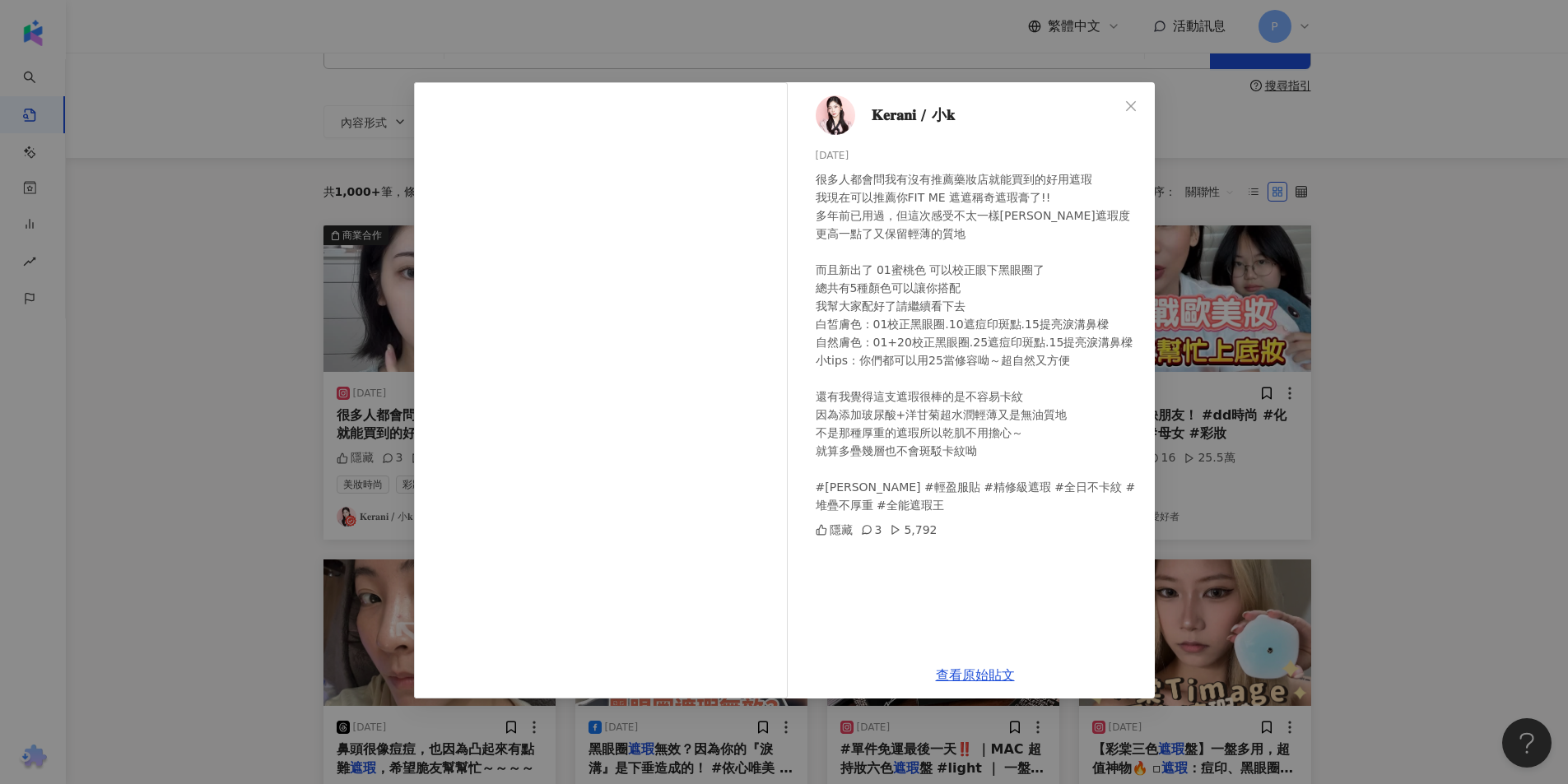
click at [1305, 207] on div "𝐊𝐞𝐫𝐚𝐧𝐢 / 小𝐤 [DATE] 很多人都會問我有沒有推薦藥妝店就能買到的好用遮瑕 我現在可以推薦你FIT ME 遮遮稱奇遮瑕膏了!! 多年前已用過，但這…" at bounding box center [784, 392] width 1568 height 784
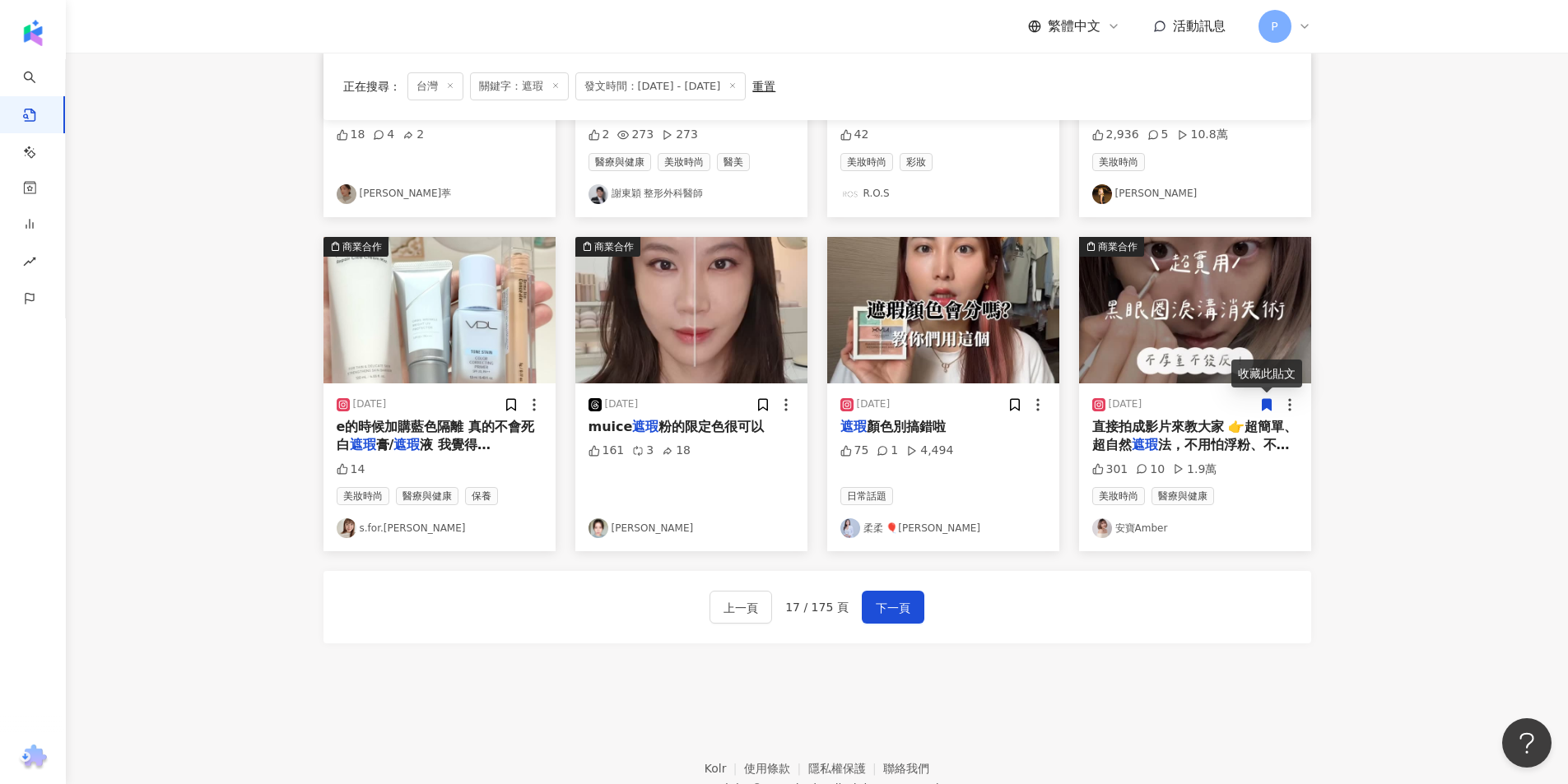
scroll to position [793, 0]
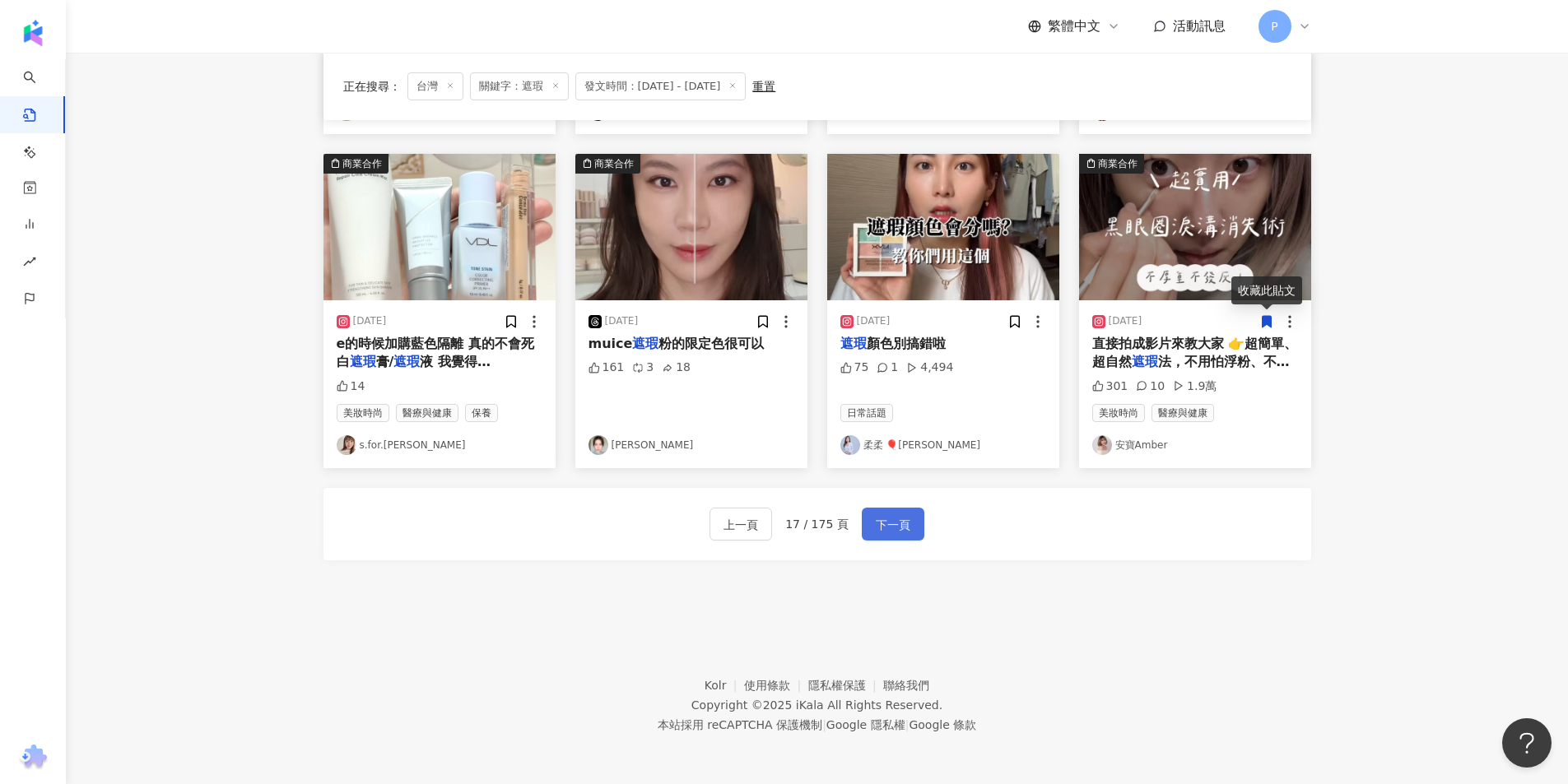
click at [904, 525] on span "下一頁" at bounding box center [893, 525] width 35 height 20
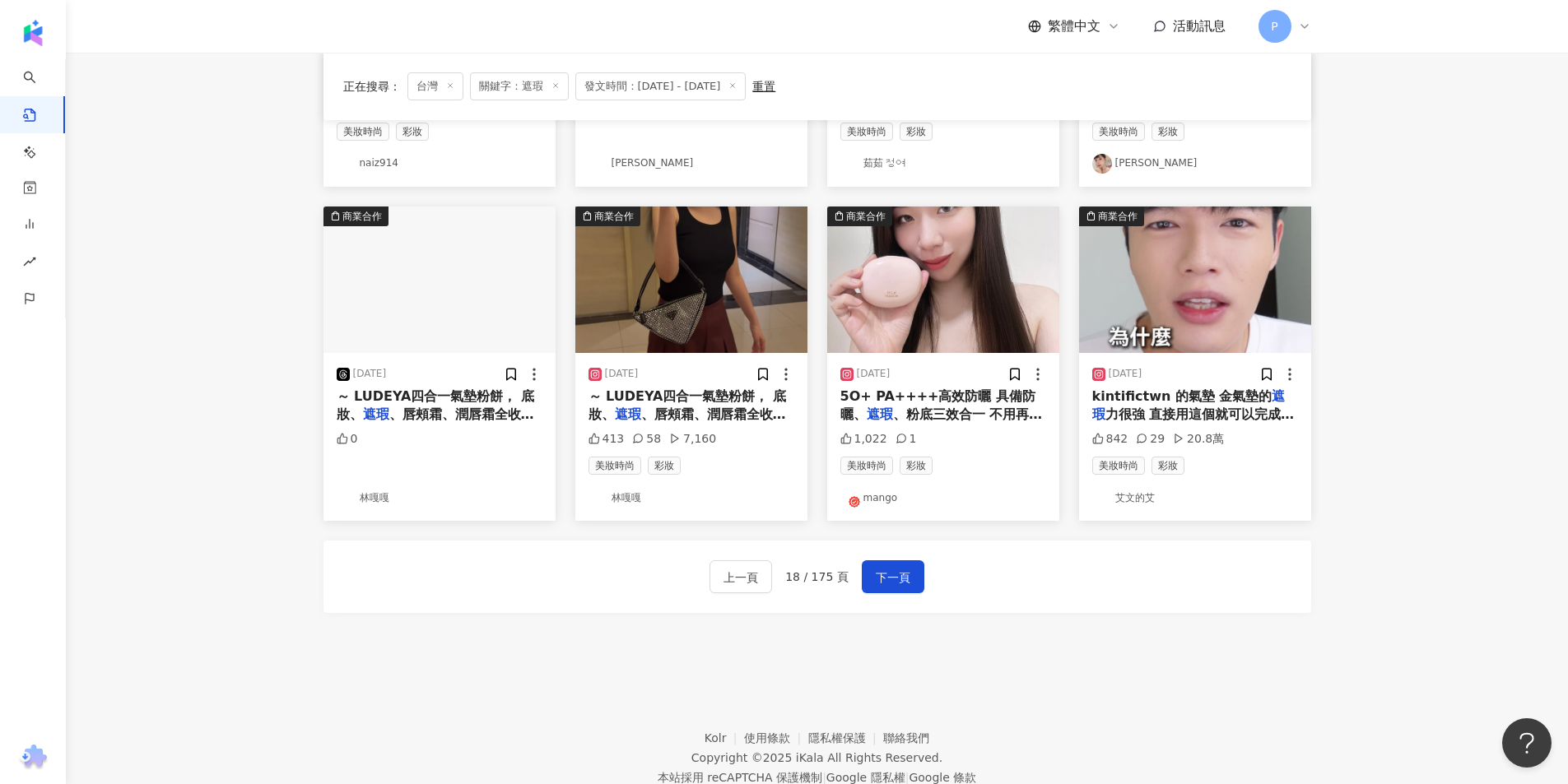
scroll to position [711, 0]
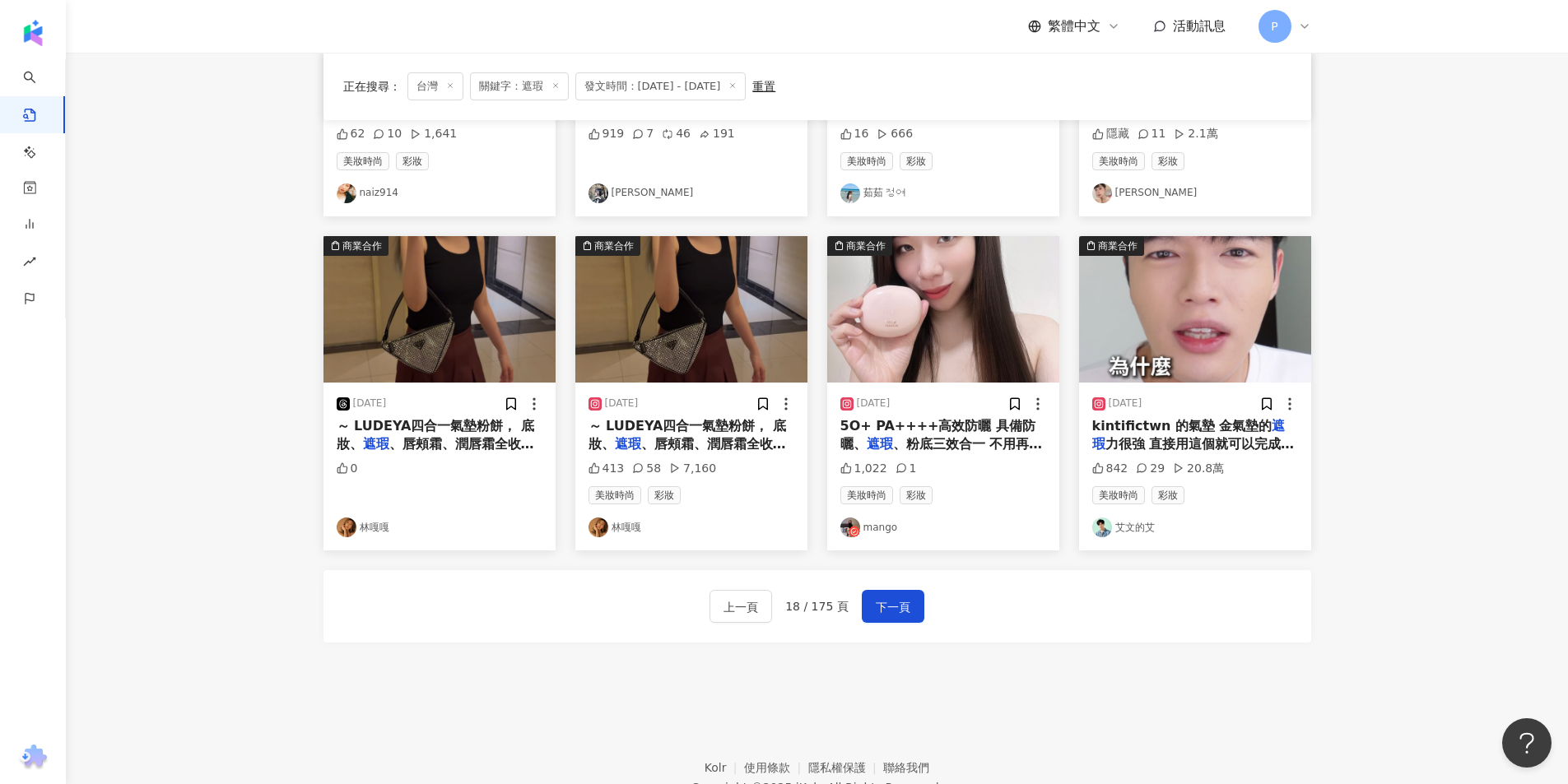
click at [670, 362] on img "button" at bounding box center [691, 309] width 232 height 147
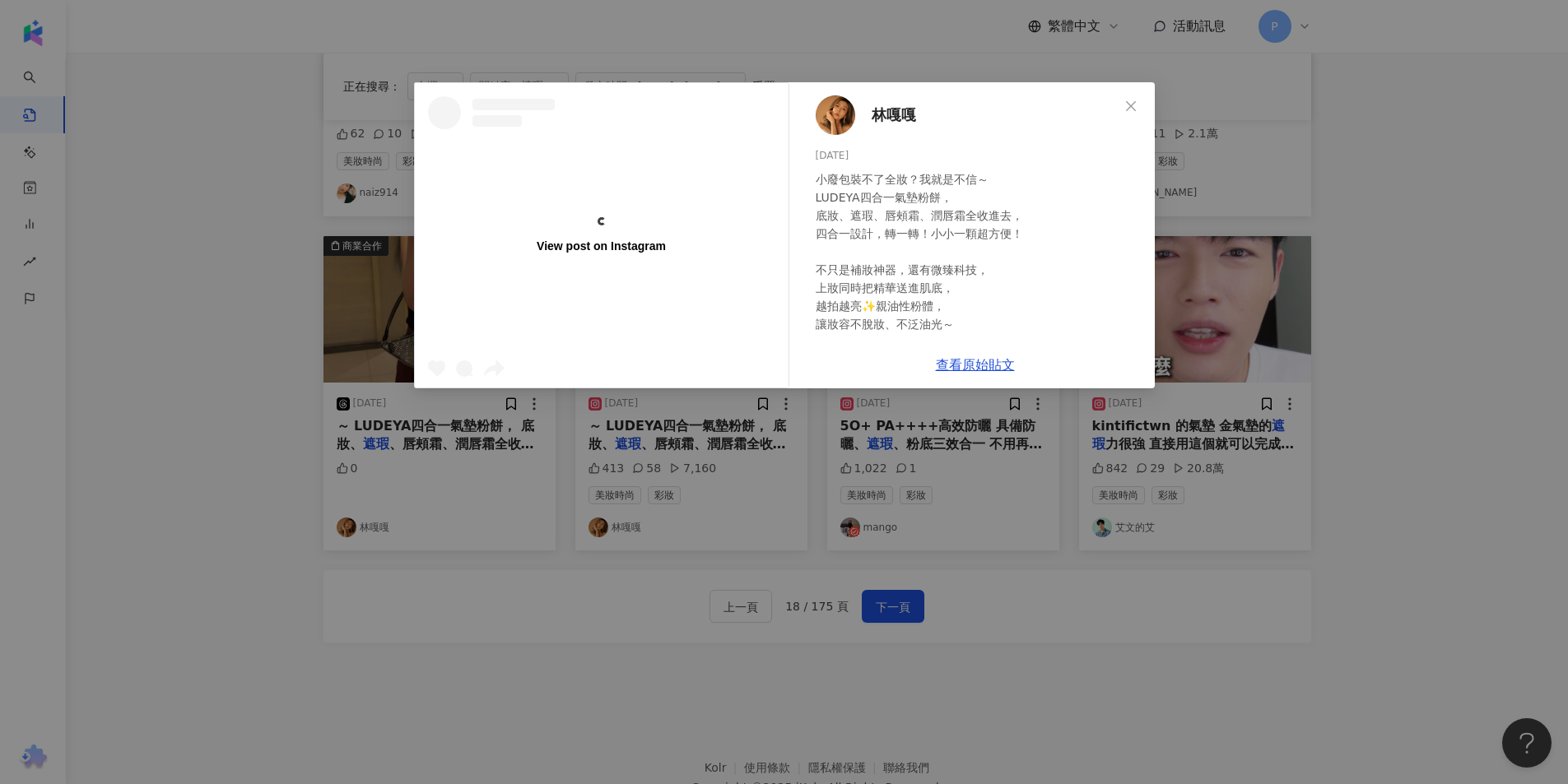
click at [967, 373] on div "查看原始貼文" at bounding box center [975, 365] width 359 height 47
click at [960, 368] on link "查看原始貼文" at bounding box center [975, 365] width 79 height 16
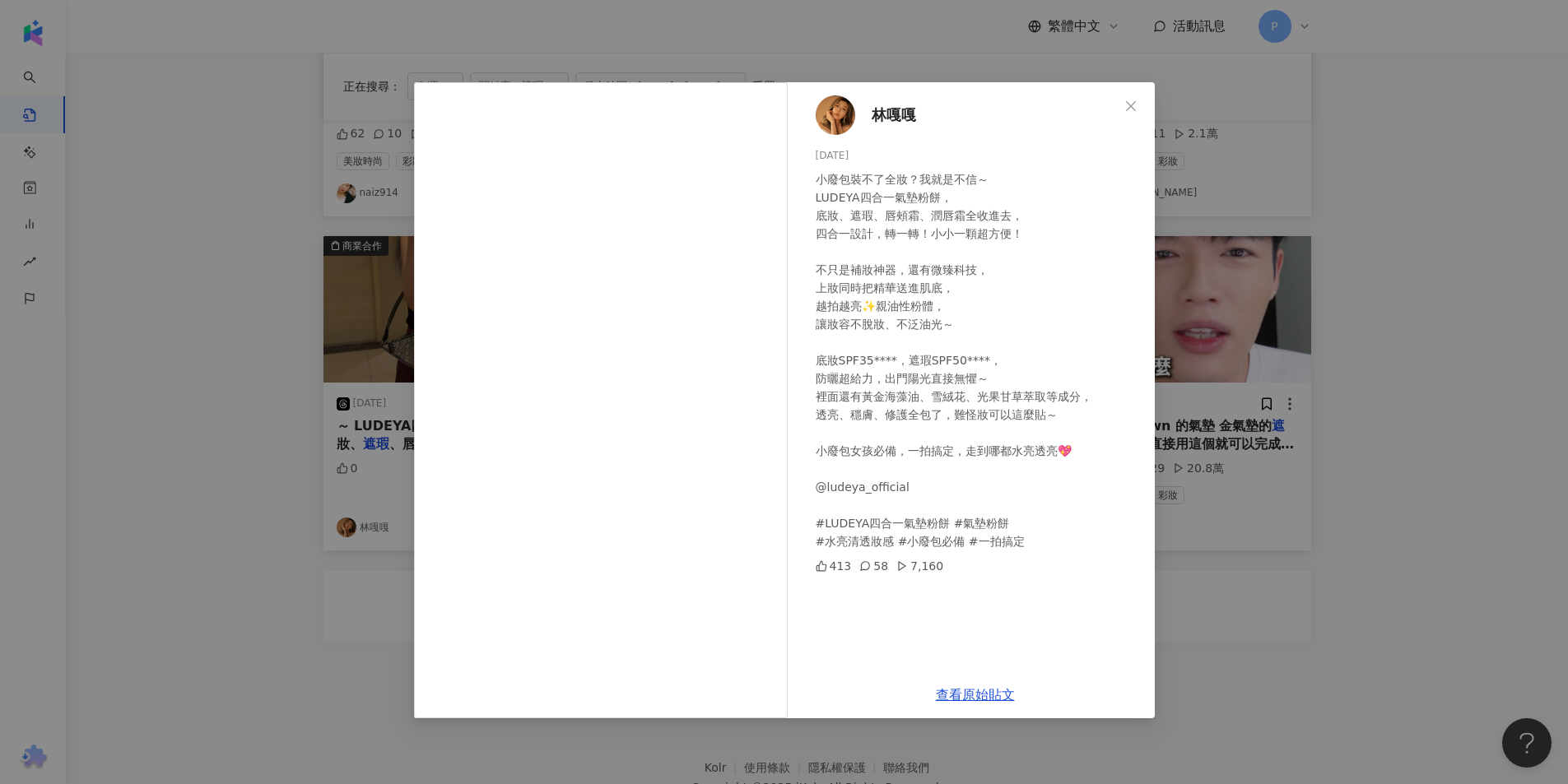
click at [798, 46] on div "林嘎嘎 [DATE] 小廢包裝不了全妝？我就是不信～ LUDEYA四合一氣墊粉餅， 底妝、遮瑕、唇頰霜、潤唇霜全收進去， 四合一設計，轉一轉！小小一顆超方便！…" at bounding box center [784, 392] width 1568 height 784
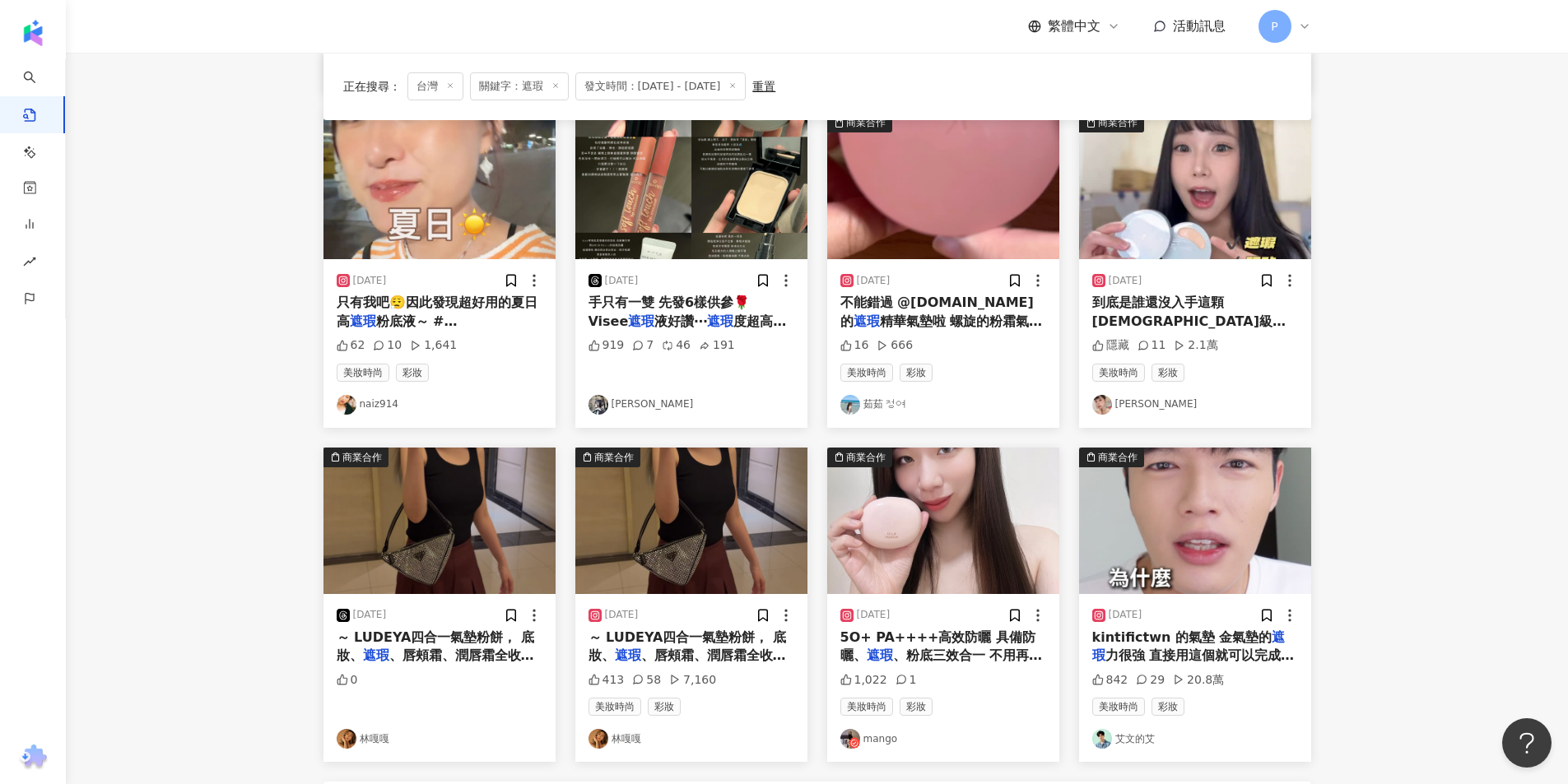
scroll to position [659, 0]
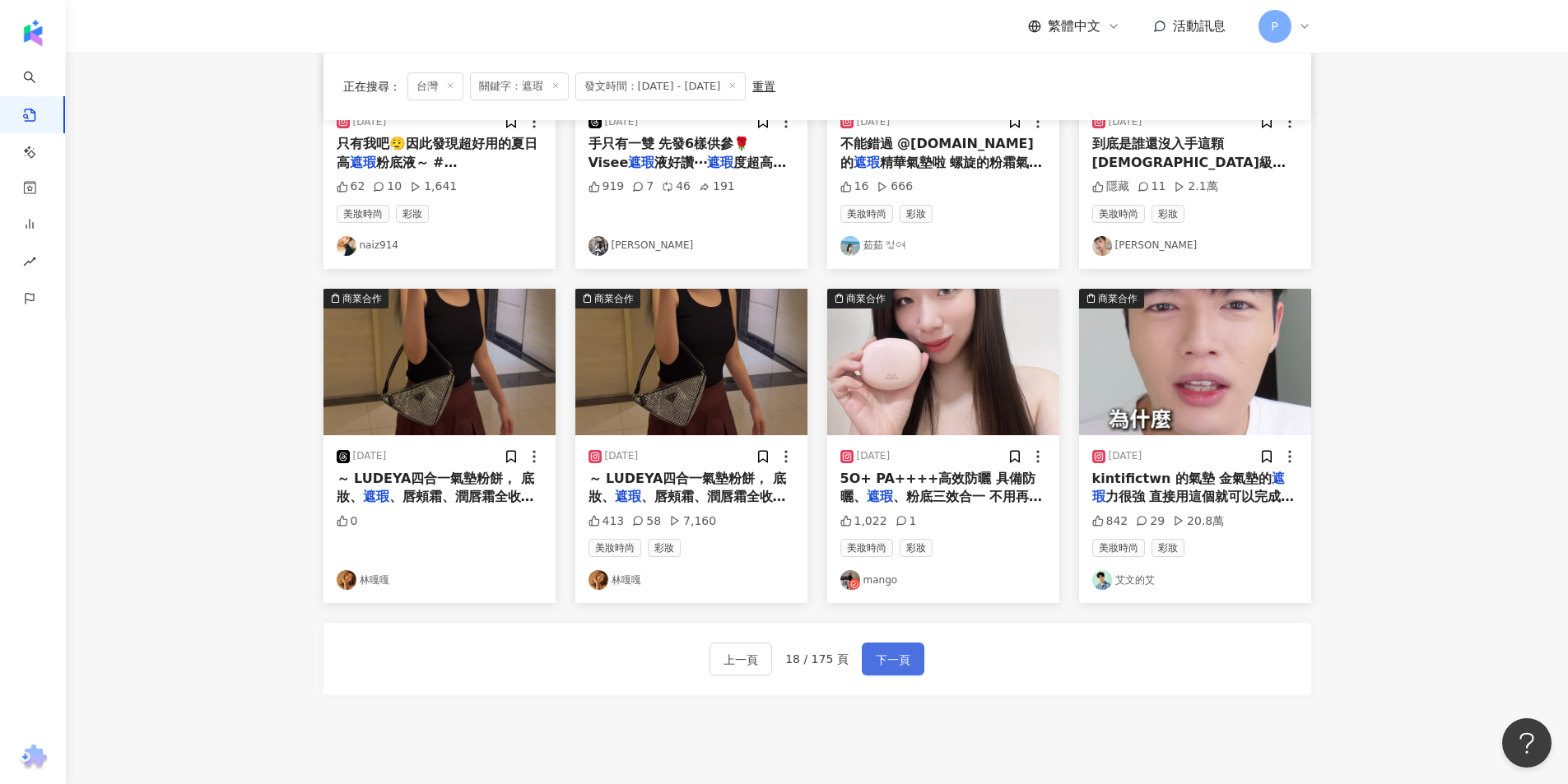
click at [897, 649] on button "下一頁" at bounding box center [893, 659] width 63 height 33
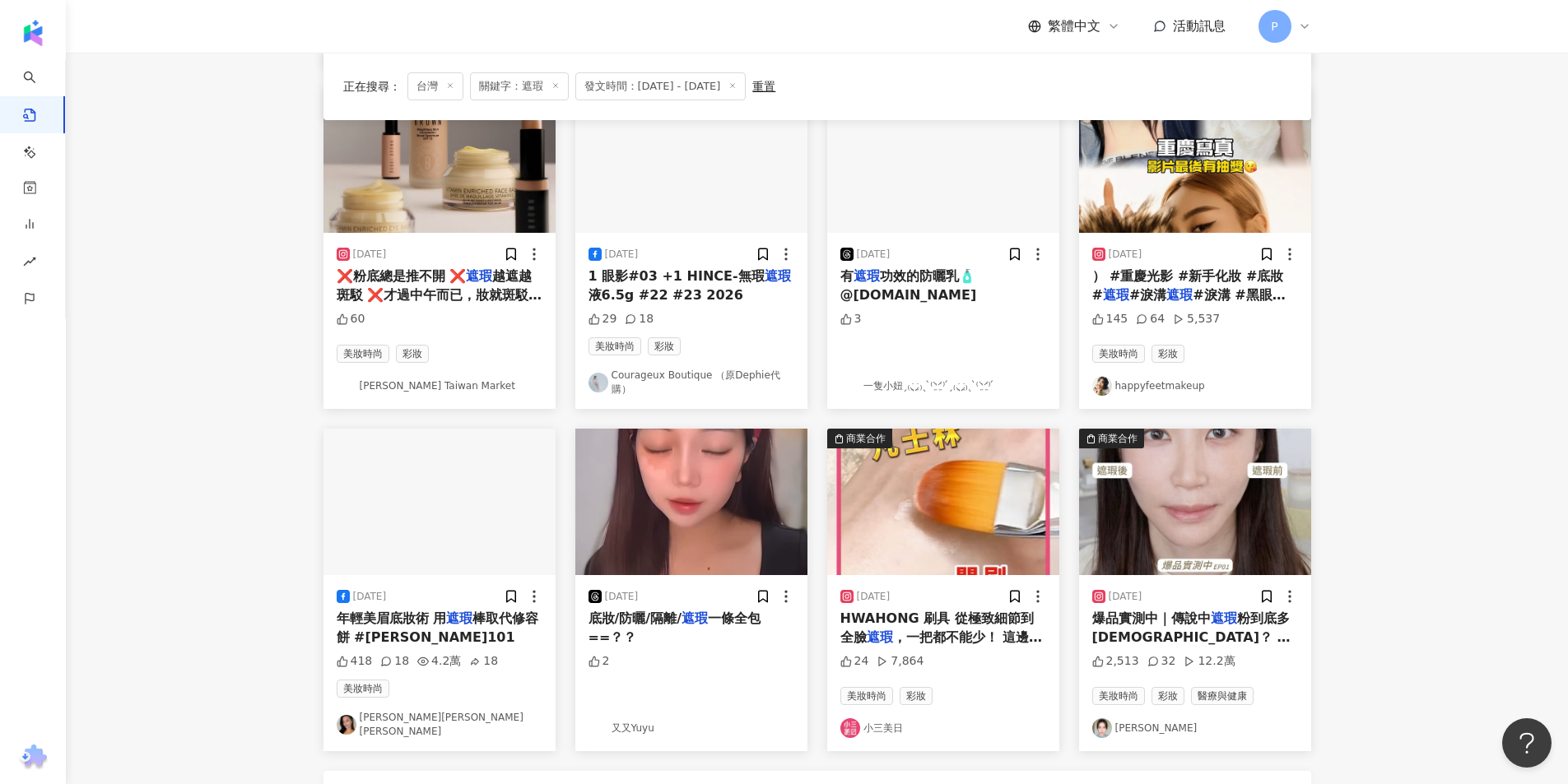
scroll to position [749, 0]
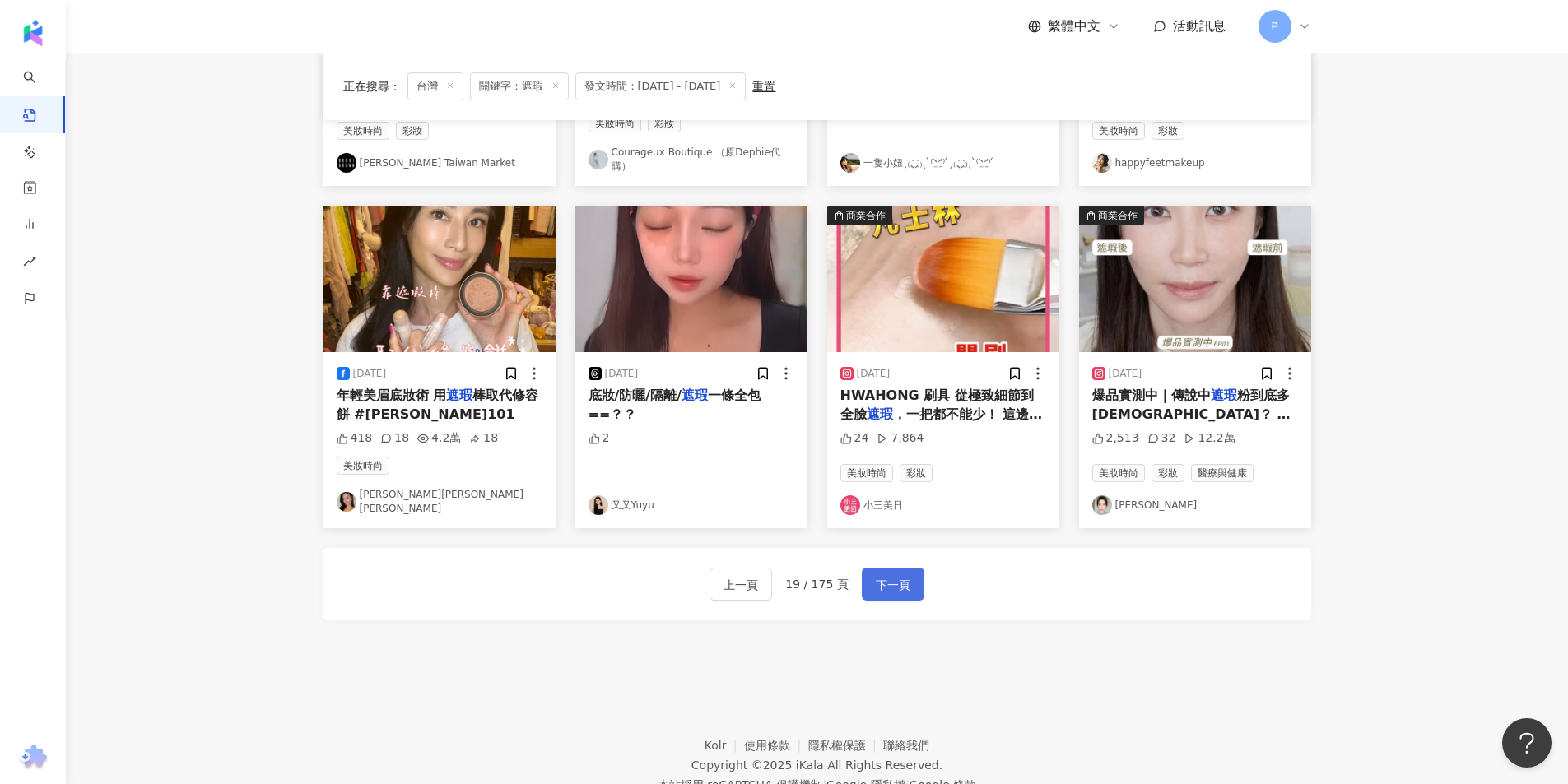
click at [920, 582] on button "下一頁" at bounding box center [893, 584] width 63 height 33
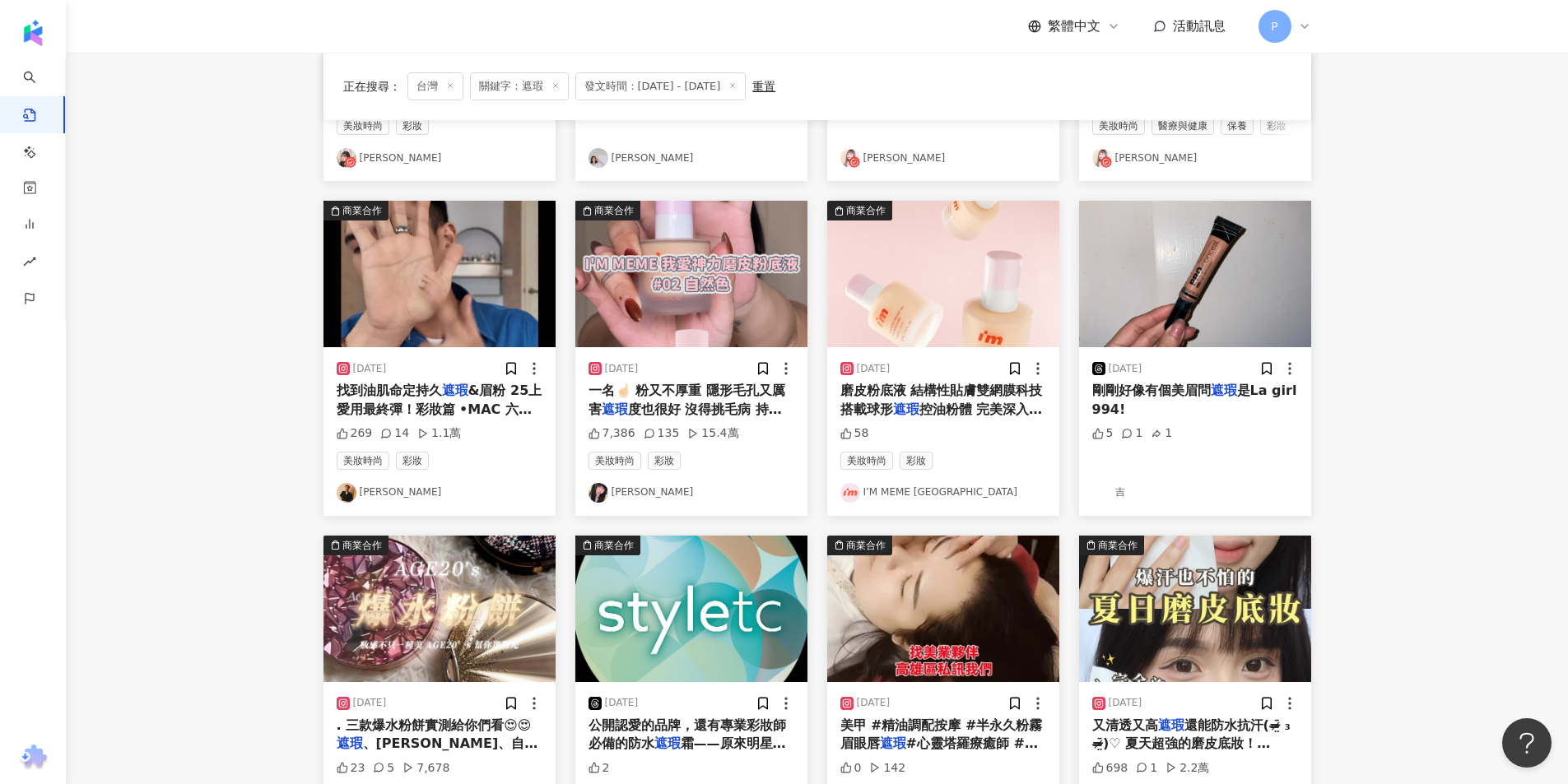
scroll to position [659, 0]
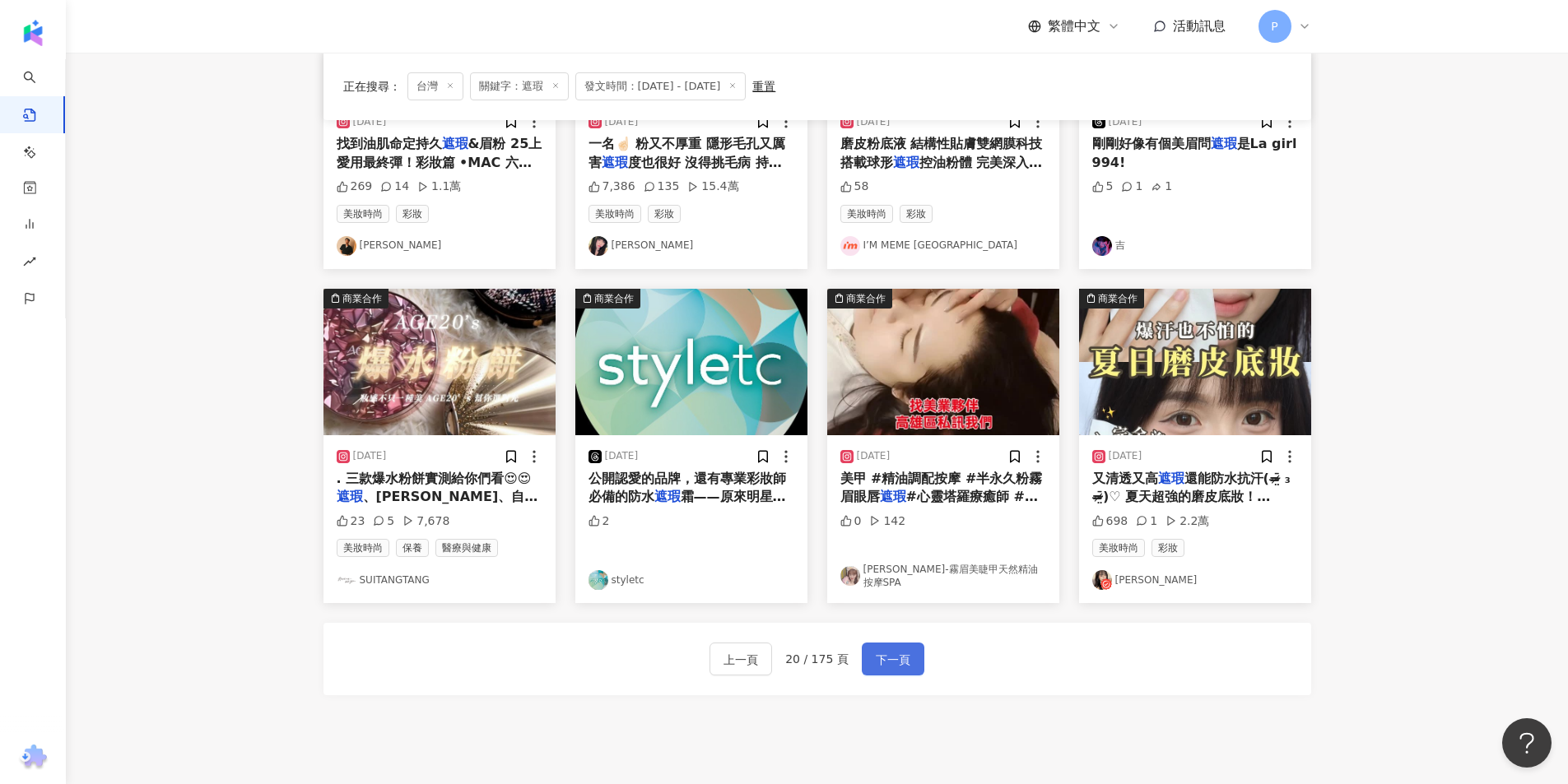
click at [899, 666] on span "下一頁" at bounding box center [893, 660] width 35 height 20
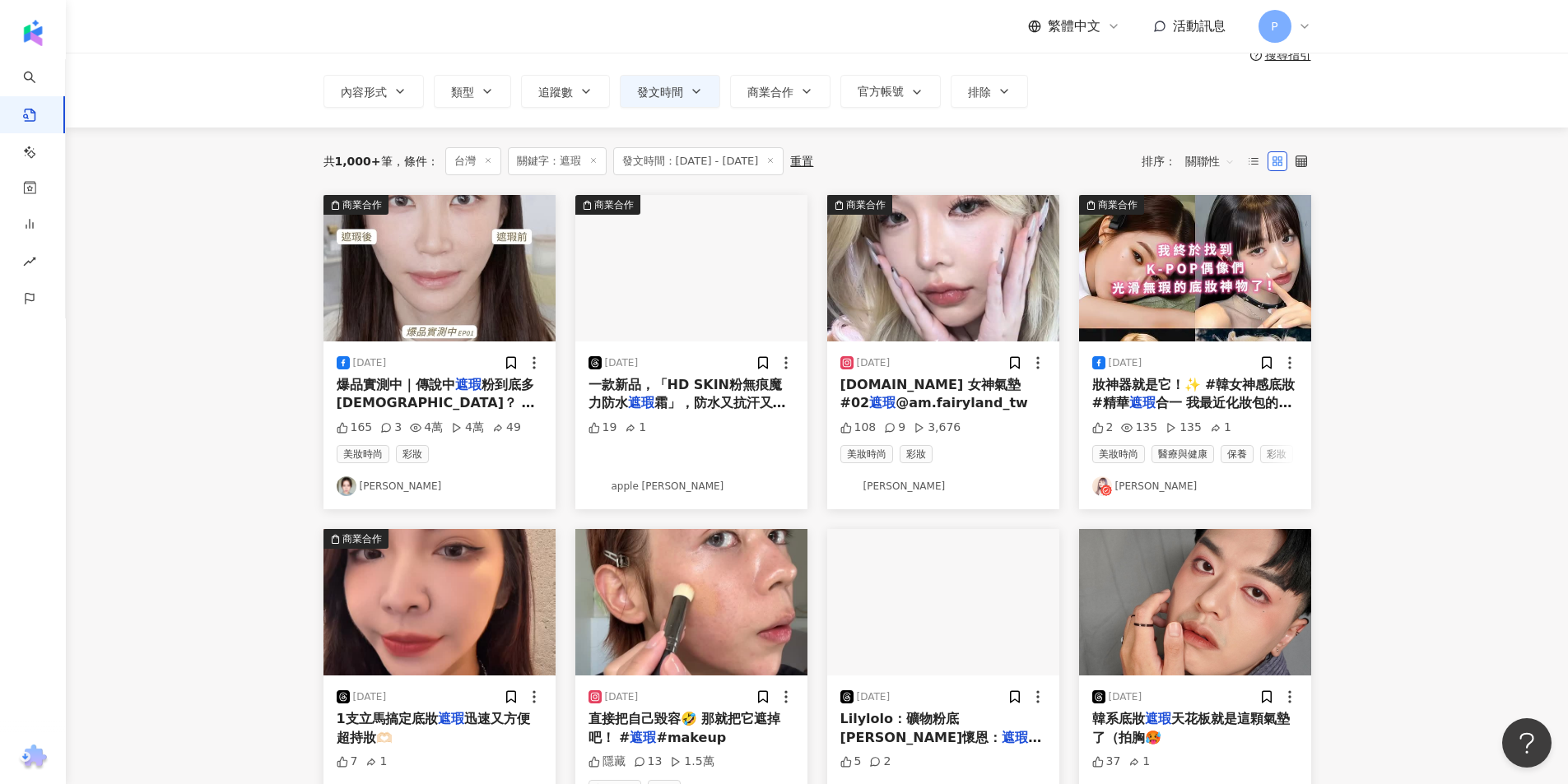
scroll to position [83, 0]
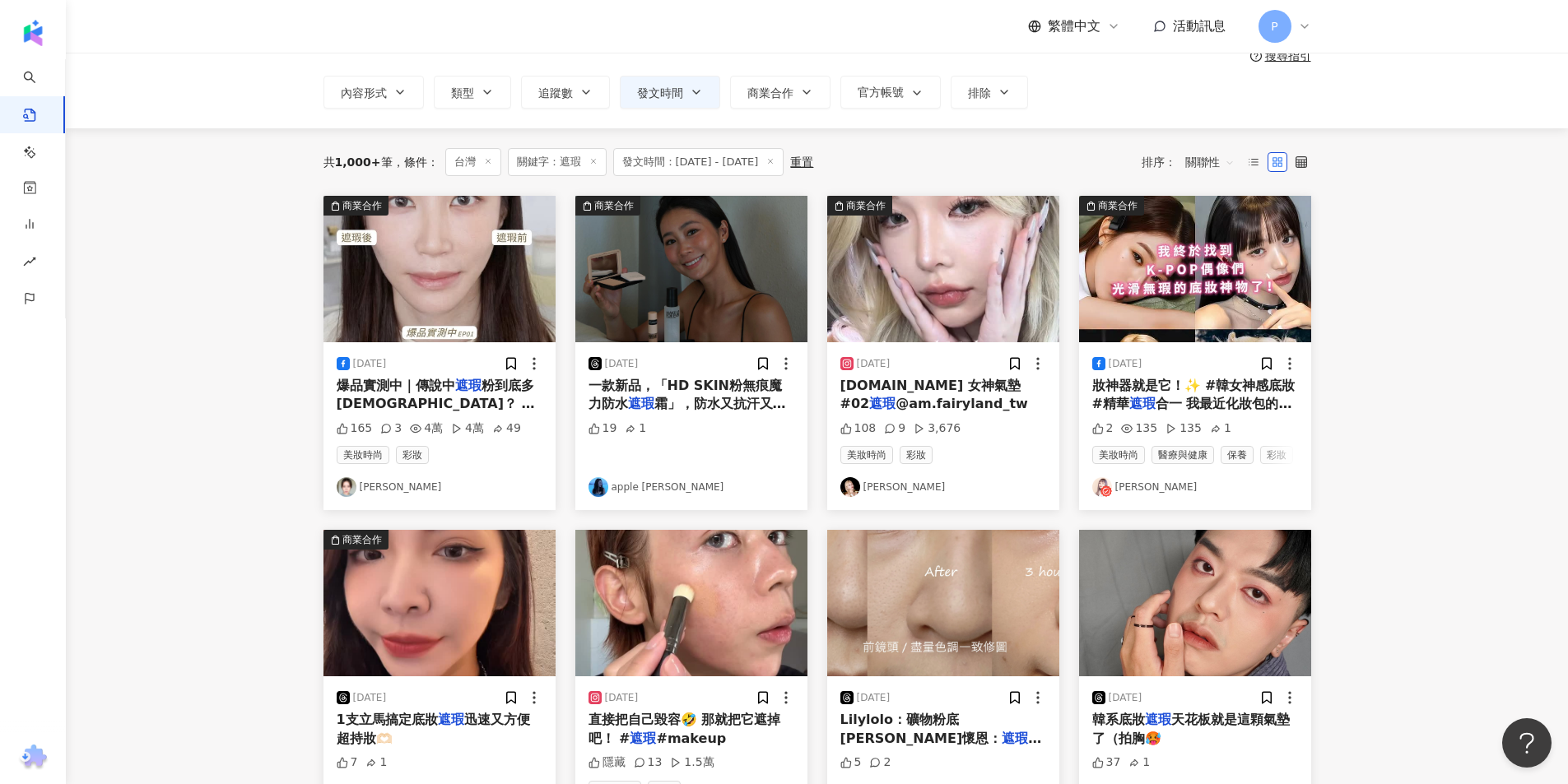
click at [769, 634] on img "button" at bounding box center [691, 603] width 232 height 147
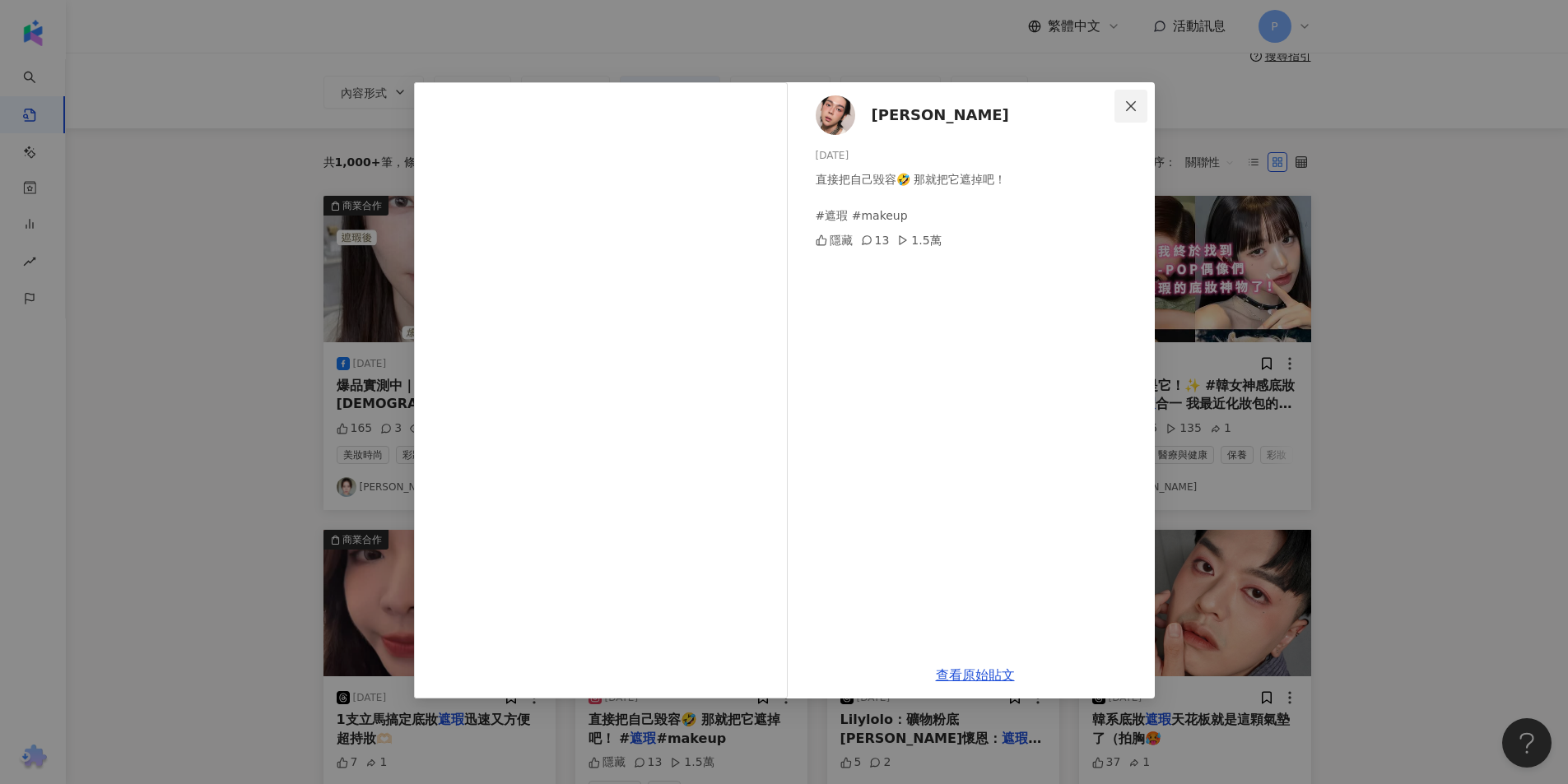
click at [1135, 102] on icon "close" at bounding box center [1131, 106] width 10 height 10
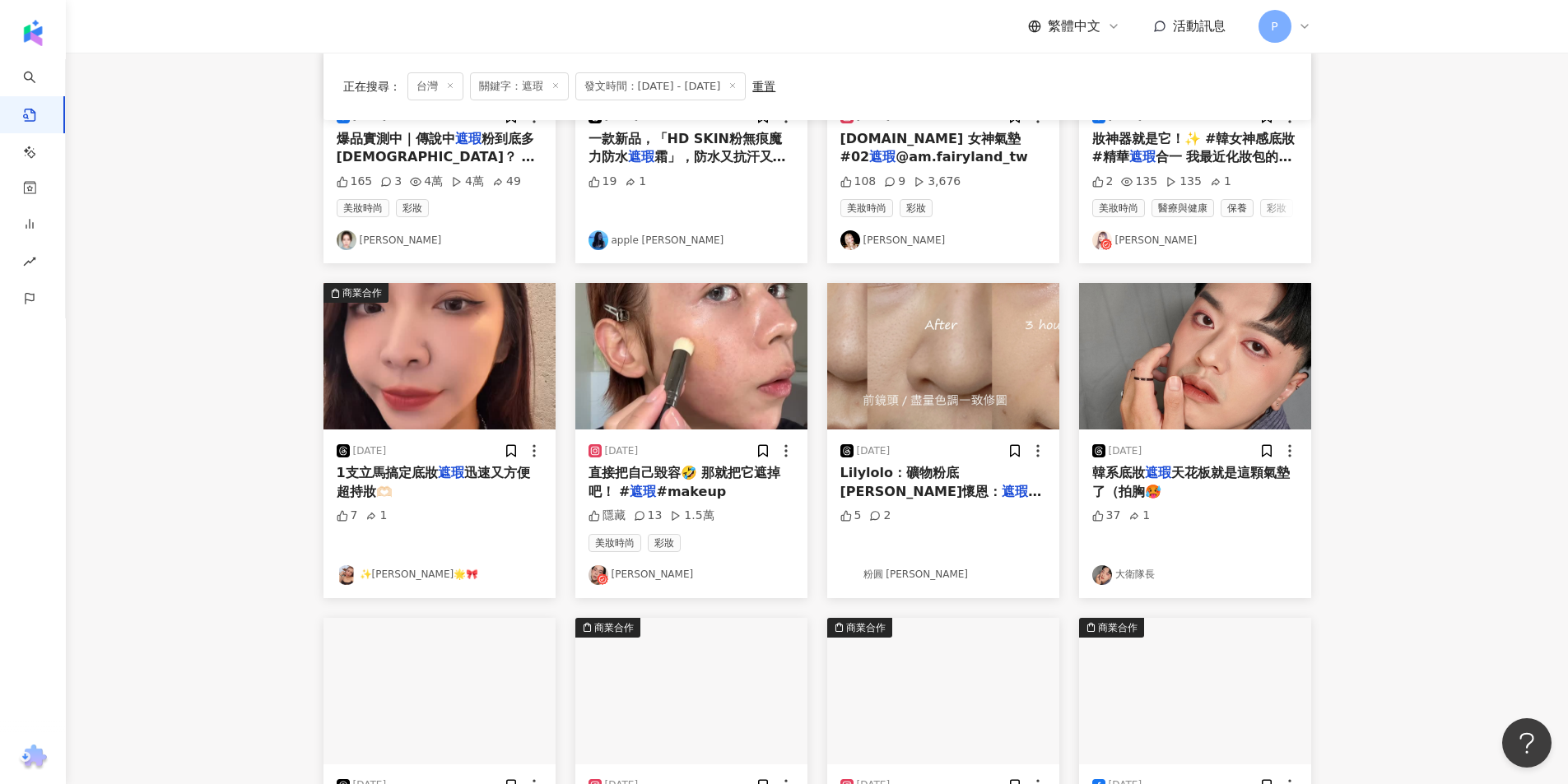
scroll to position [576, 0]
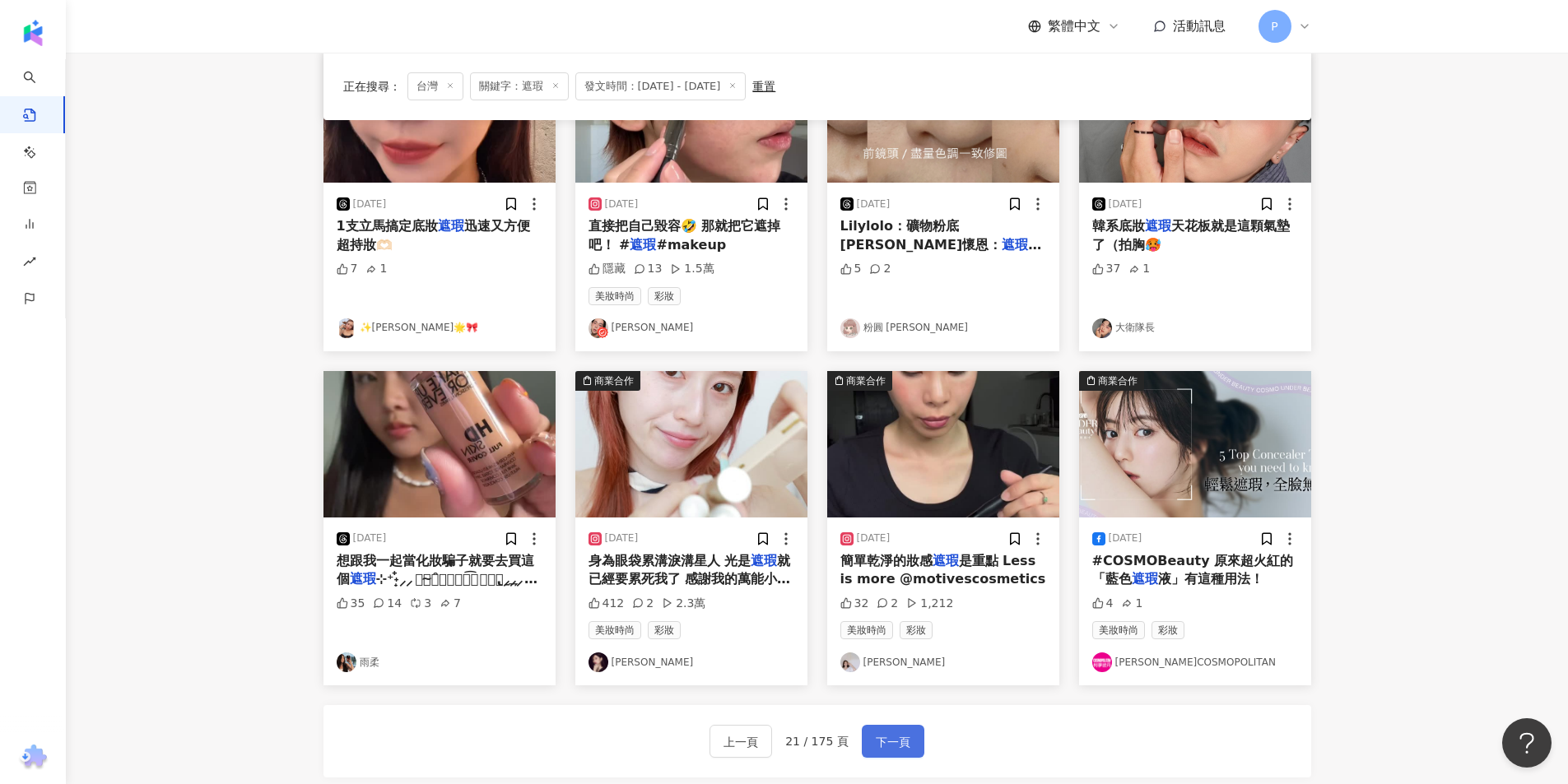
click at [900, 739] on span "下一頁" at bounding box center [893, 743] width 35 height 20
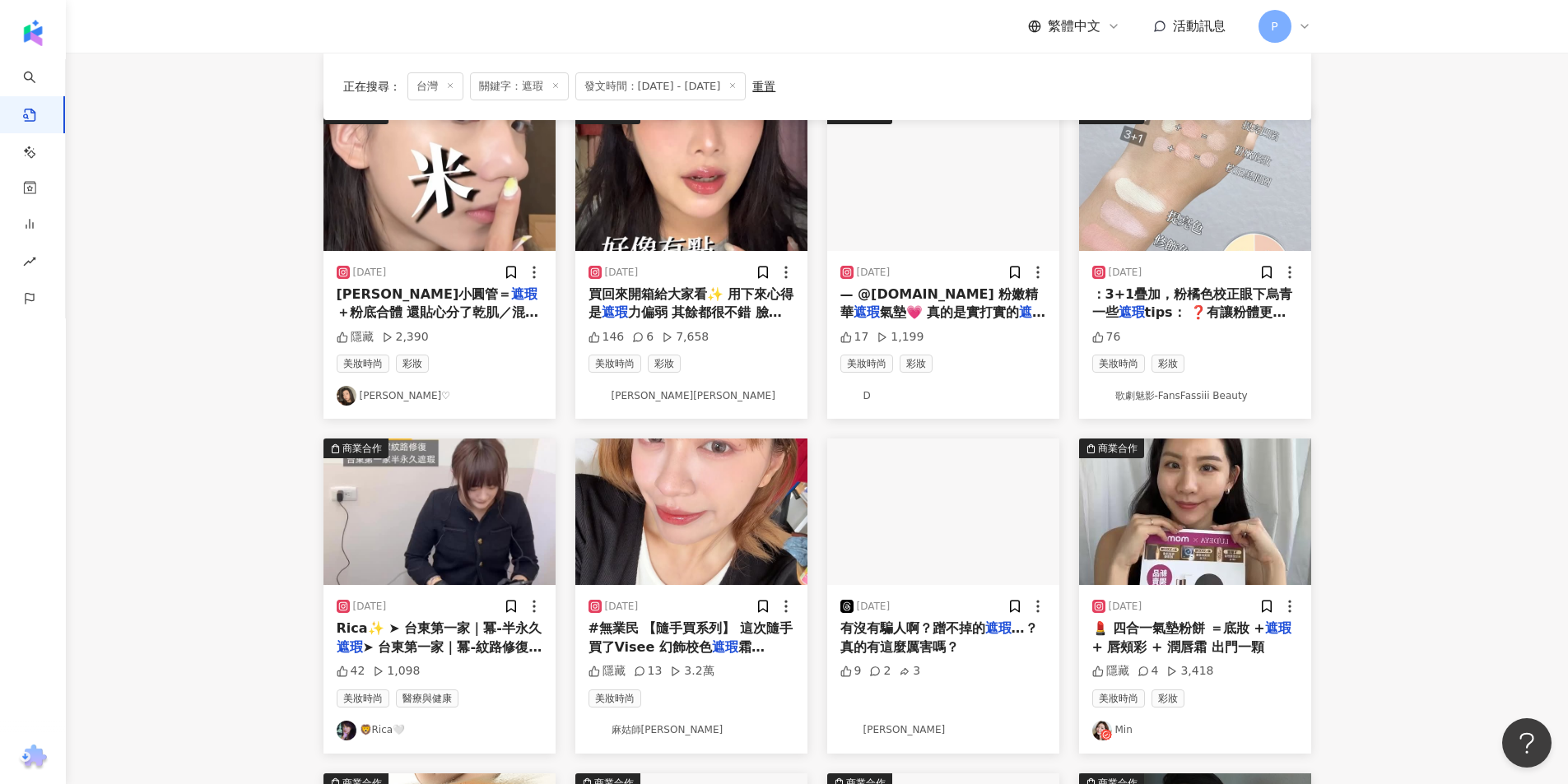
scroll to position [164, 0]
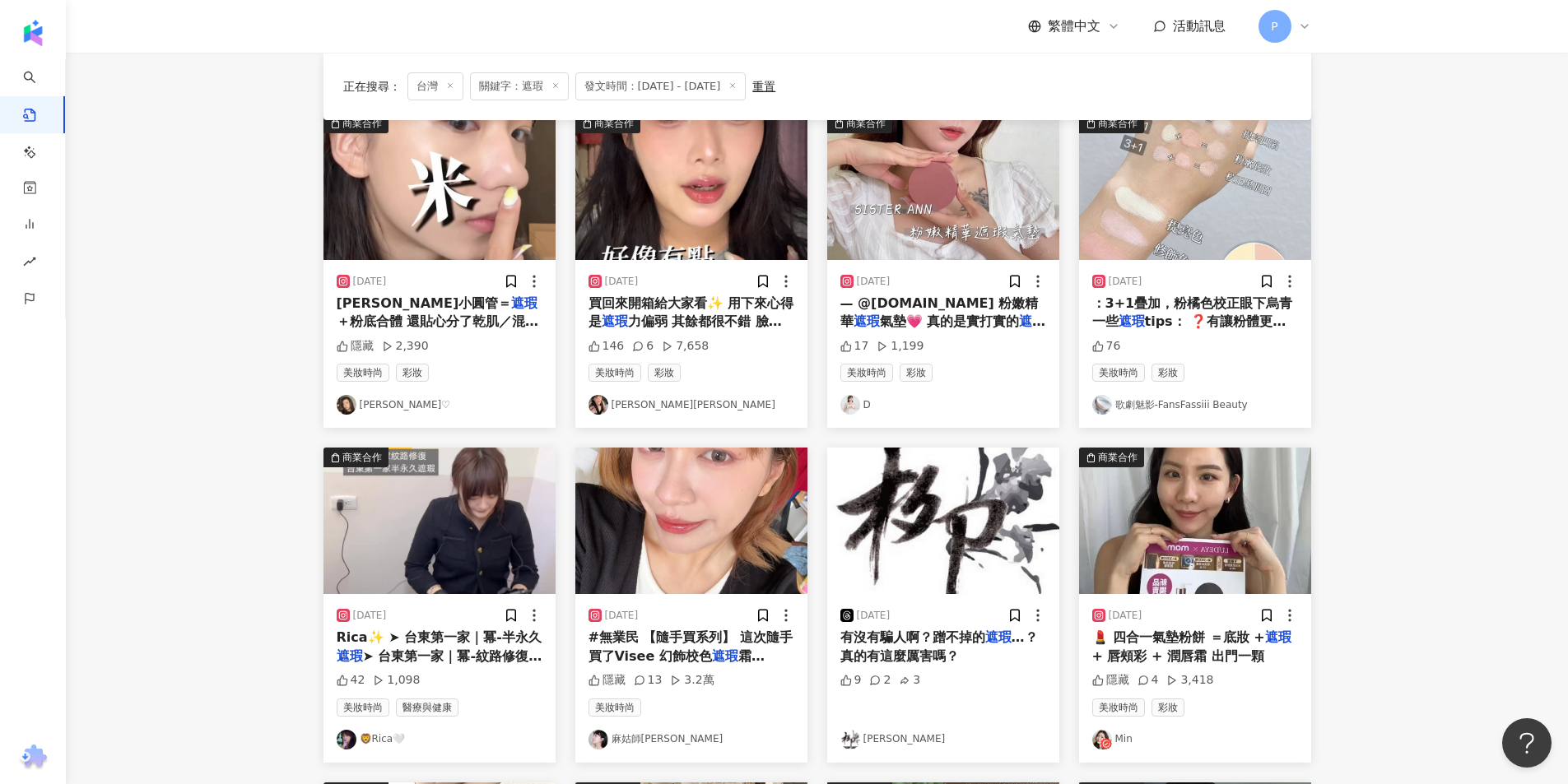
click at [678, 314] on span "力偏弱 其餘都很不錯 臉上沒有太多瑕" at bounding box center [685, 330] width 193 height 34
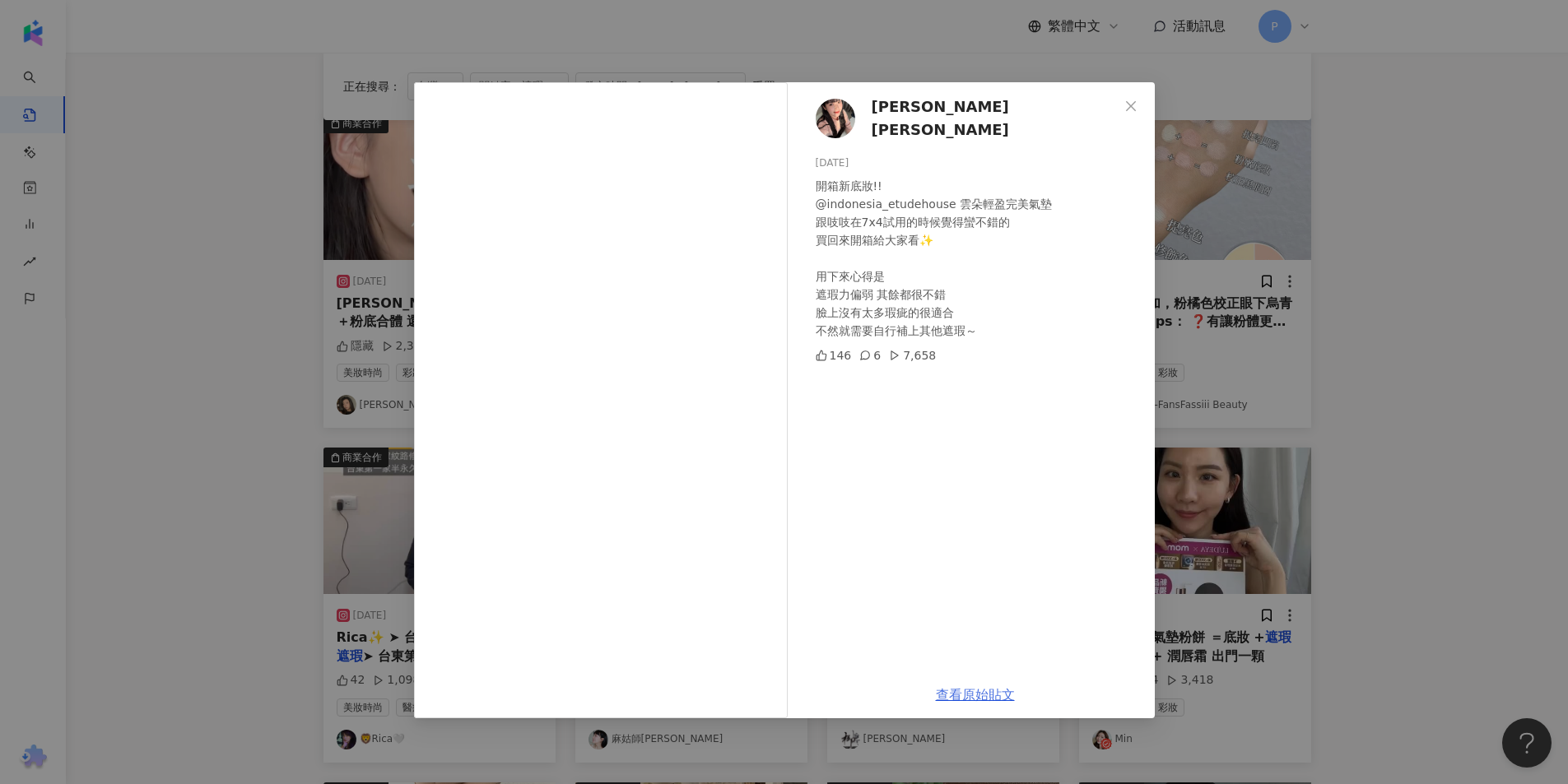
click at [973, 694] on link "查看原始貼文" at bounding box center [975, 695] width 79 height 16
click at [1134, 106] on icon "close" at bounding box center [1131, 106] width 13 height 13
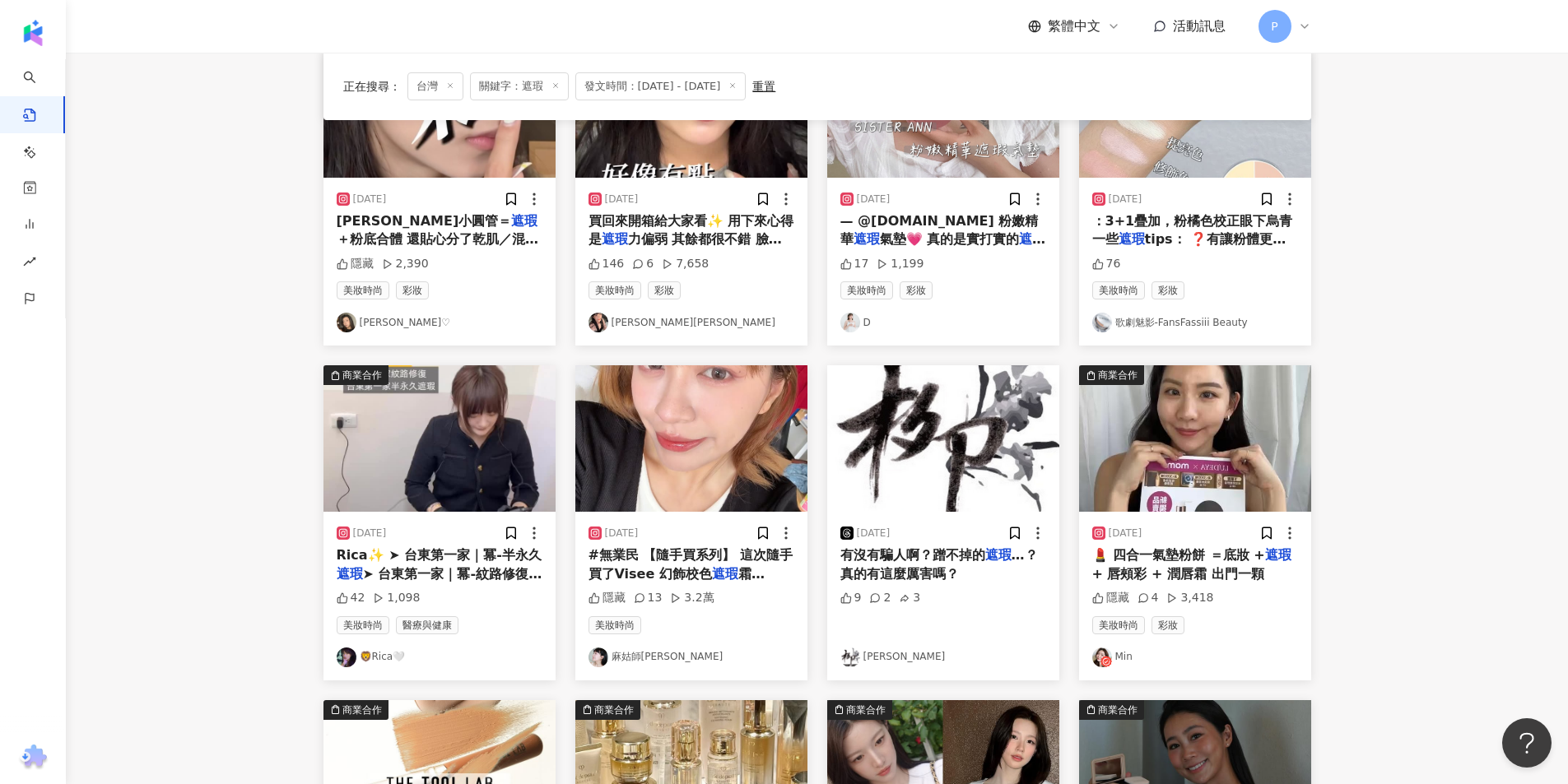
scroll to position [793, 0]
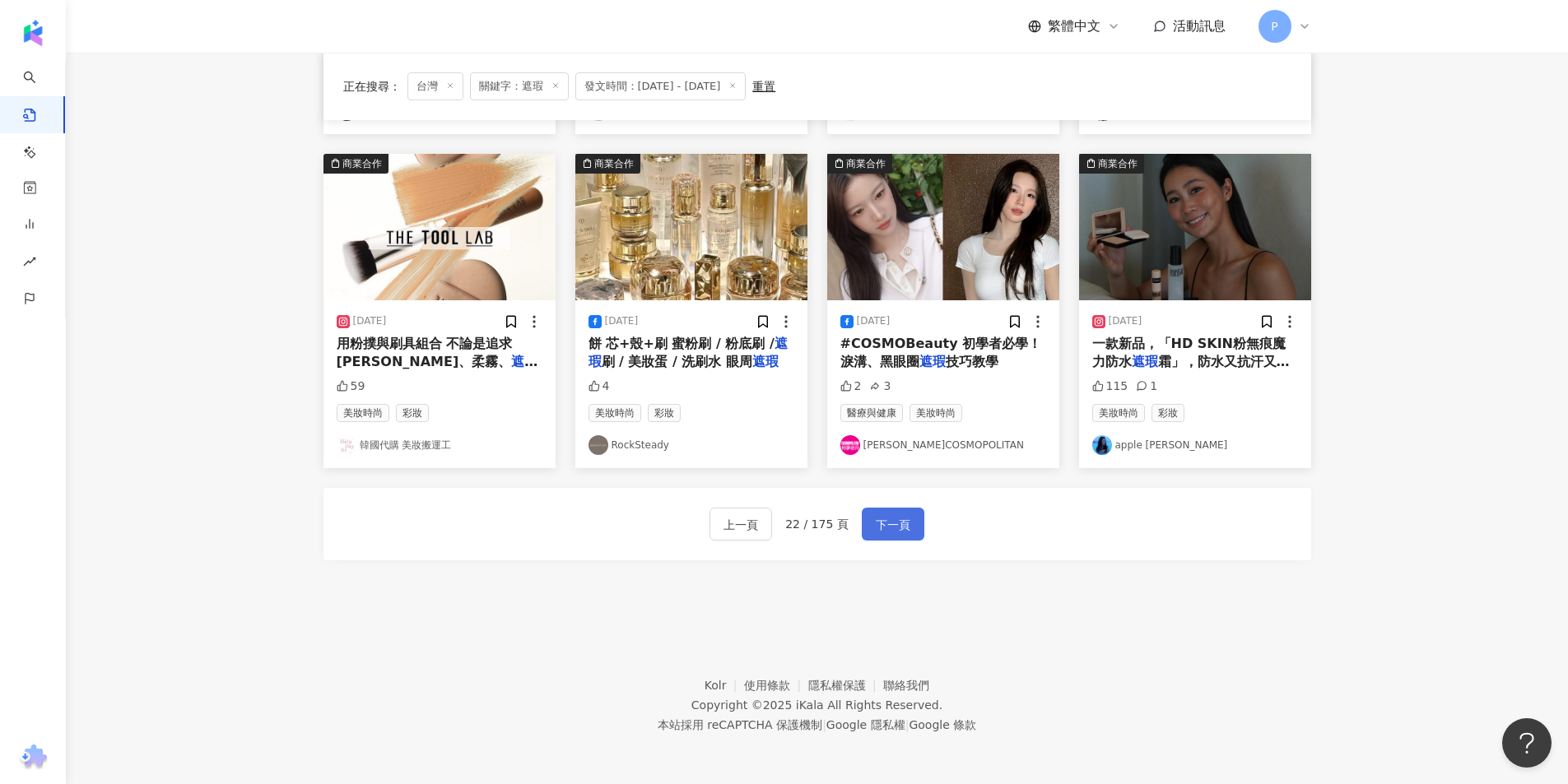
click at [906, 525] on span "下一頁" at bounding box center [893, 525] width 35 height 20
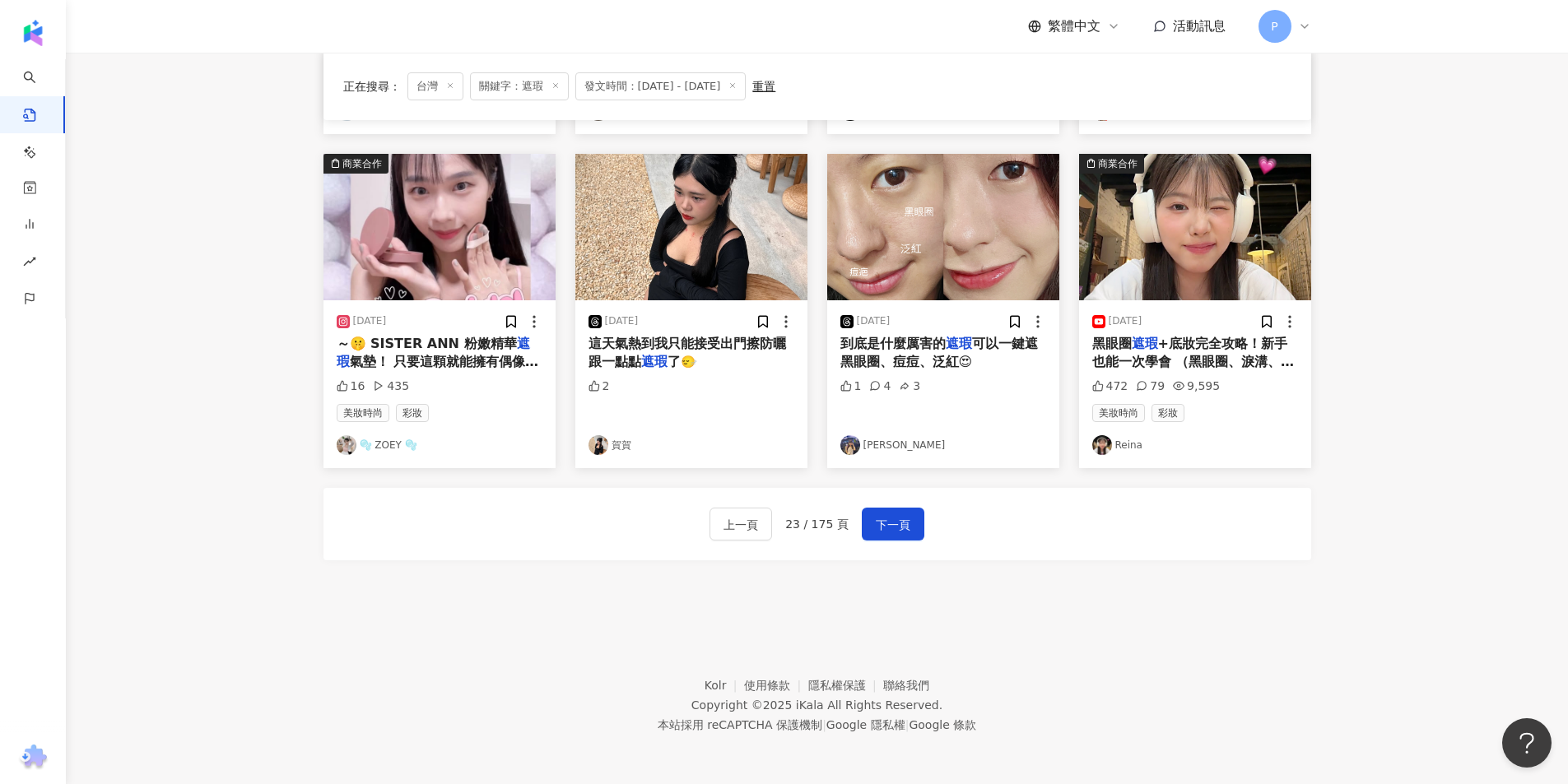
click at [1176, 249] on img "button" at bounding box center [1194, 227] width 232 height 147
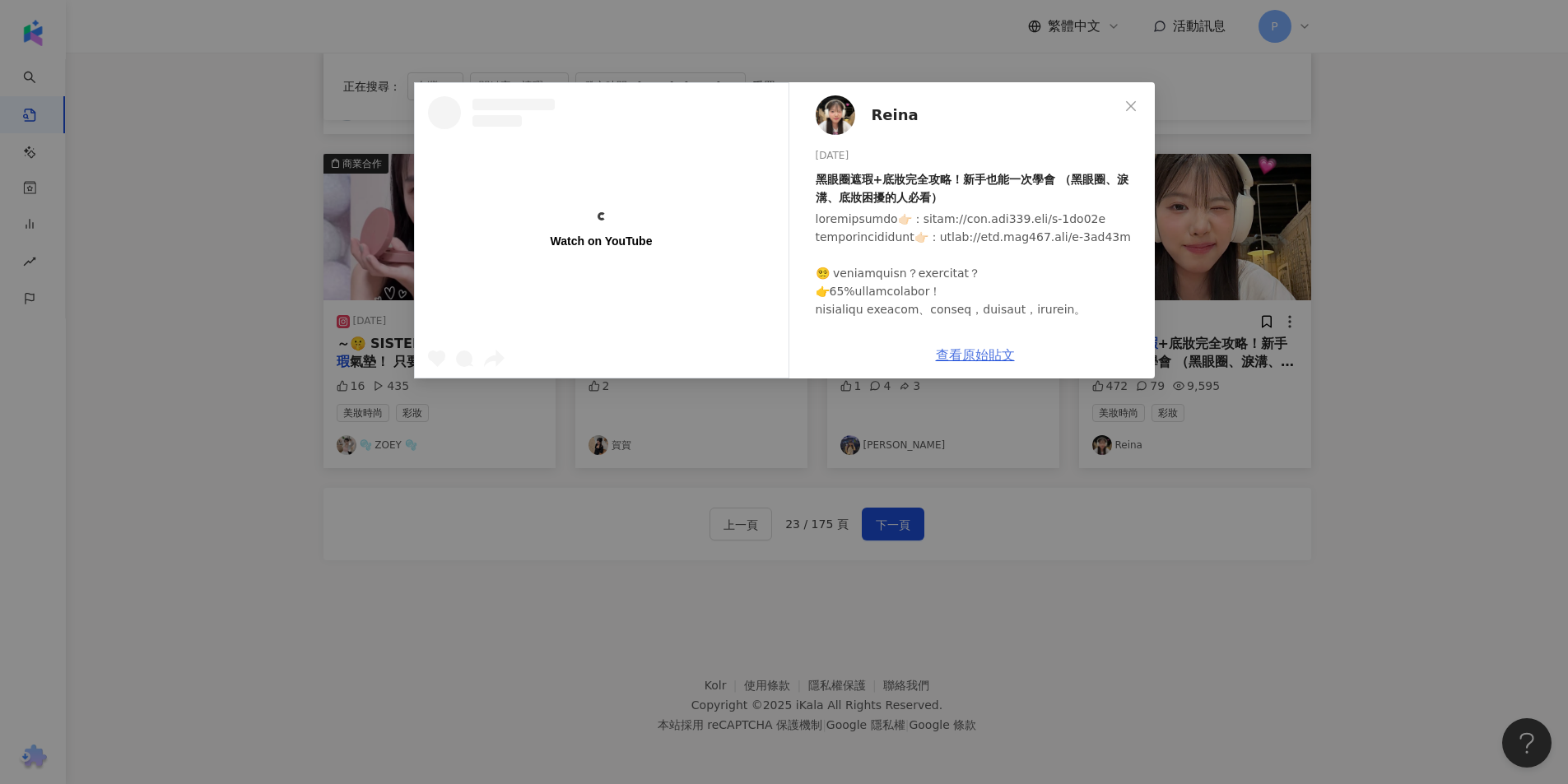
click at [960, 354] on link "查看原始貼文" at bounding box center [975, 355] width 79 height 16
click at [1032, 58] on div "Reina [DATE] 黑眼圈遮瑕+底妝完全攻略！新手也能一次學會 （黑眼圈、淚溝、底妝困擾的人必看） 472 79 9,595 查看原始貼文" at bounding box center [784, 392] width 1568 height 784
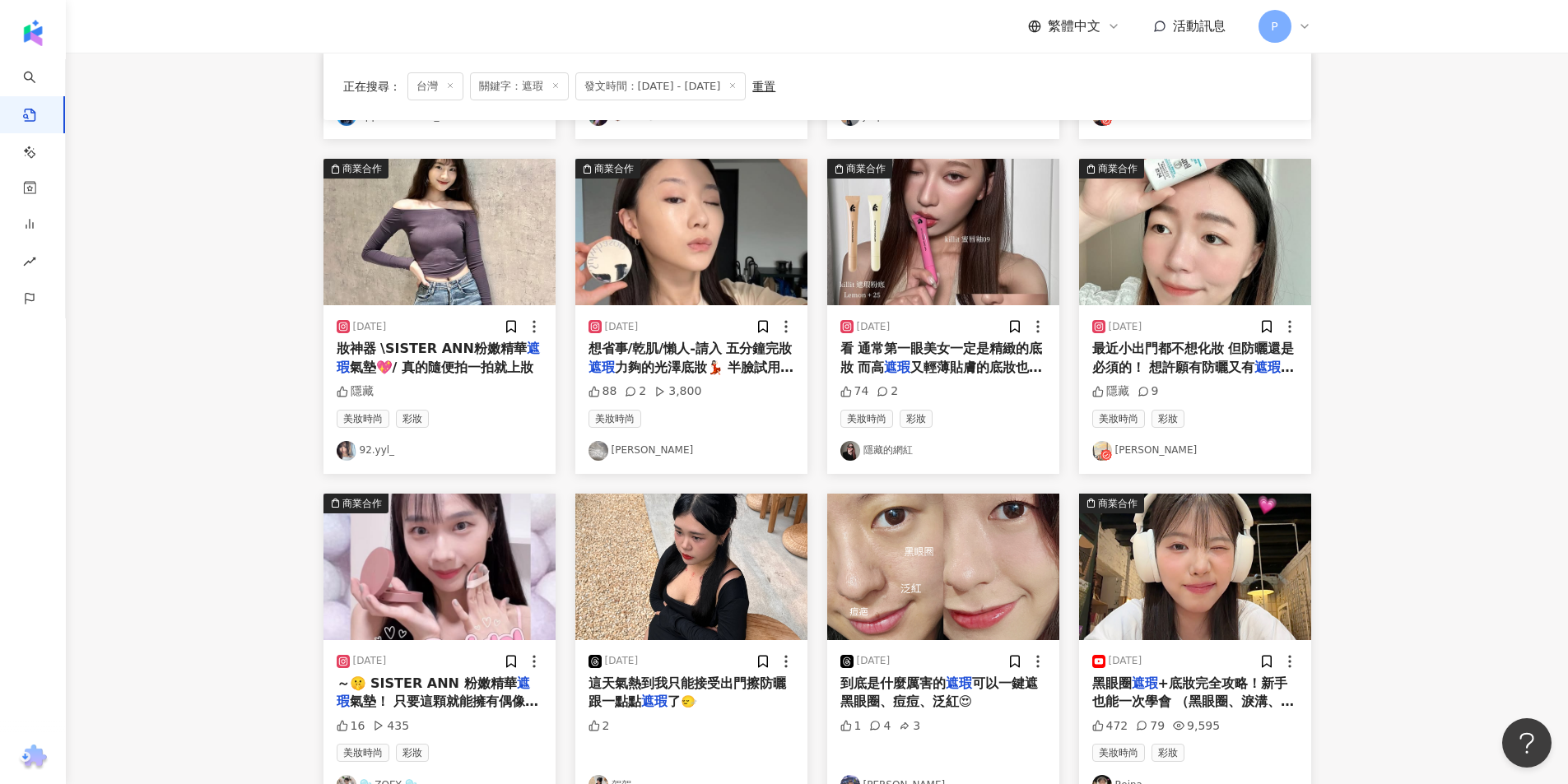
scroll to position [300, 0]
